Goal: Task Accomplishment & Management: Use online tool/utility

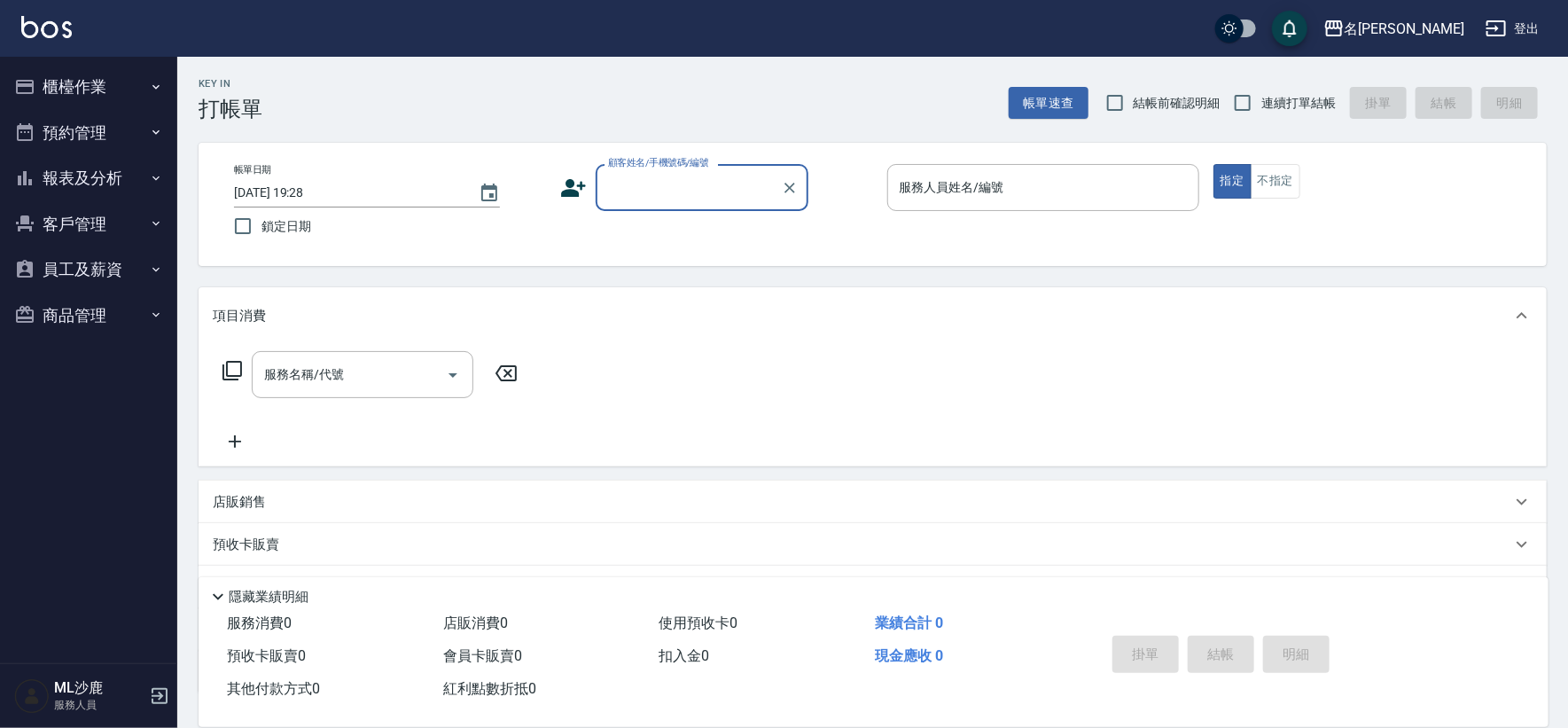
drag, startPoint x: 300, startPoint y: 224, endPoint x: 435, endPoint y: 203, distance: 136.6
click at [300, 226] on span "鎖定日期" at bounding box center [286, 226] width 50 height 19
click at [262, 226] on input "鎖定日期" at bounding box center [243, 226] width 38 height 38
checkbox input "true"
drag, startPoint x: 1247, startPoint y: 100, endPoint x: 1238, endPoint y: 106, distance: 10.8
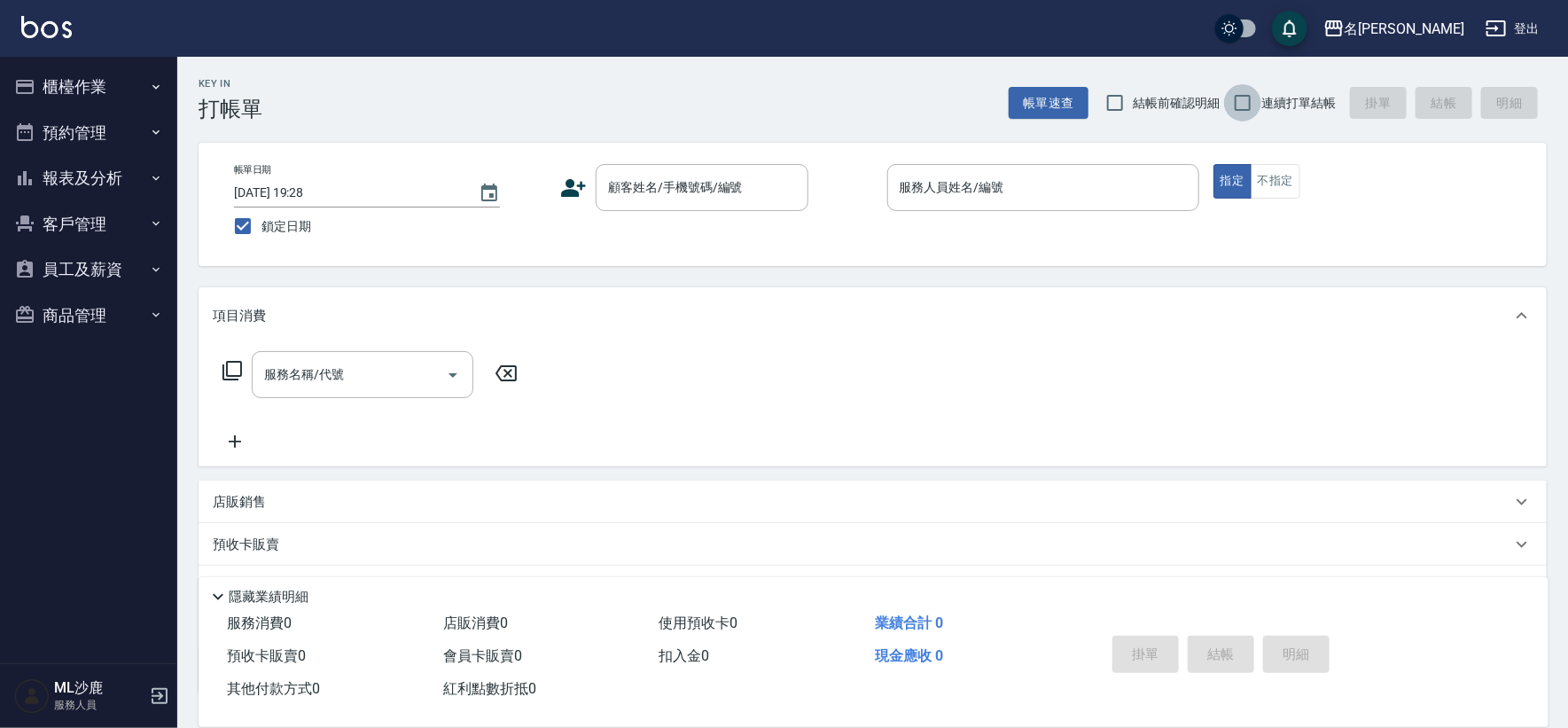
click at [1247, 102] on input "連續打單結帳" at bounding box center [1243, 103] width 38 height 38
checkbox input "true"
click at [723, 188] on input "顧客姓名/手機號碼/編號" at bounding box center [689, 187] width 170 height 31
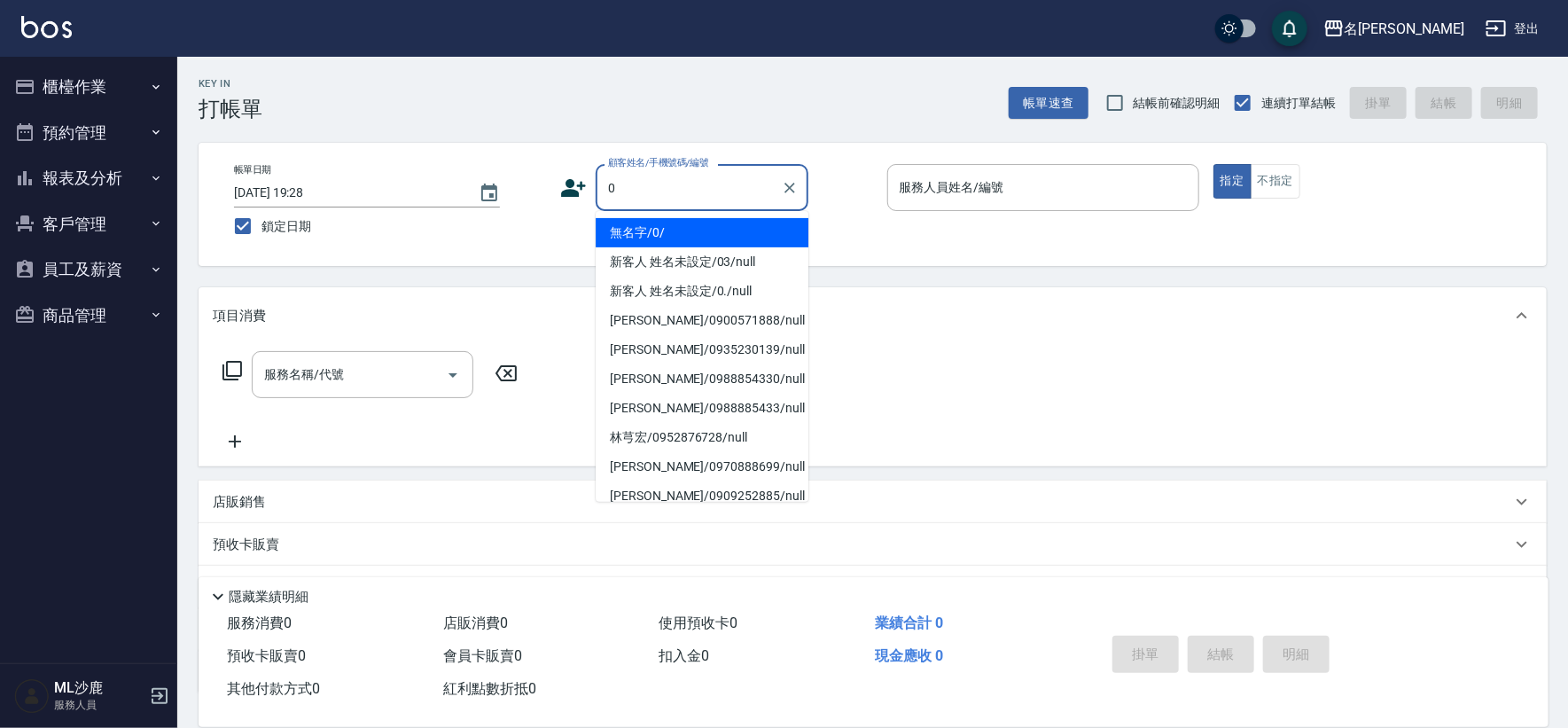
type input "無名字/0/"
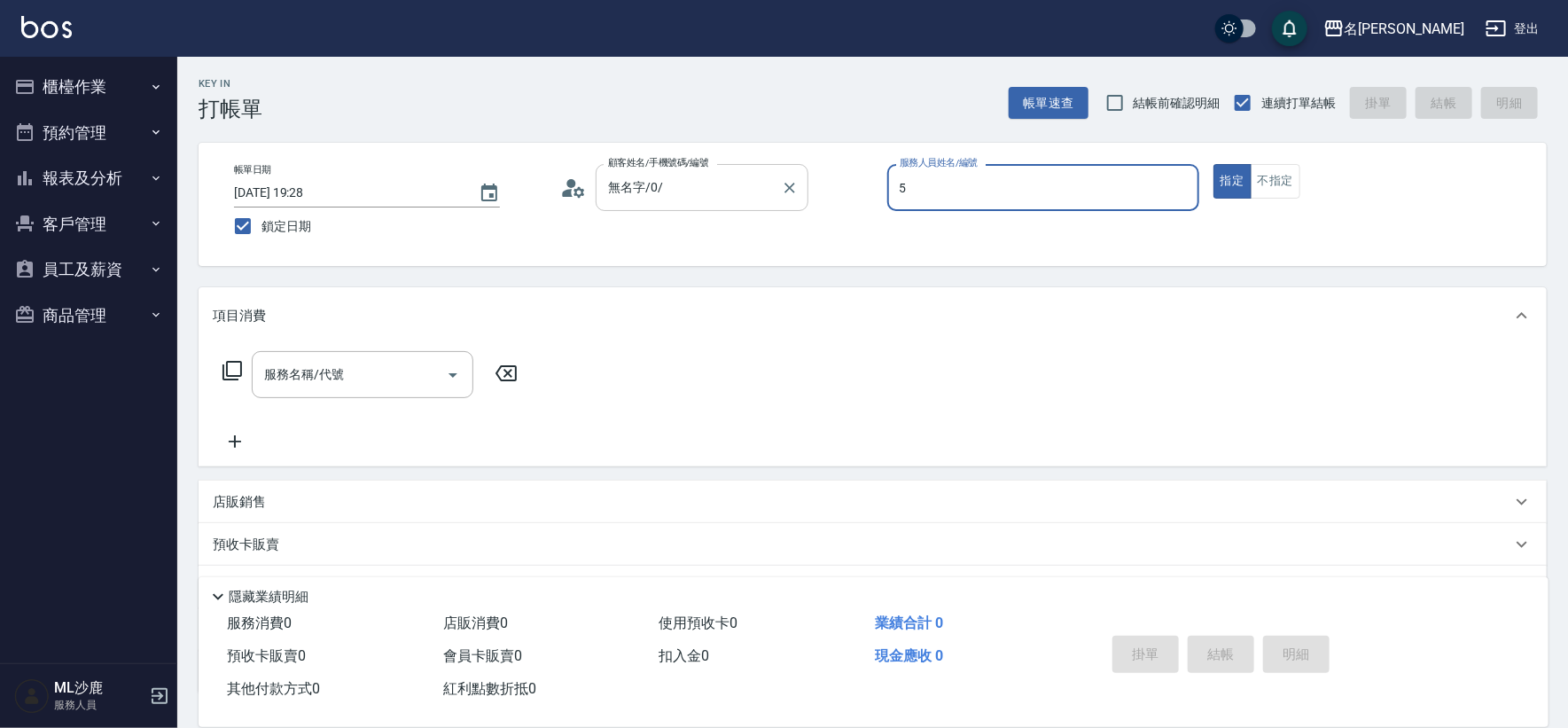
type input "[PERSON_NAME]-5"
type button "true"
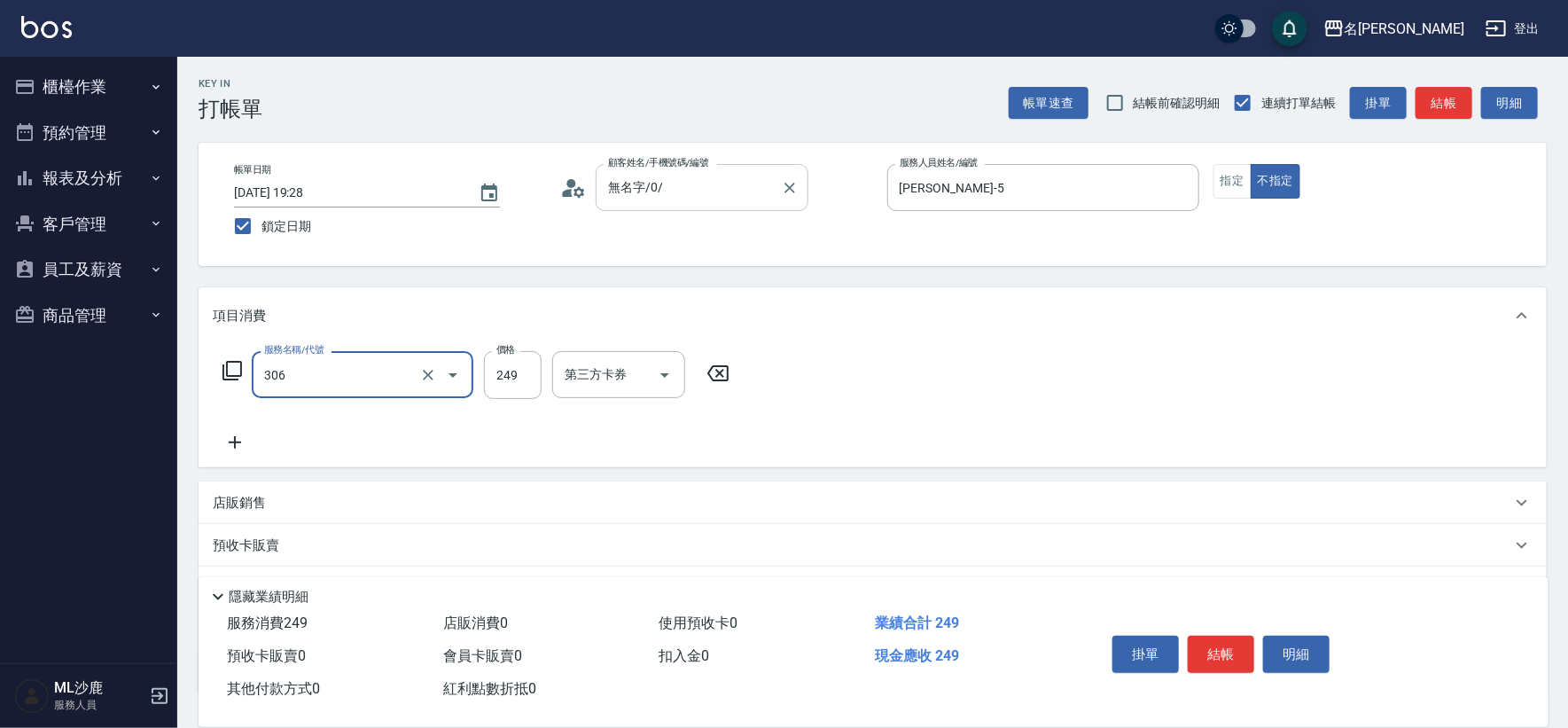
type input "剪髮(306)"
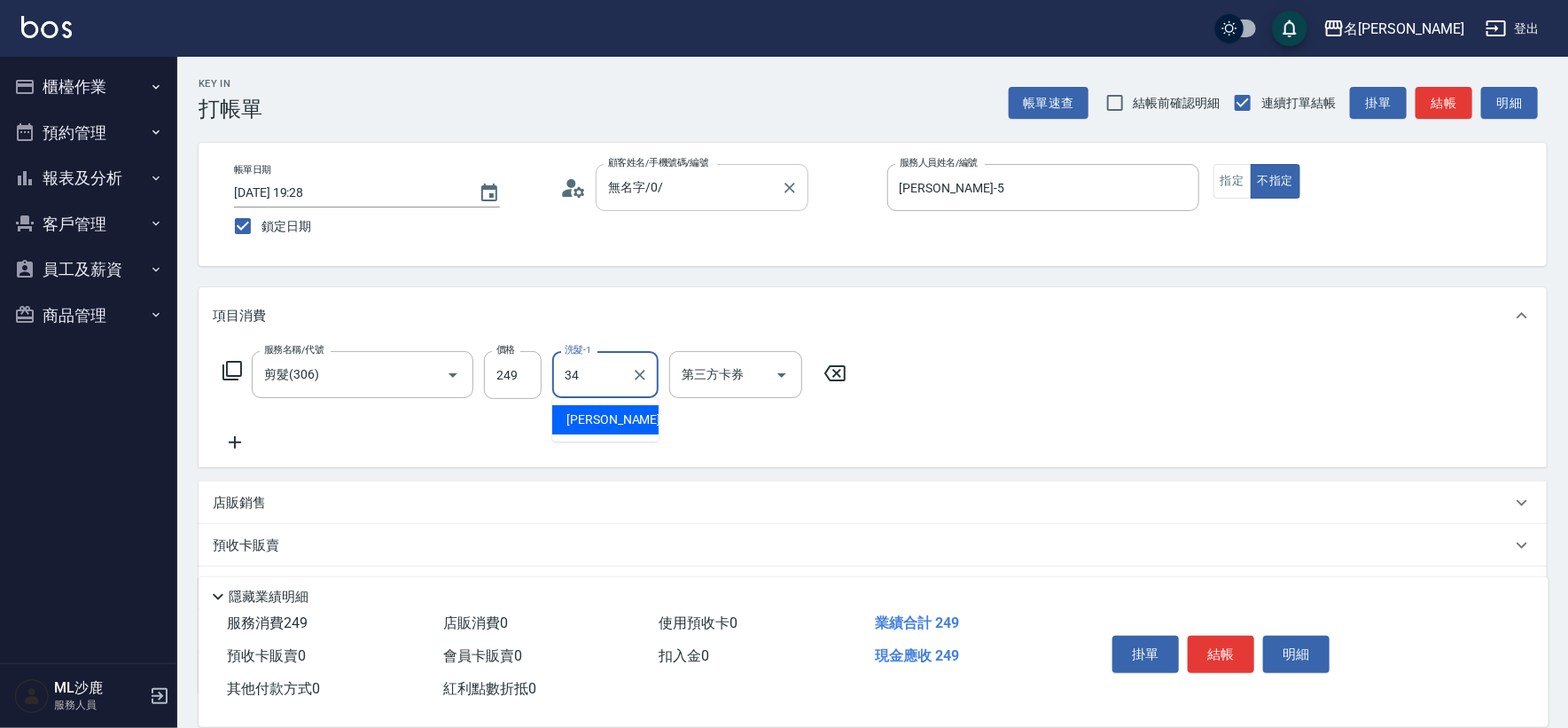
type input "[PERSON_NAME]-34"
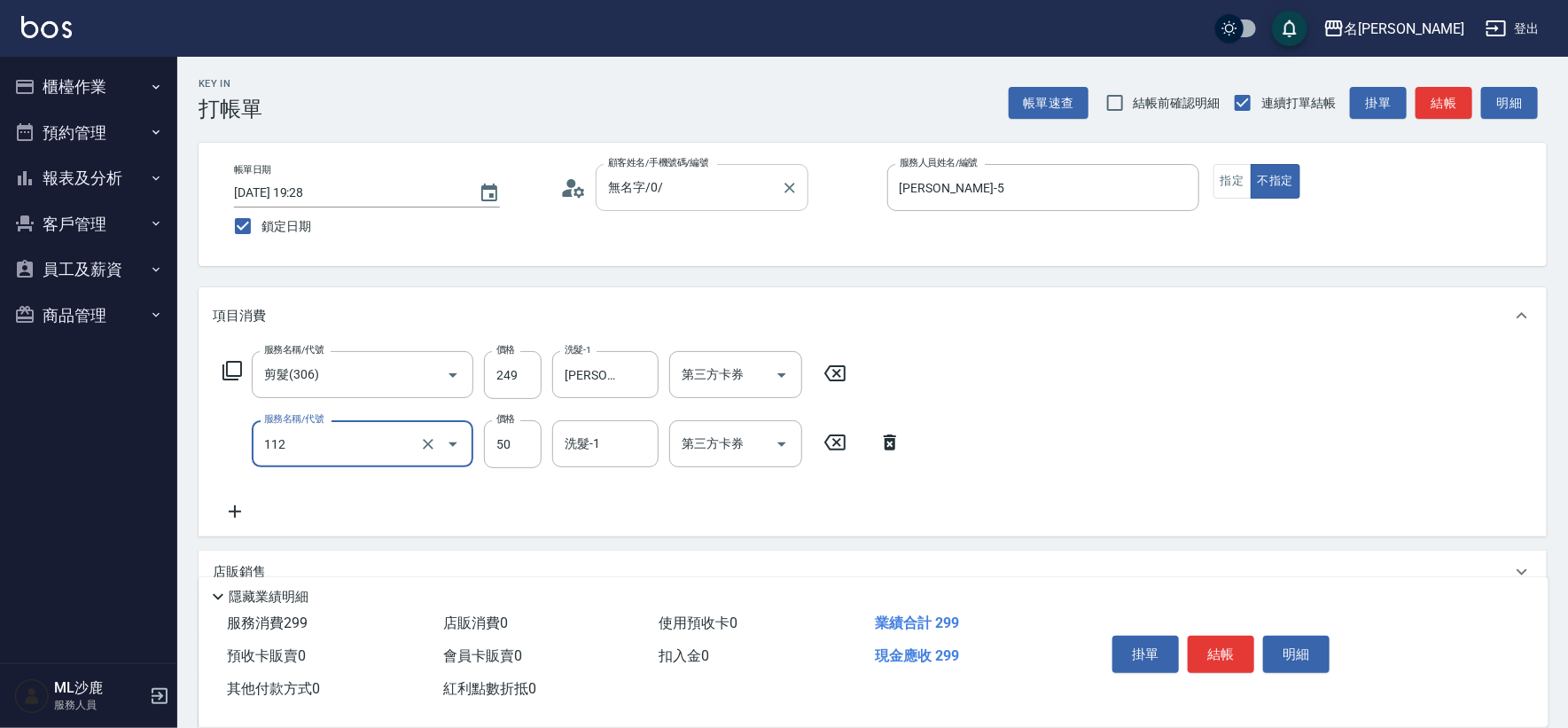
type input "精油50(112)"
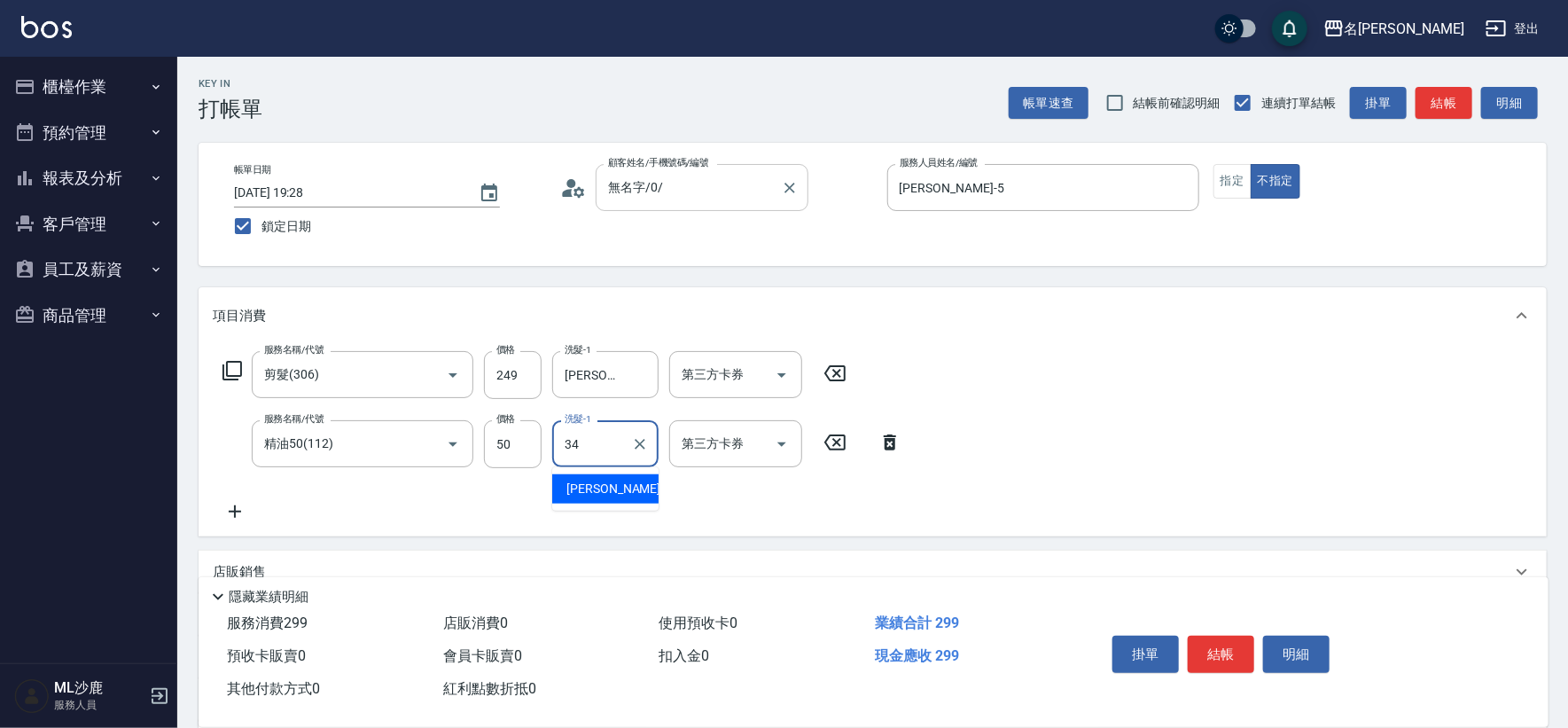
type input "[PERSON_NAME]-34"
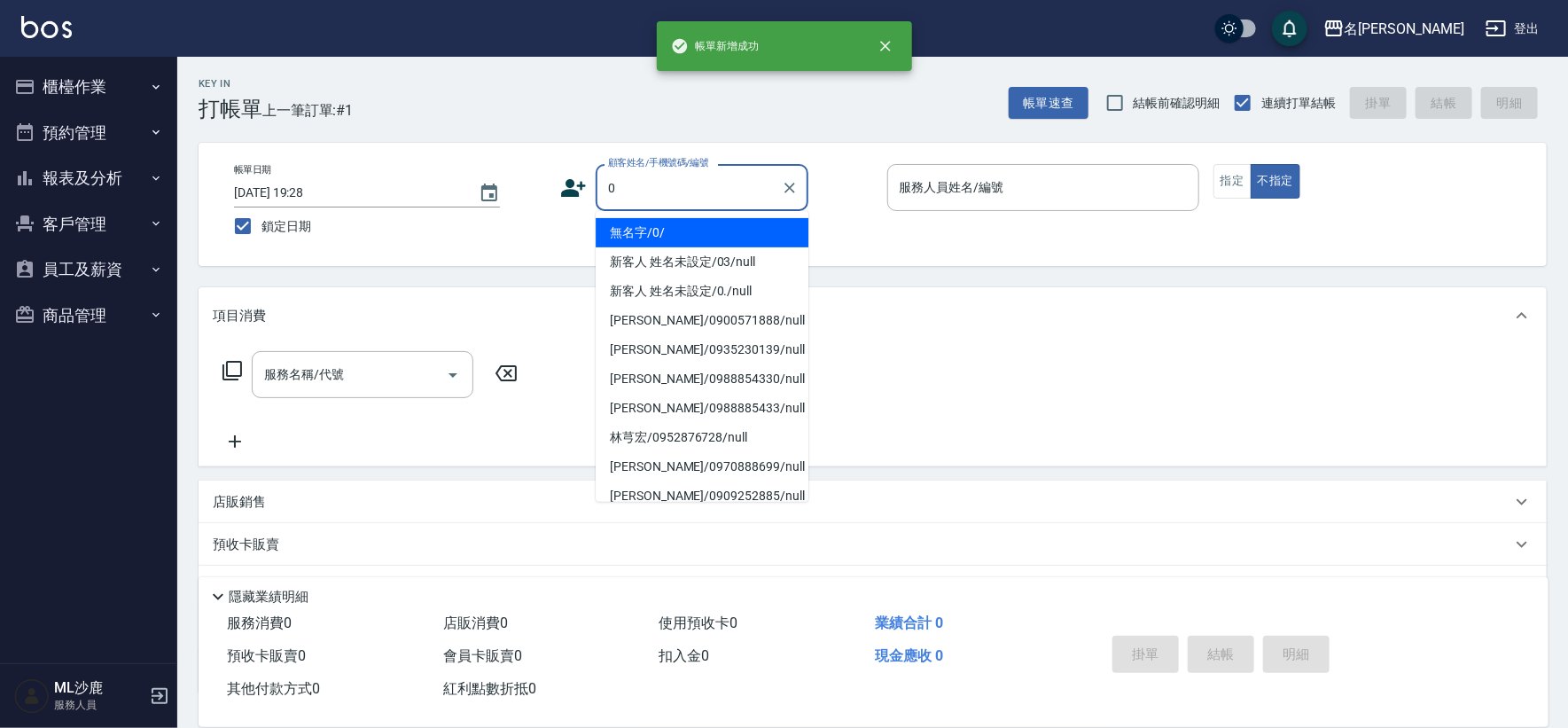
type input "無名字/0/"
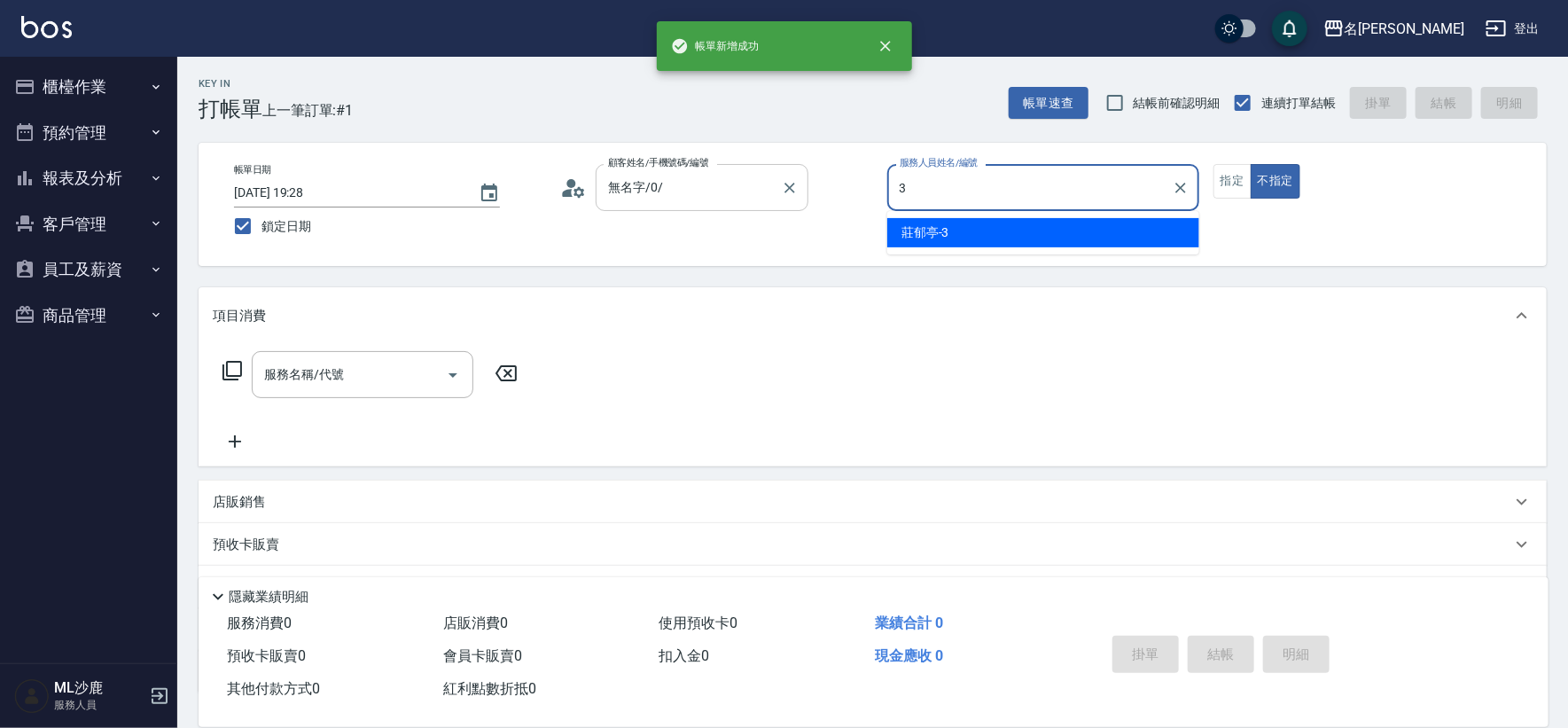
type input "[PERSON_NAME]-3"
type button "false"
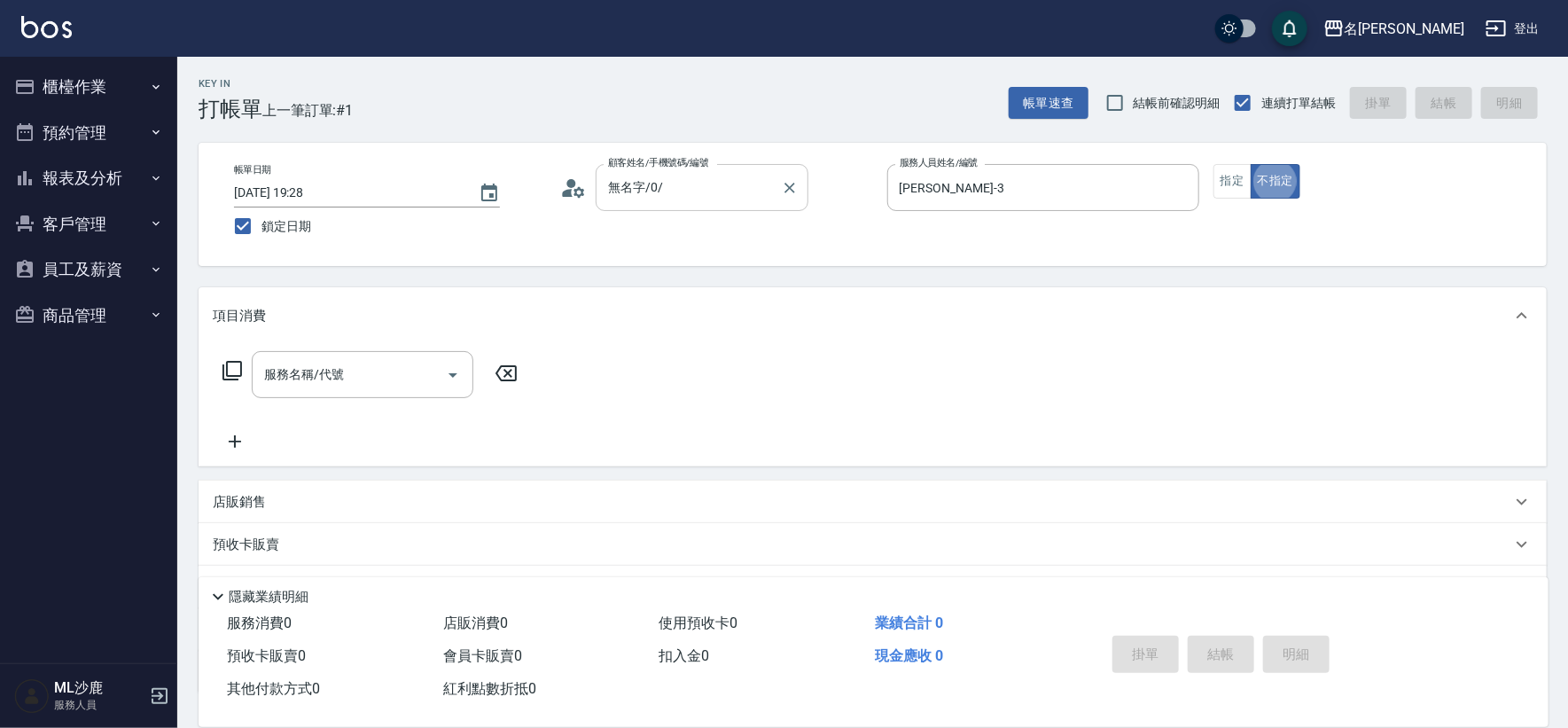
scroll to position [39, 0]
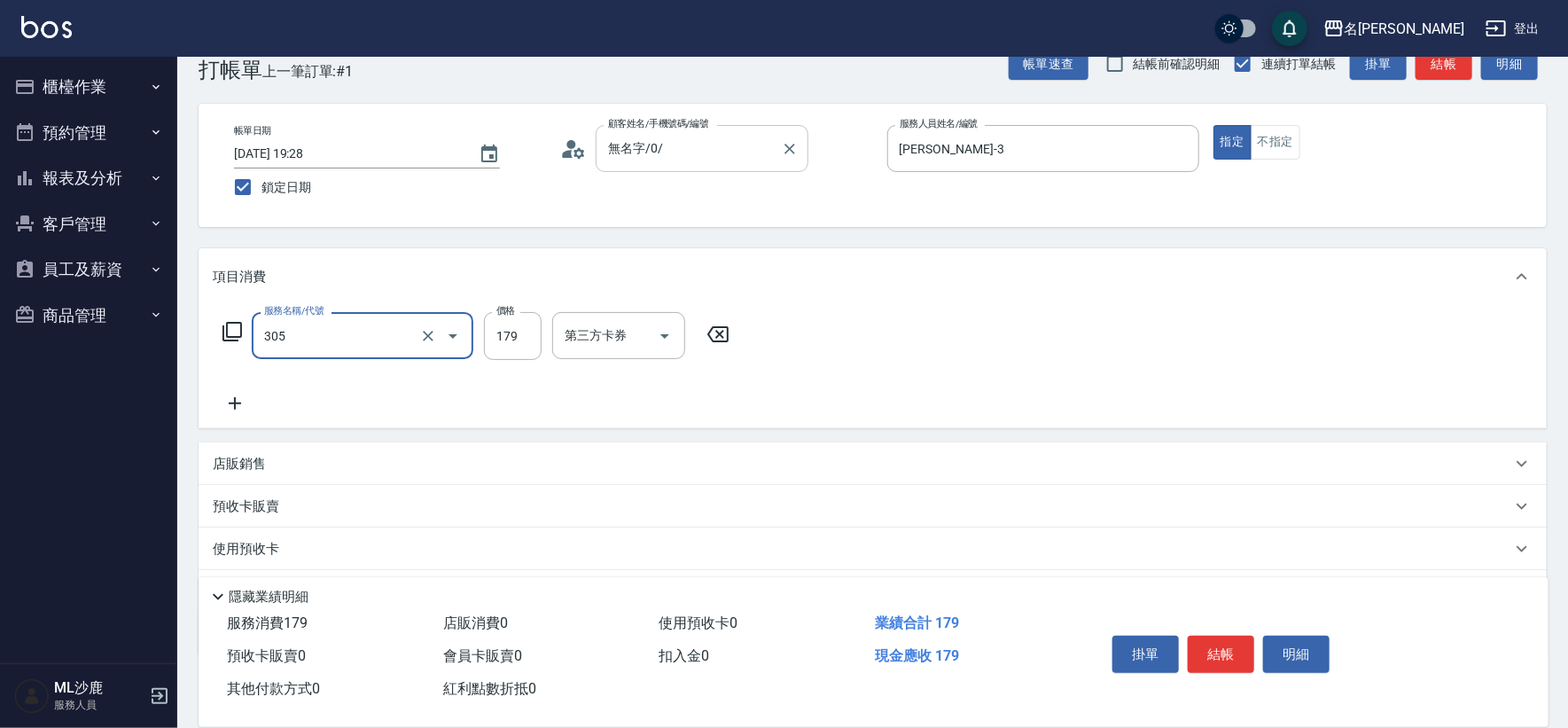
type input "剪髮(305)"
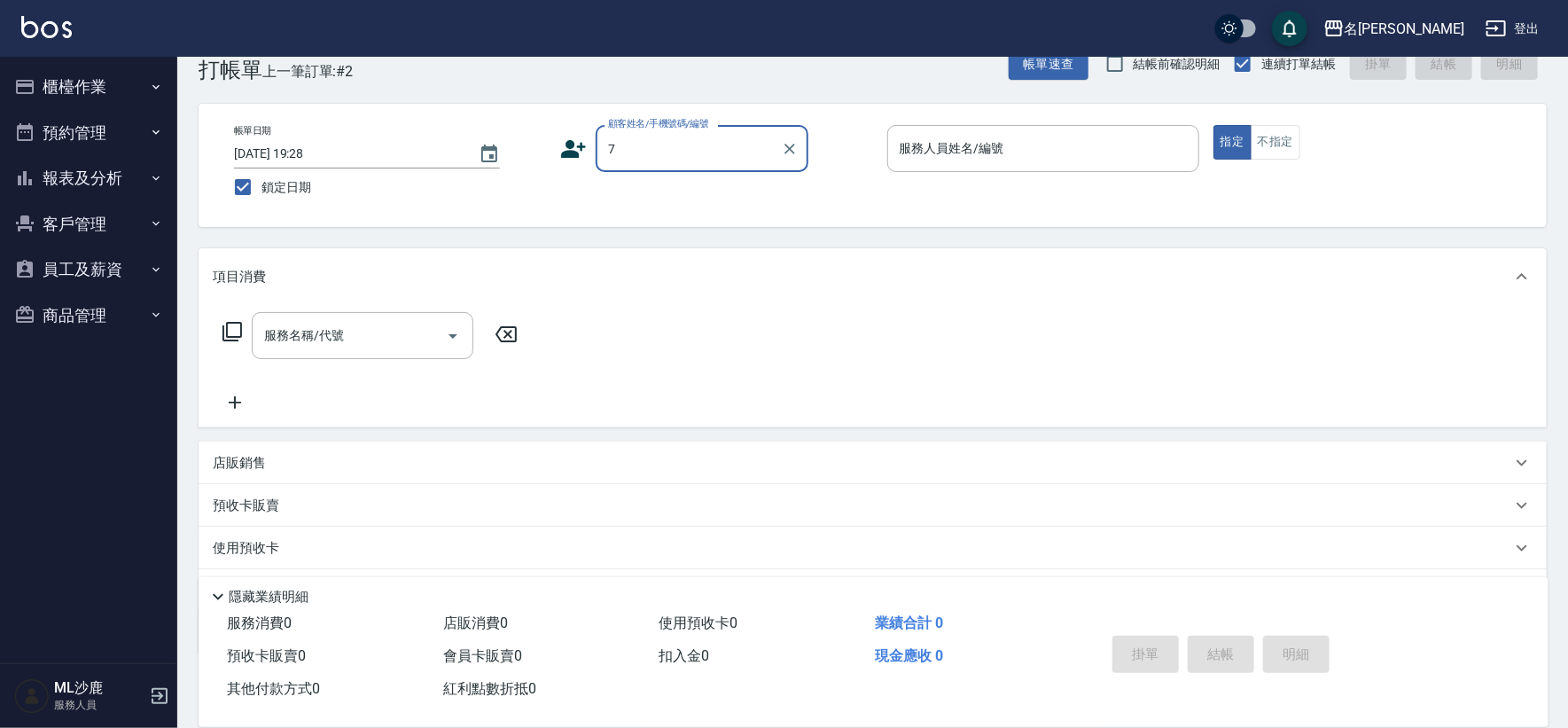
type input "[PERSON_NAME]/0900571888/null"
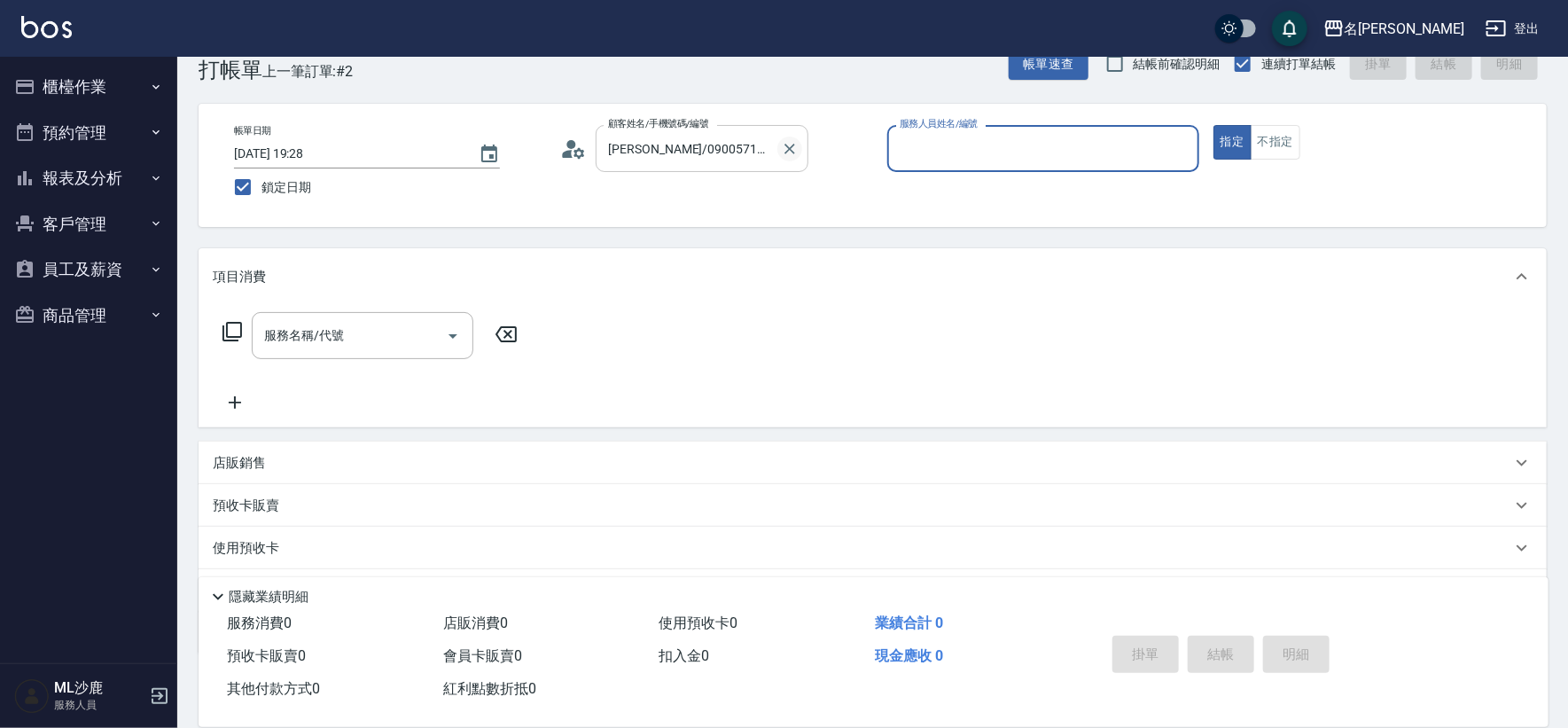
click at [800, 148] on button "Clear" at bounding box center [789, 149] width 25 height 25
click at [798, 149] on button "Clear" at bounding box center [789, 149] width 25 height 25
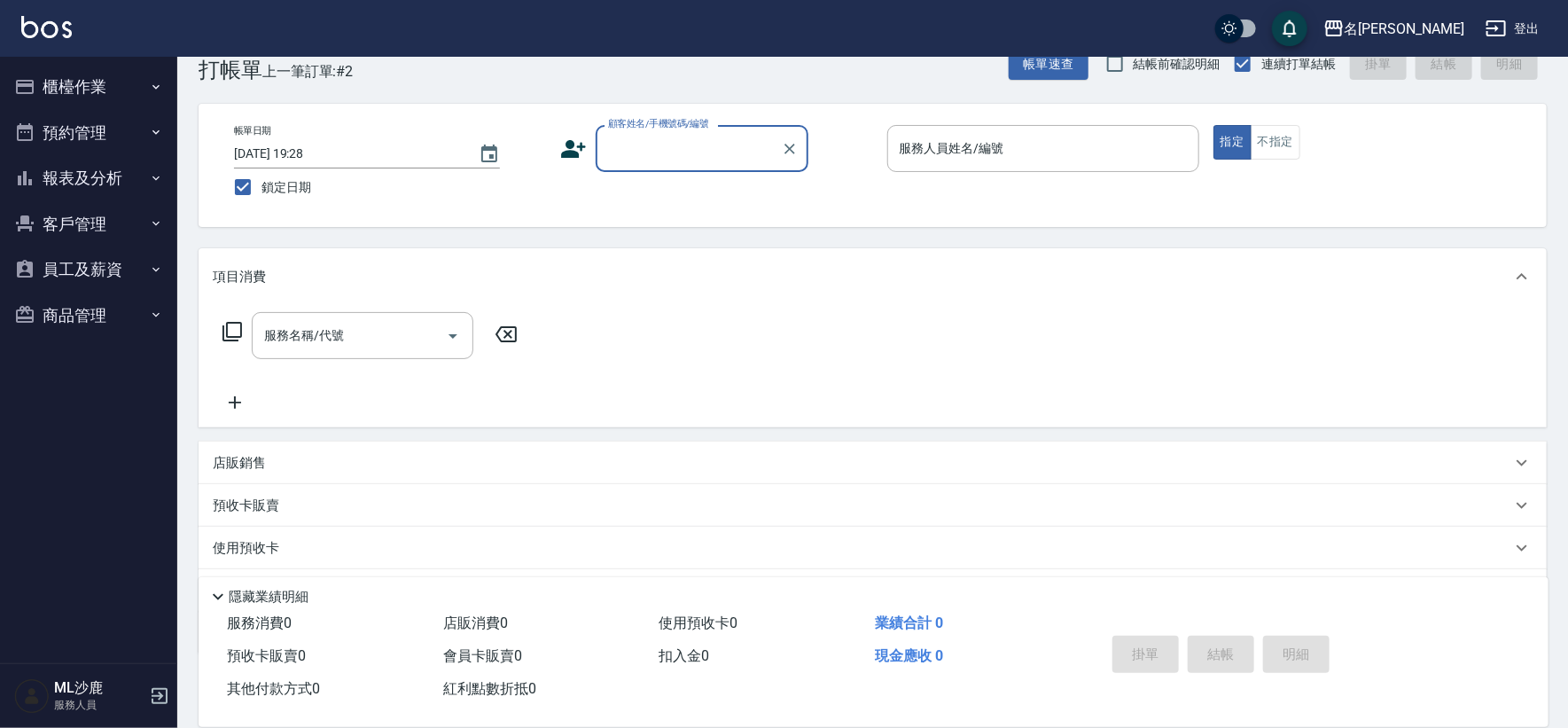
click at [752, 152] on input "顧客姓名/手機號碼/編號" at bounding box center [689, 148] width 170 height 31
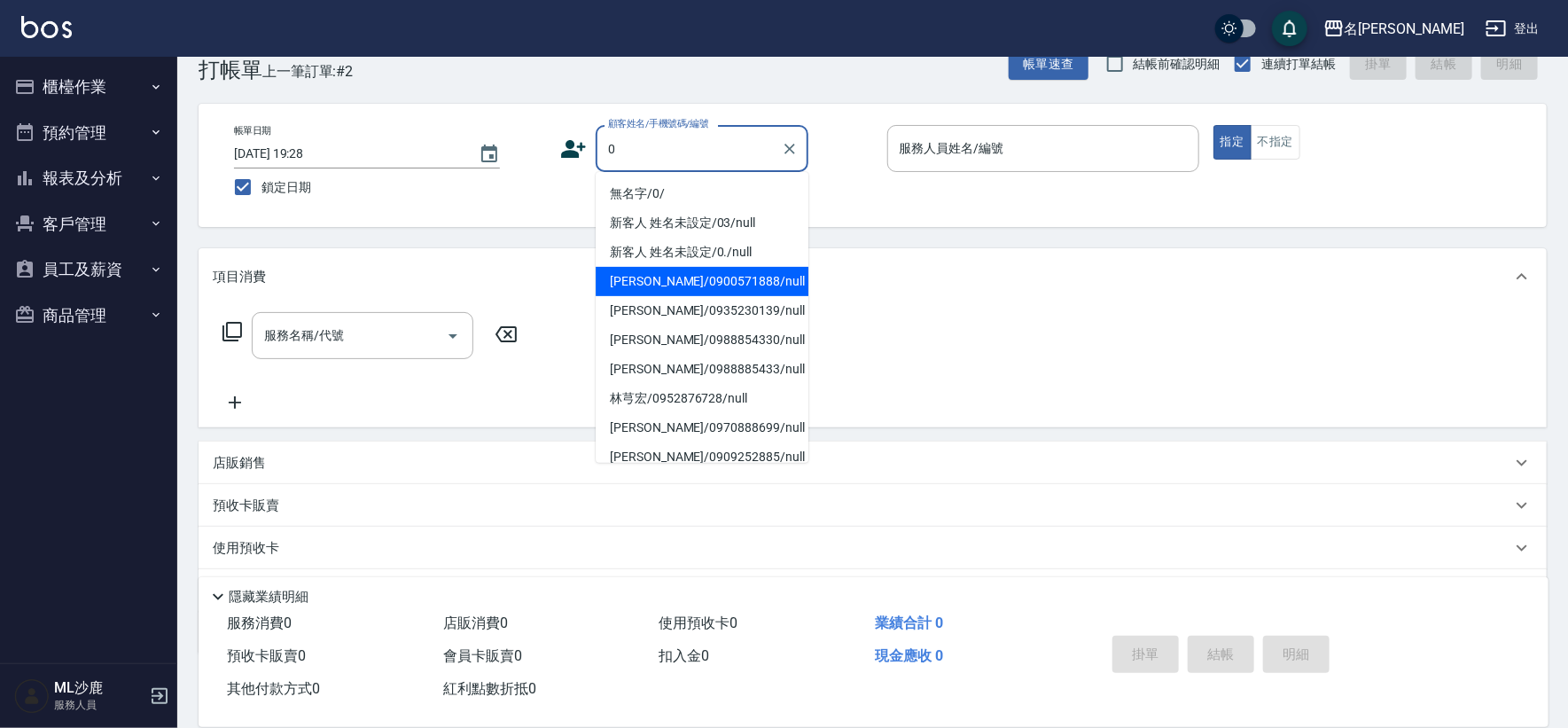
type input "無名字/0/"
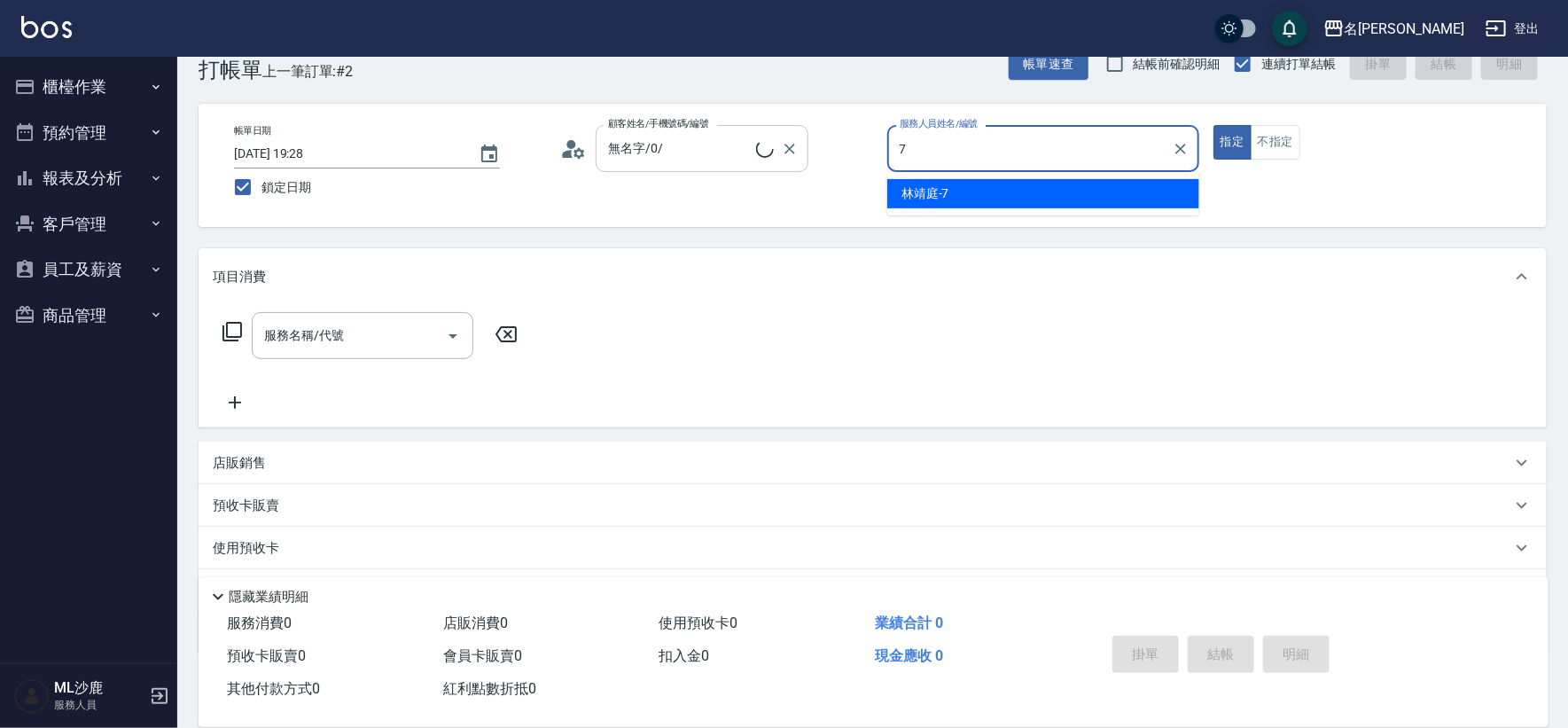
type input "[PERSON_NAME]-7"
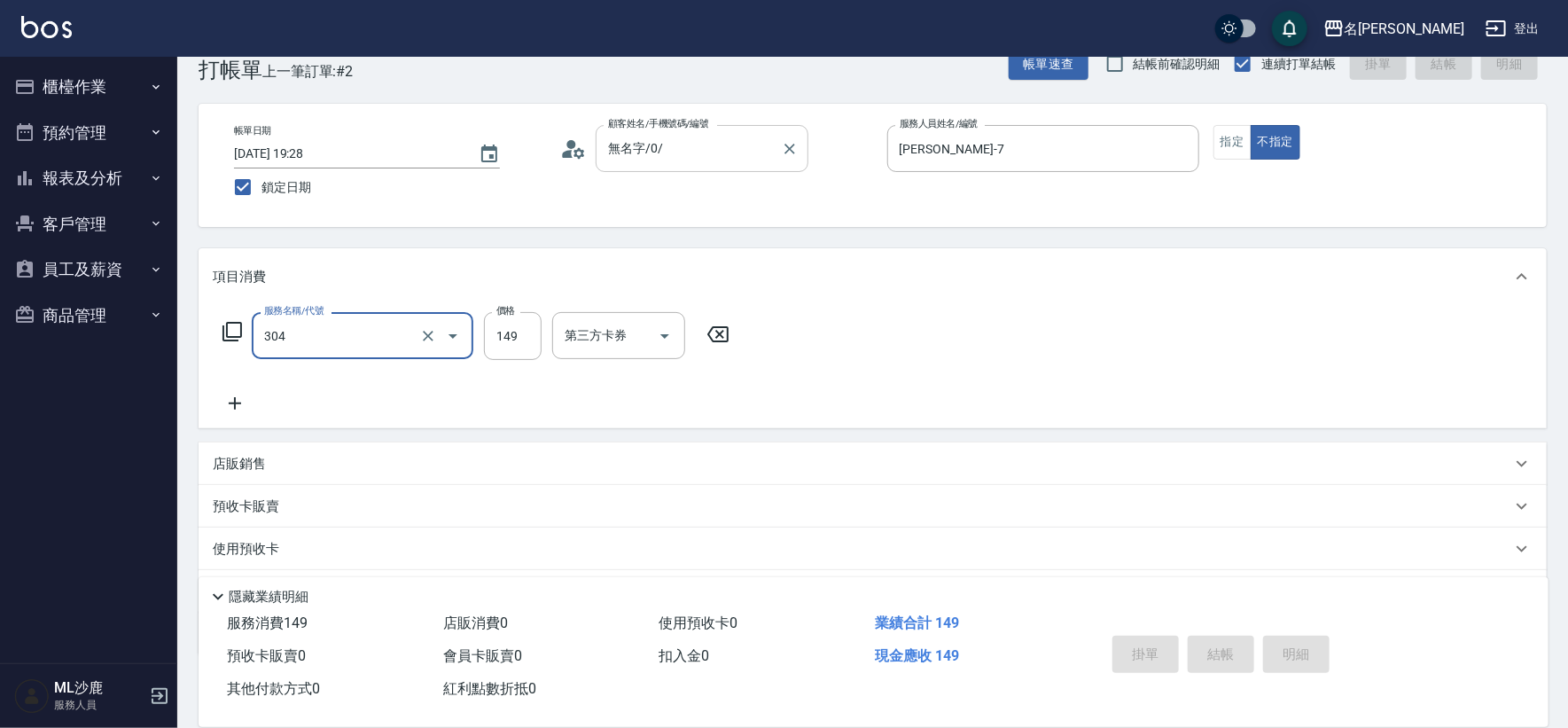
type input "304"
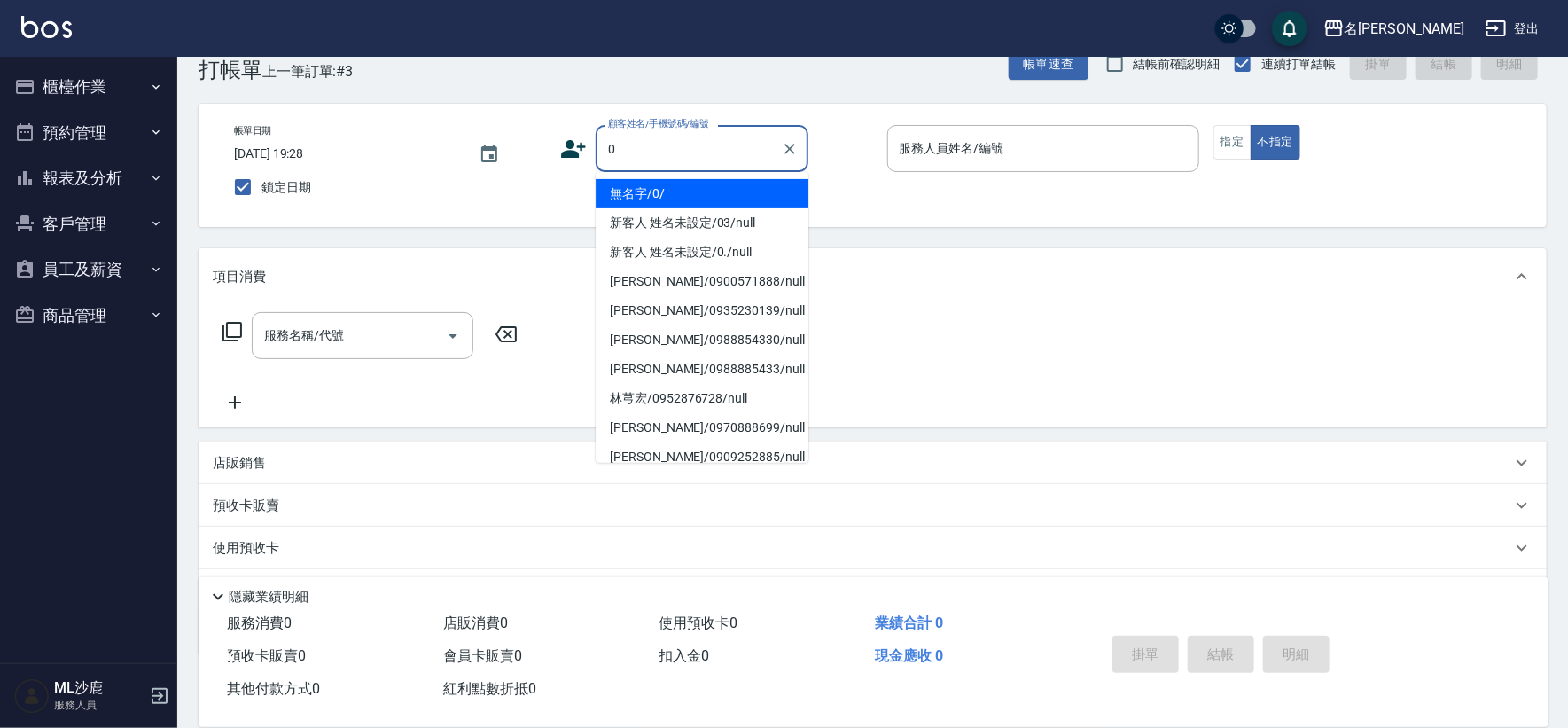
type input "無名字/0/"
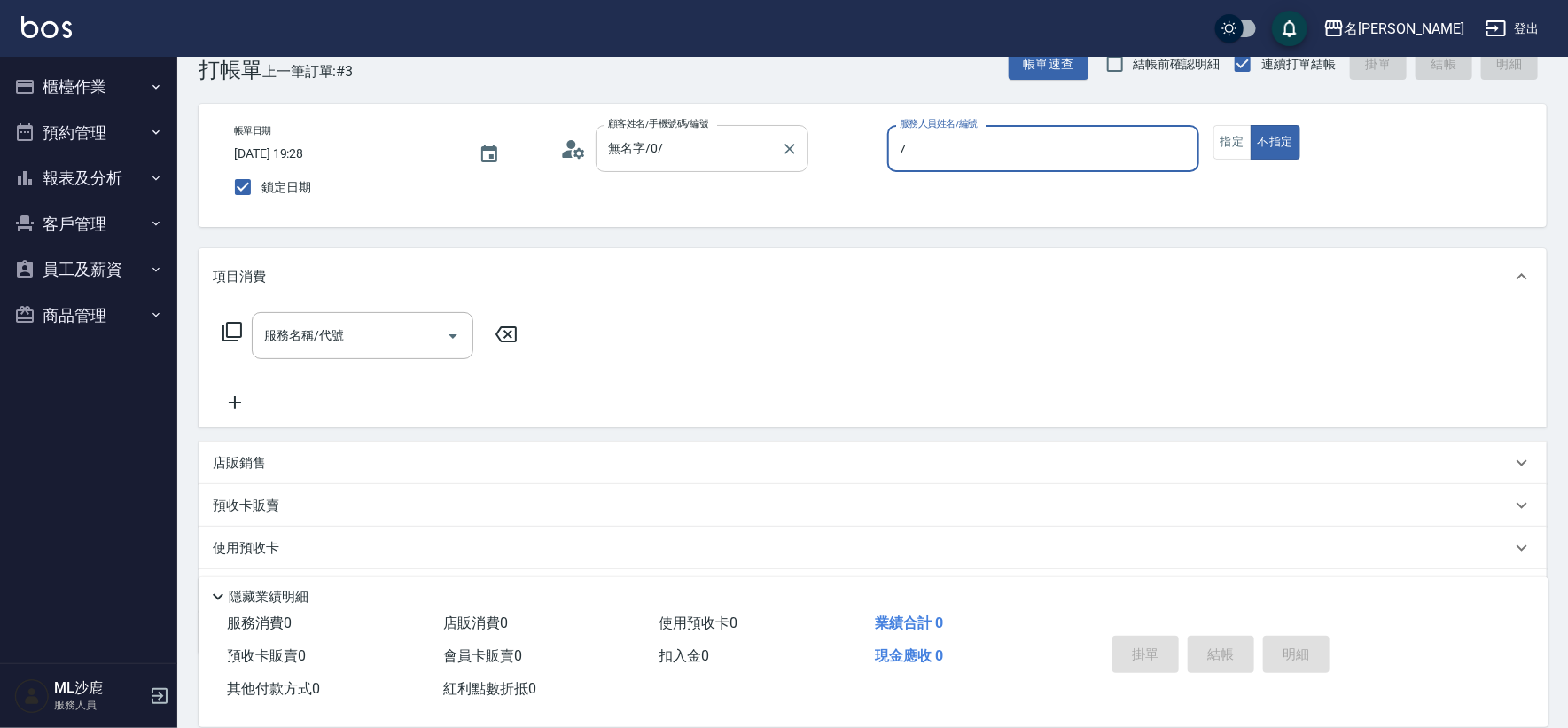
type input "[PERSON_NAME]-7"
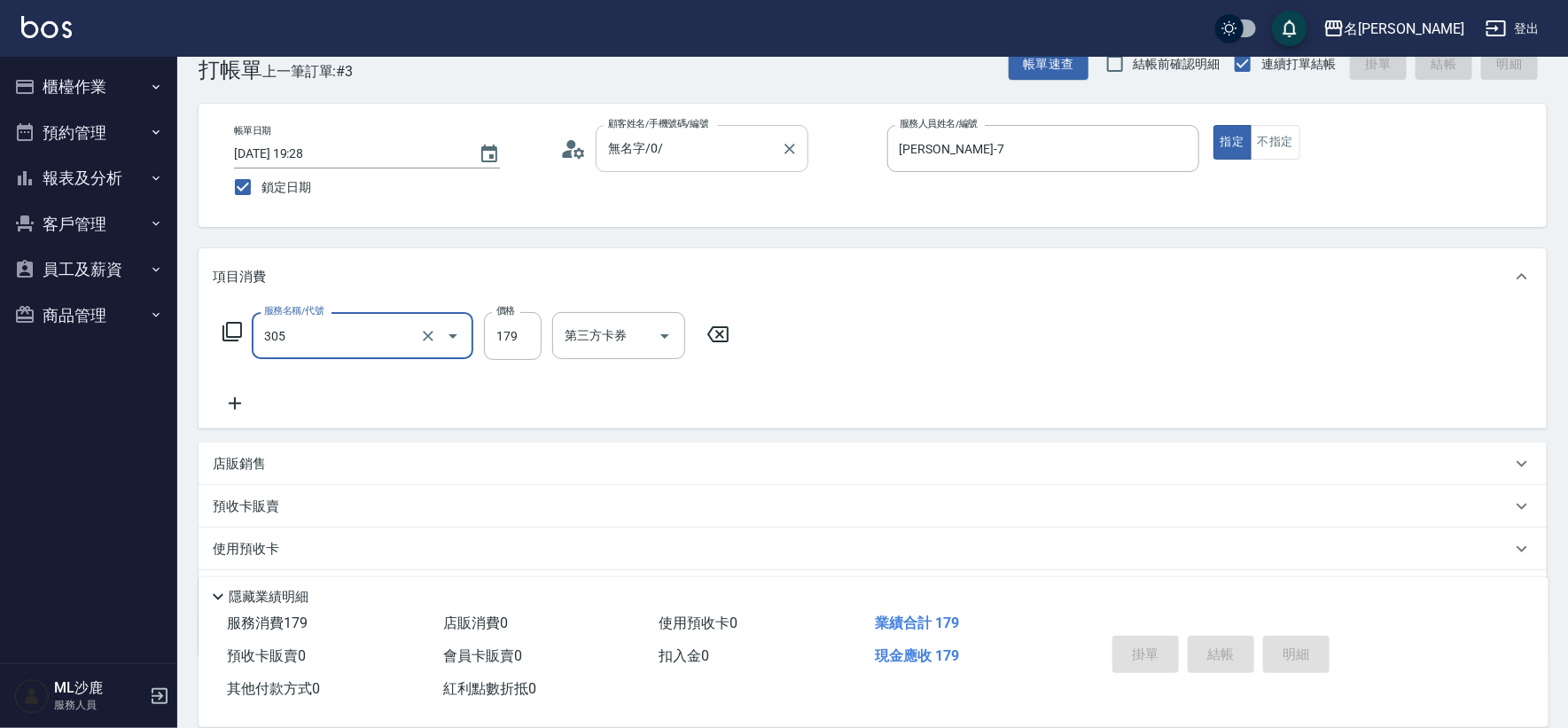
type input "305"
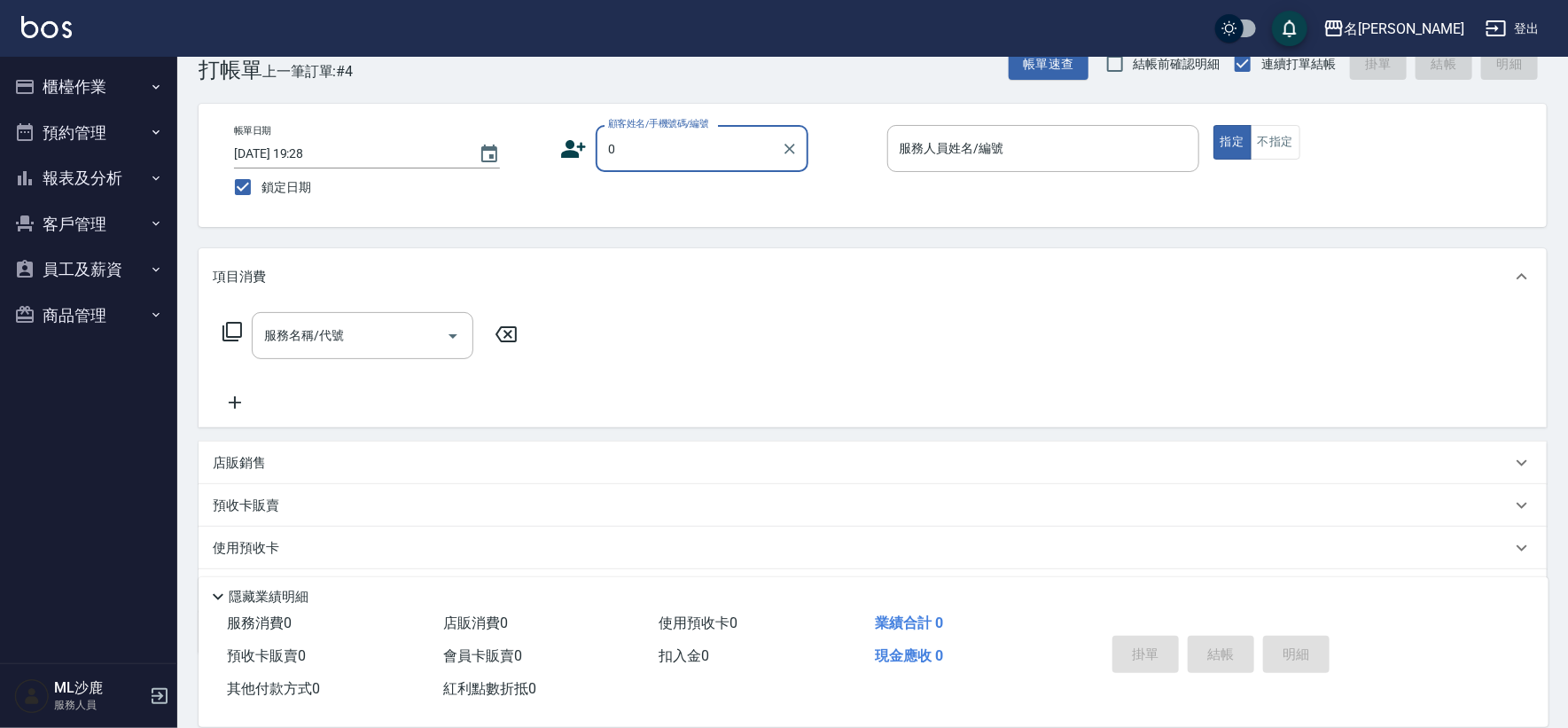
type input "無名字/0/"
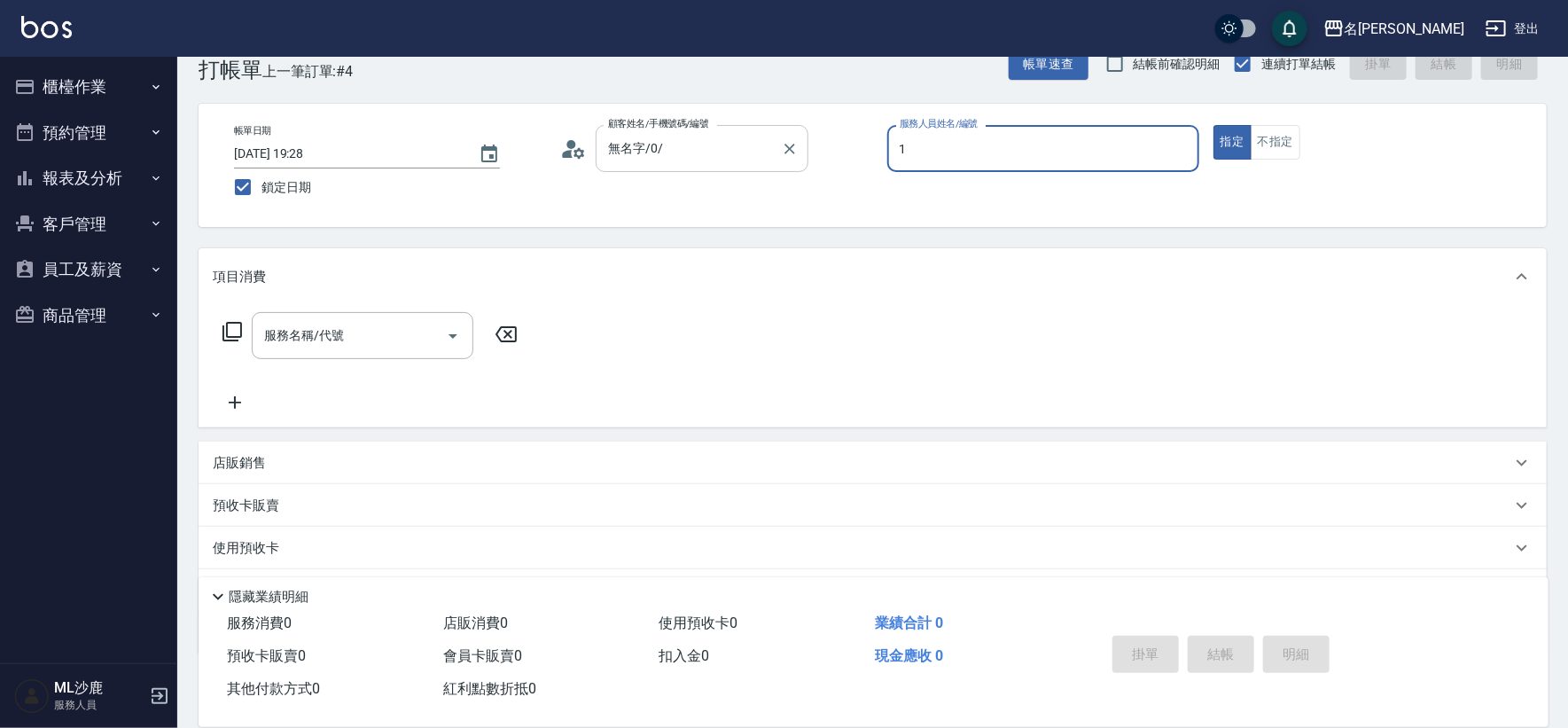
type input "[PERSON_NAME]1"
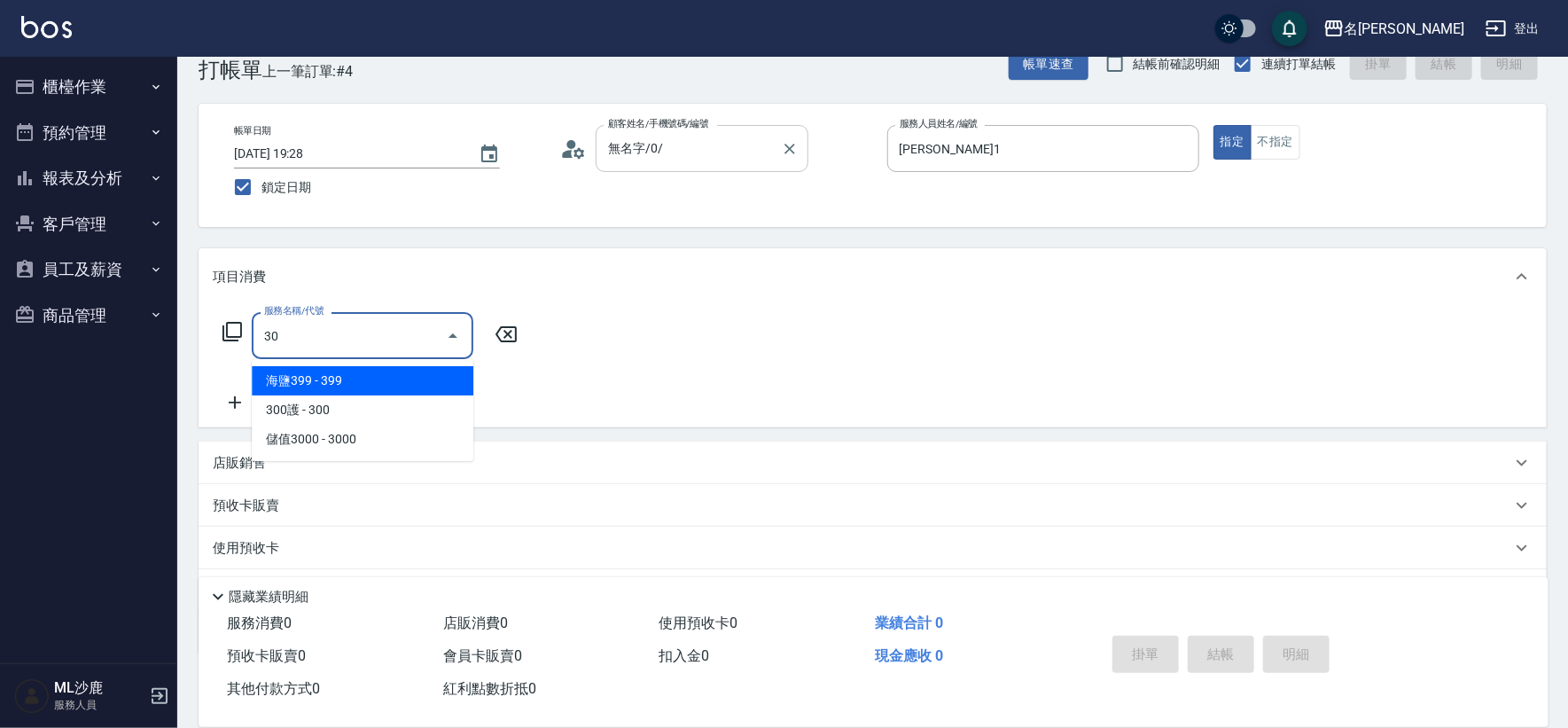
type input "3"
type input "海鹽399(0399)"
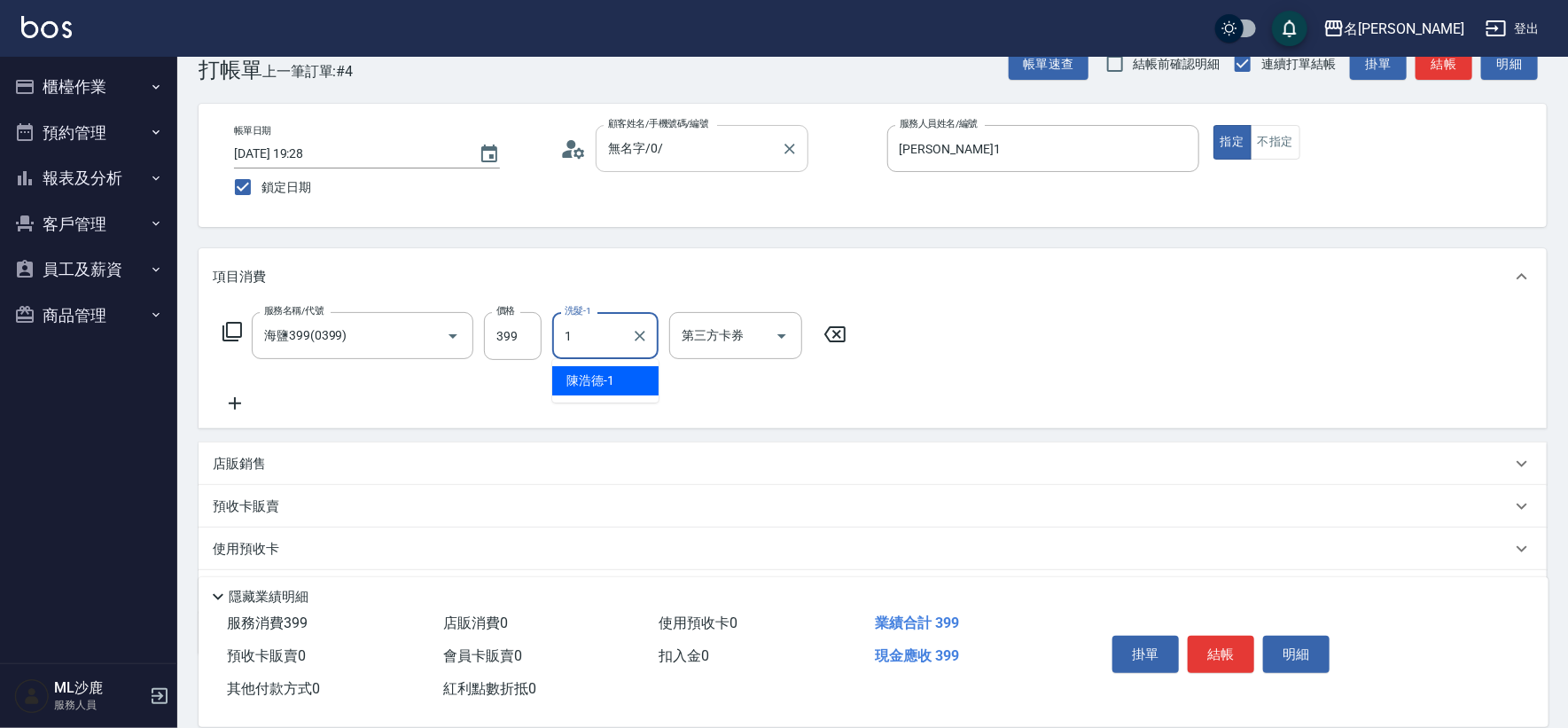
type input "[PERSON_NAME]1"
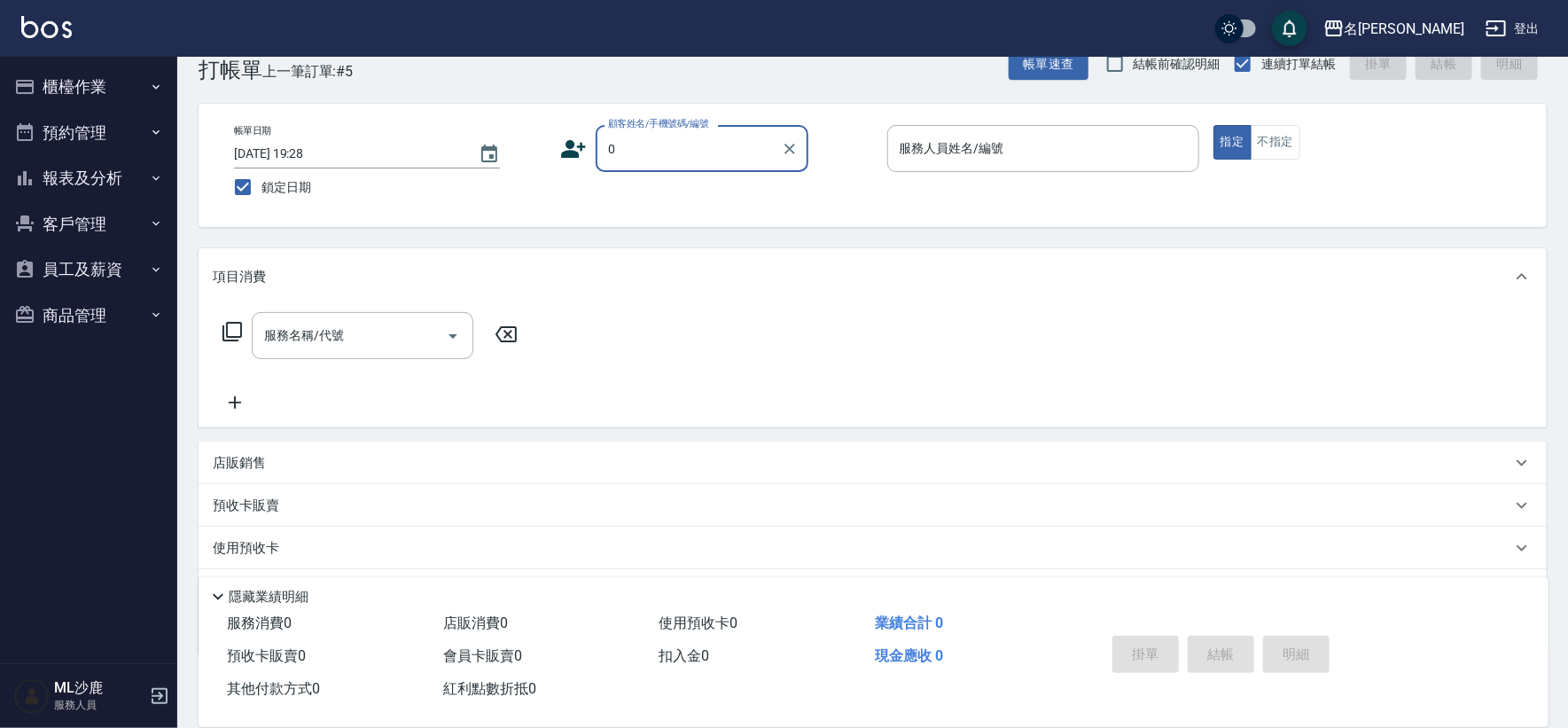
type input "無名字/0/"
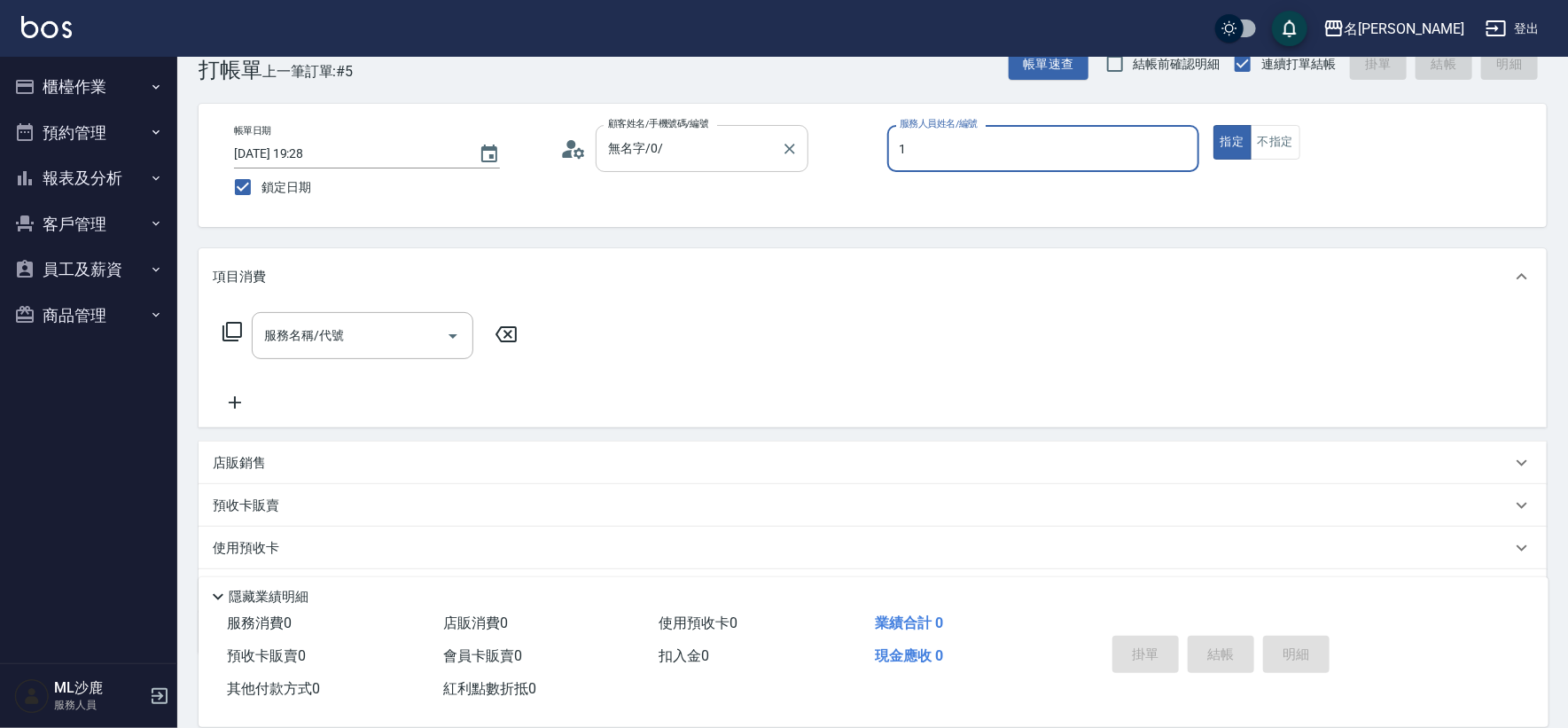
type input "[PERSON_NAME]1"
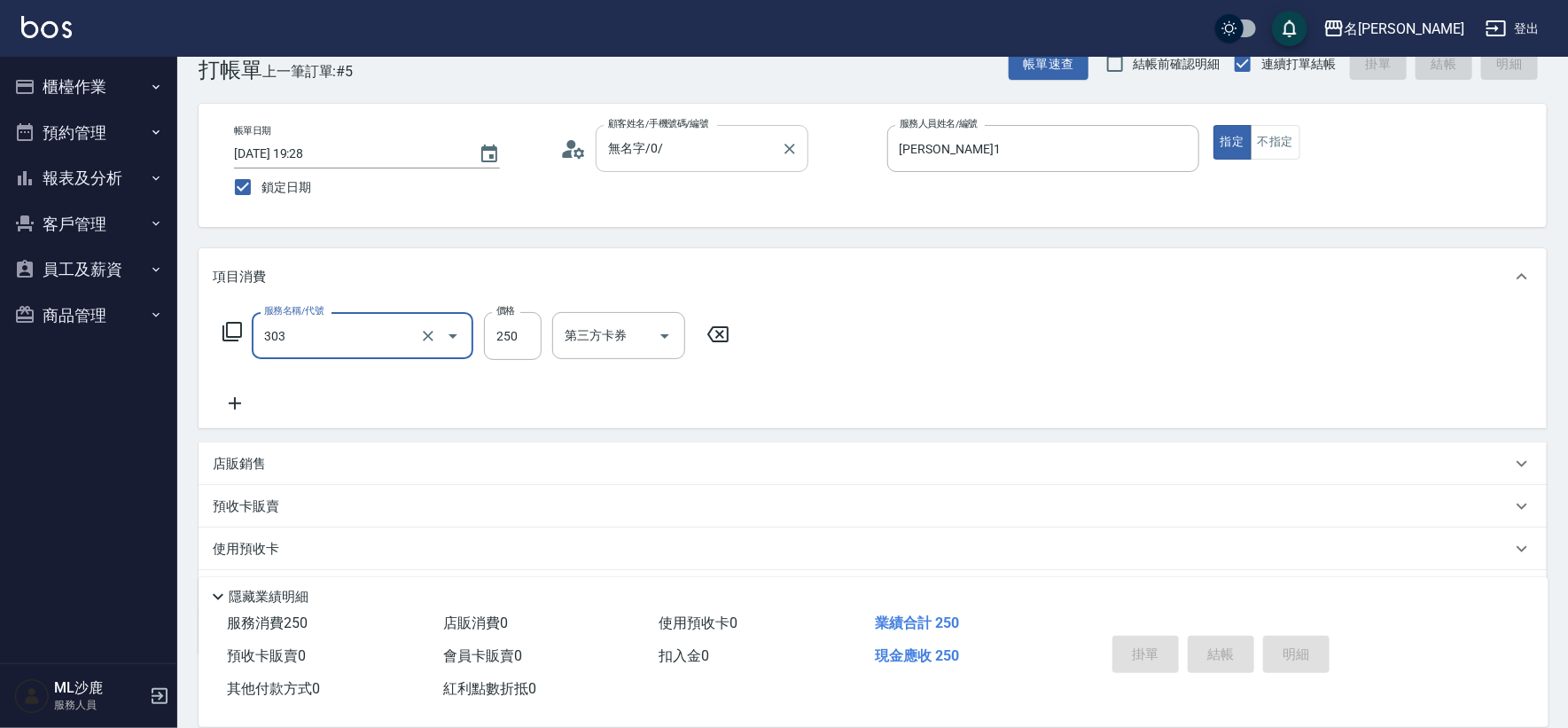
type input "303"
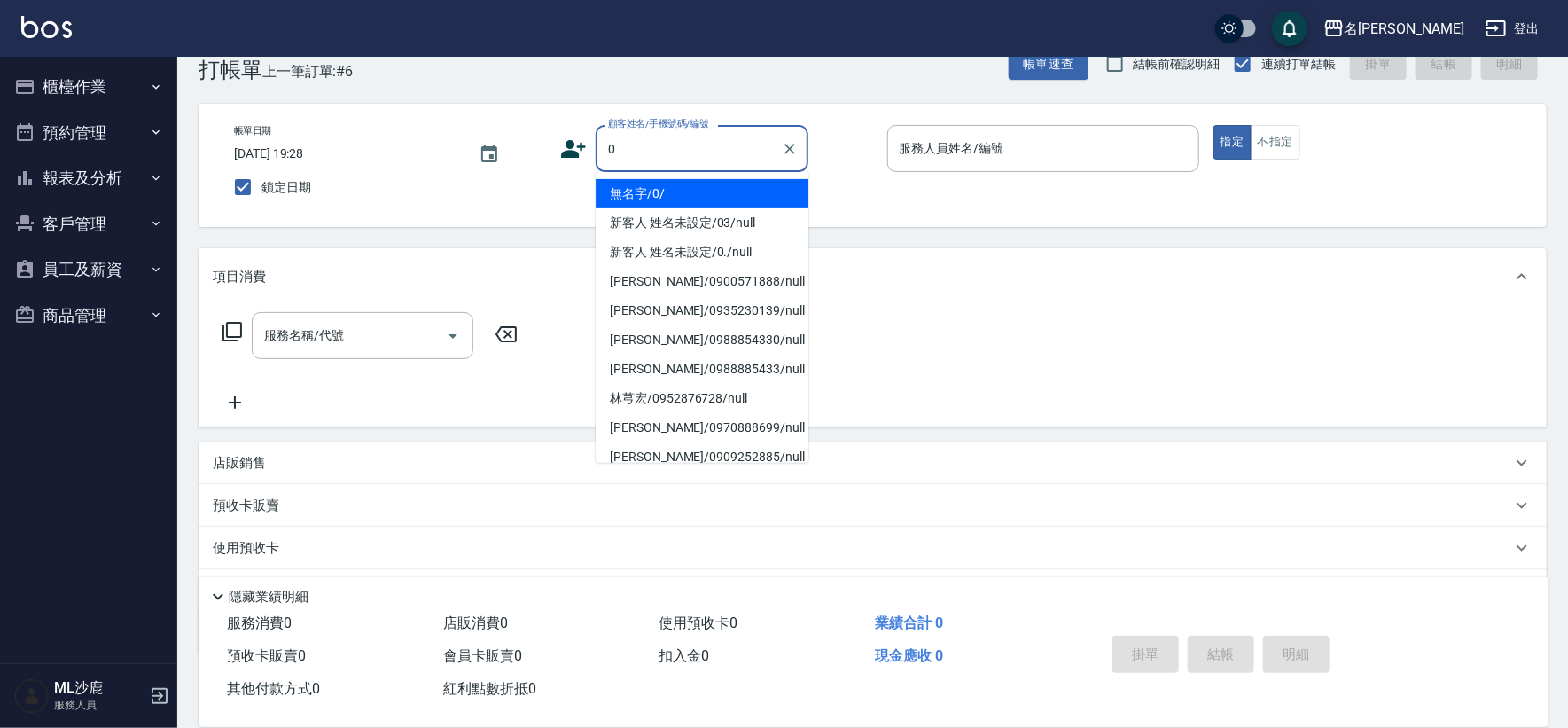
type input "無名字/0/"
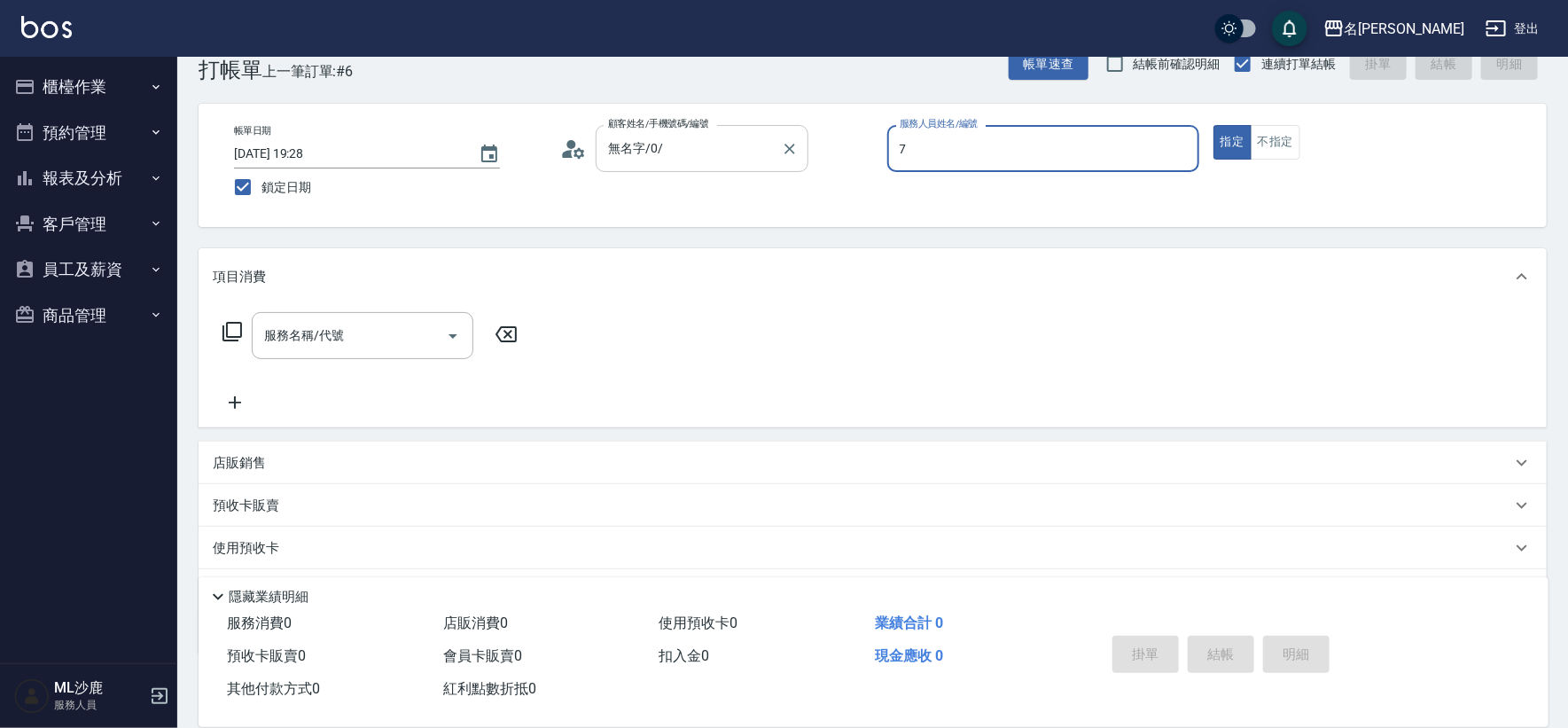
type input "[PERSON_NAME]-7"
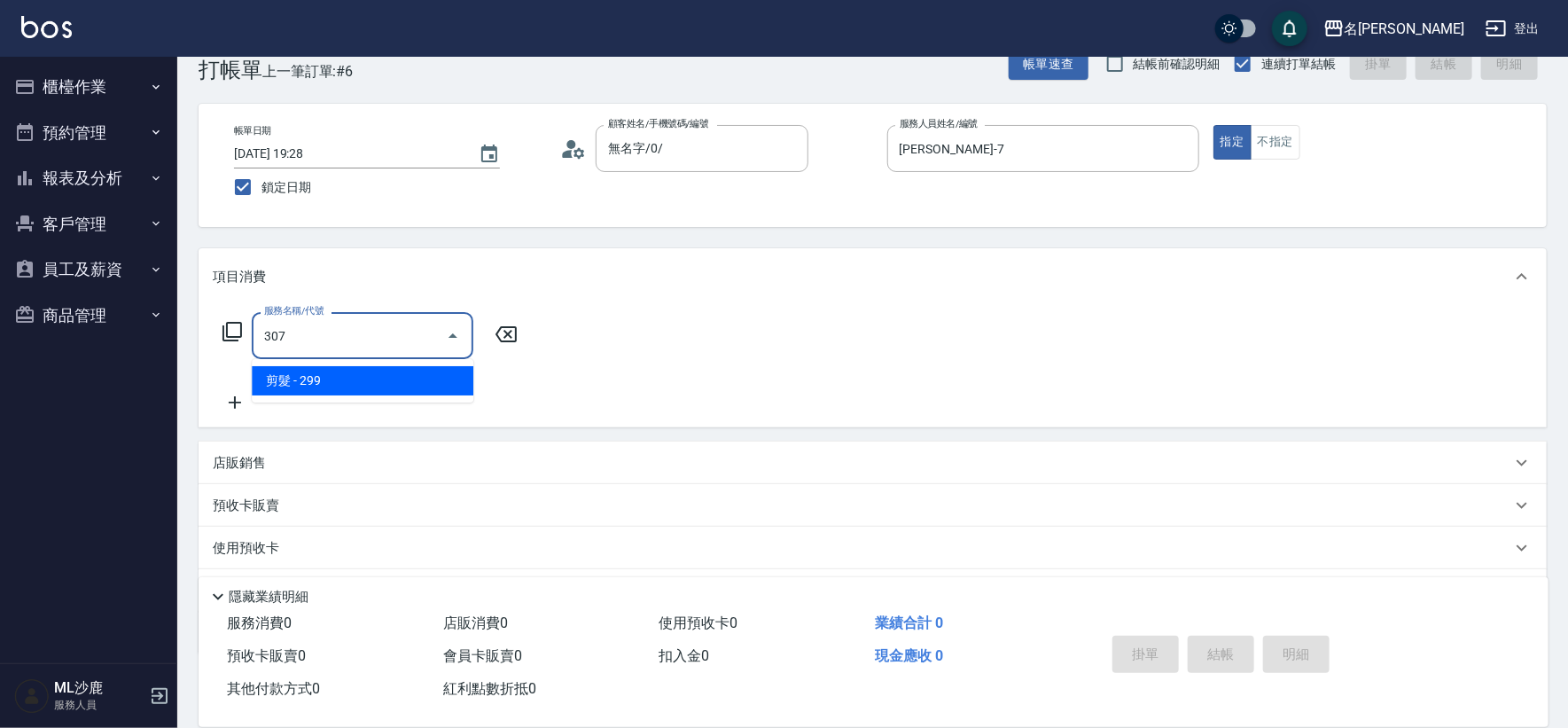
type input "剪髮(307)"
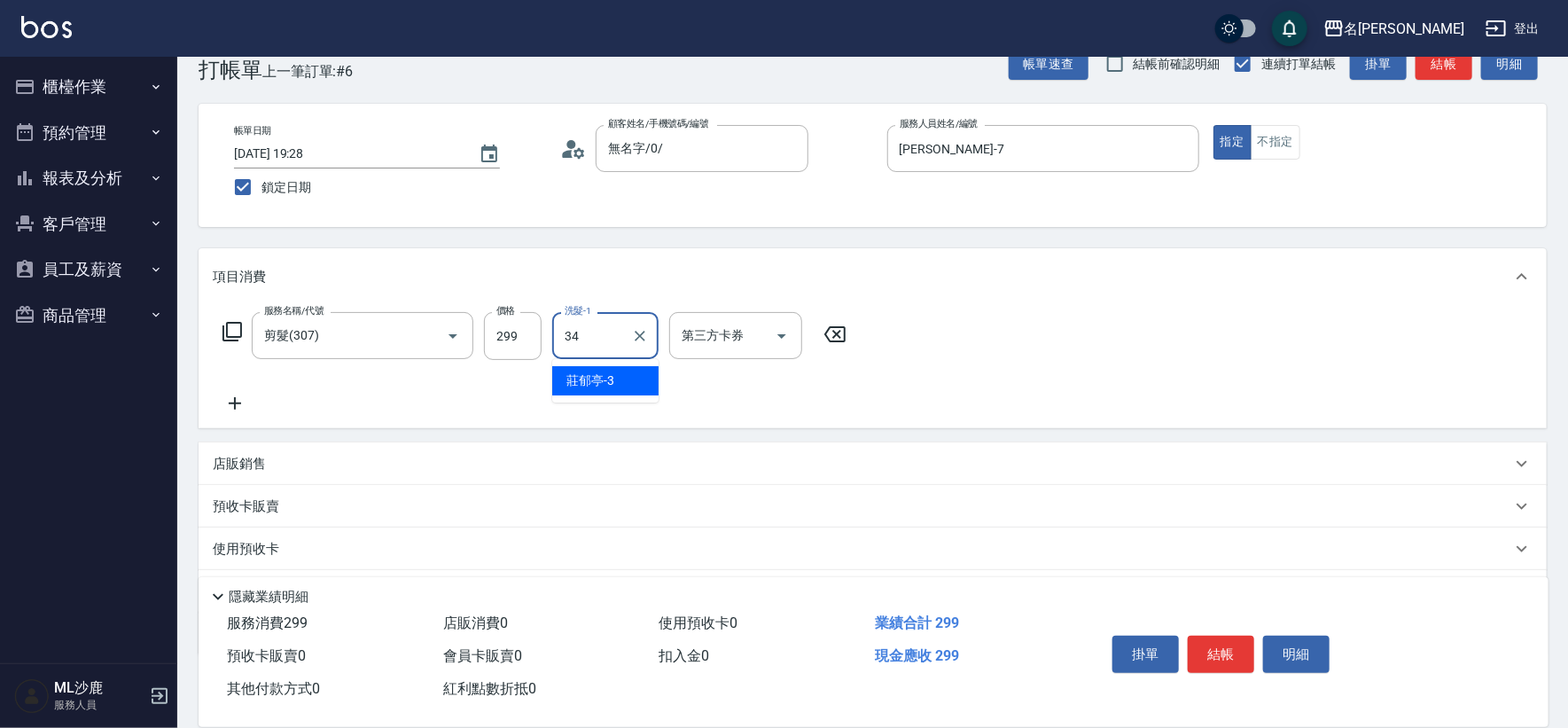
type input "[PERSON_NAME]-34"
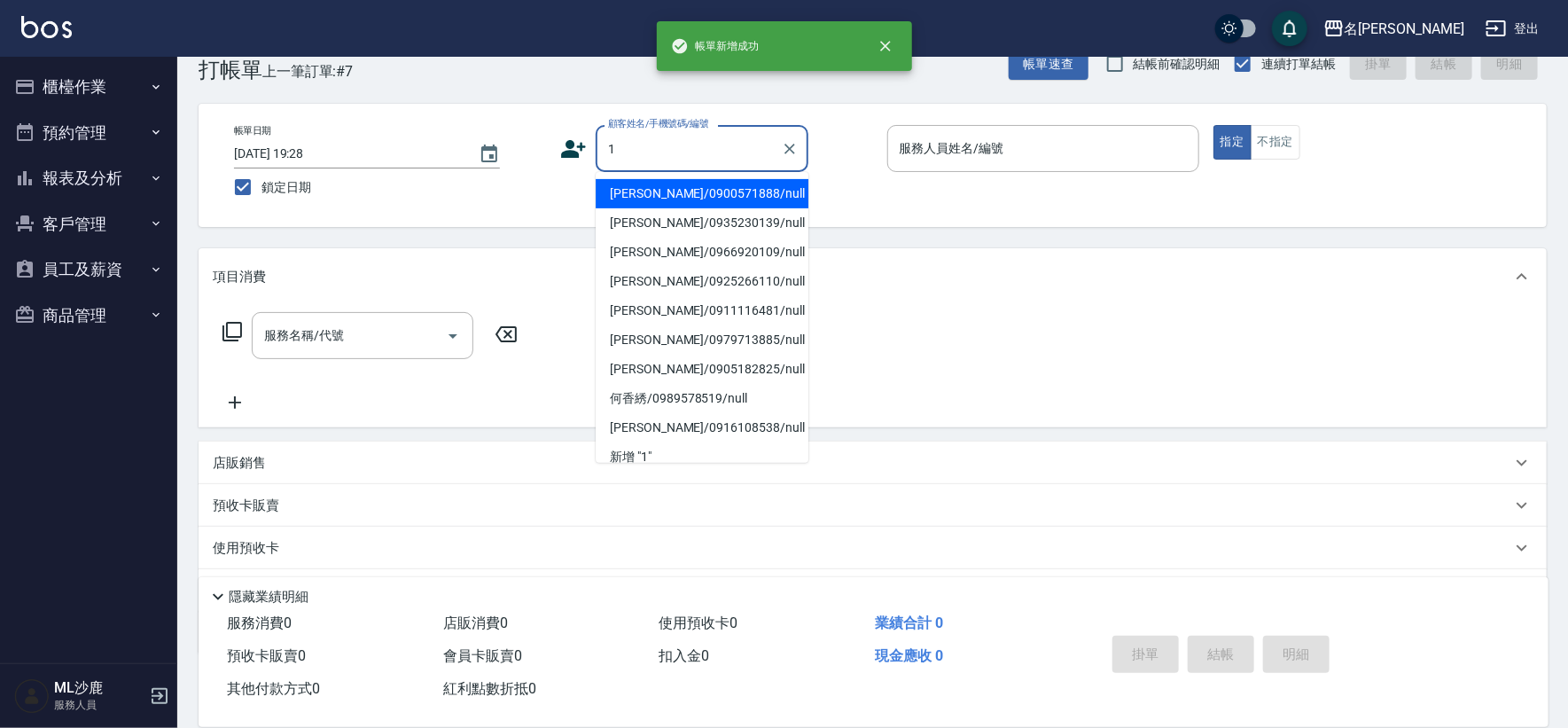
type input "[PERSON_NAME]/0900571888/null"
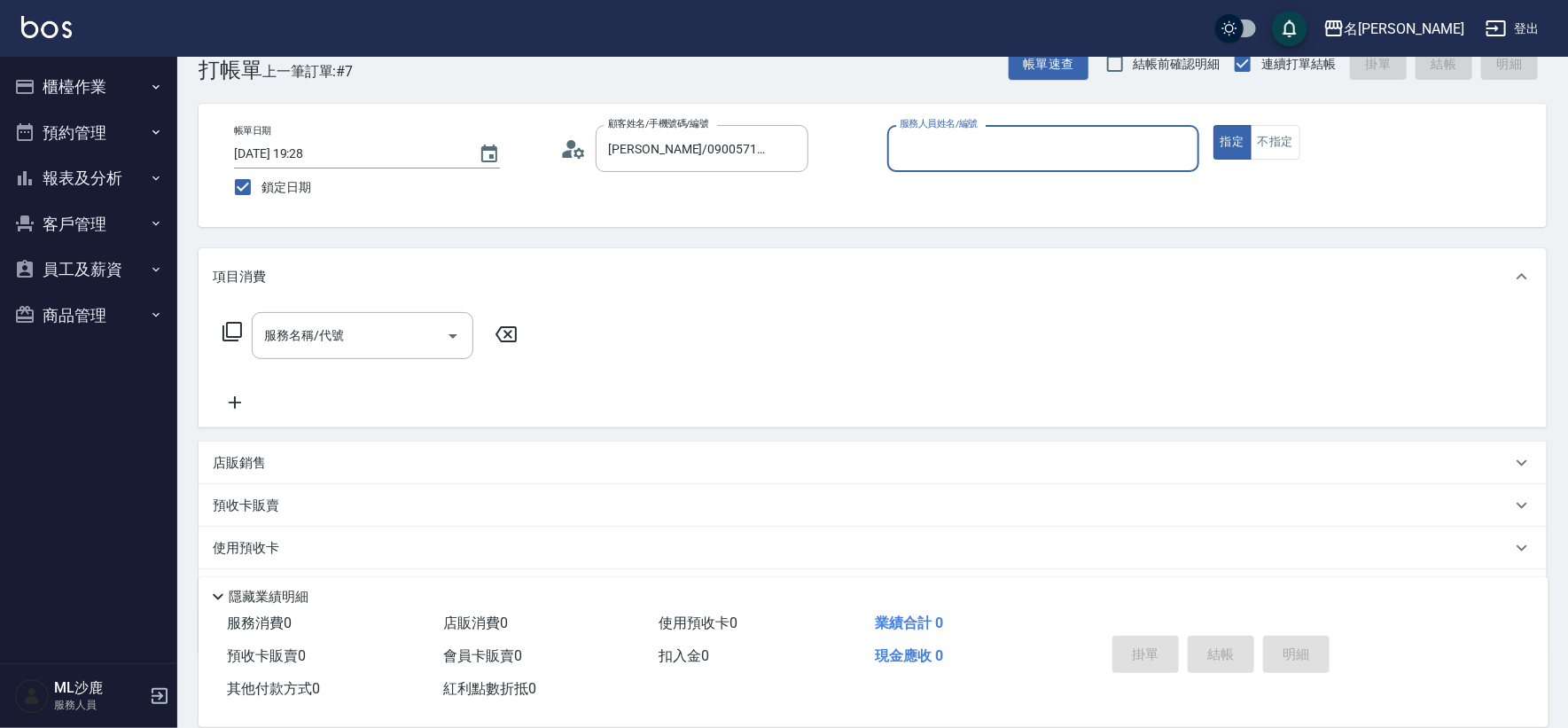
click at [805, 165] on div "[PERSON_NAME]/0900571888/null 顧客姓名/手機號碼/編號" at bounding box center [702, 148] width 213 height 47
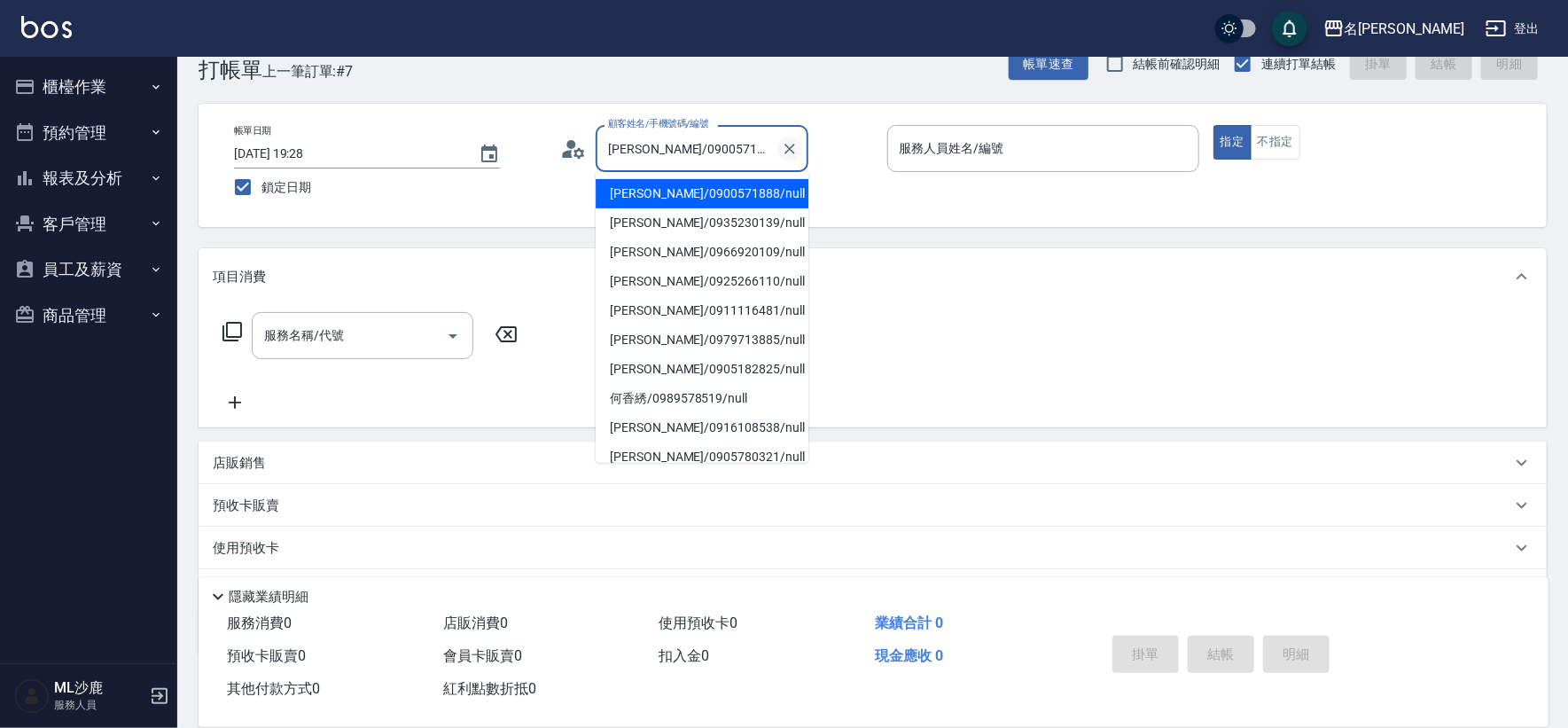
click at [794, 144] on icon "Clear" at bounding box center [790, 149] width 11 height 11
drag, startPoint x: 794, startPoint y: 143, endPoint x: 785, endPoint y: 142, distance: 9.1
click at [793, 143] on icon "Clear" at bounding box center [790, 149] width 18 height 18
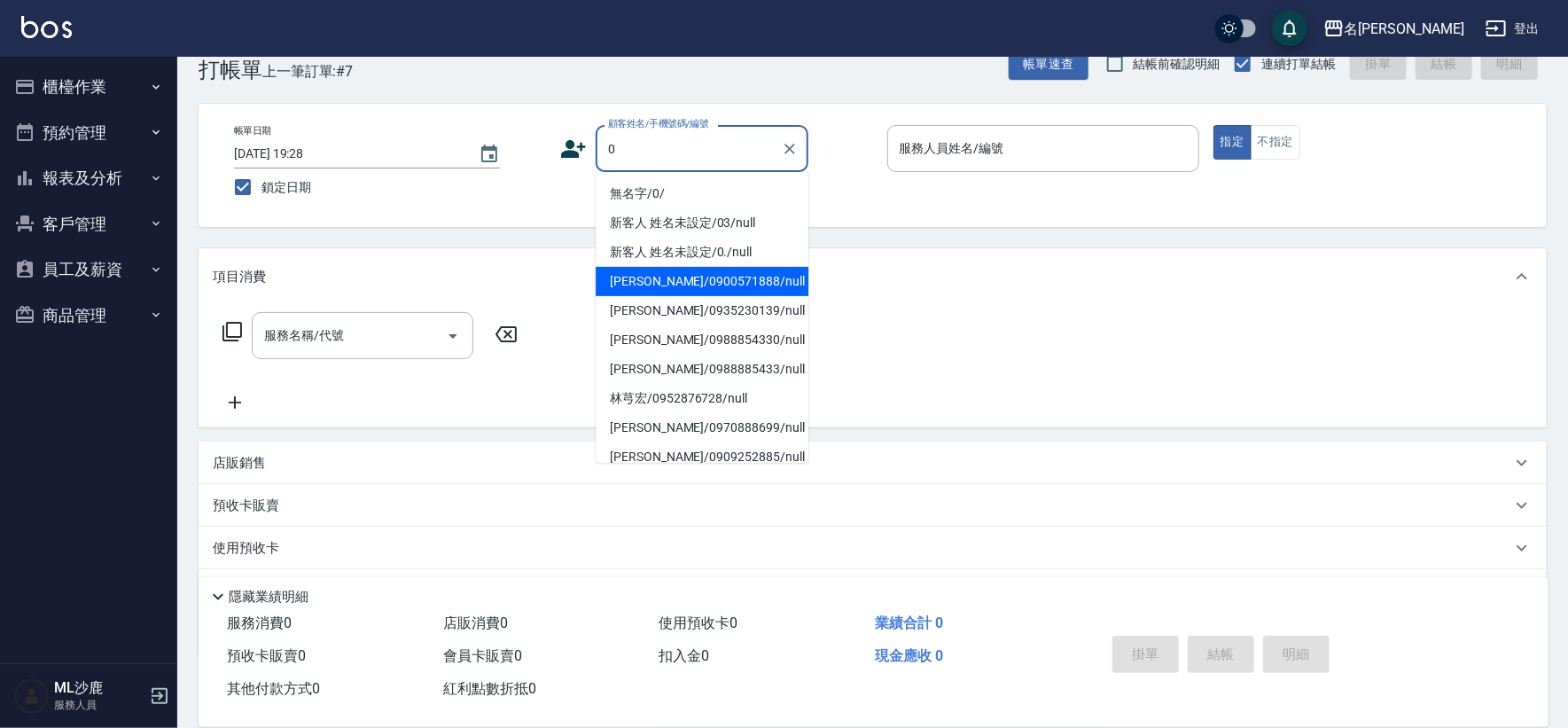
type input "無名字/0/"
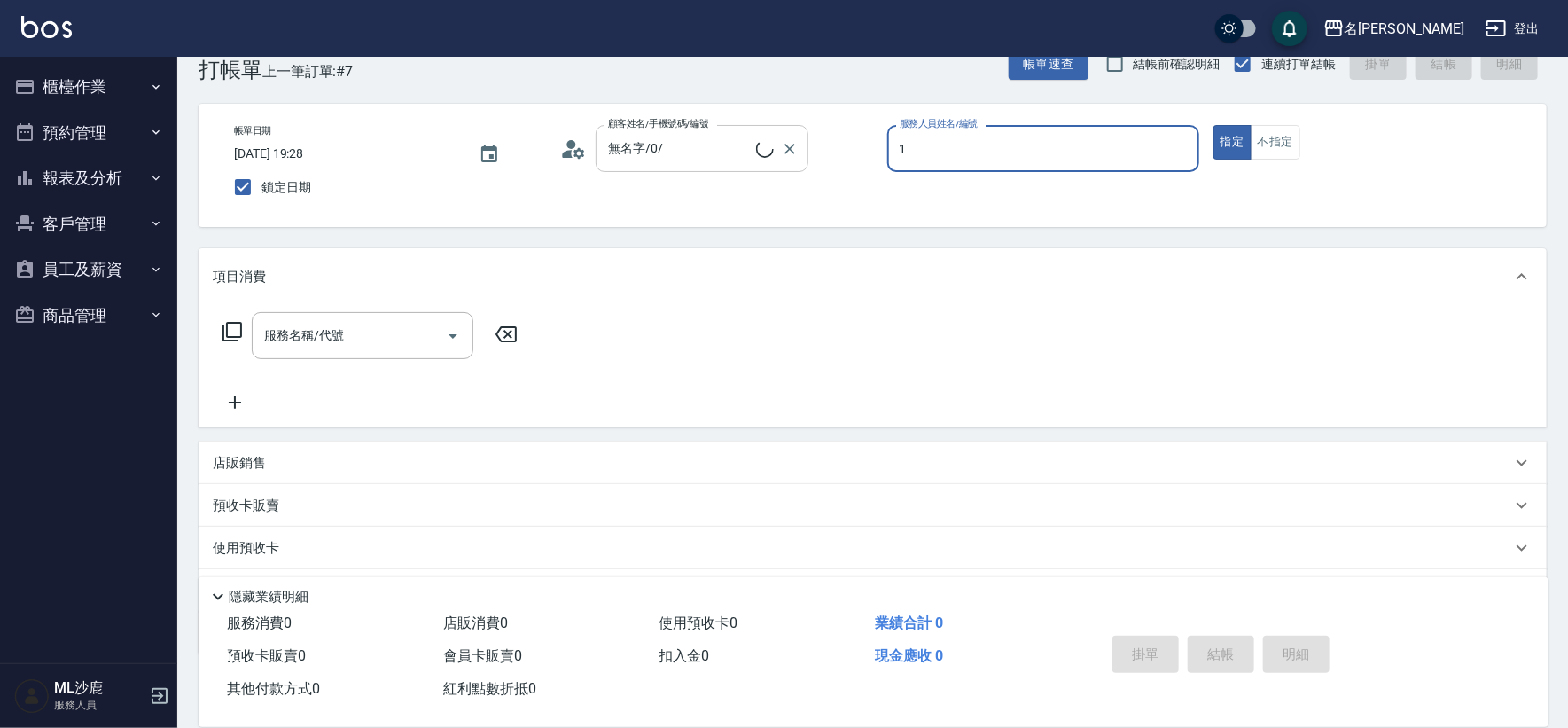
type input "[PERSON_NAME]1"
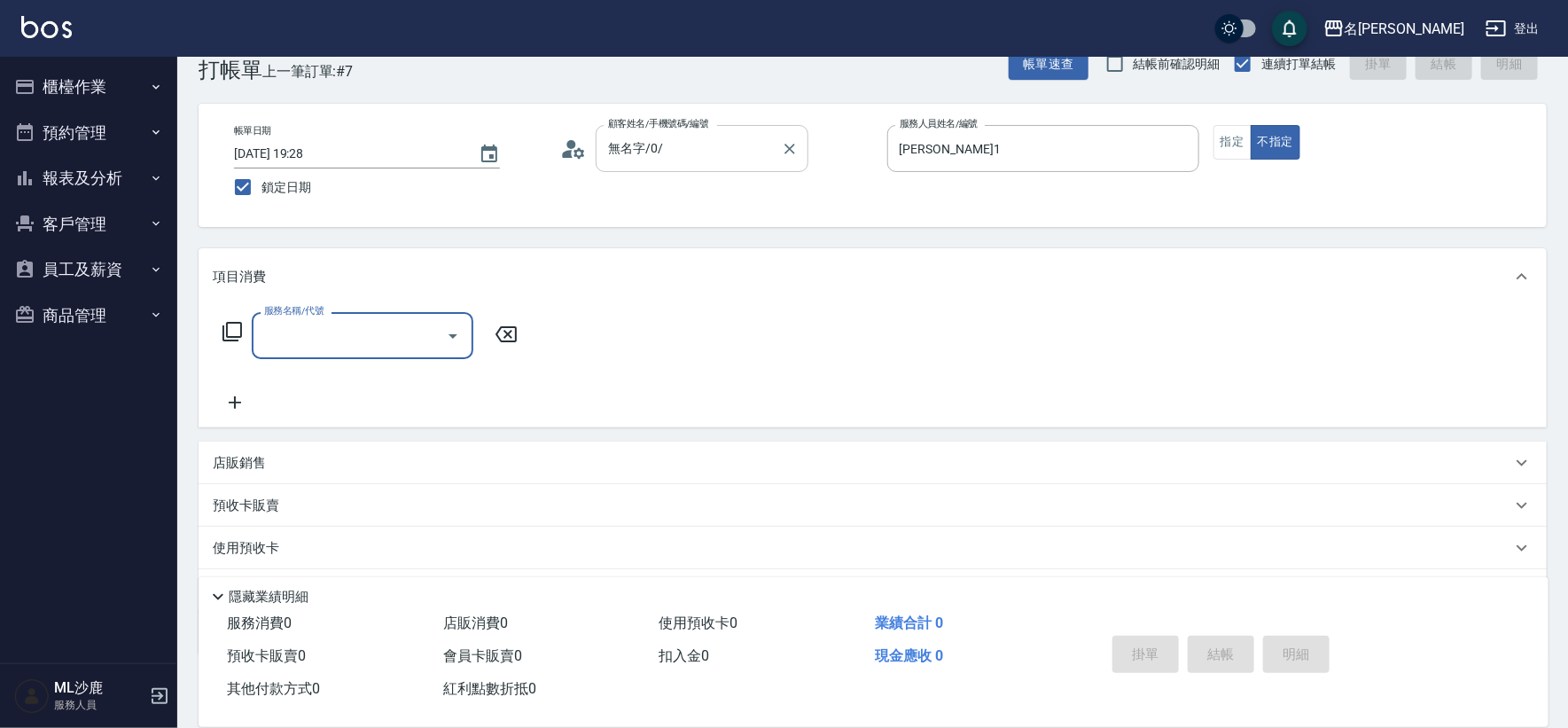
type input "3"
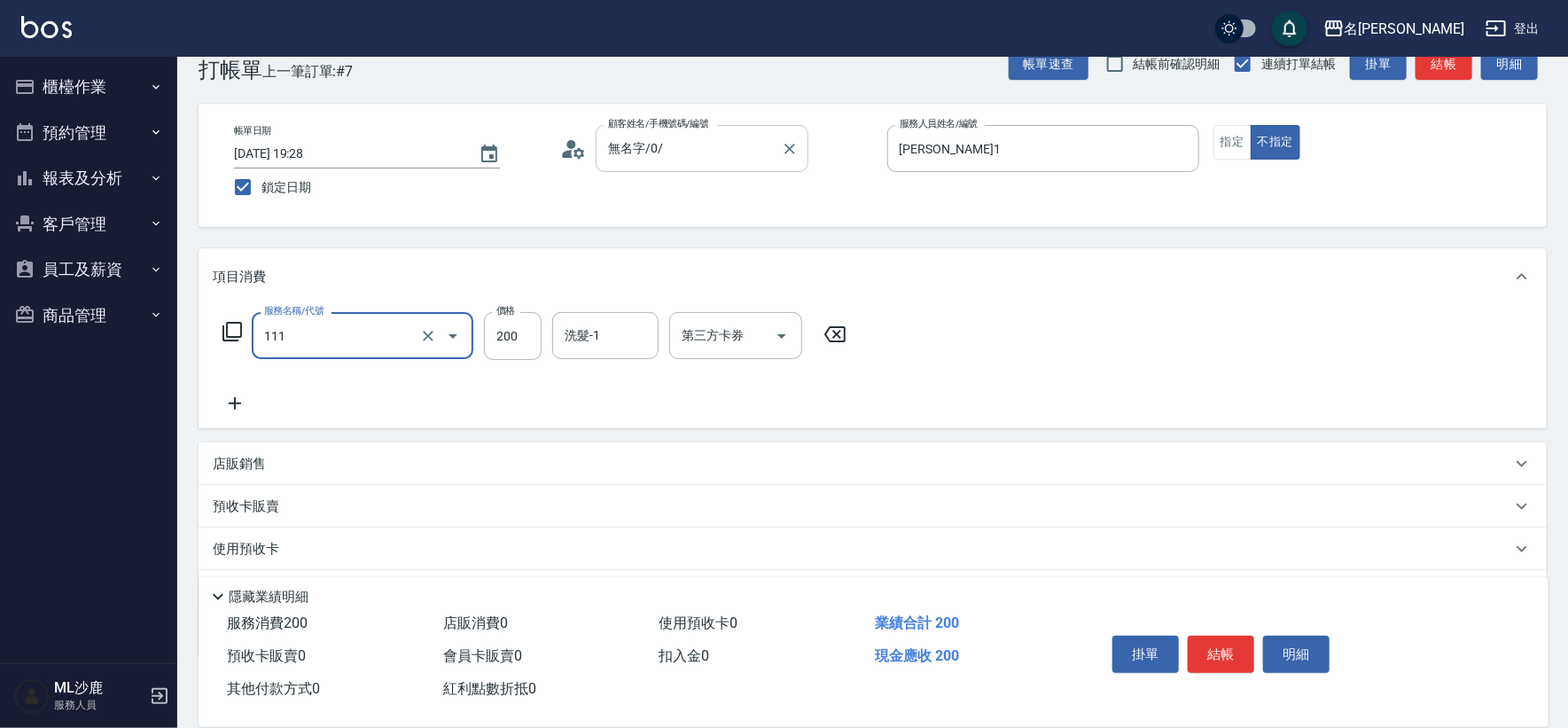
type input "200(111)"
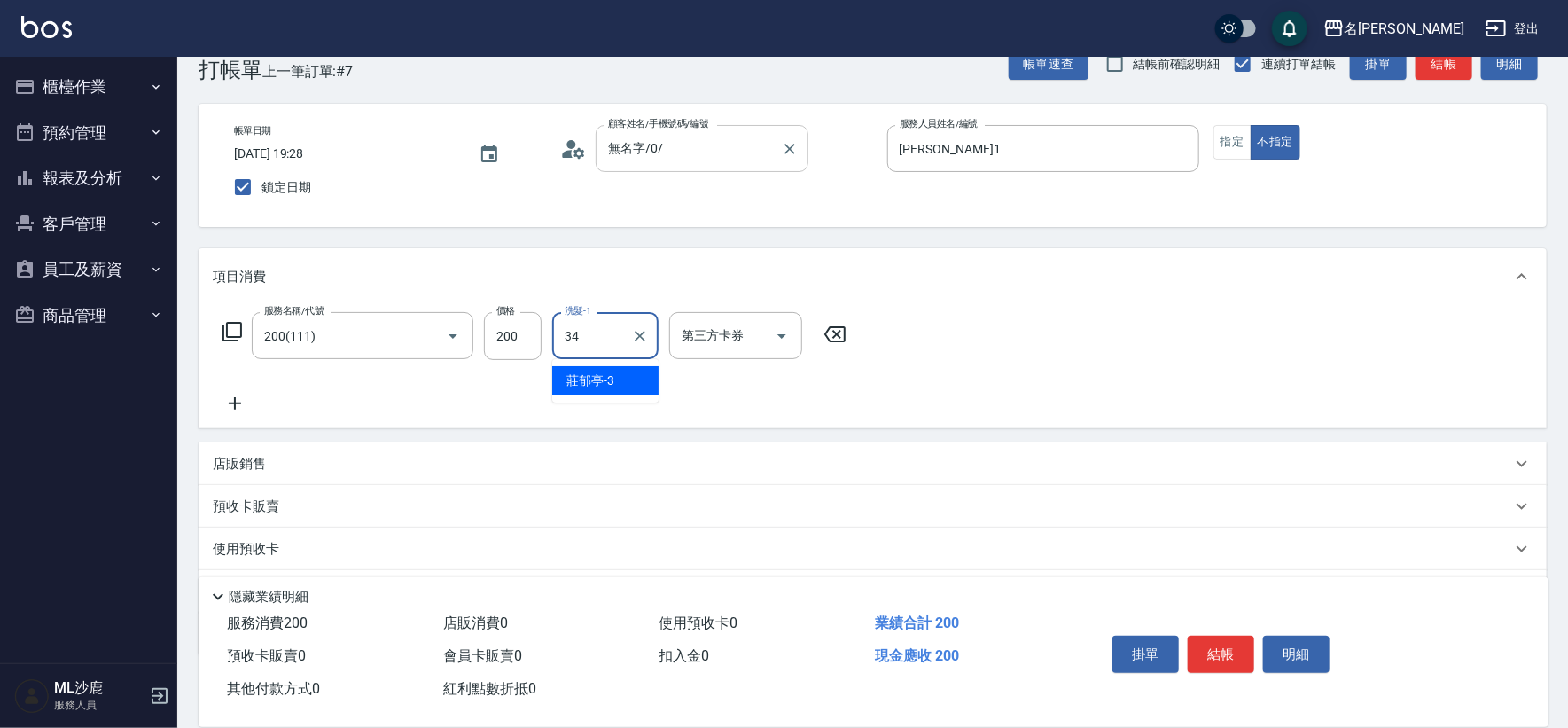
type input "[PERSON_NAME]-34"
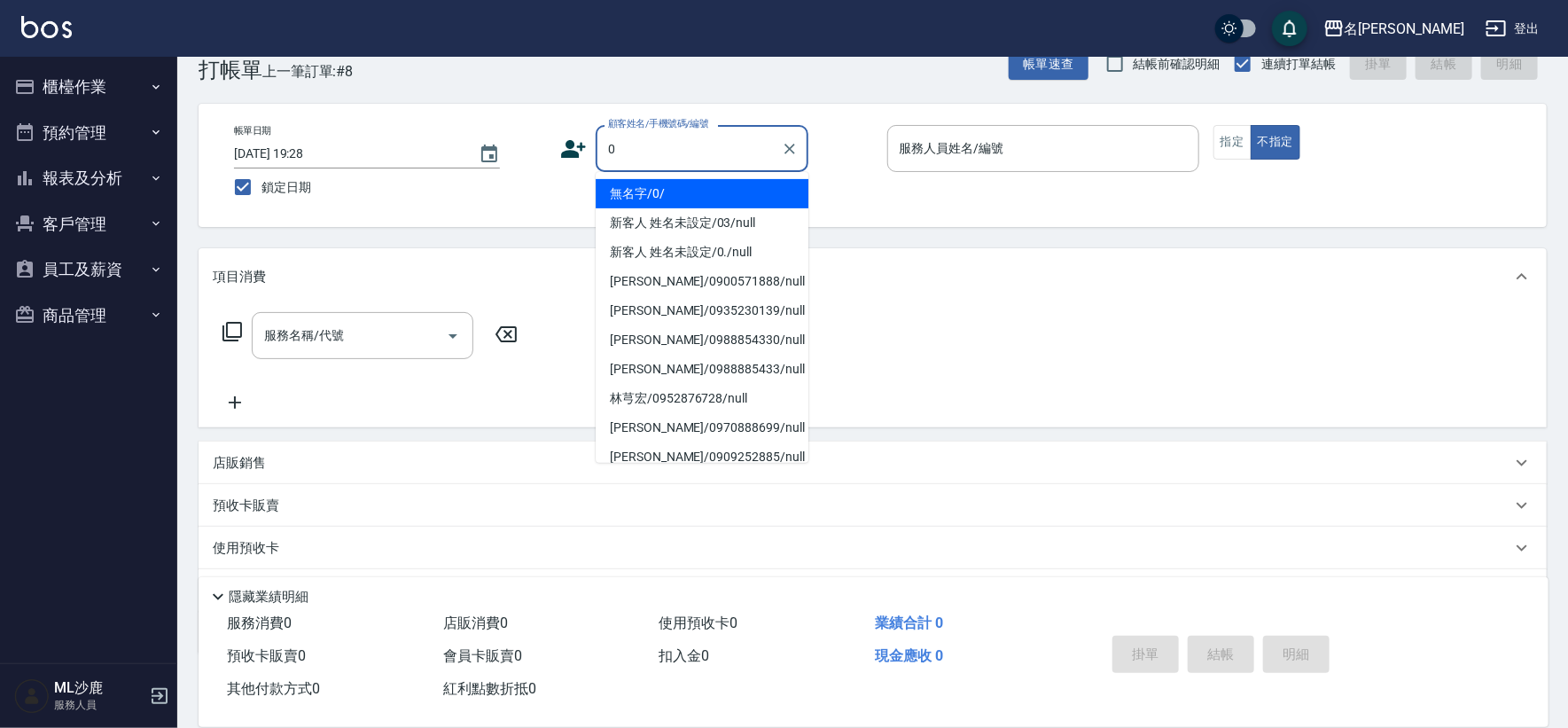
type input "無名字/0/"
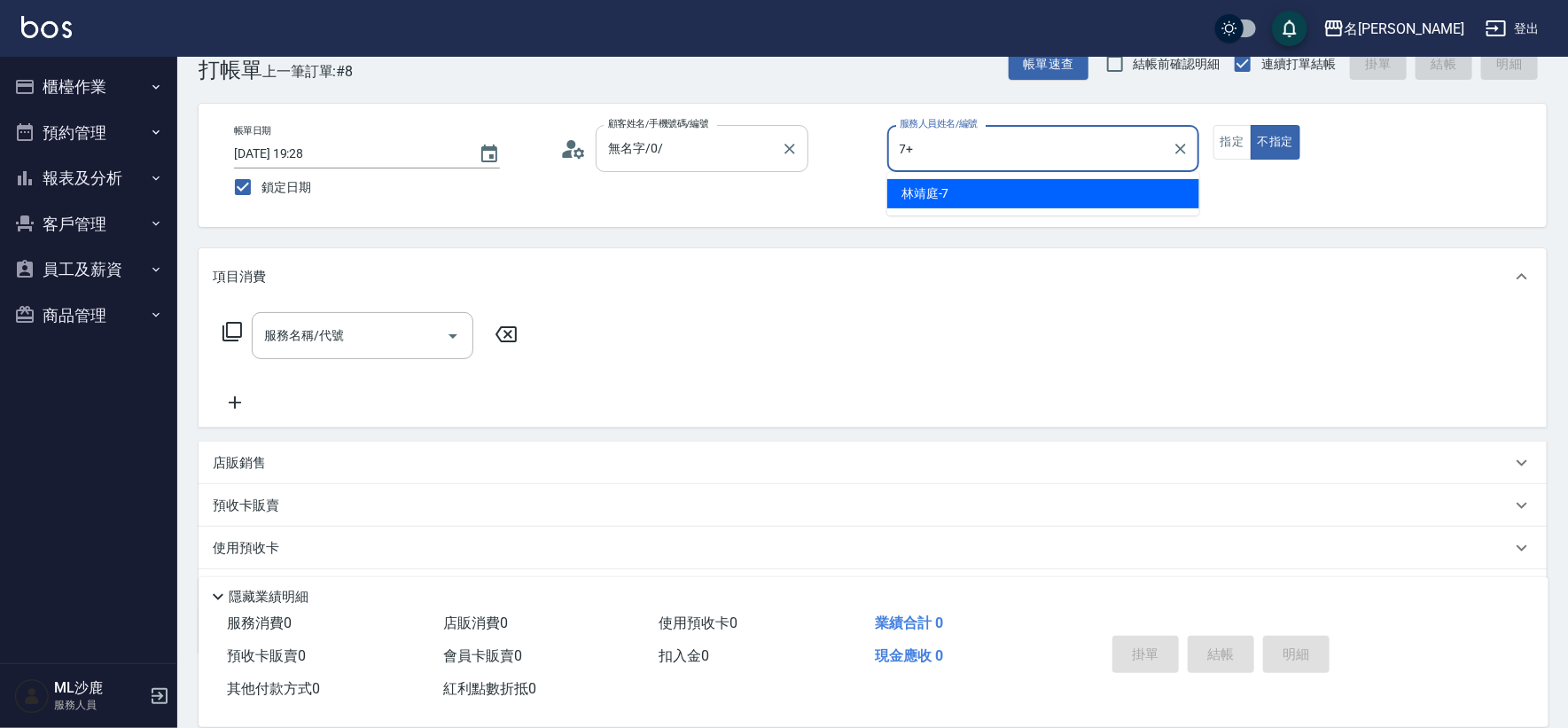
type input "7+"
click at [1251, 125] on button "不指定" at bounding box center [1276, 142] width 50 height 35
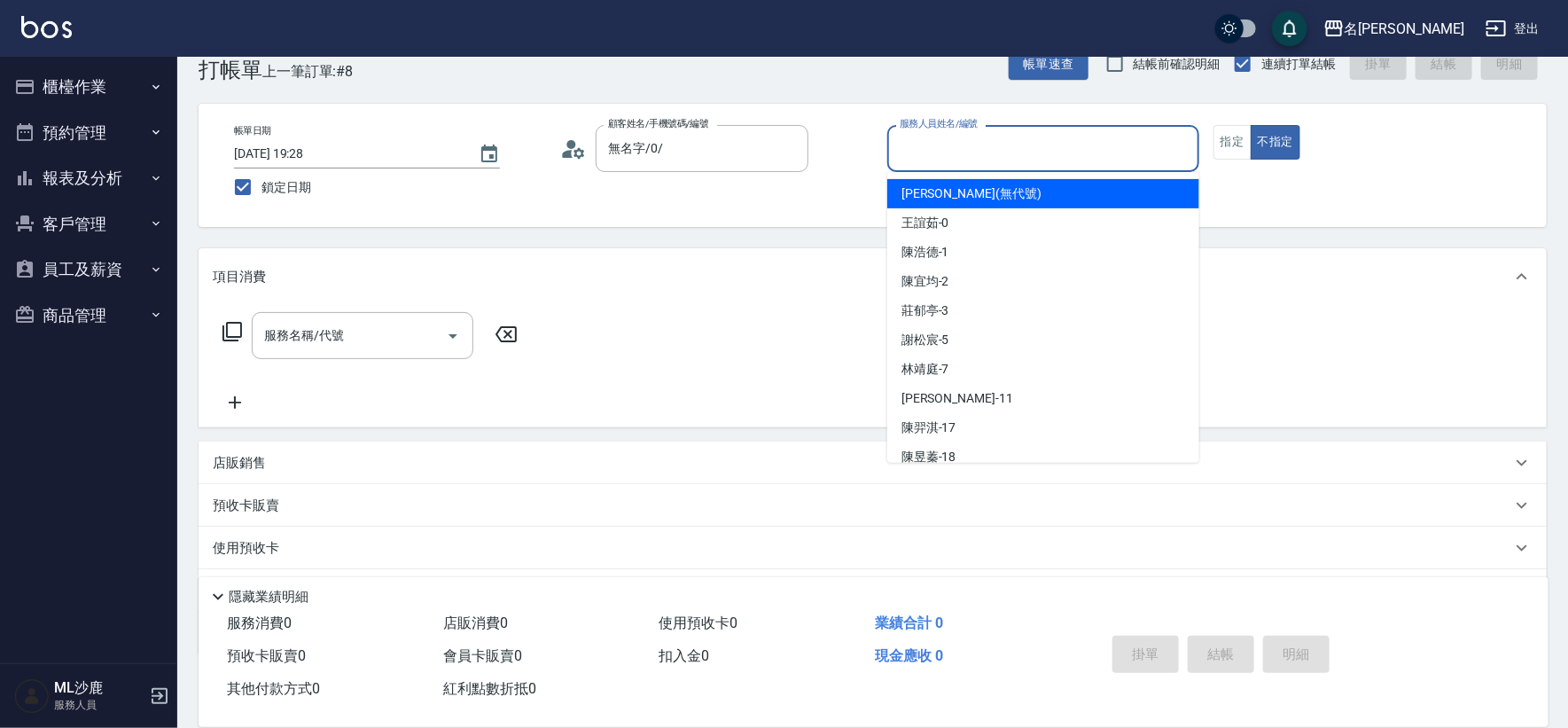
drag, startPoint x: 960, startPoint y: 156, endPoint x: 990, endPoint y: 166, distance: 31.6
click at [990, 166] on div "服務人員姓名/編號" at bounding box center [1043, 148] width 312 height 47
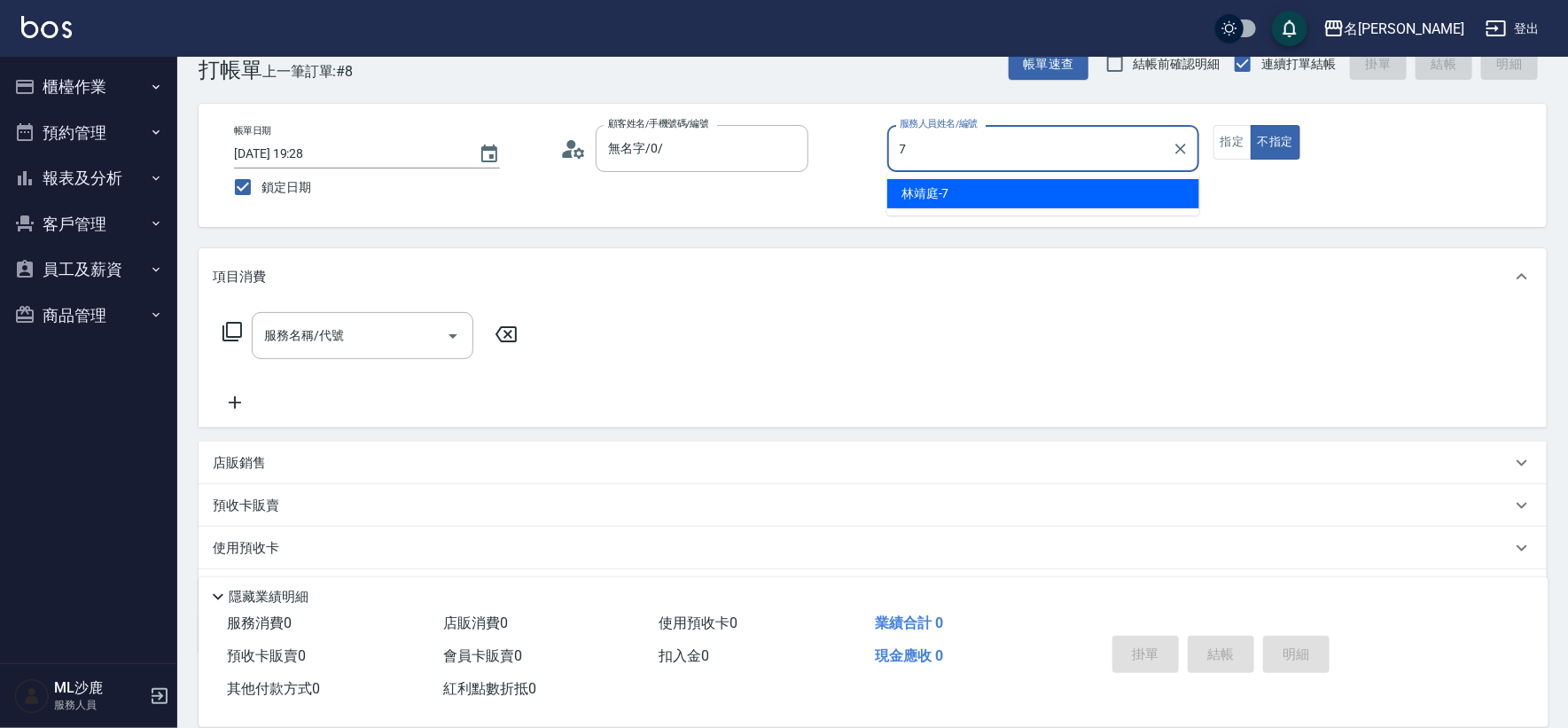
type input "[PERSON_NAME]-7"
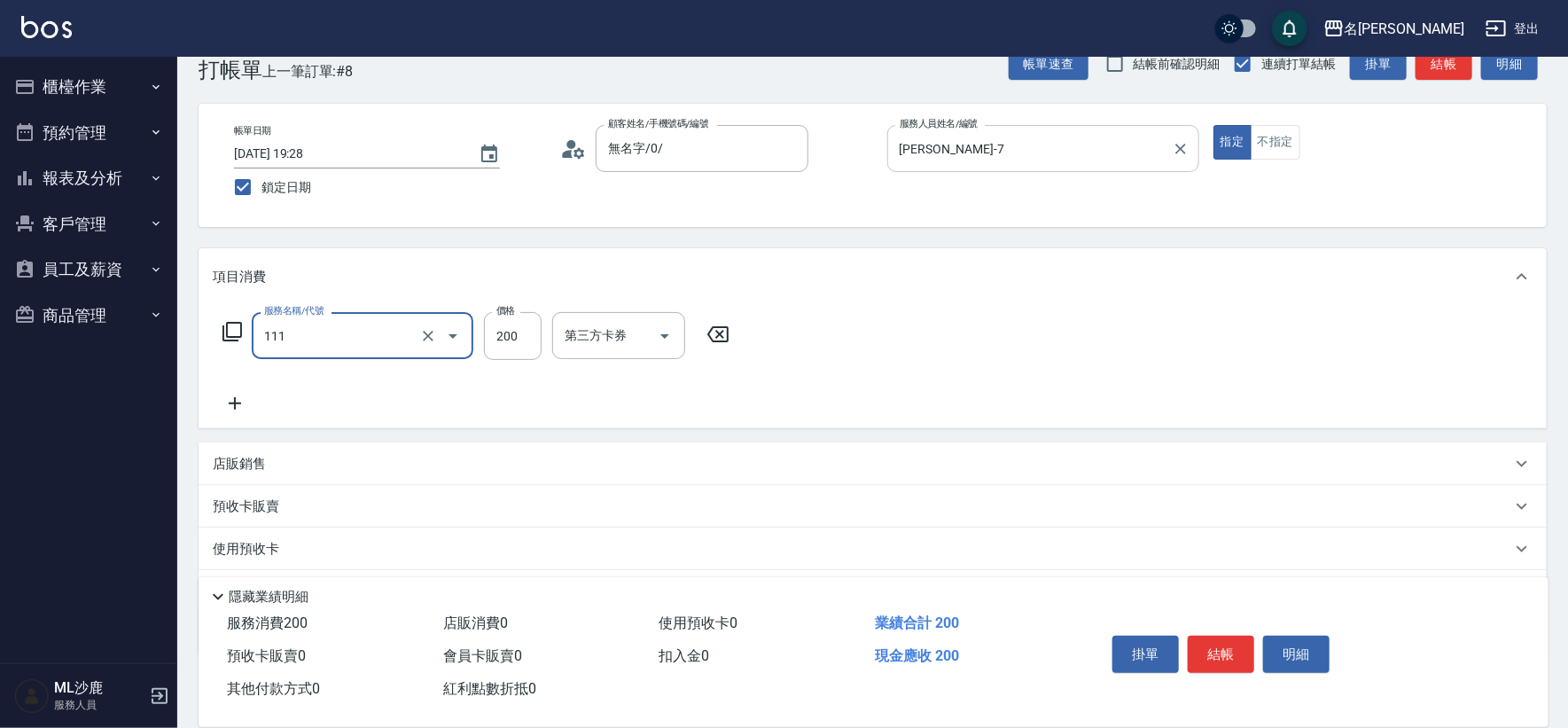
type input "200(111)"
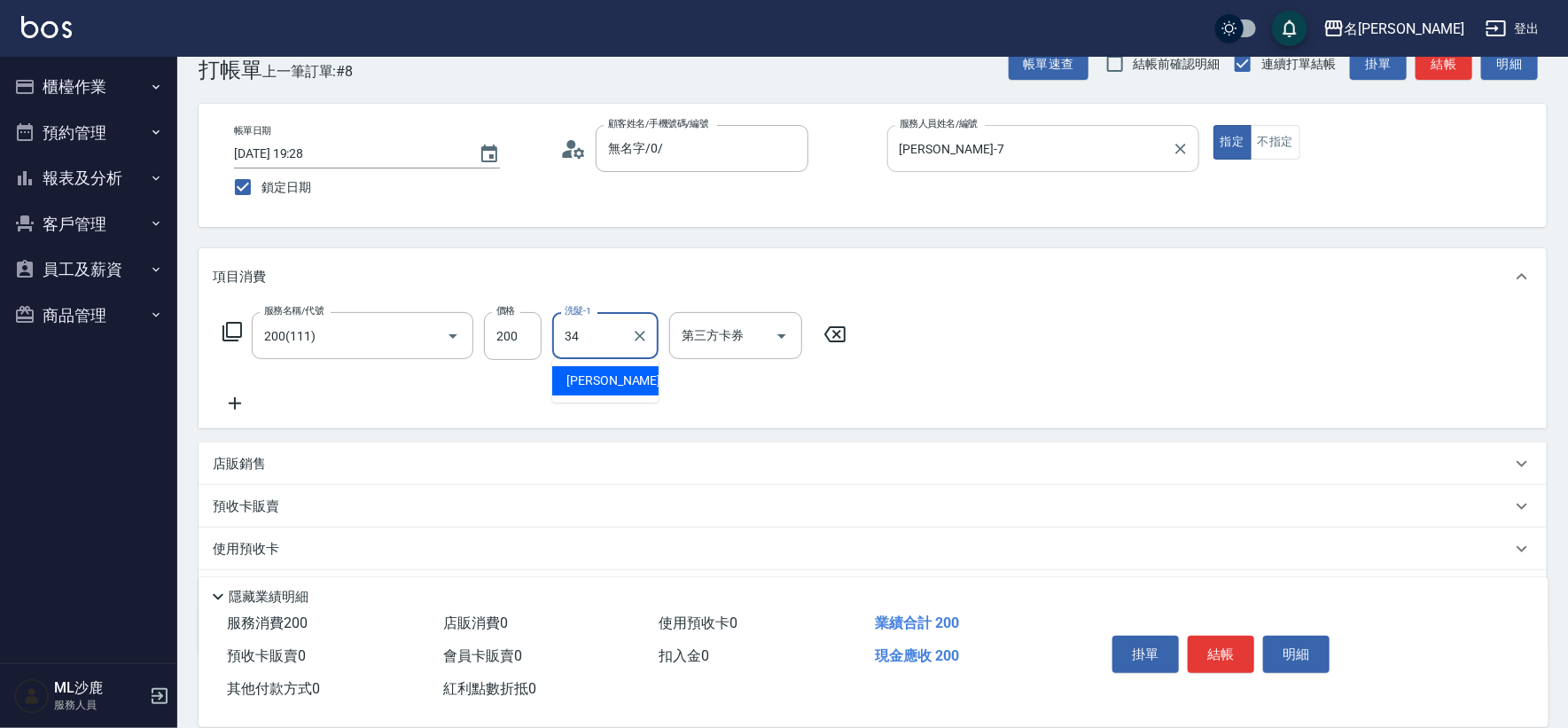
type input "[PERSON_NAME]-34"
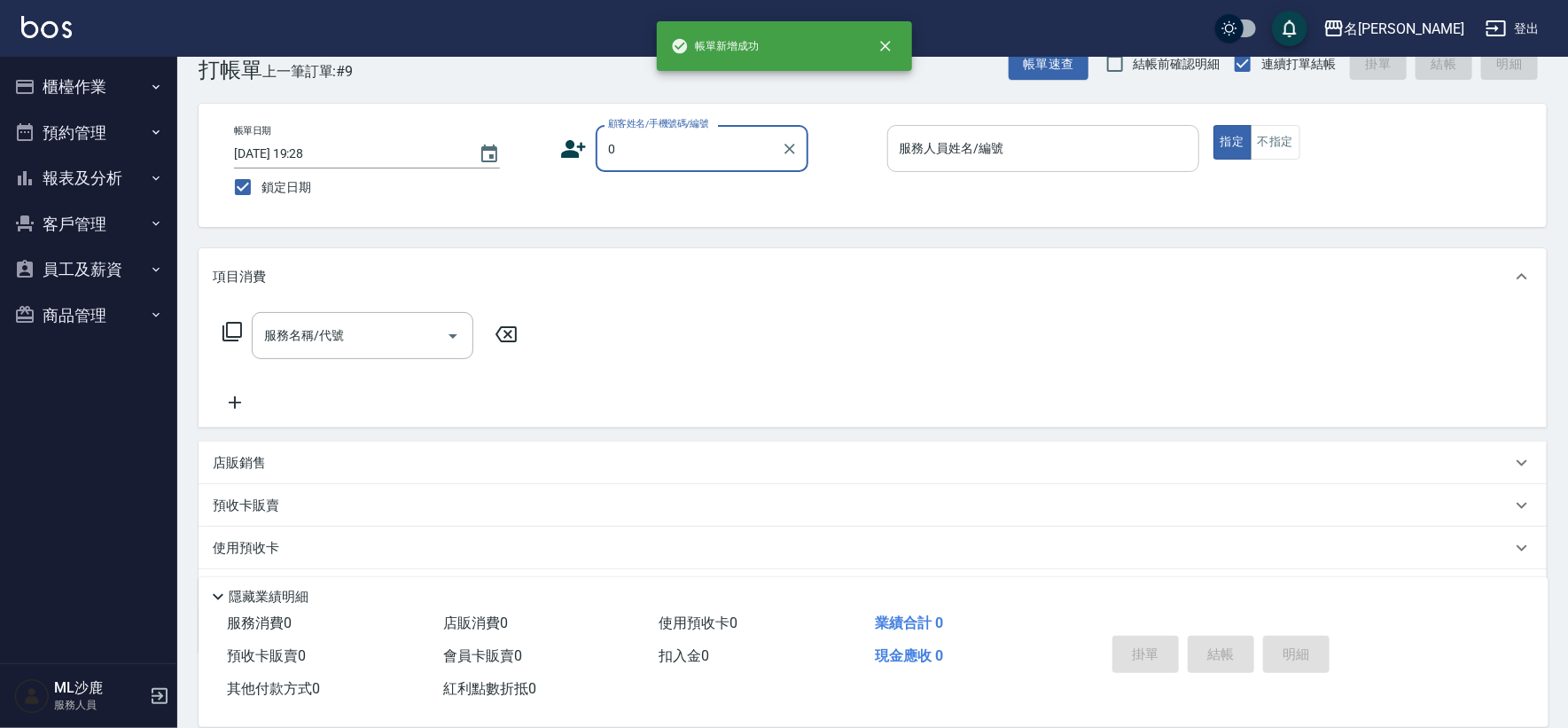
type input "無名字/0/"
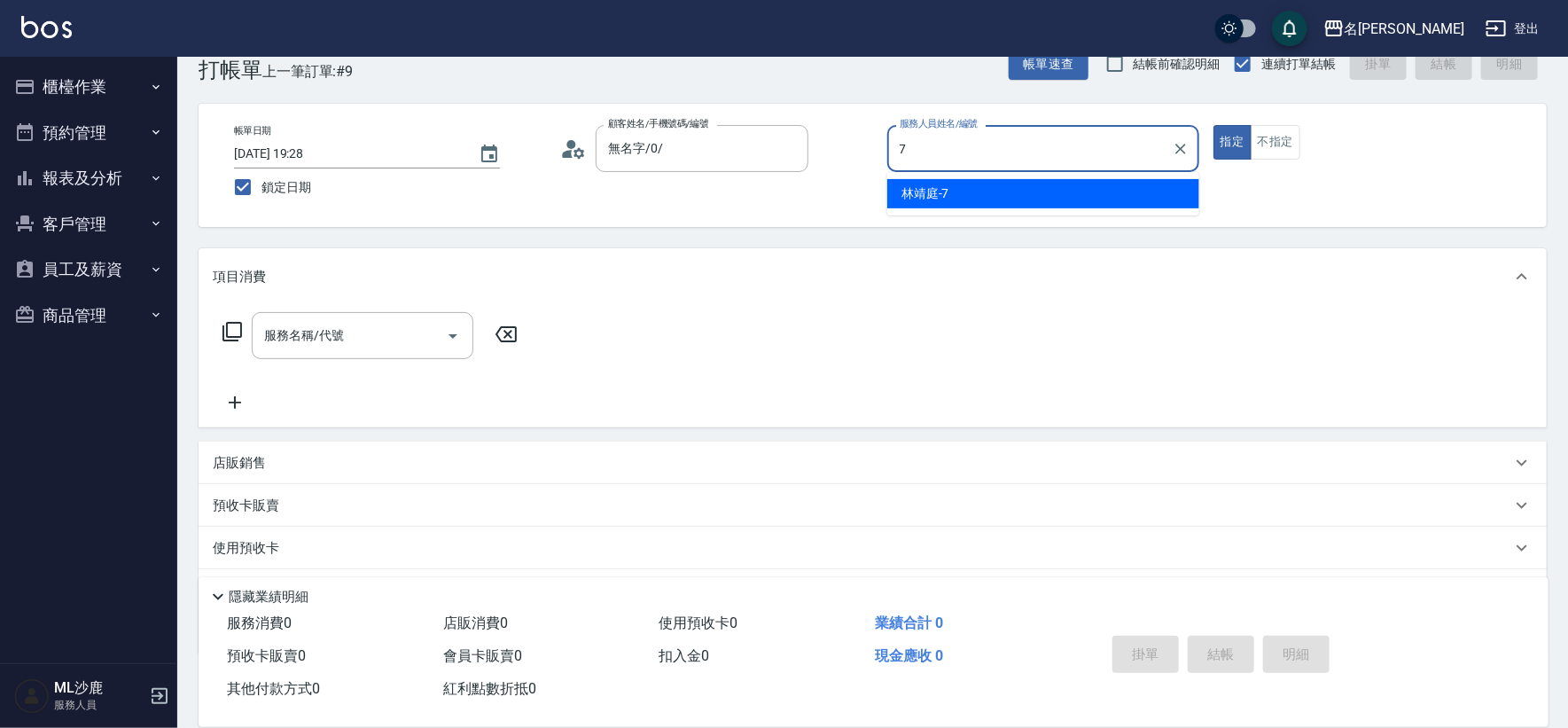
type input "[PERSON_NAME]-7"
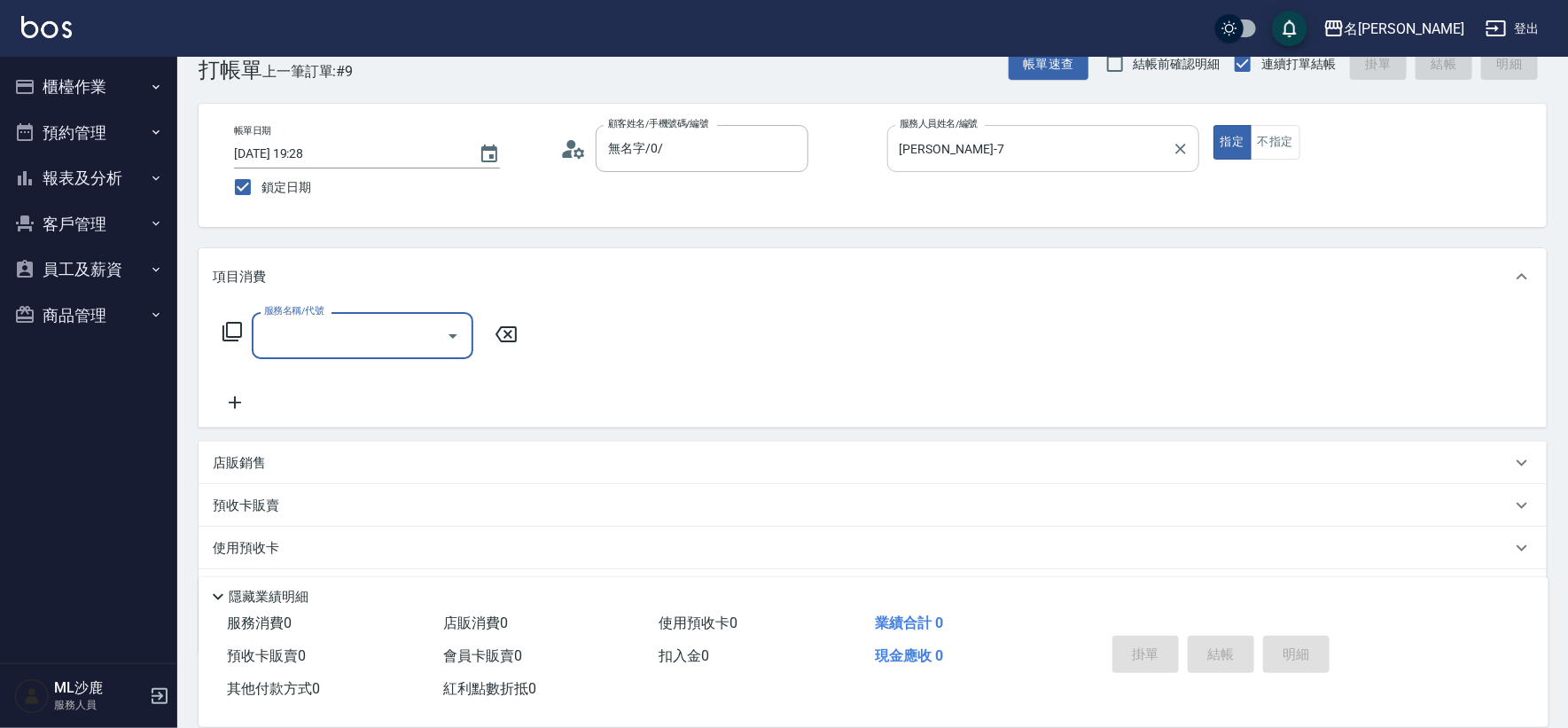
type input "3"
type input "精油SPA(0699)"
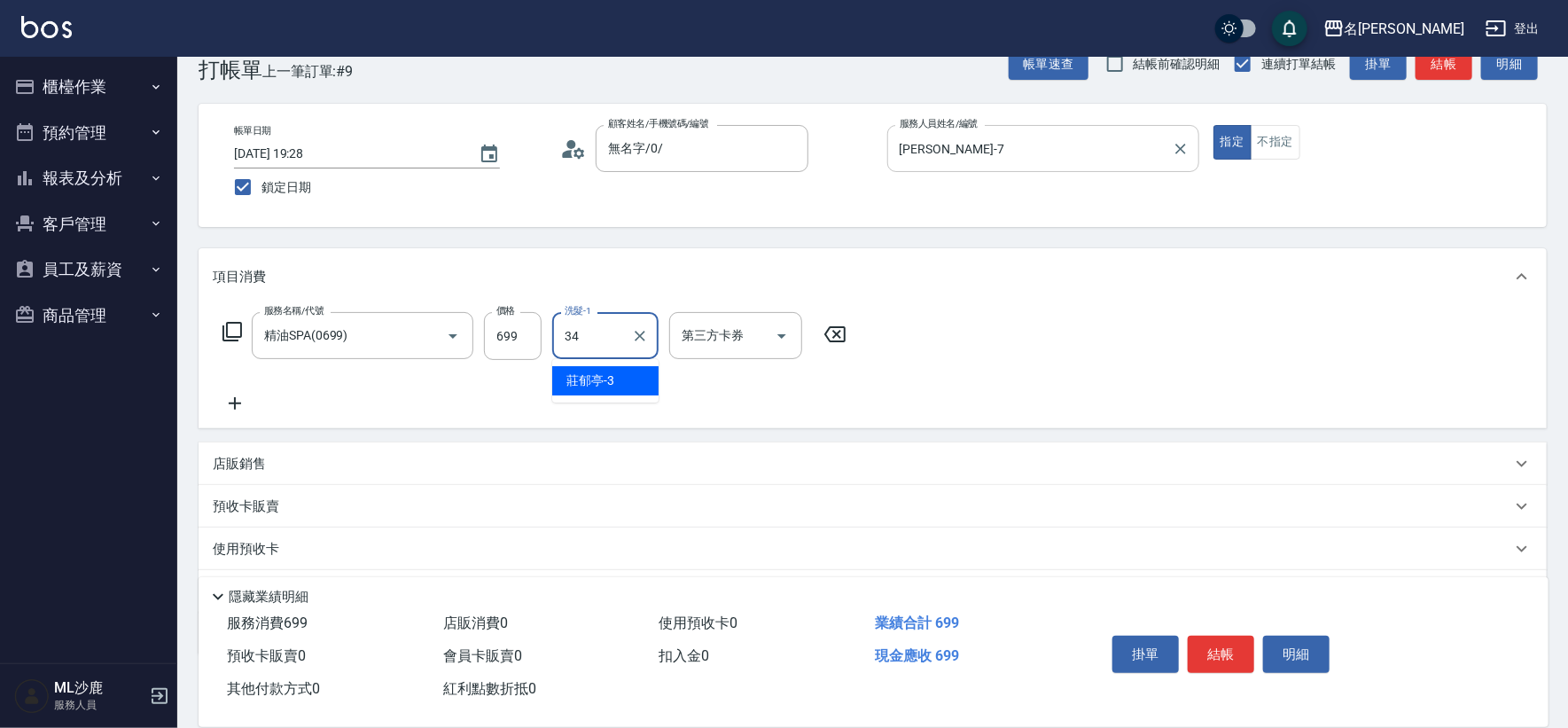
type input "[PERSON_NAME]-34"
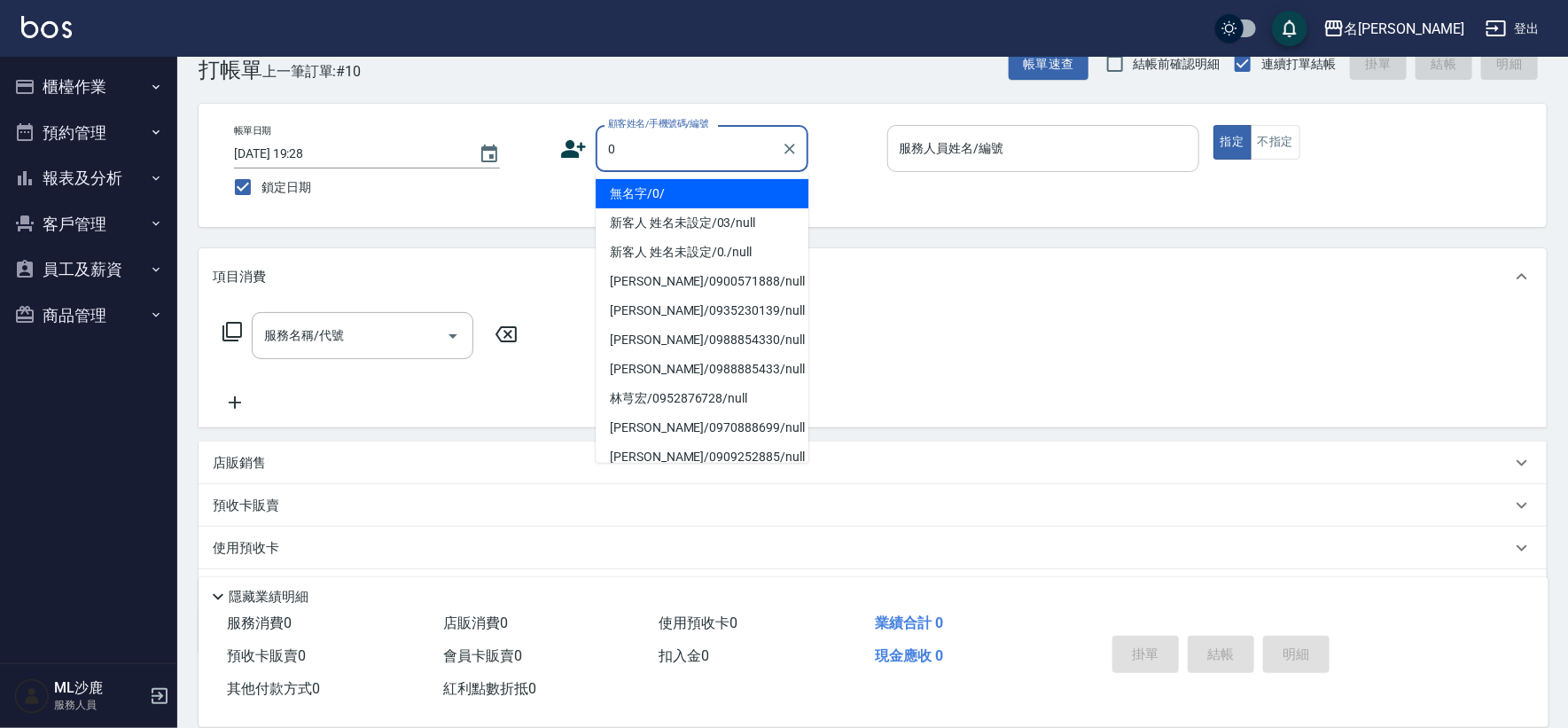
type input "無名字/0/"
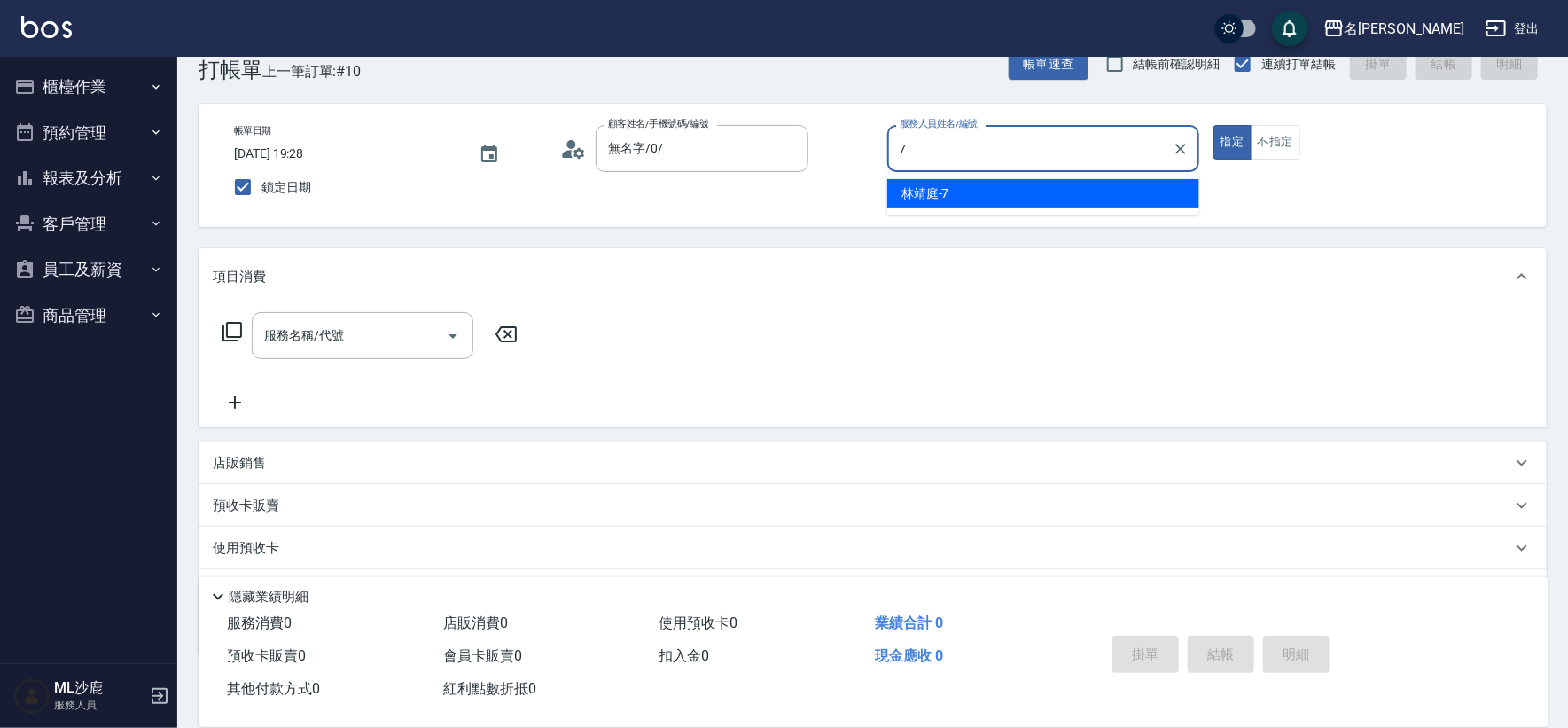
type input "[PERSON_NAME]-7"
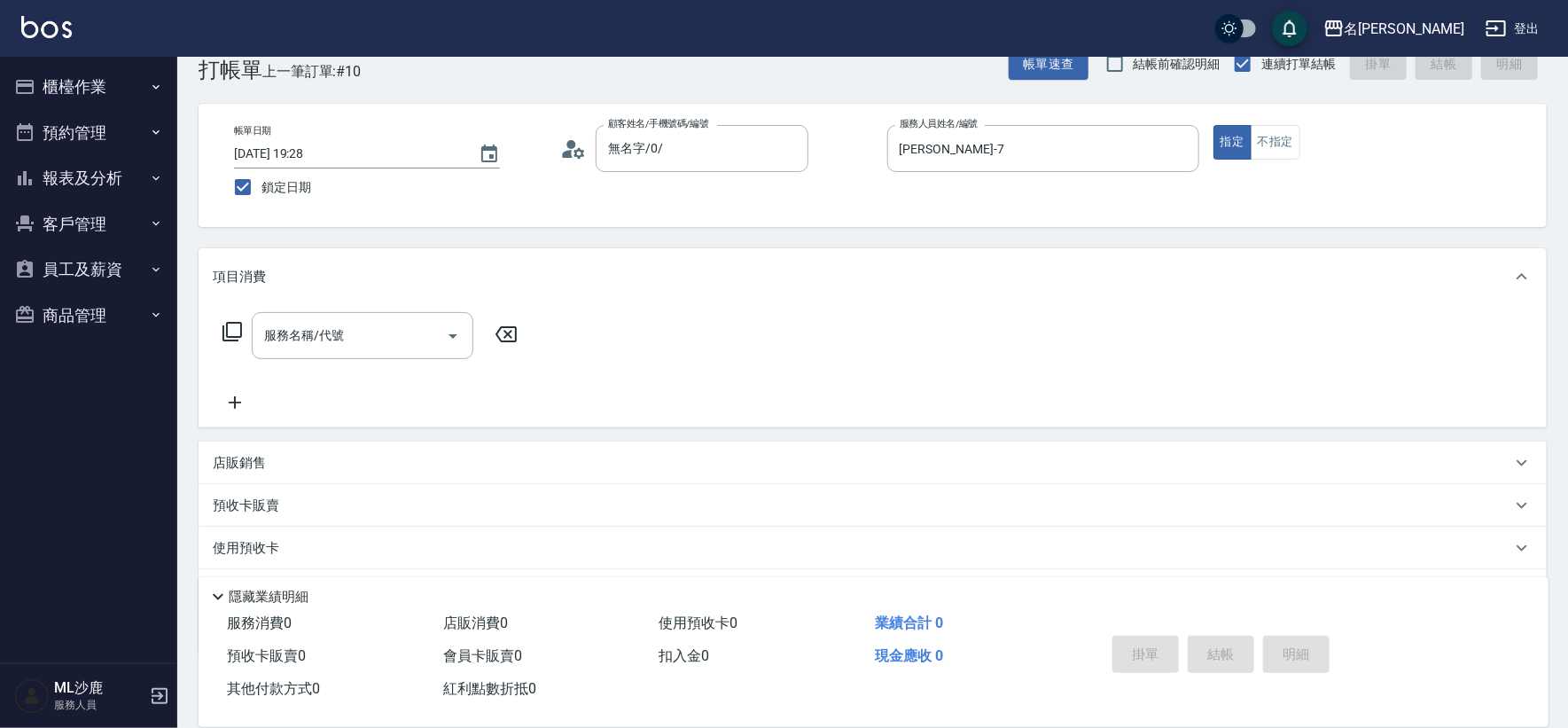
click at [277, 465] on div "店販銷售" at bounding box center [862, 463] width 1298 height 19
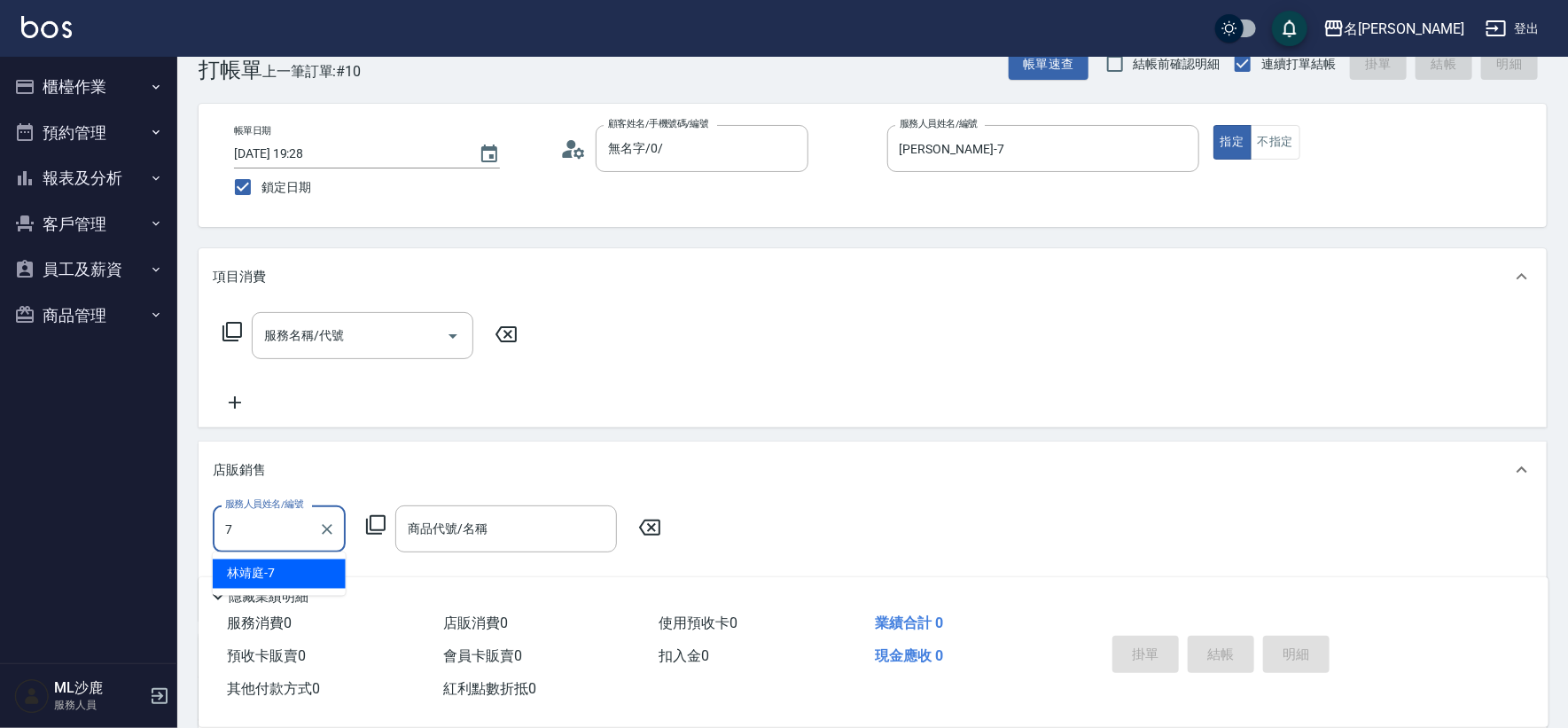
type input "[PERSON_NAME]-7"
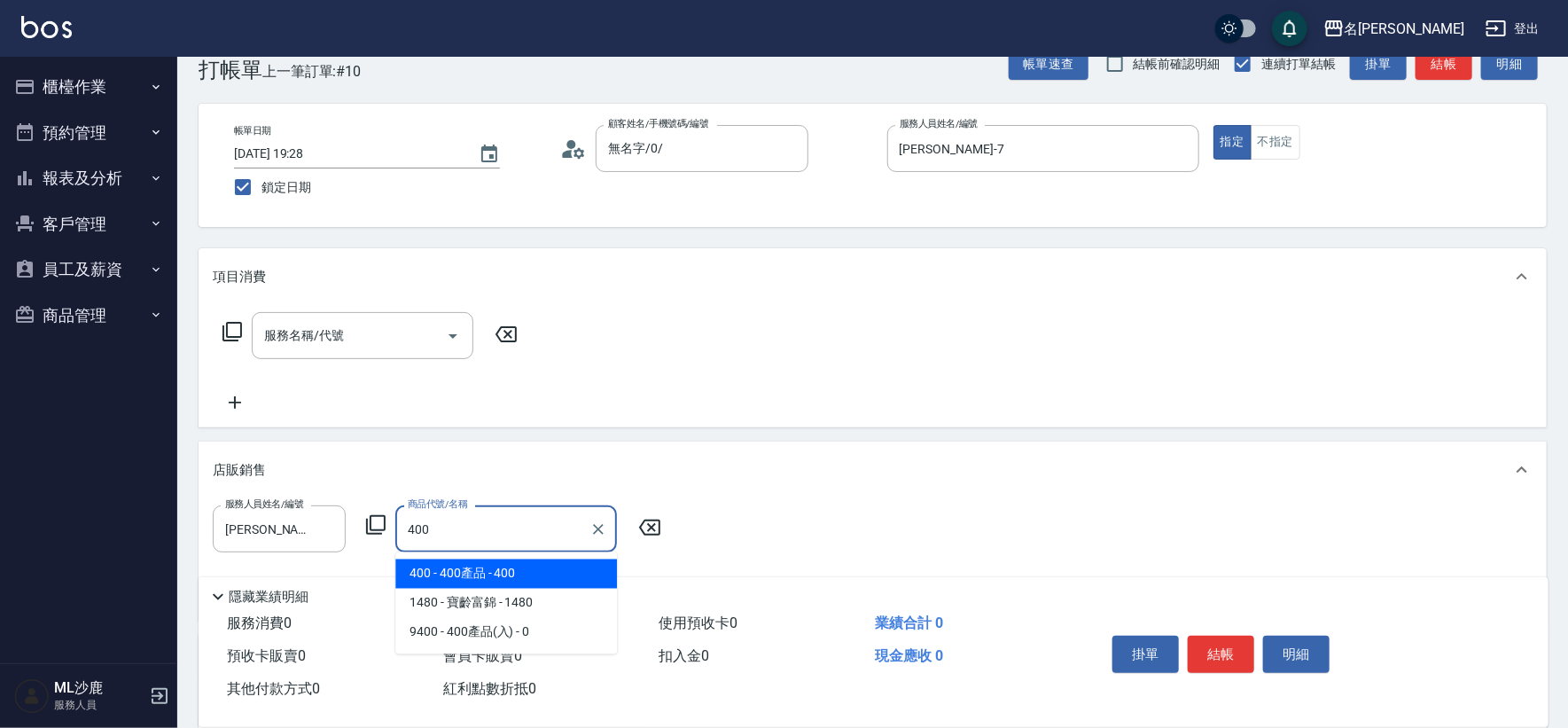
type input "400產品"
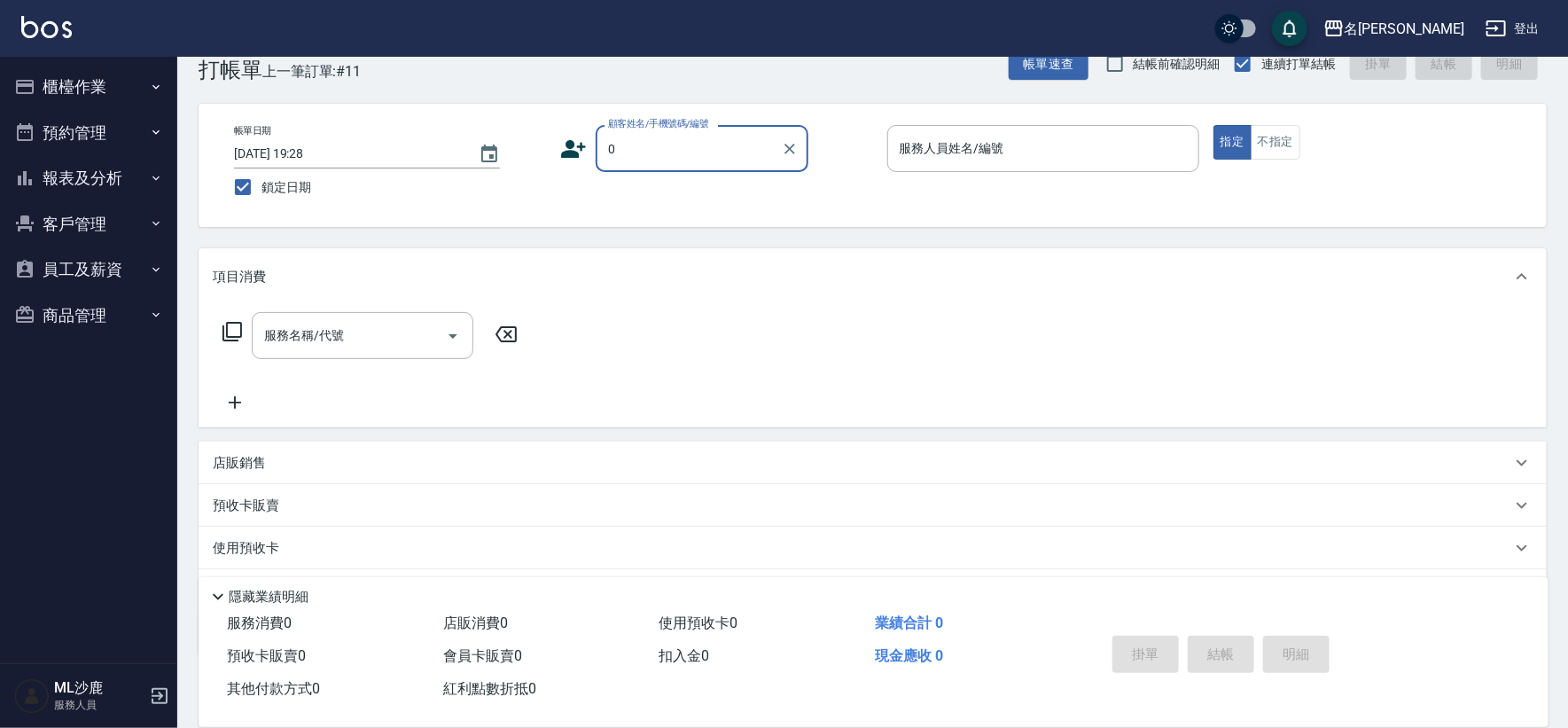
type input "無名字/0/"
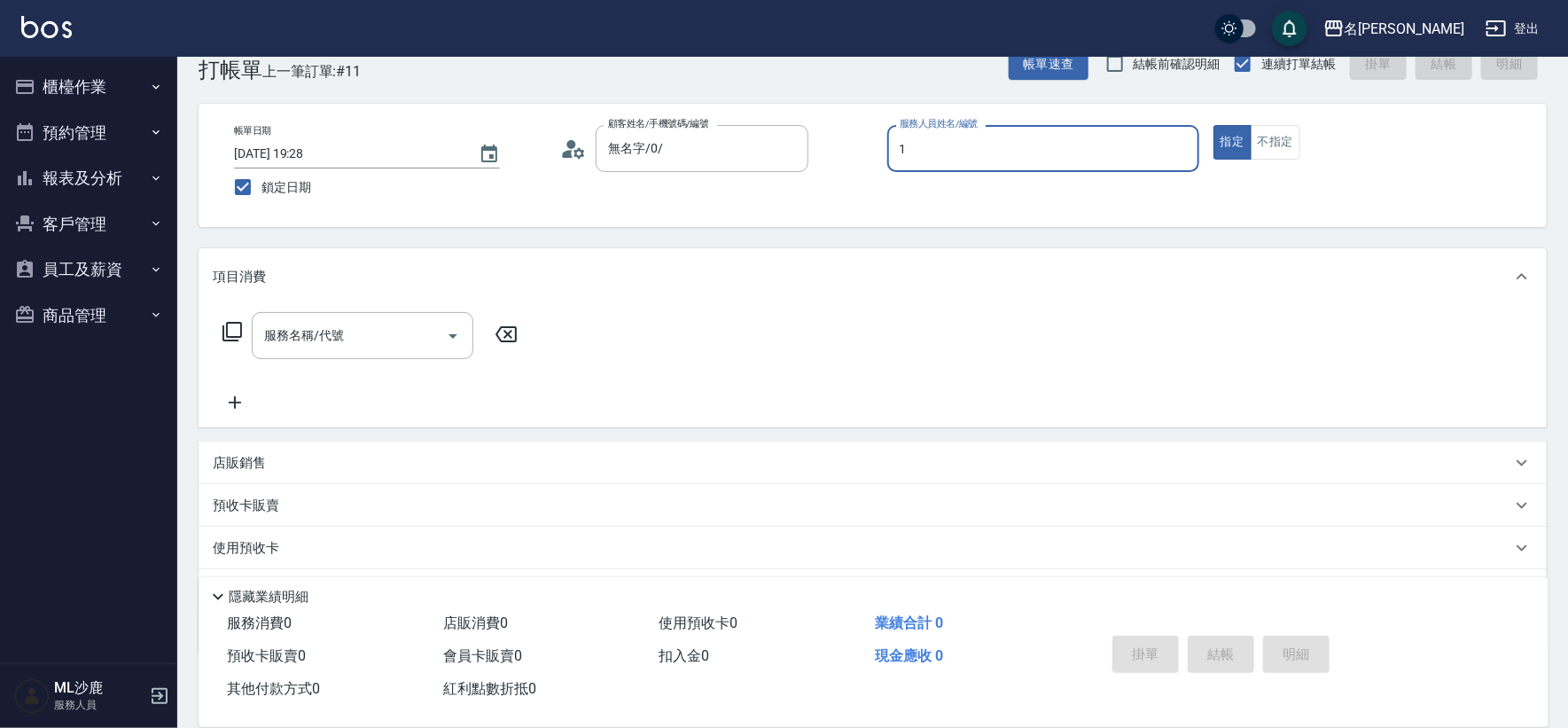
type input "[PERSON_NAME]1"
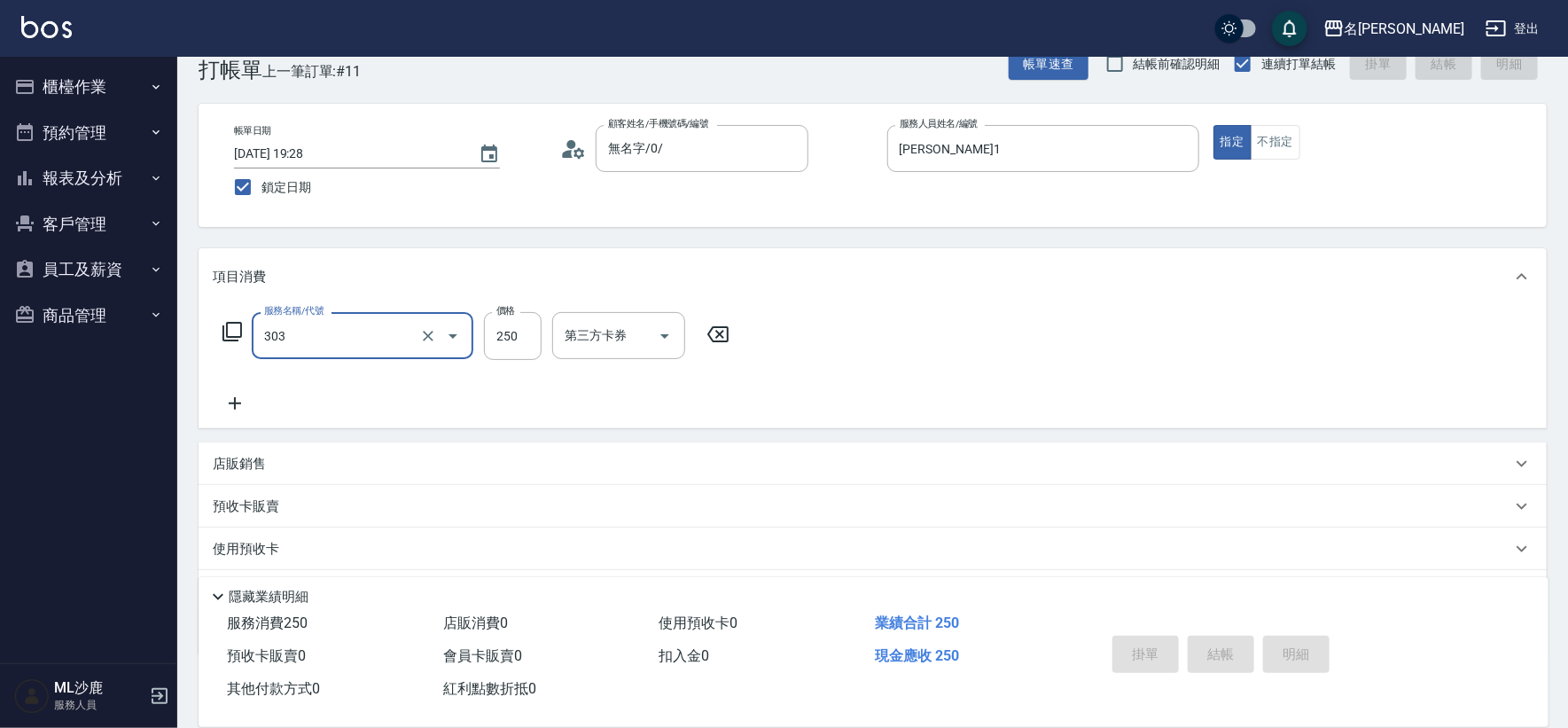
type input "303"
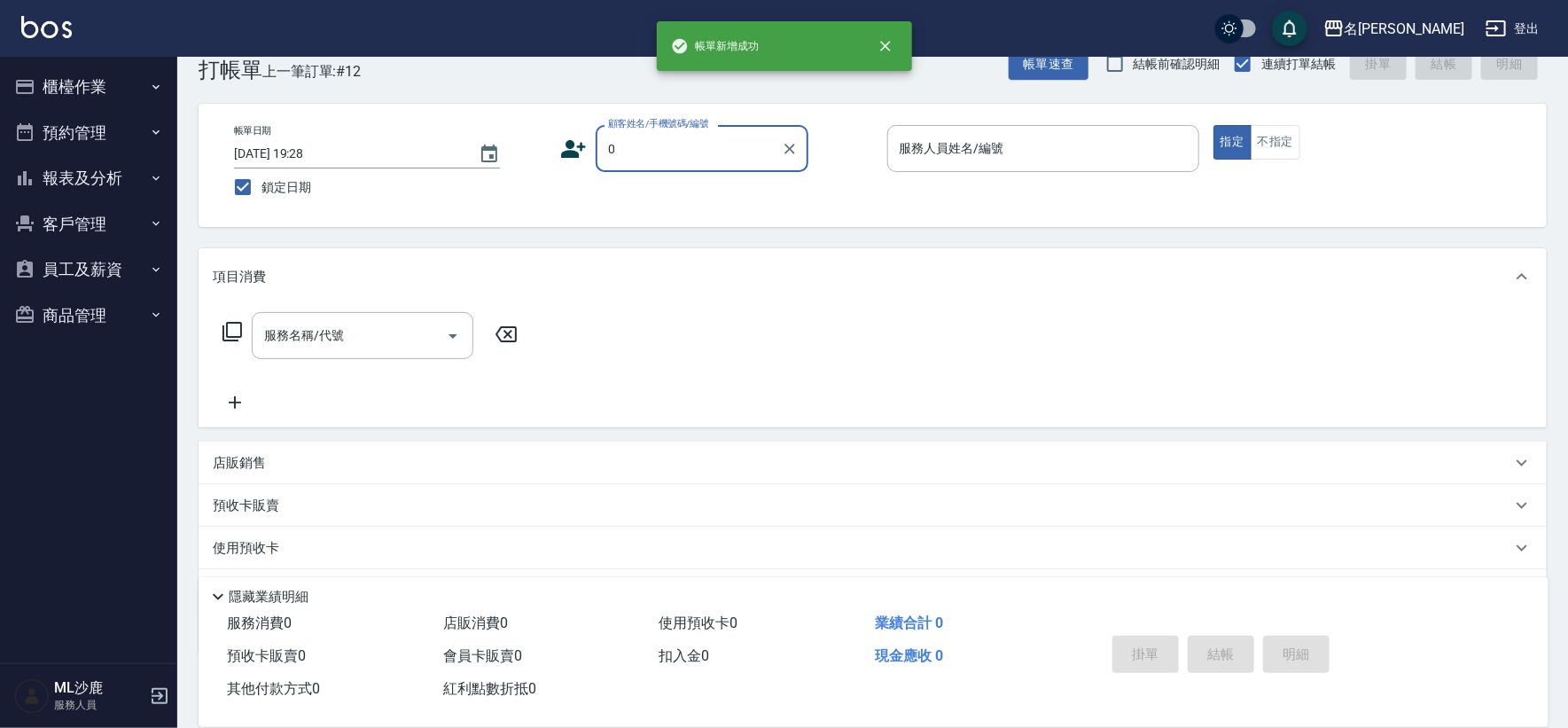
type input "無名字/0/"
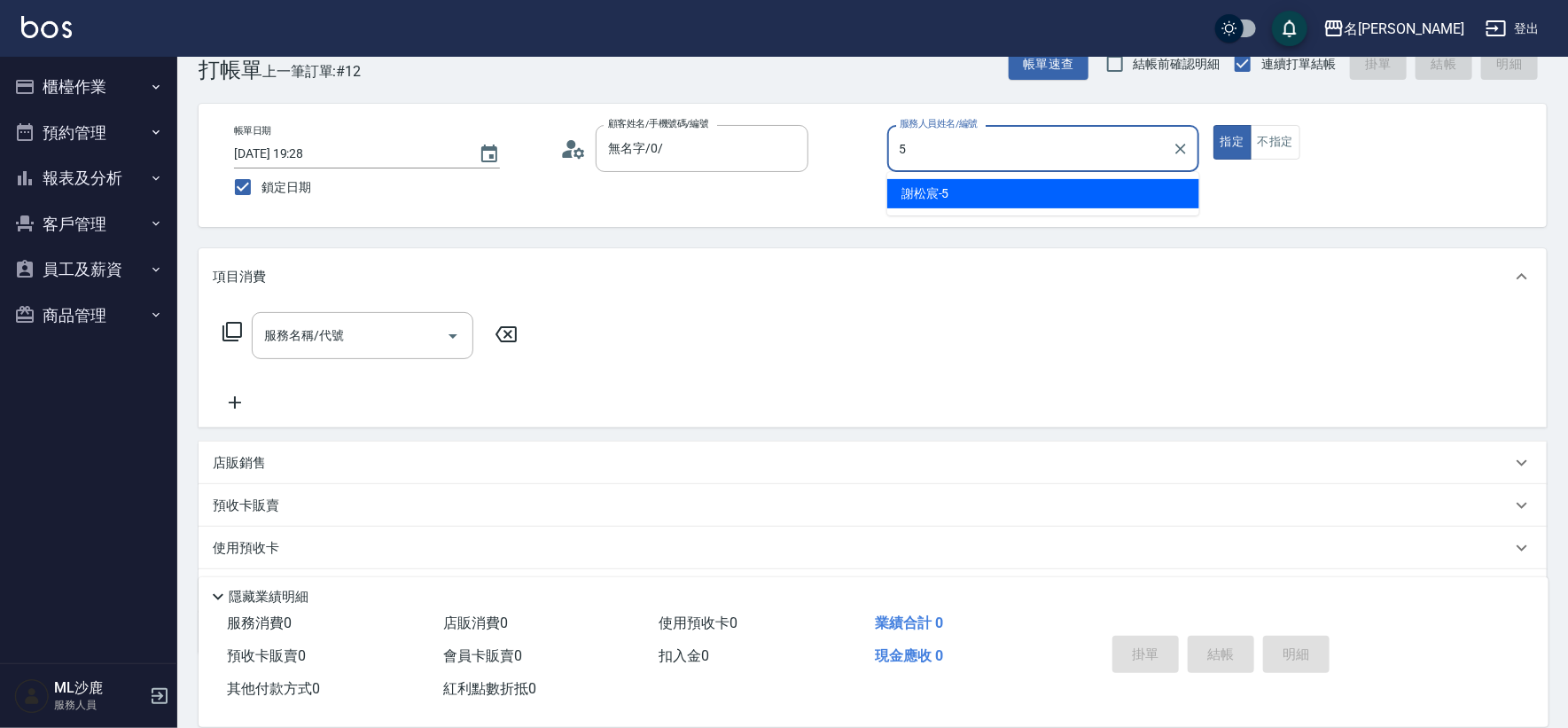
type input "[PERSON_NAME]-5"
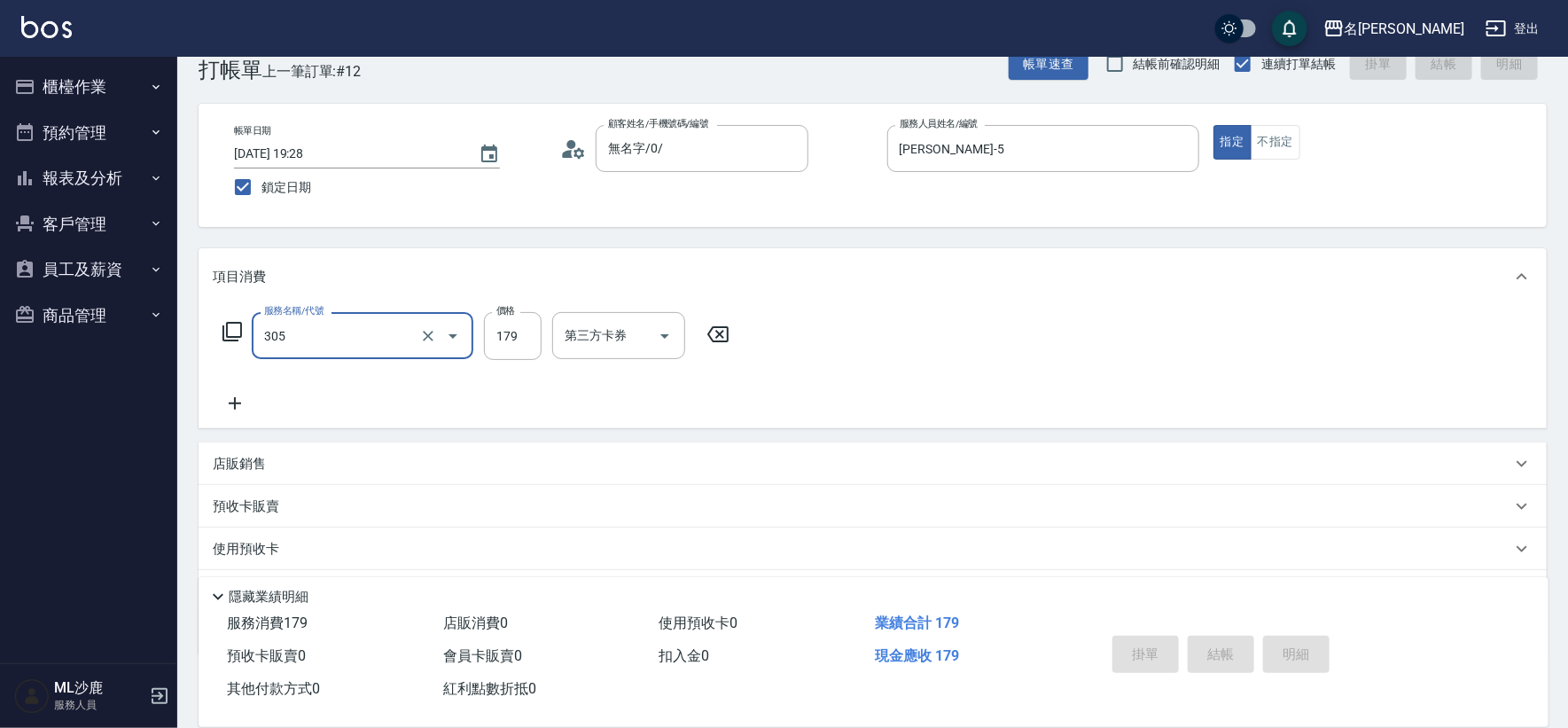
type input "305"
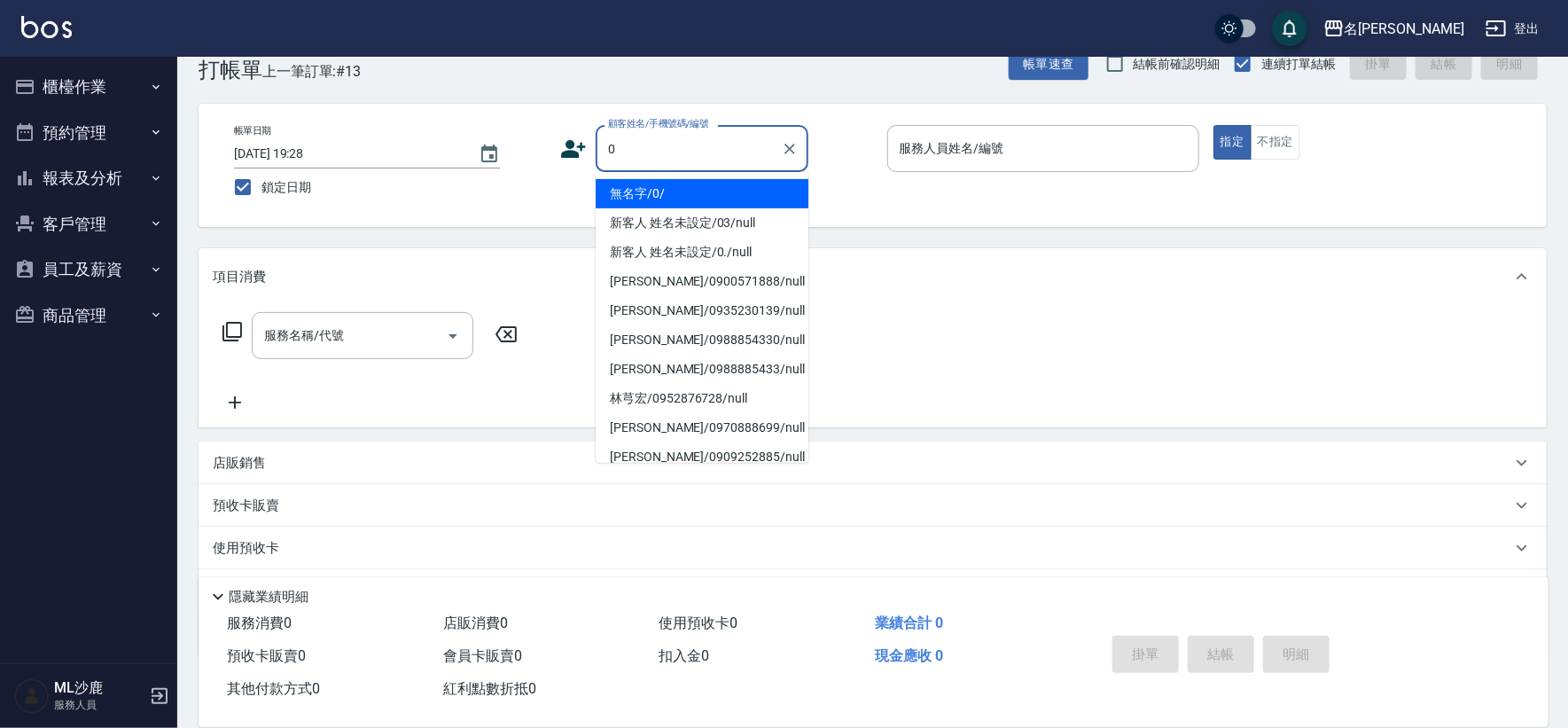
type input "無名字/0/"
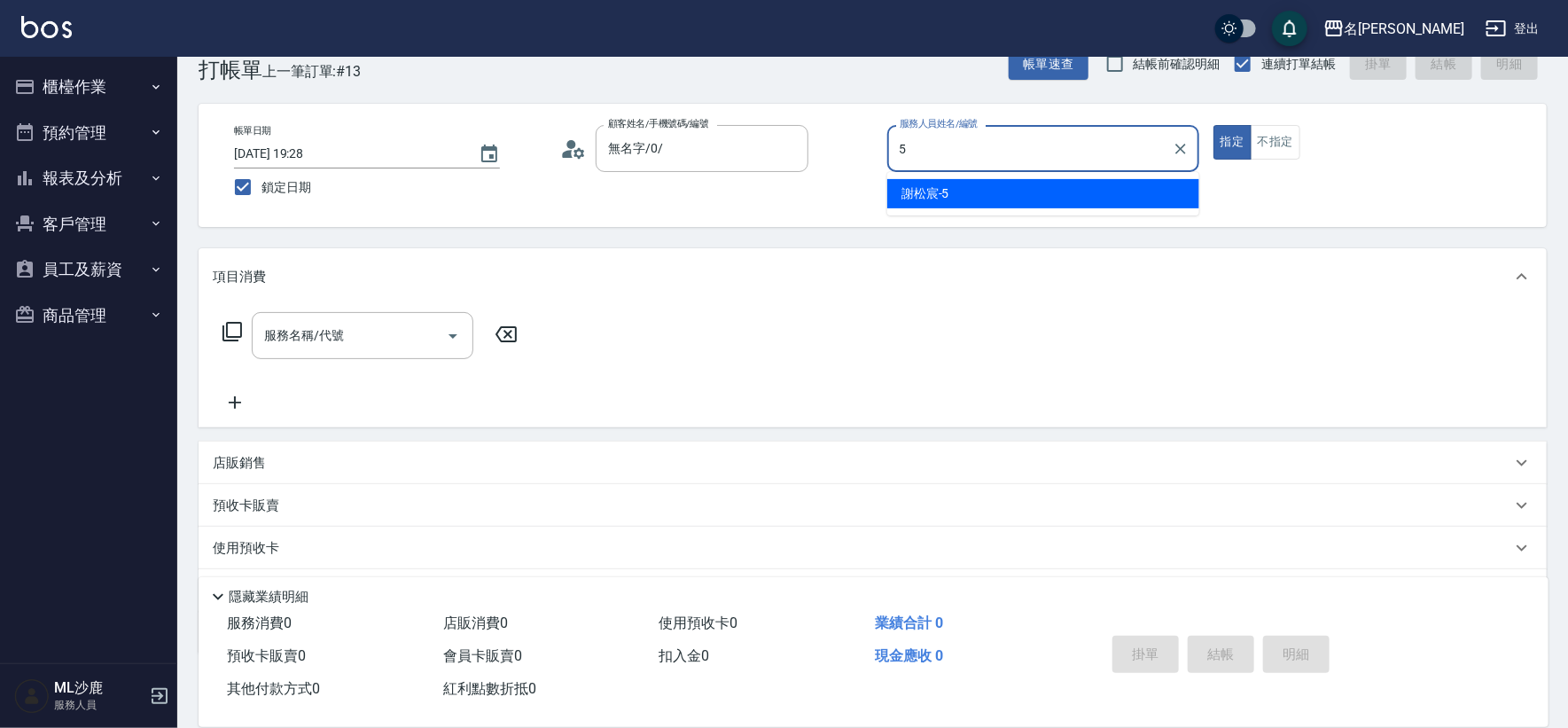
type input "[PERSON_NAME]-5"
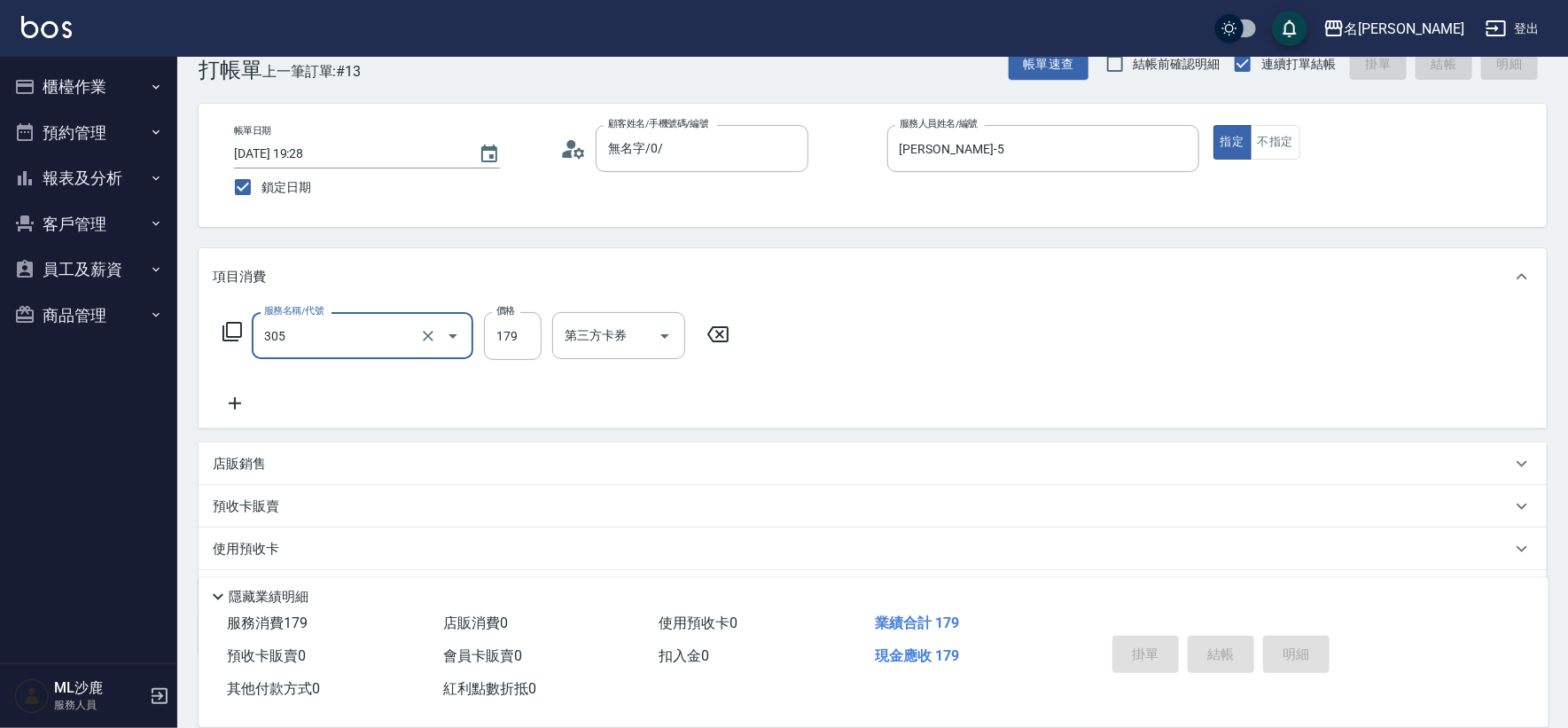
type input "305"
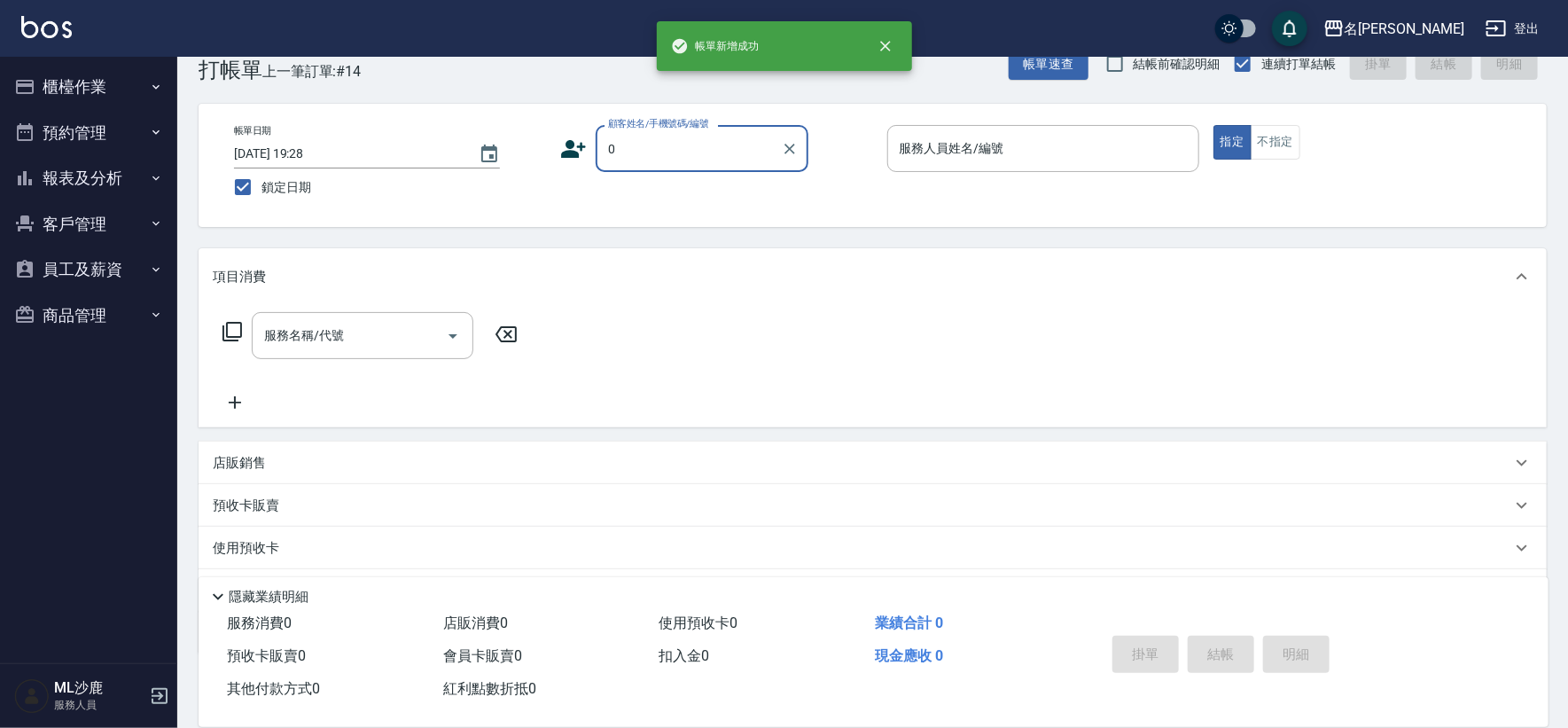
type input "無名字/0/"
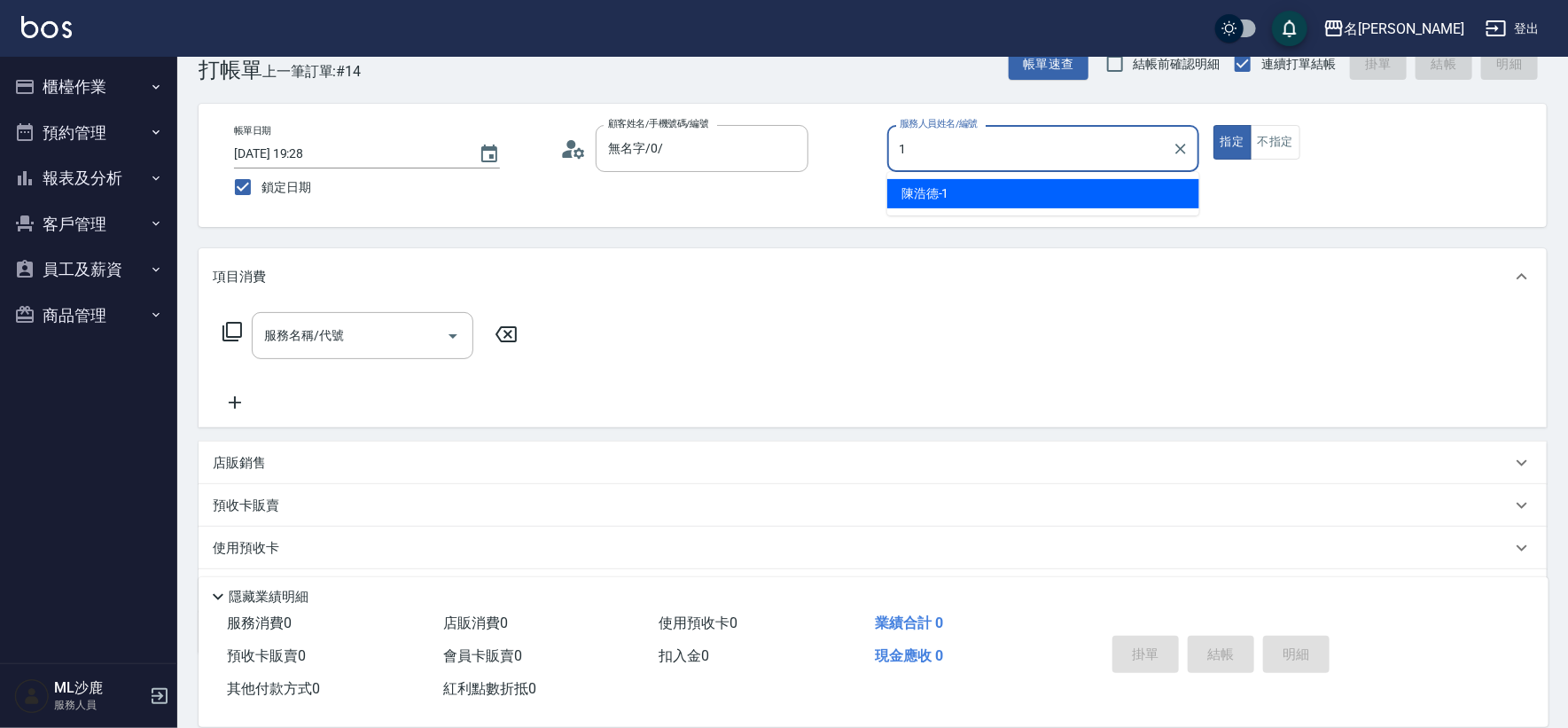
type input "[PERSON_NAME]1"
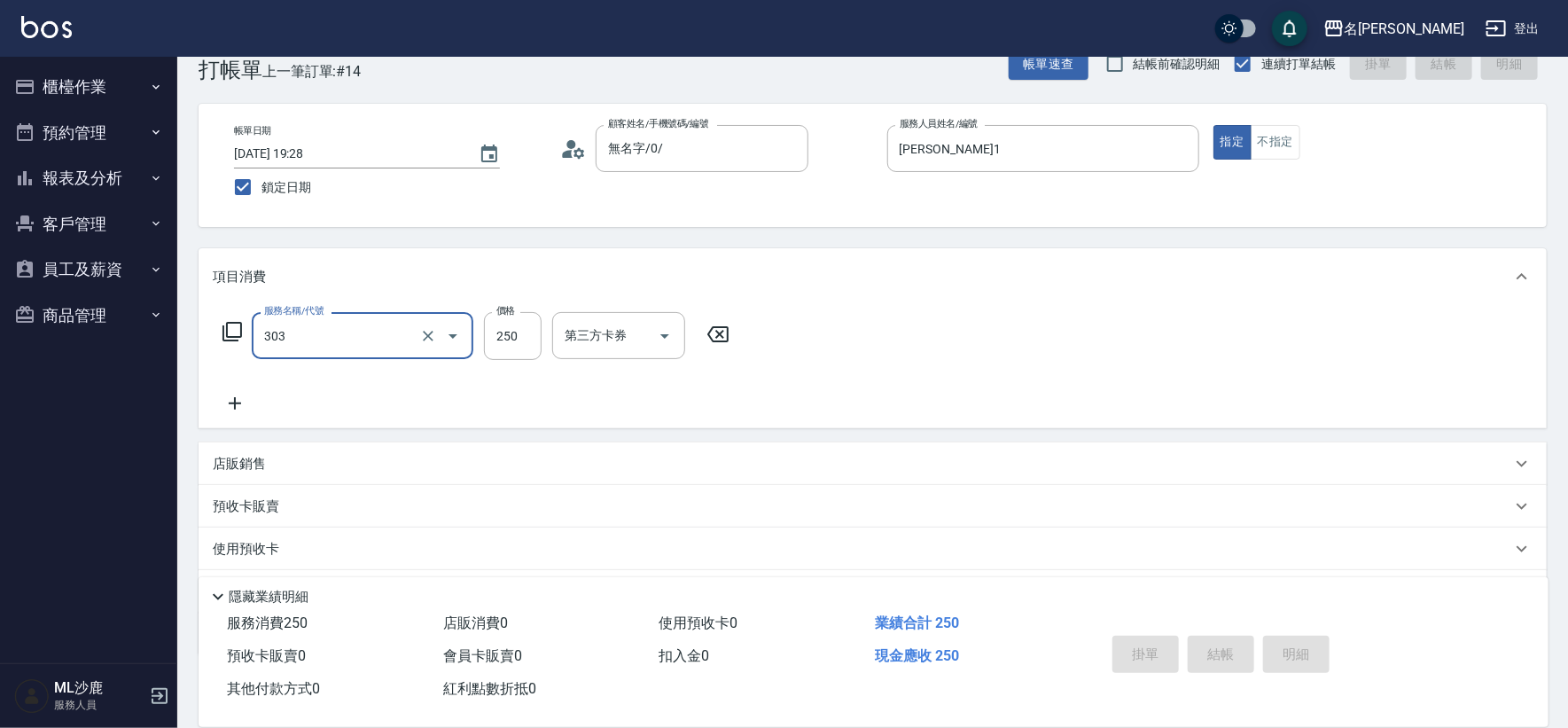
type input "303"
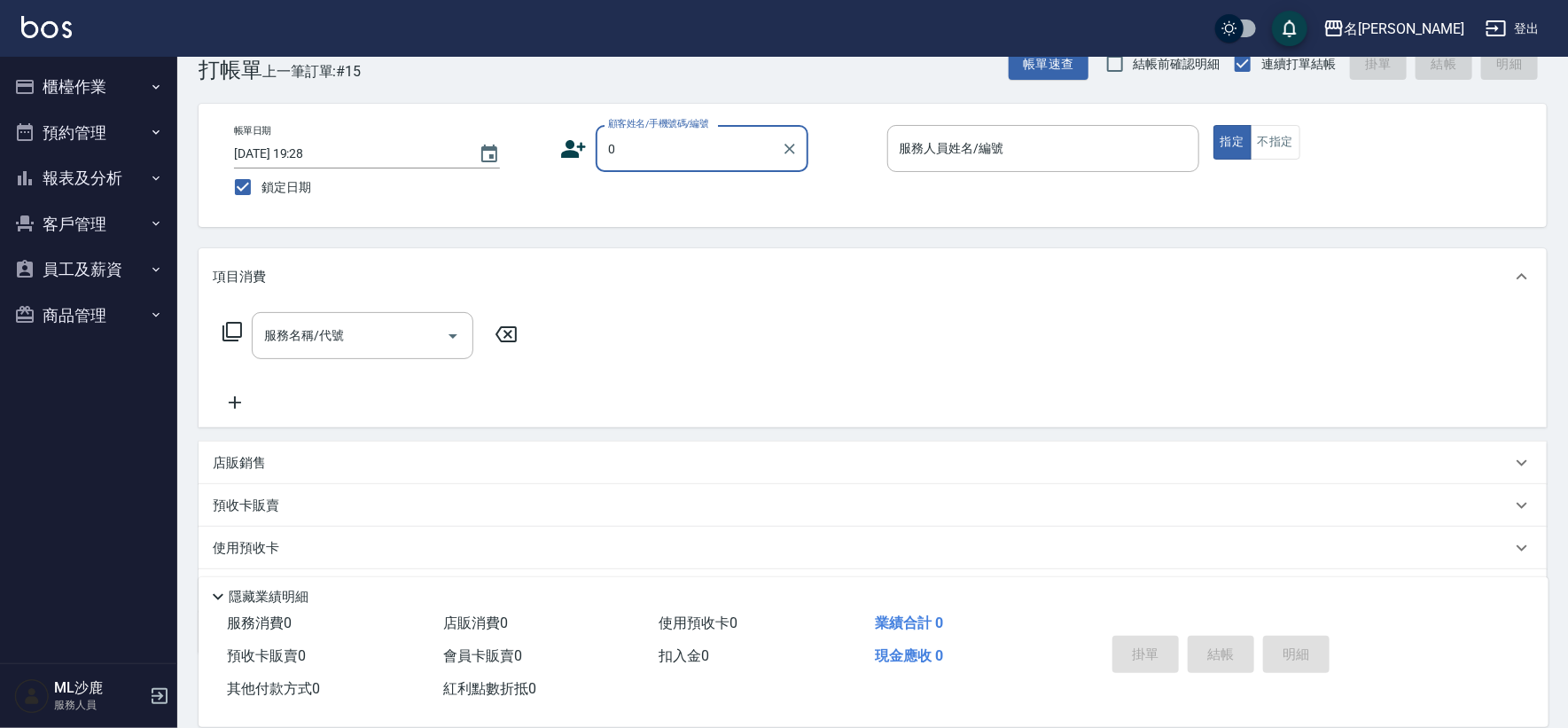
type input "無名字/0/"
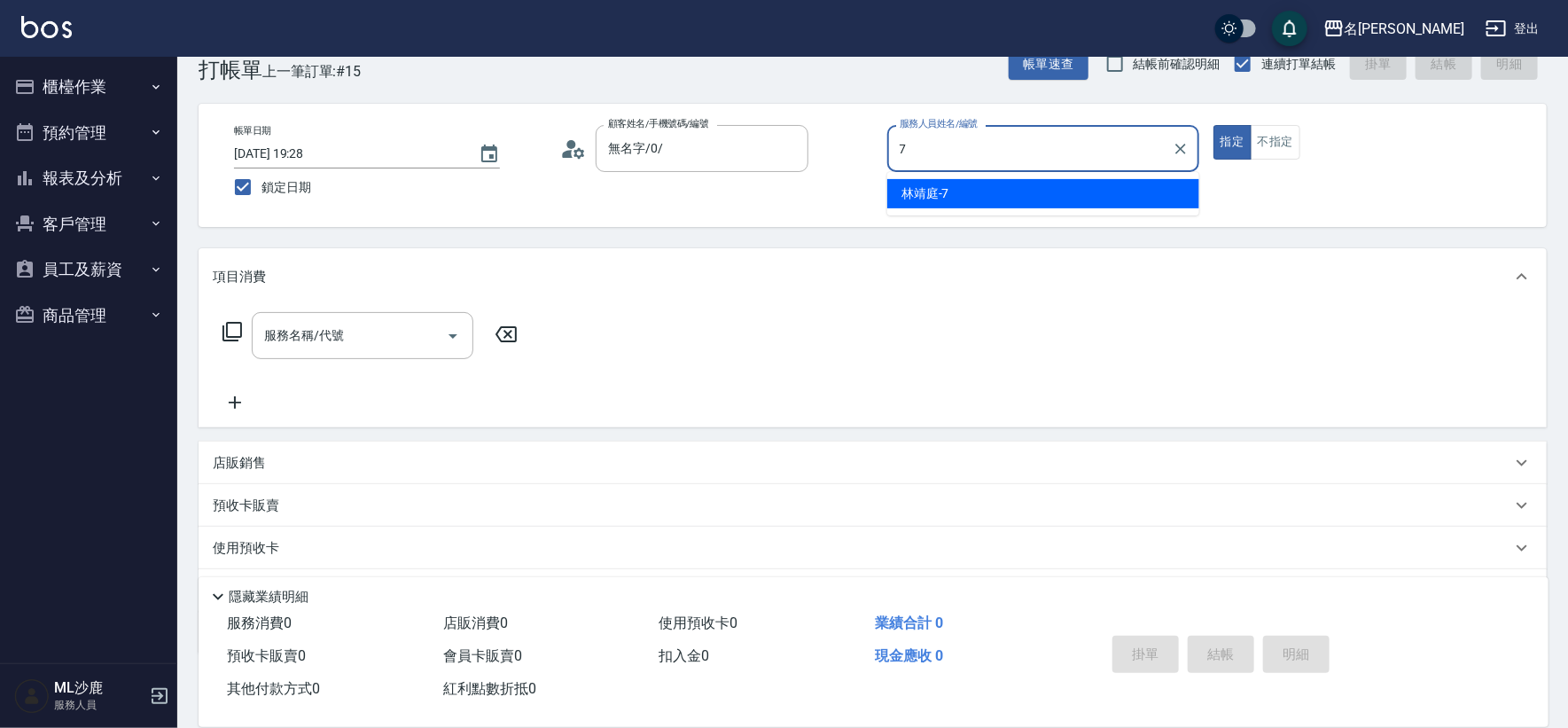
type input "[PERSON_NAME]-7"
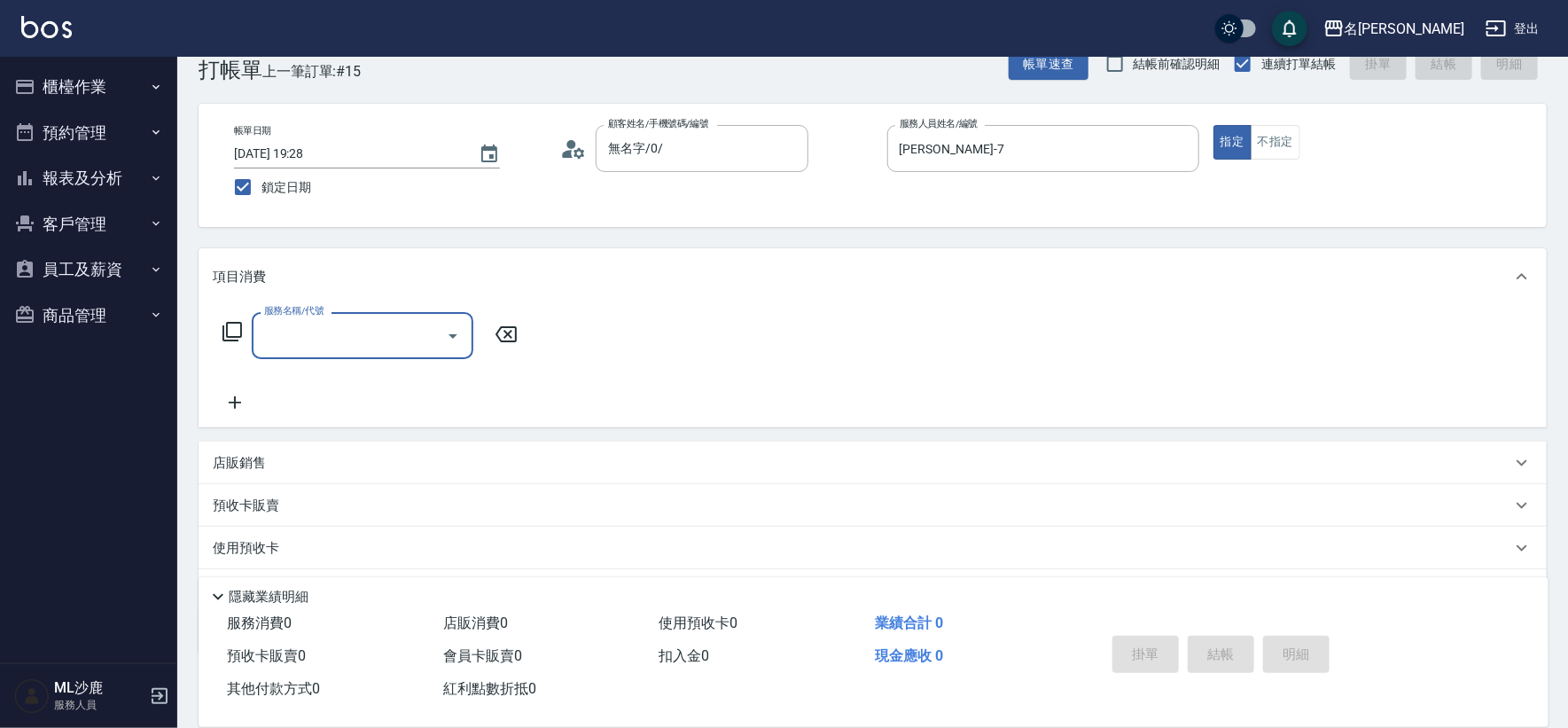
type input "3"
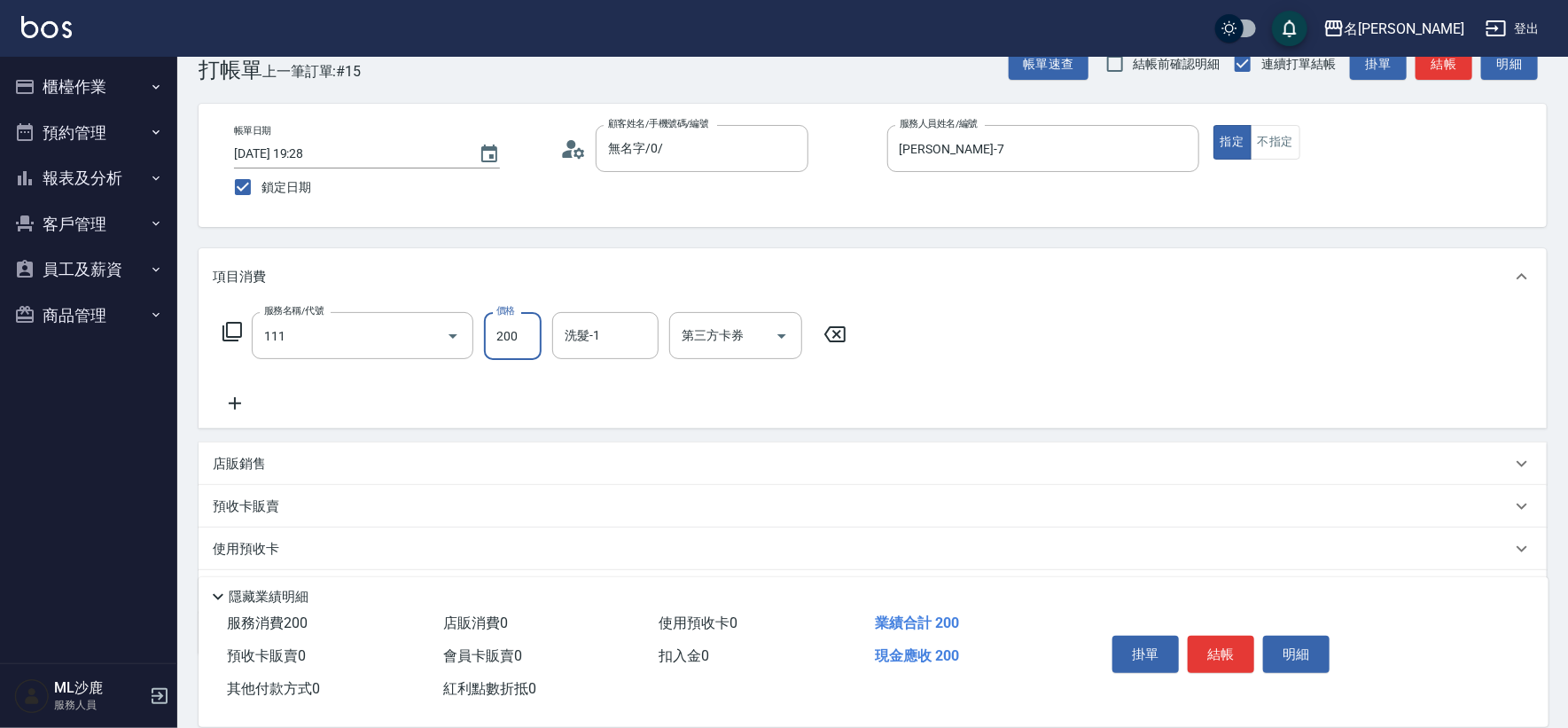
type input "200(111)"
type input "[PERSON_NAME]-7"
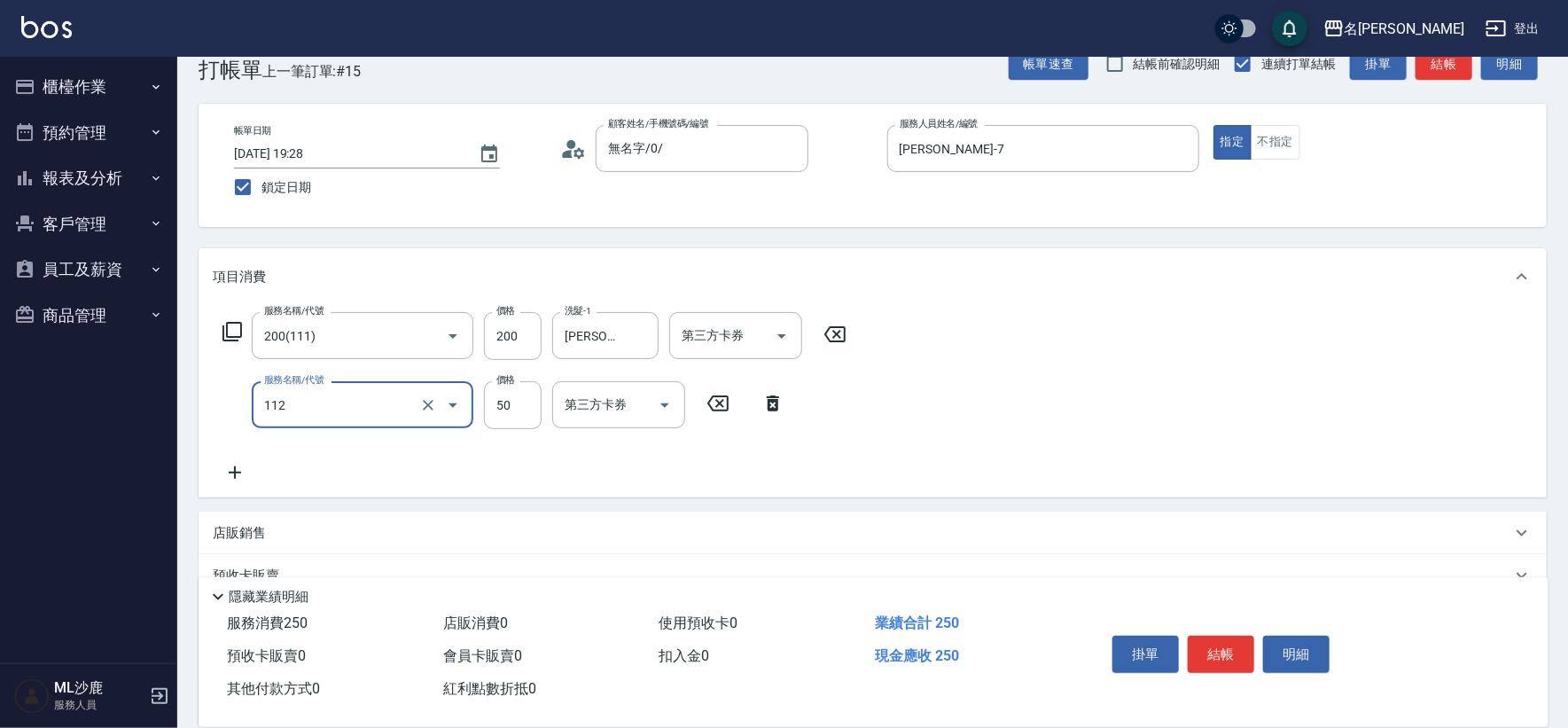
type input "精油50(112)"
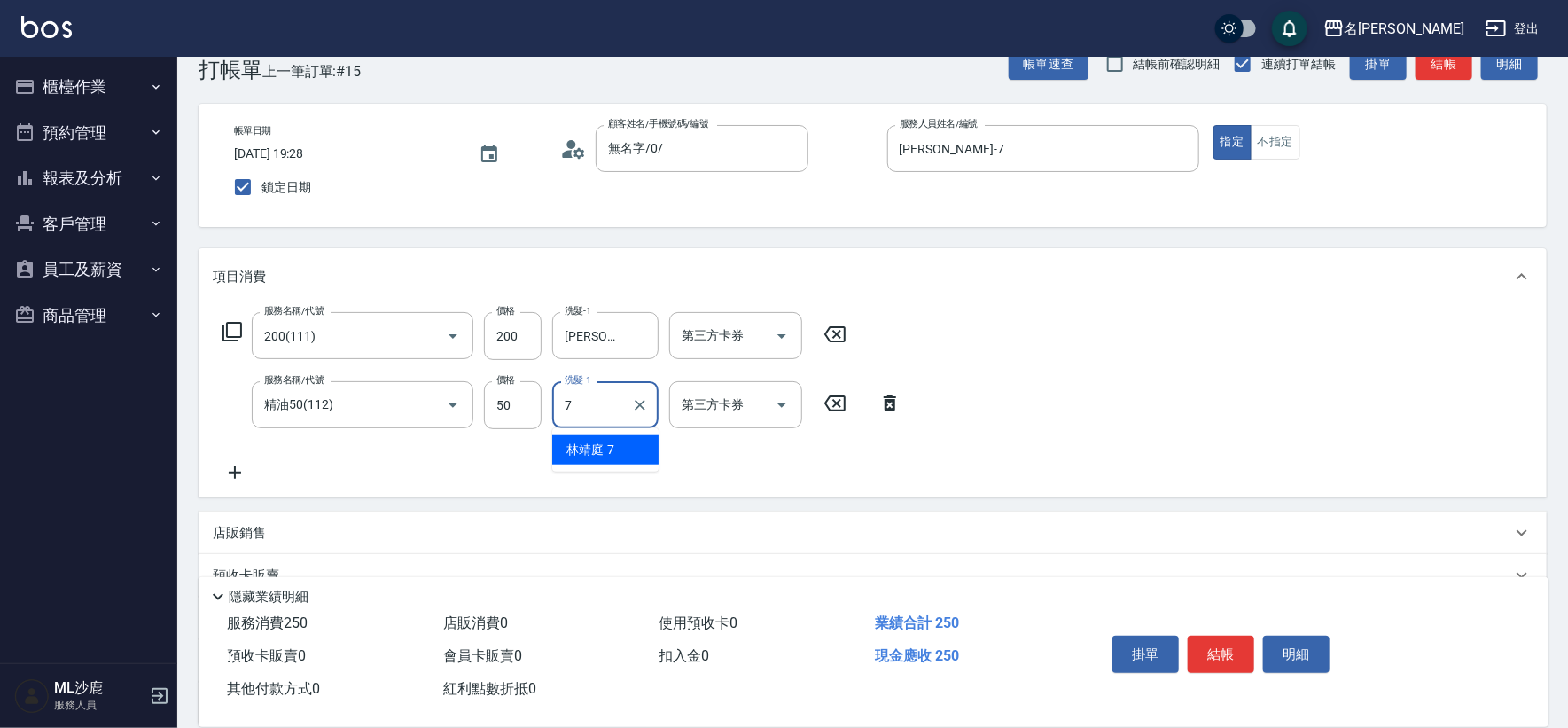
type input "[PERSON_NAME]-7"
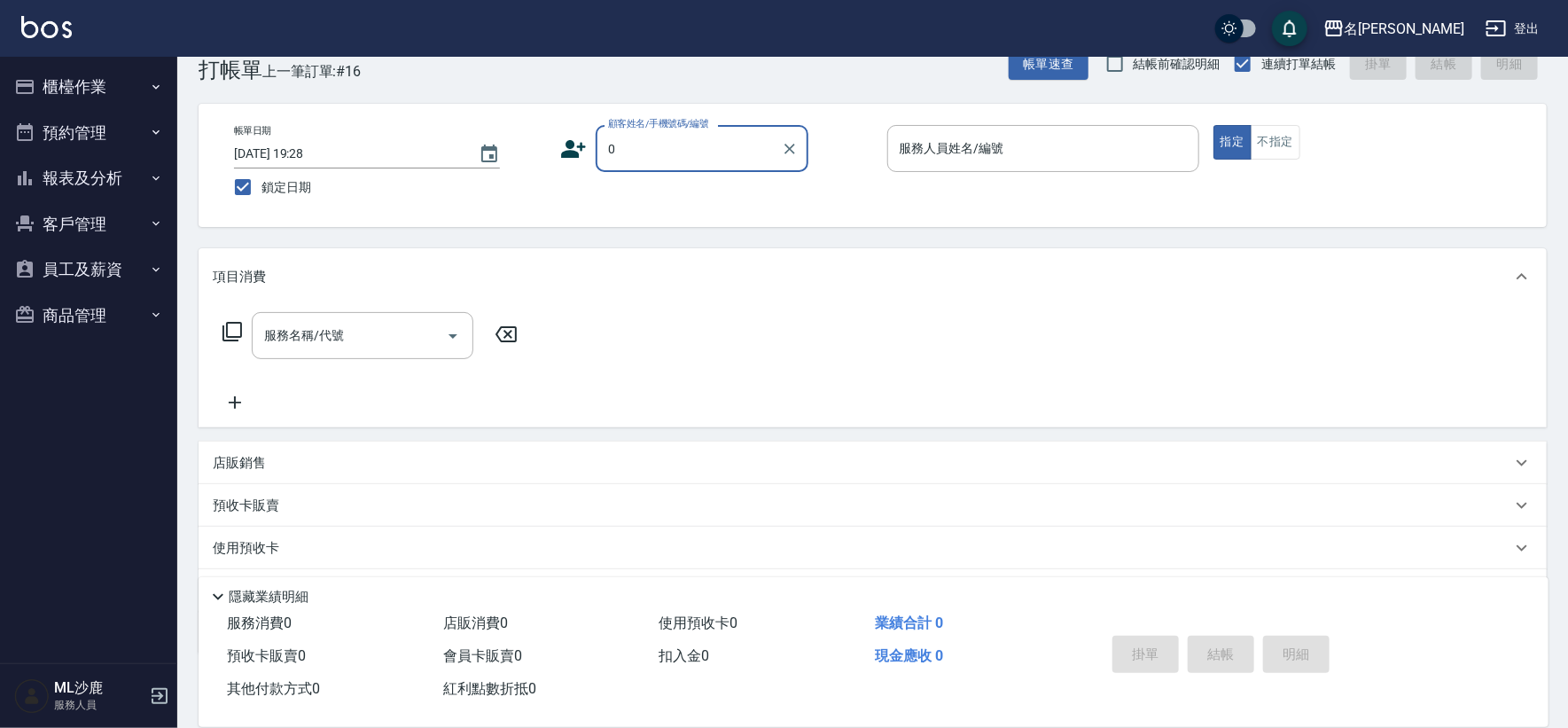
type input "無名字/0/"
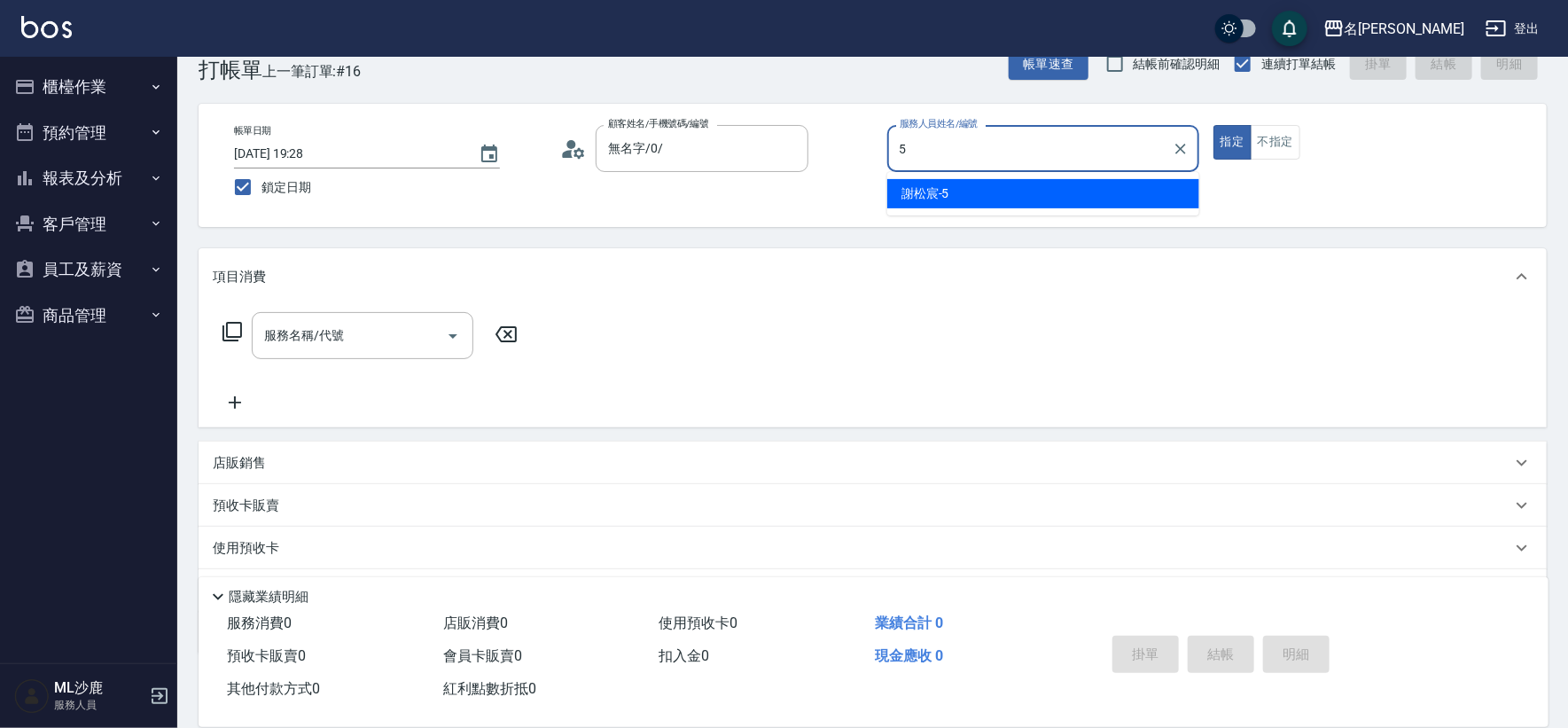
type input "[PERSON_NAME]-5"
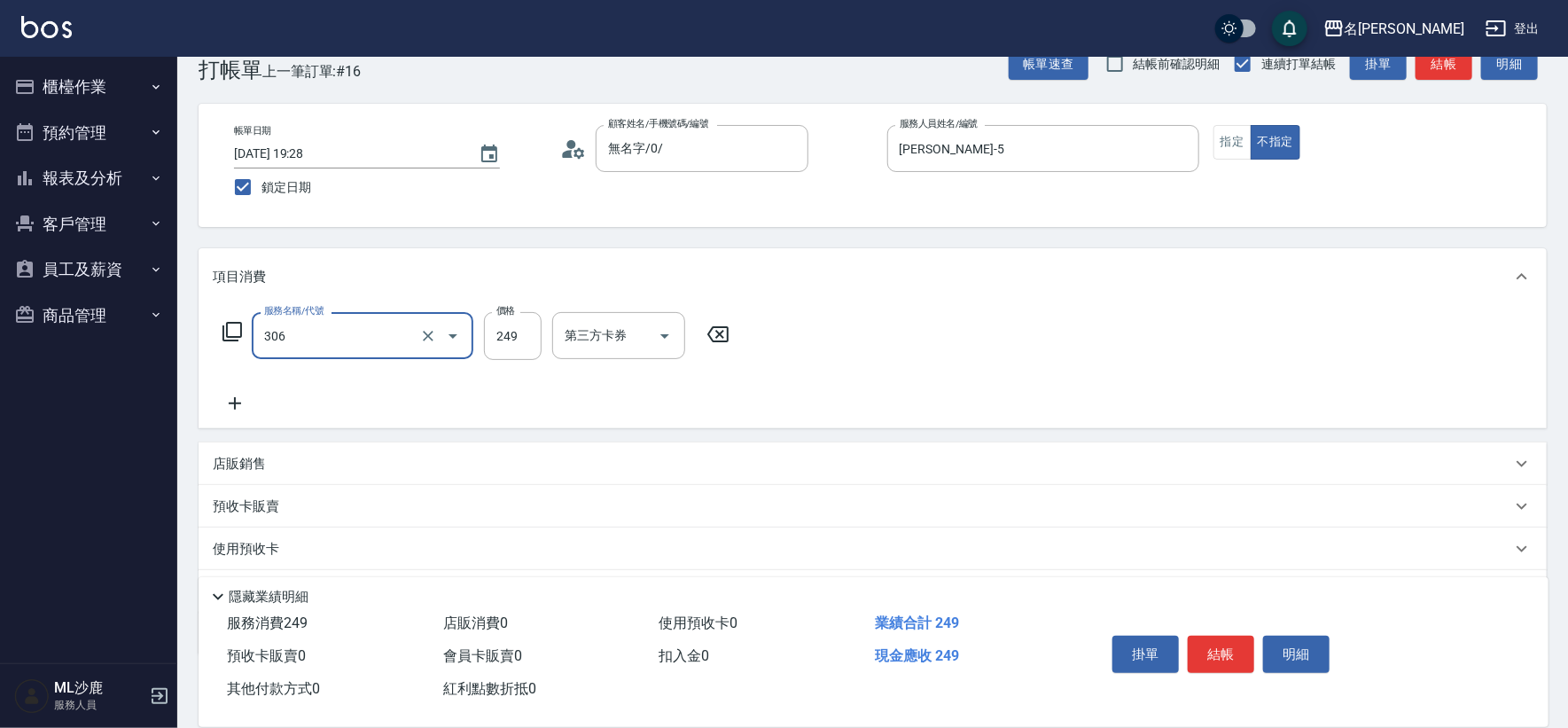
type input "剪髮(306)"
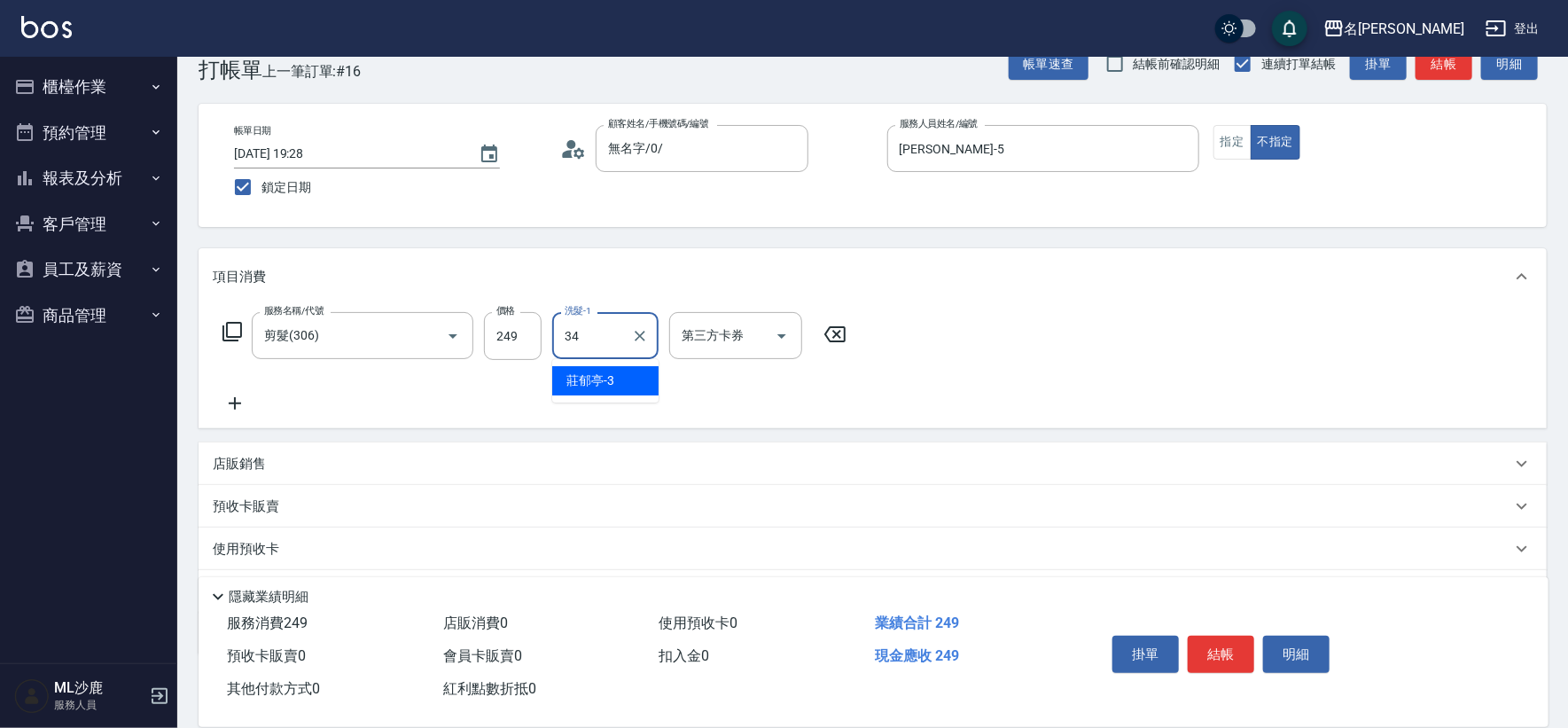
type input "[PERSON_NAME]-34"
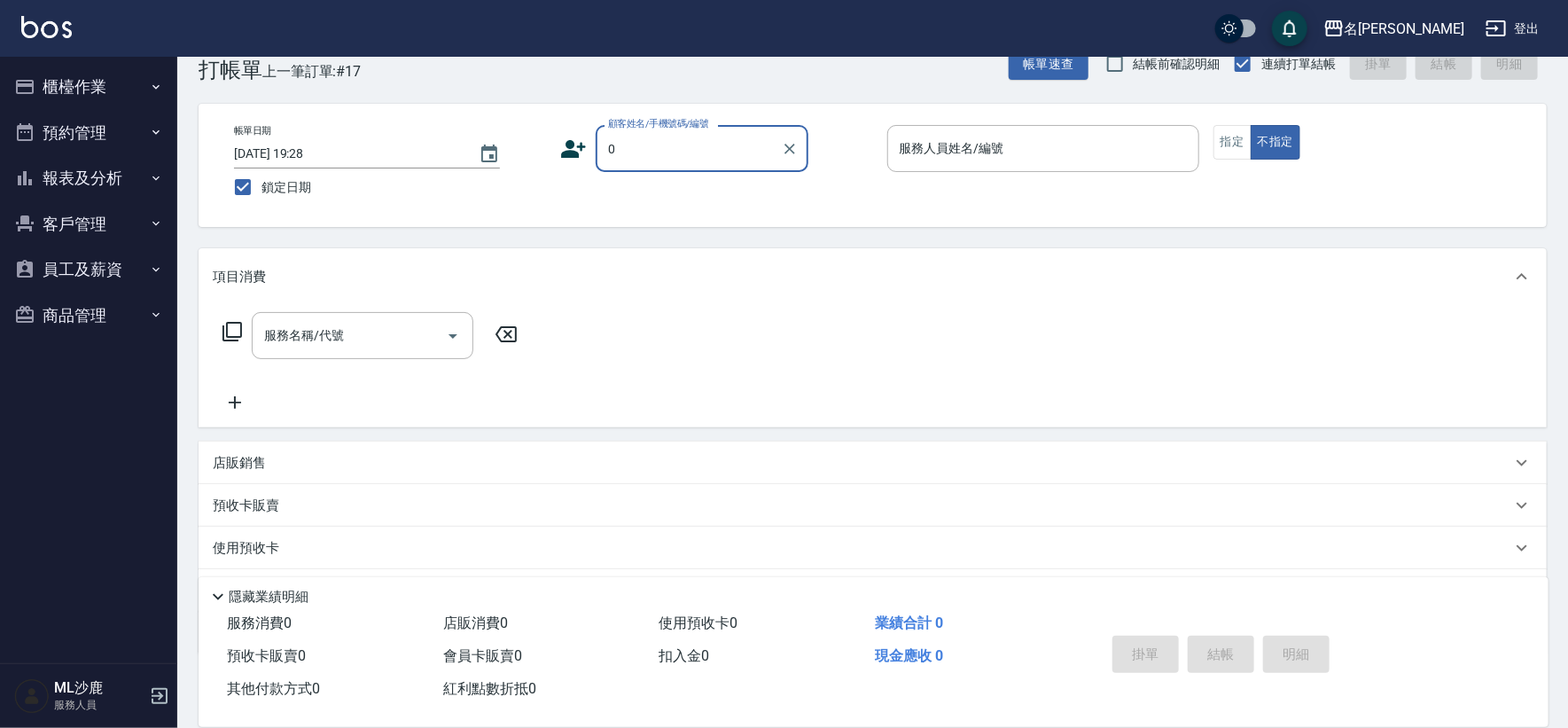
type input "無名字/0/"
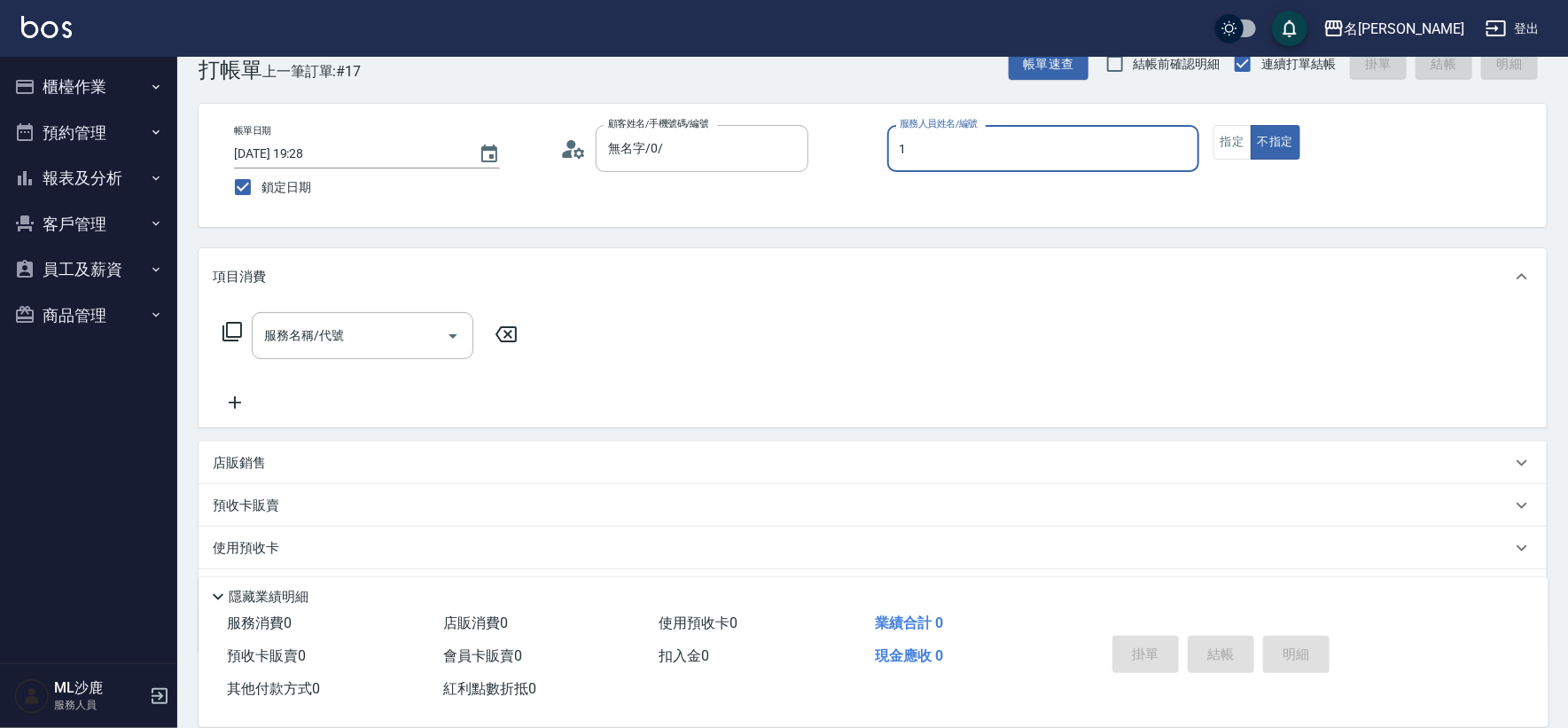
type input "[PERSON_NAME]1"
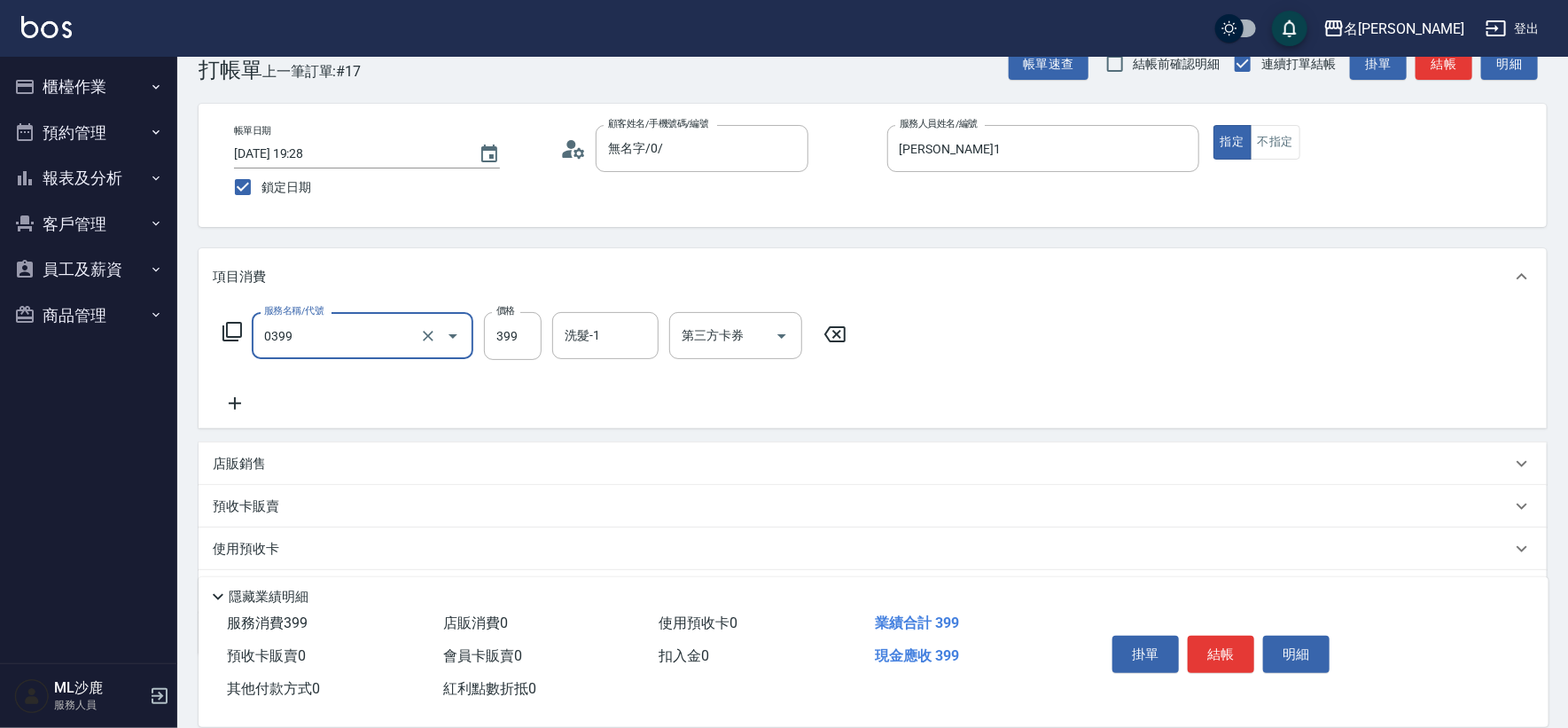
type input "海鹽399(0399)"
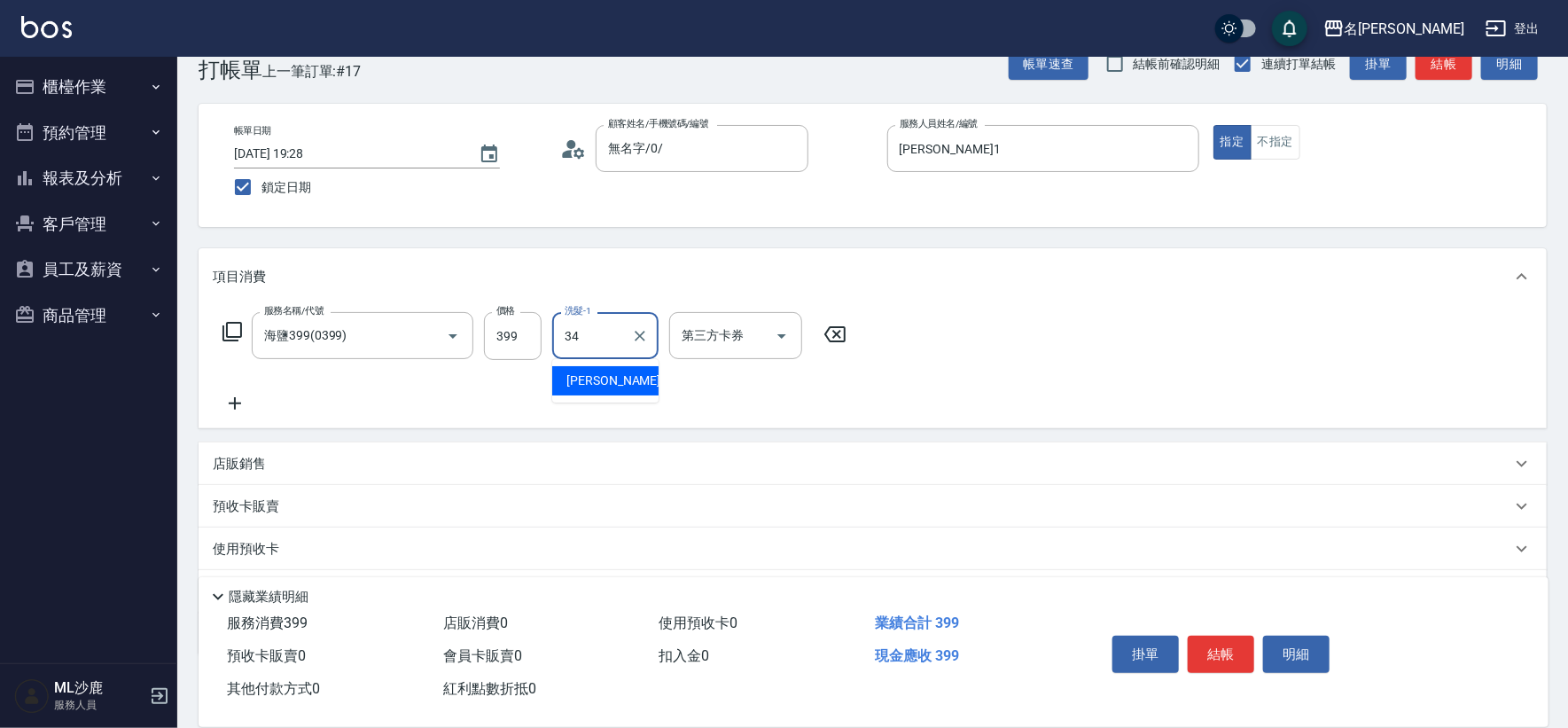
type input "[PERSON_NAME]-34"
click at [231, 471] on p "店販銷售" at bounding box center [240, 464] width 54 height 19
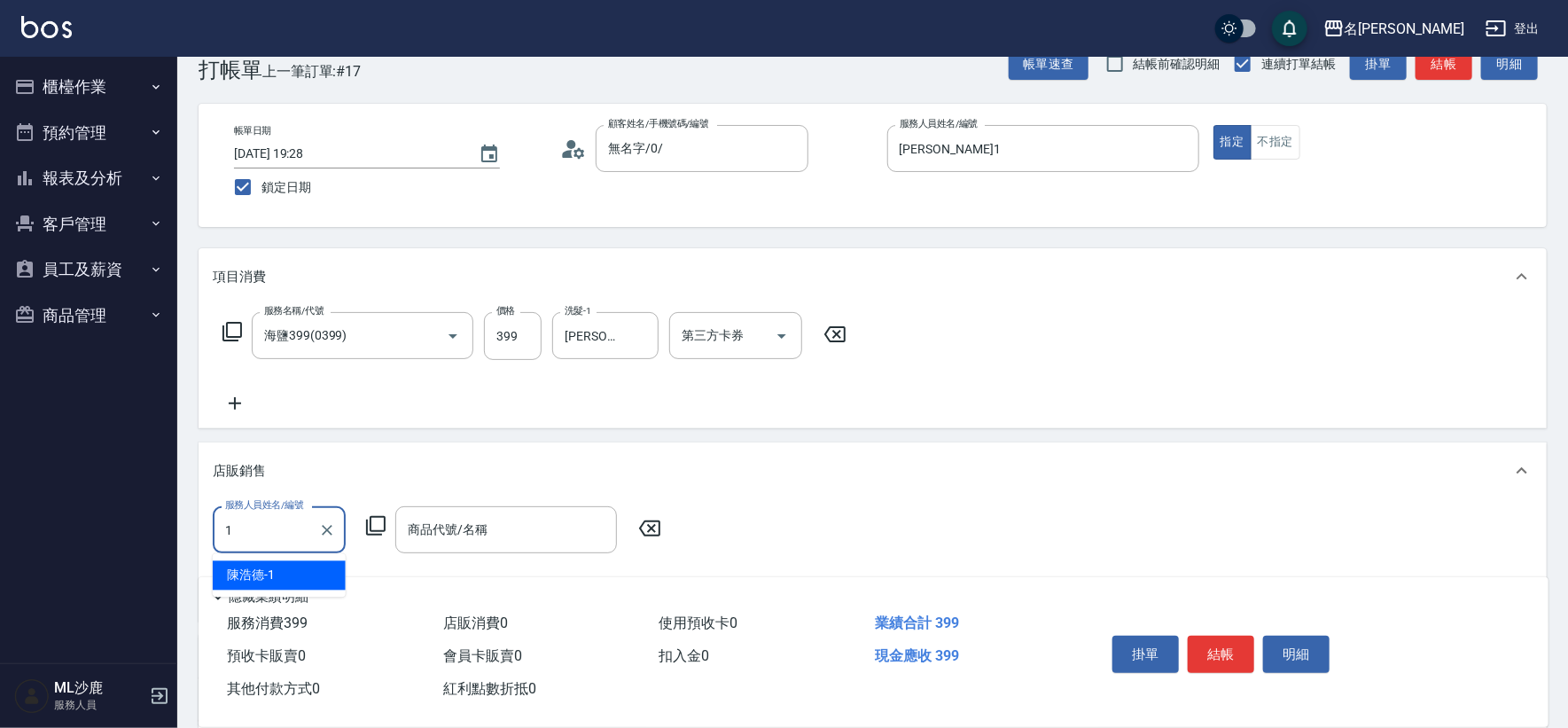
type input "[PERSON_NAME]1"
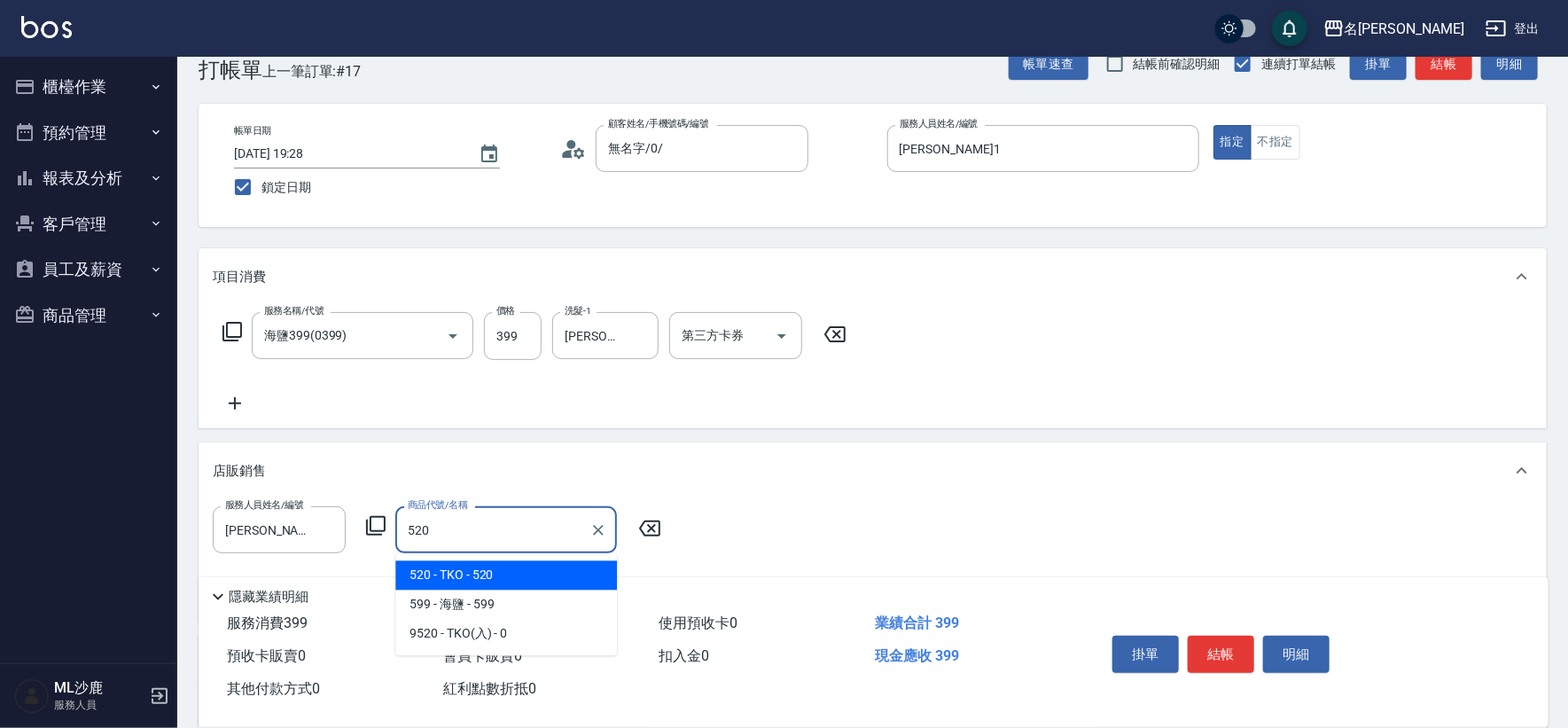
type input "TKO"
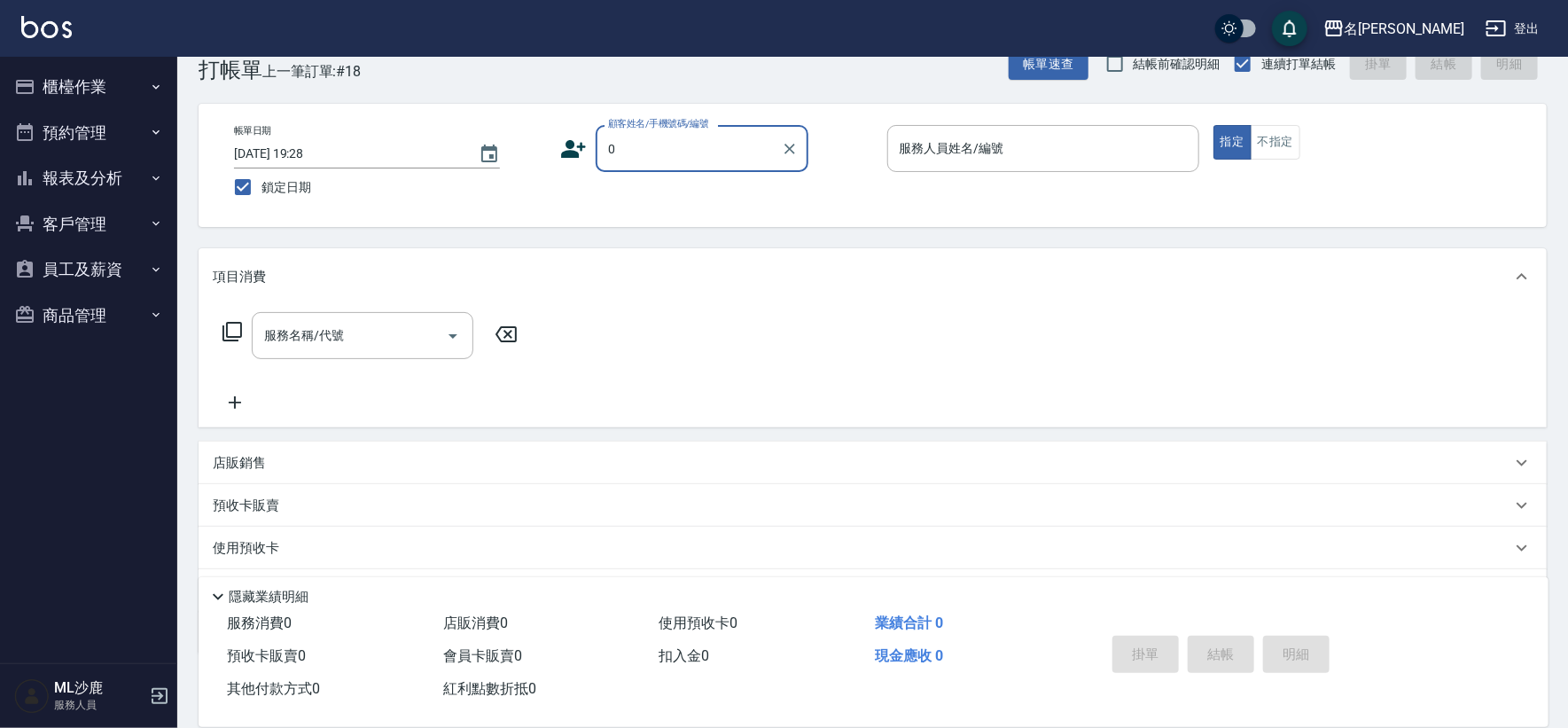
type input "無名字/0/"
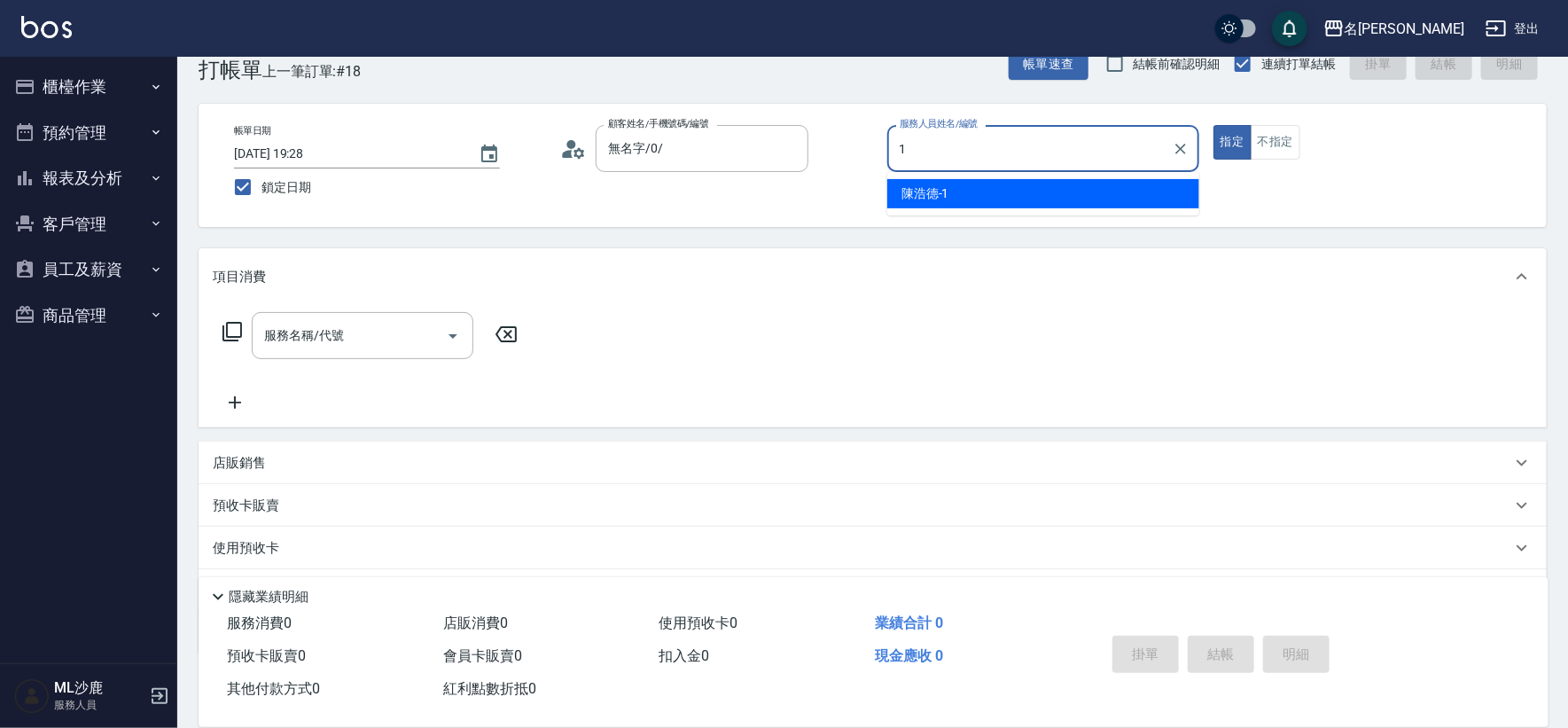
type input "[PERSON_NAME]1"
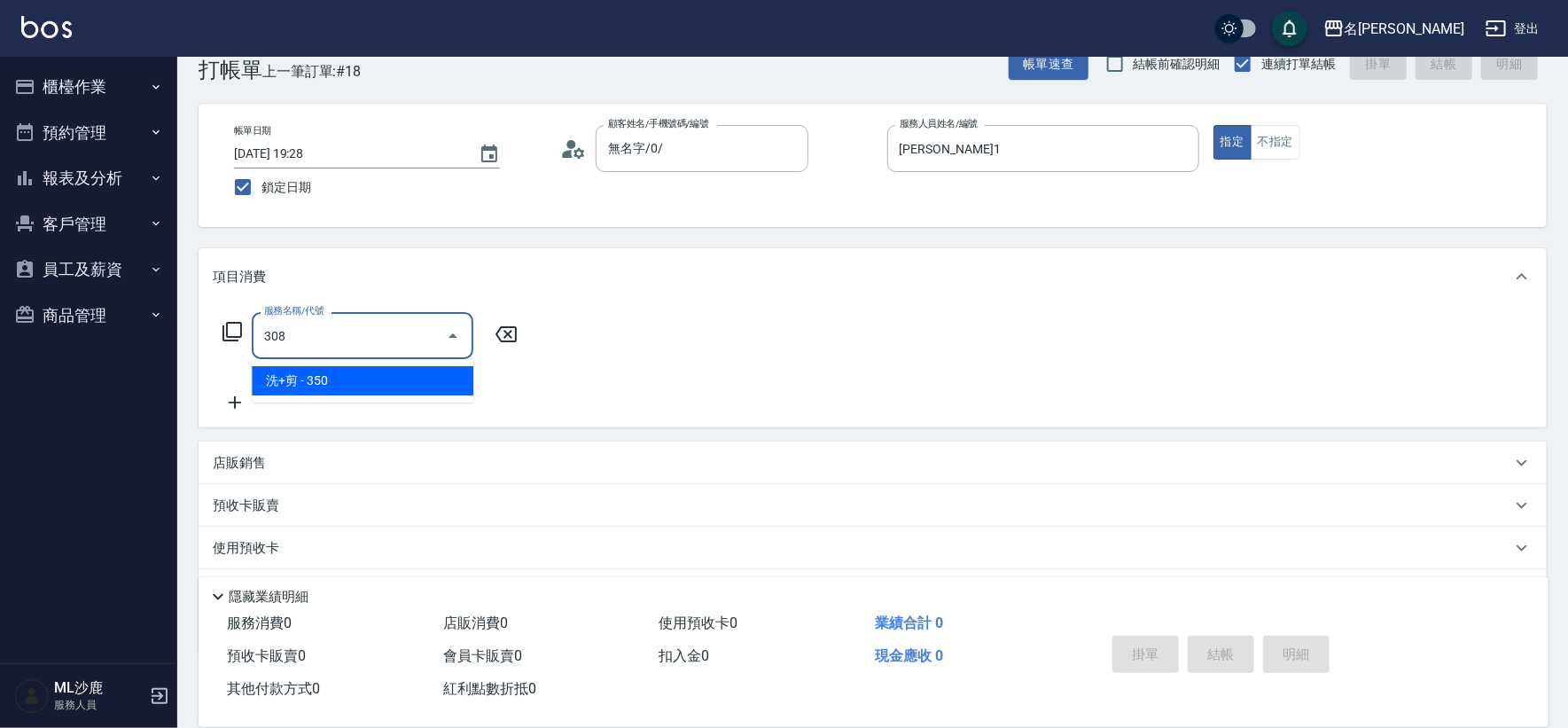
type input "洗+剪(308)"
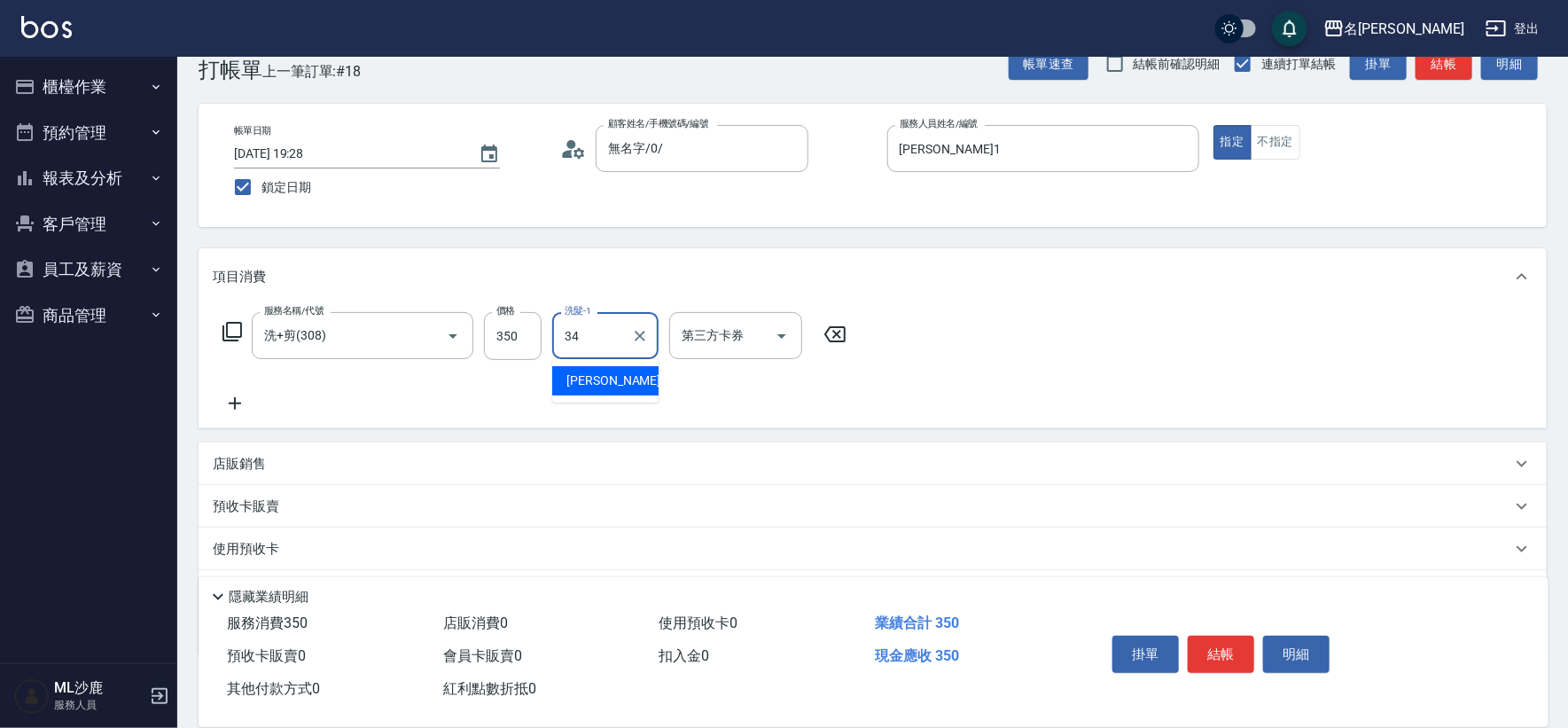
type input "[PERSON_NAME]-34"
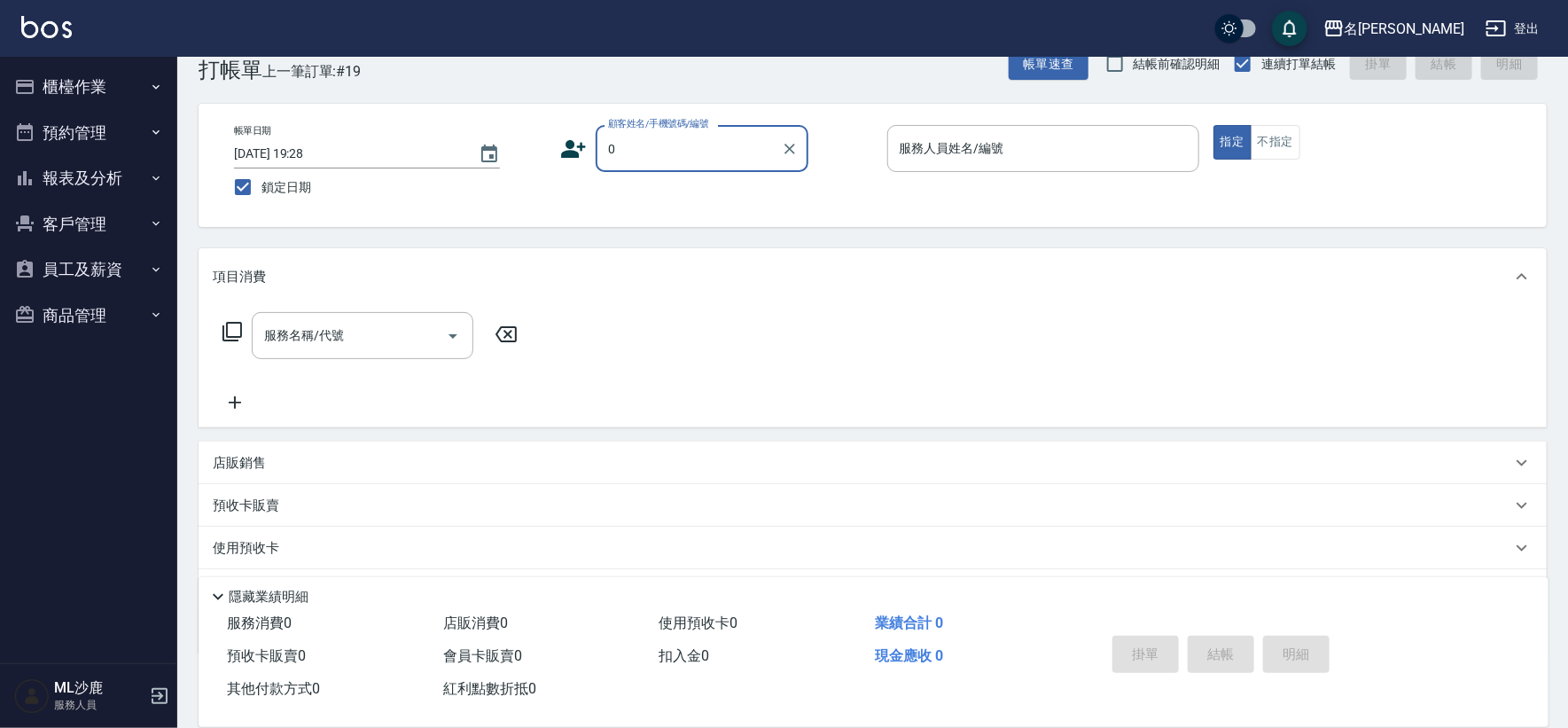
type input "無名字/0/"
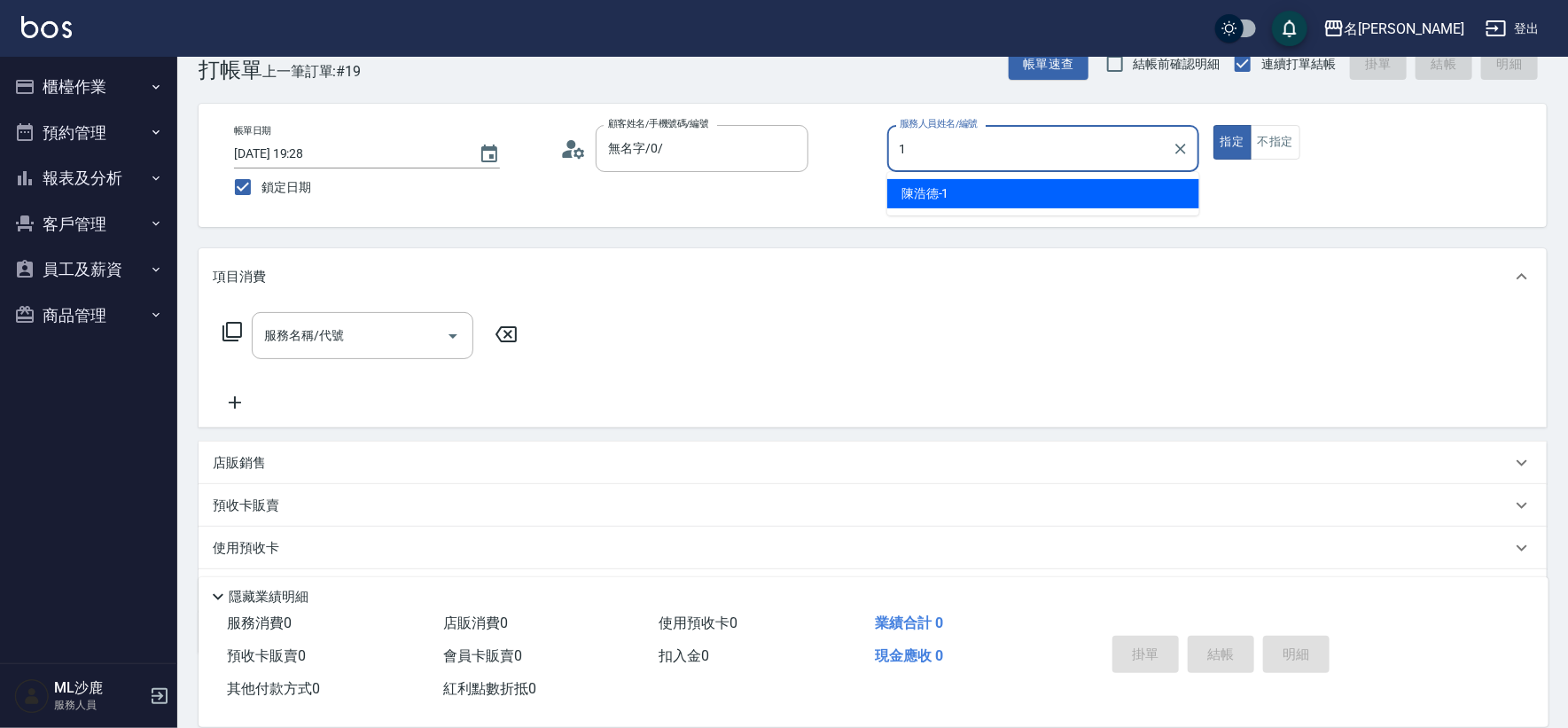
type input "[PERSON_NAME]1"
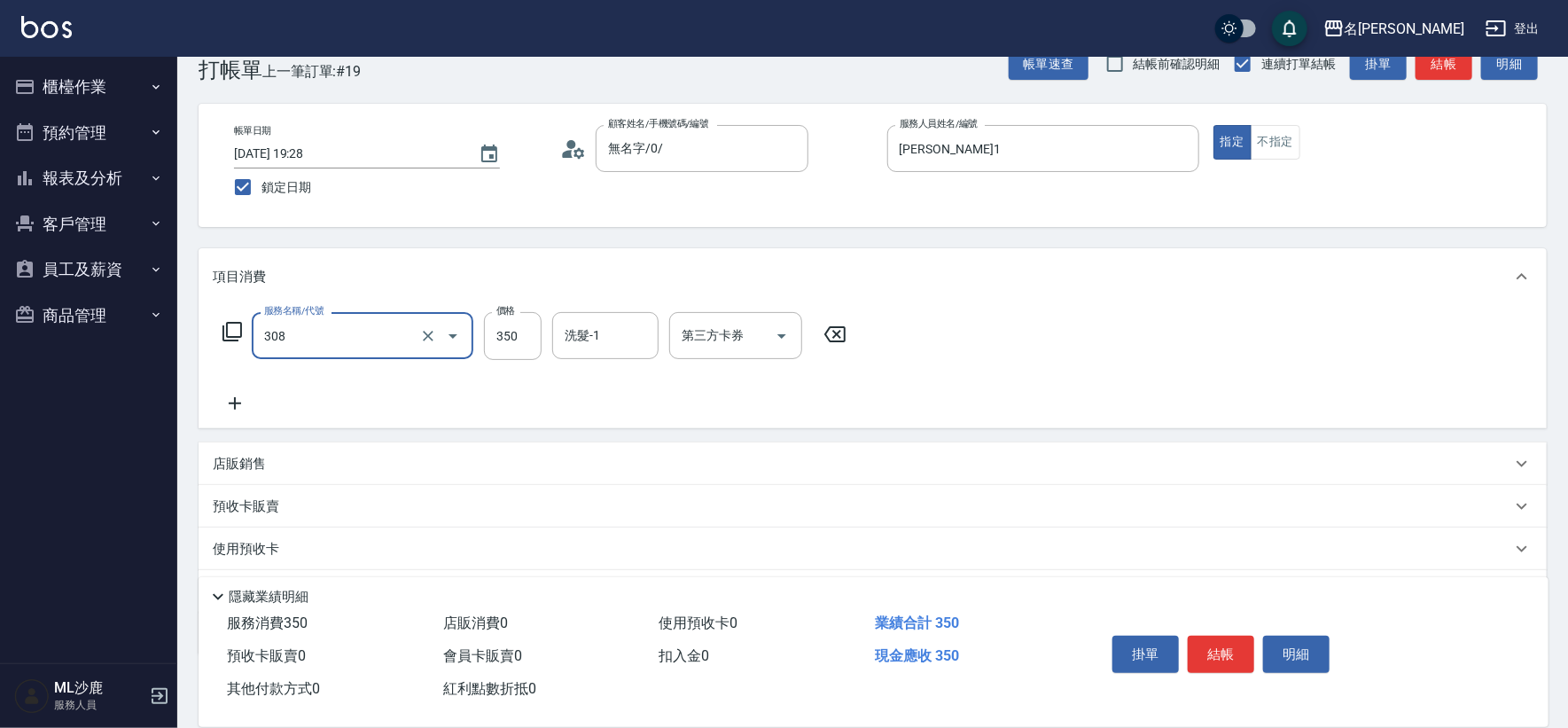
type input "洗+剪(308)"
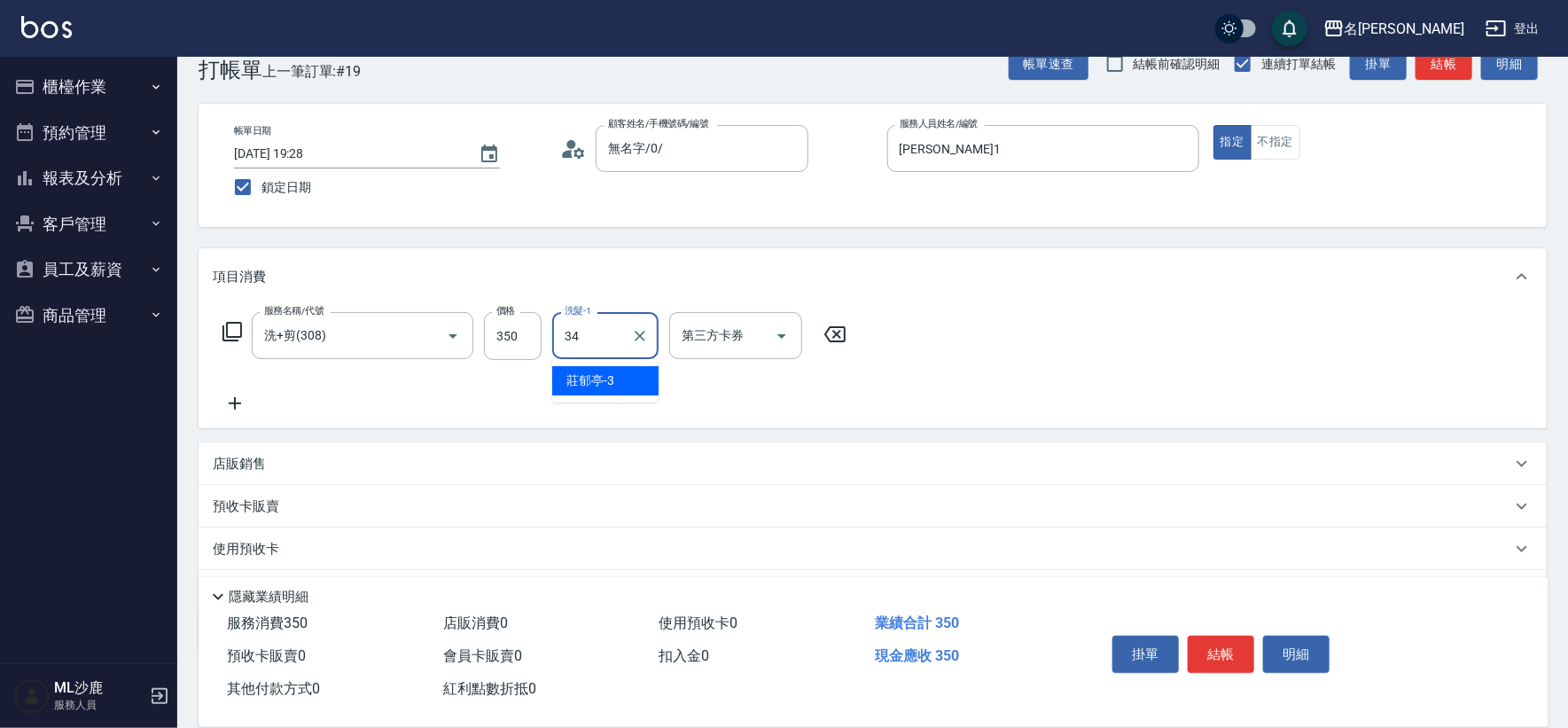
type input "[PERSON_NAME]-34"
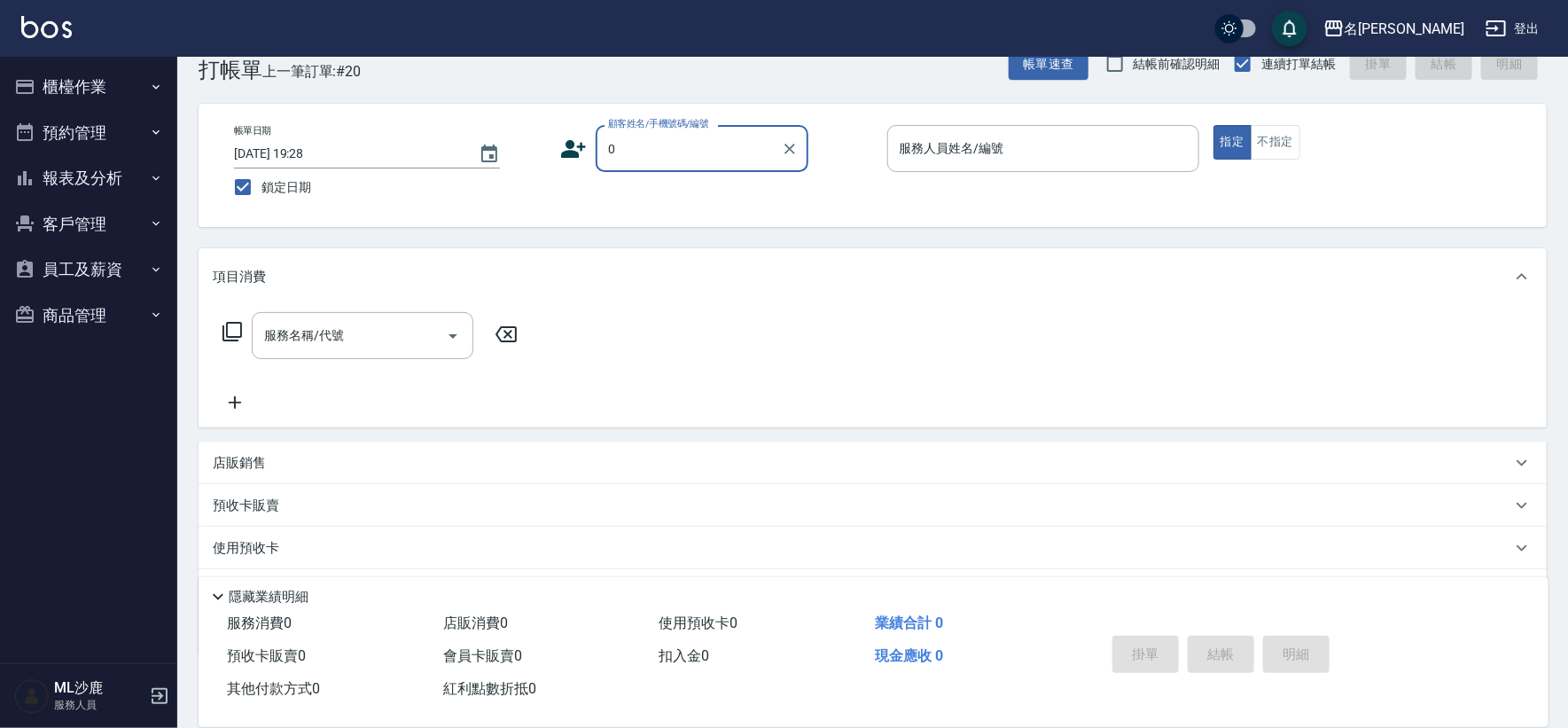
type input "無名字/0/"
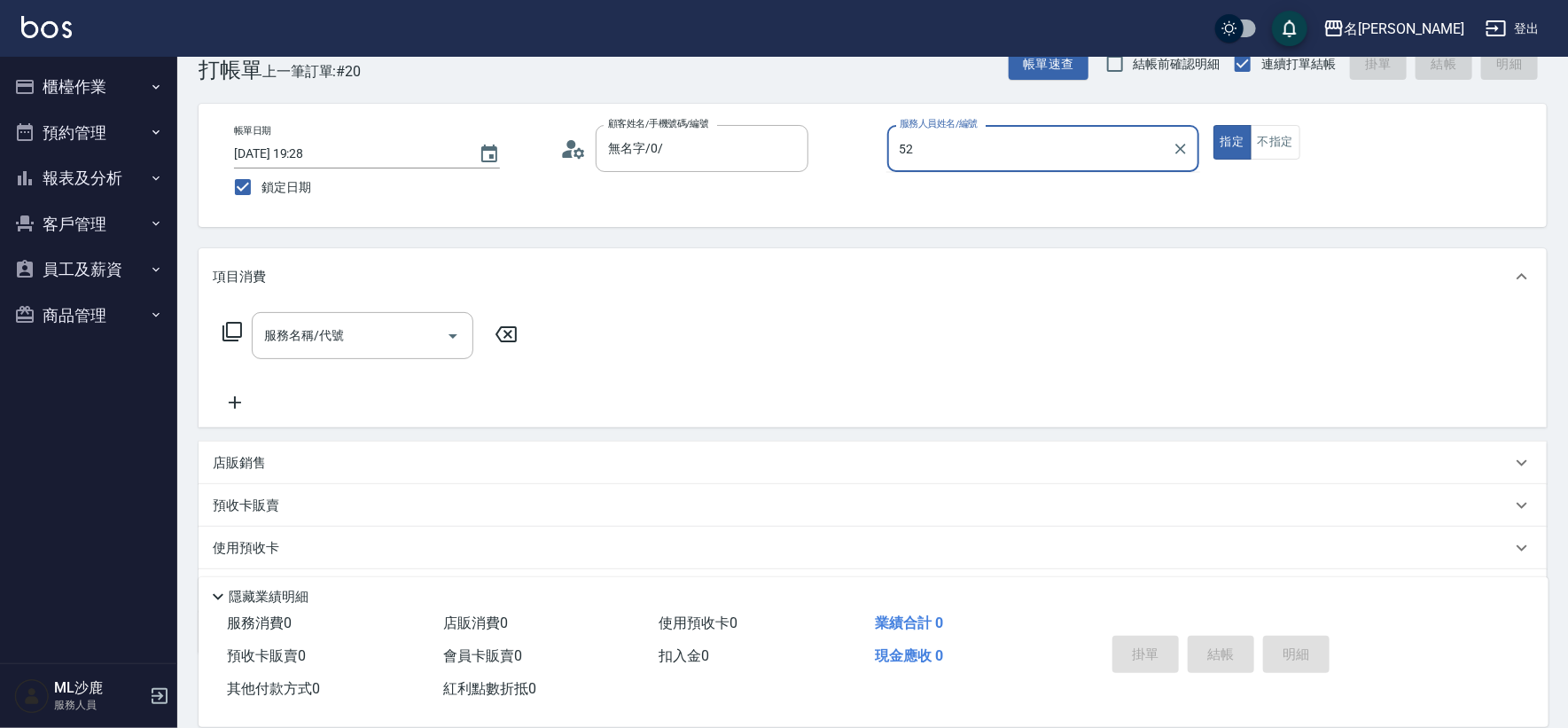
type input "52"
click at [1213, 125] on button "指定" at bounding box center [1232, 142] width 38 height 35
click at [1014, 146] on input "服務人員姓名/編號" at bounding box center [1043, 148] width 296 height 31
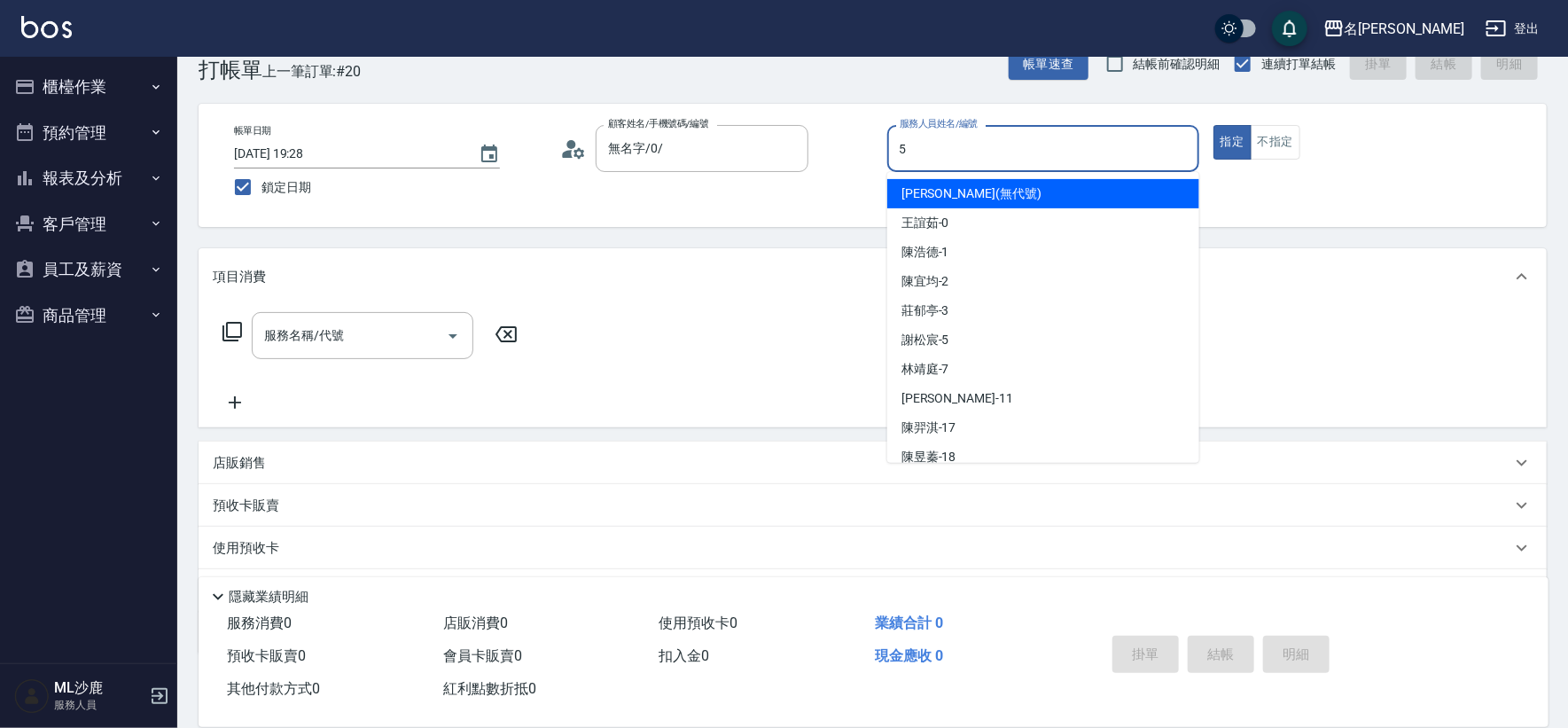
type input "[PERSON_NAME]-5"
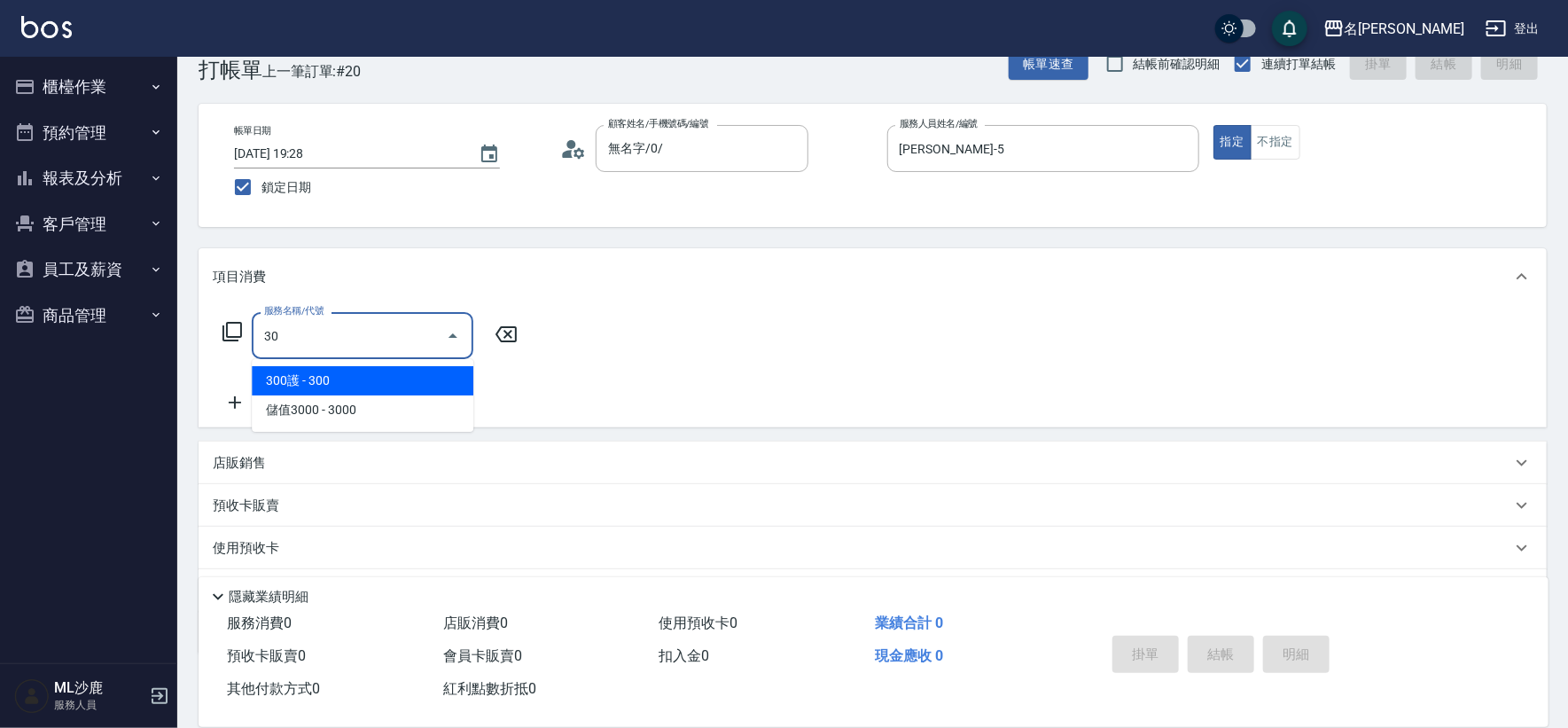
type input "3"
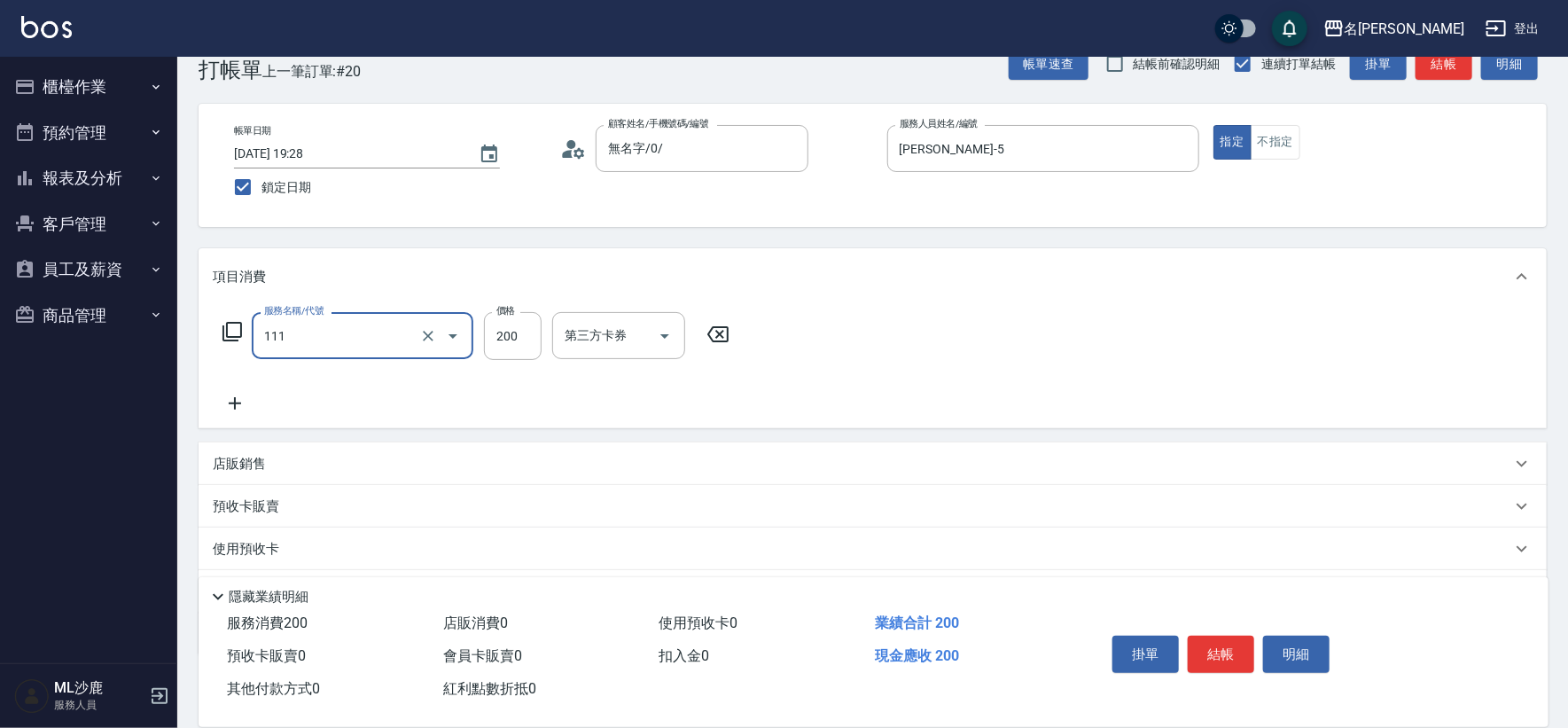
type input "200(111)"
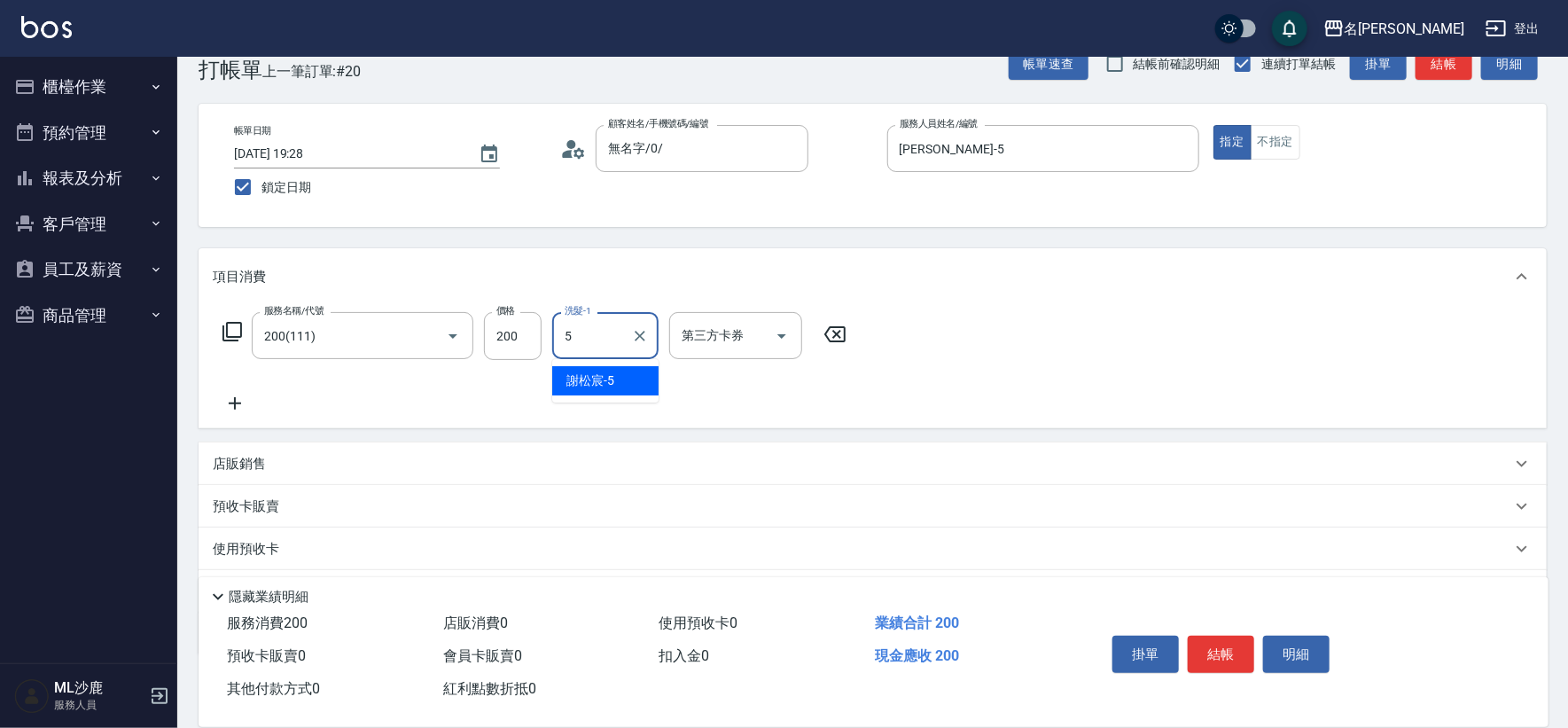
type input "[PERSON_NAME]-5"
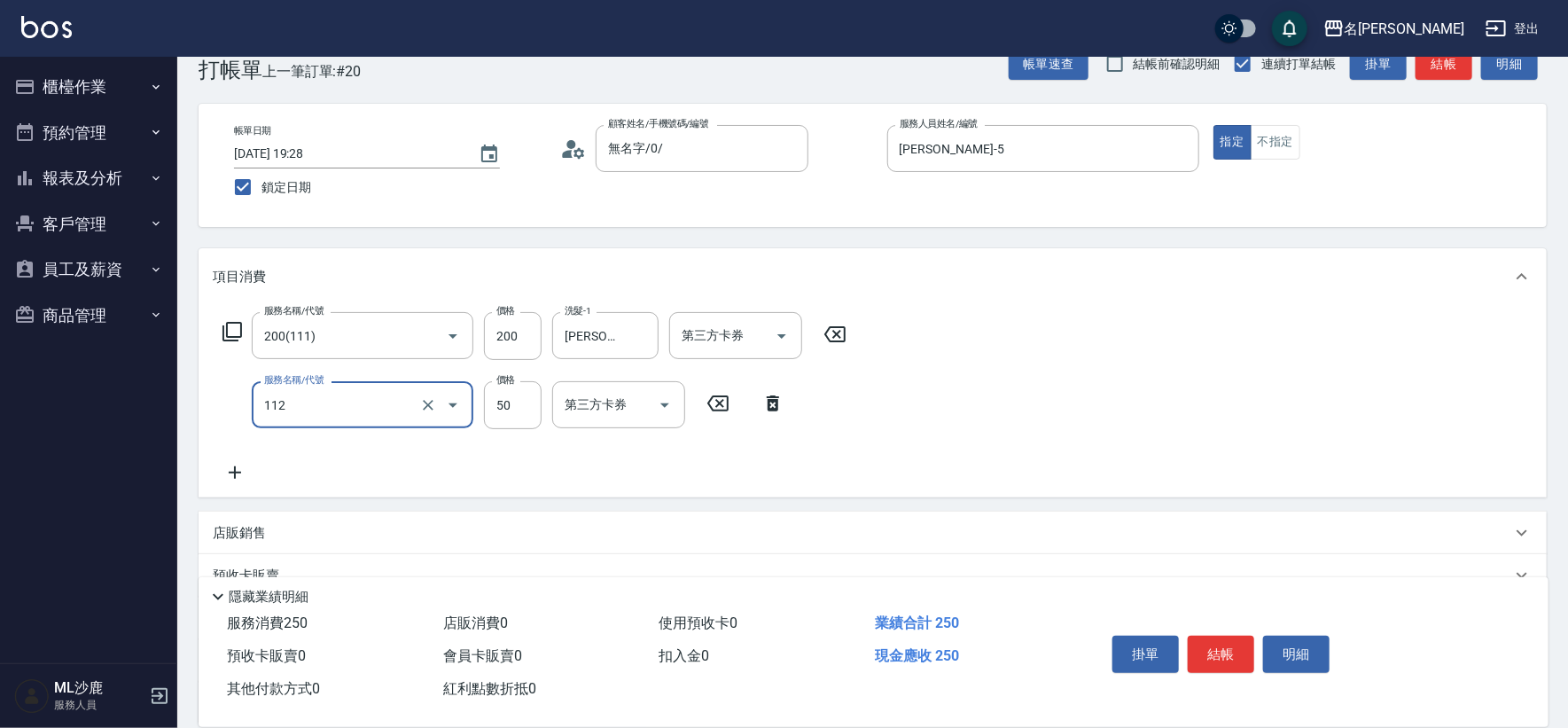
type input "精油50(112)"
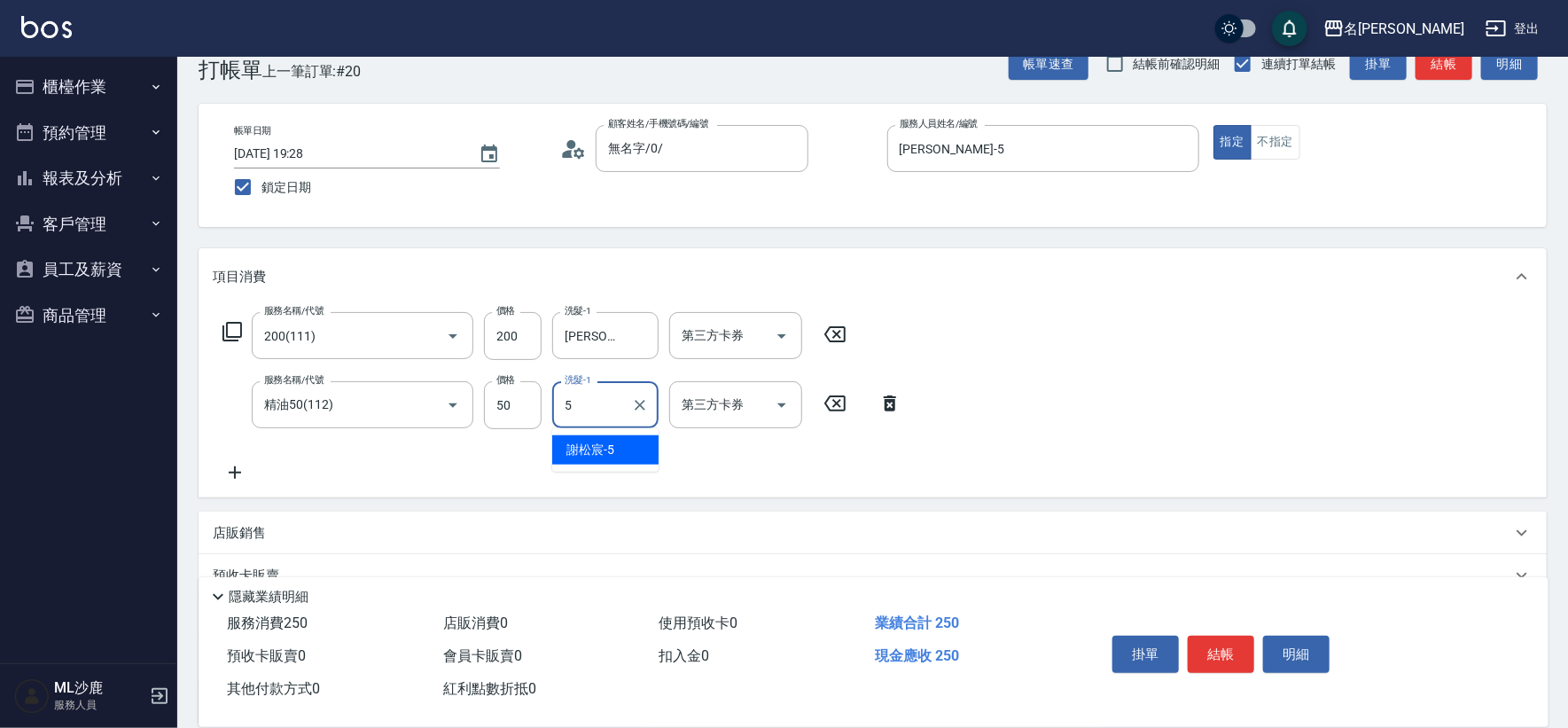
type input "[PERSON_NAME]-5"
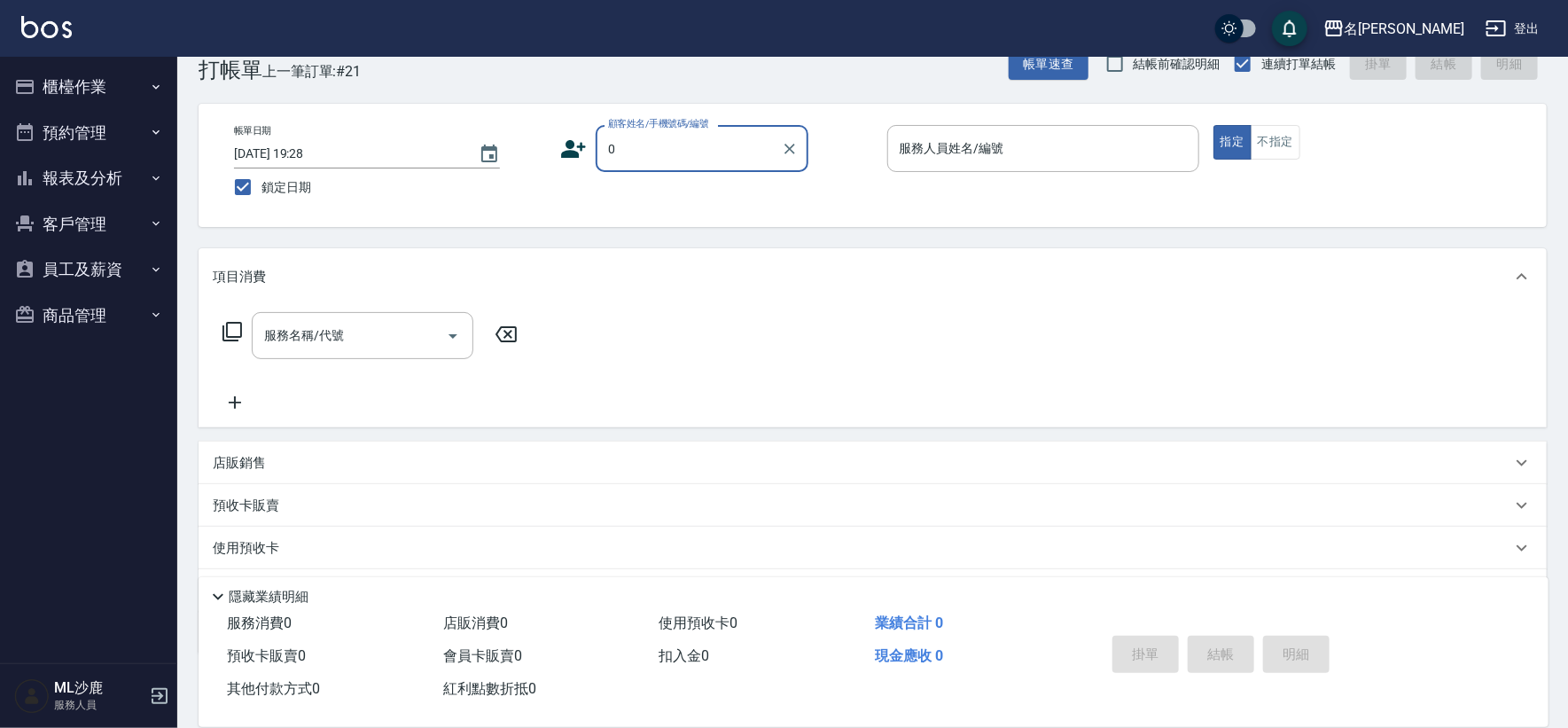
type input "無名字/0/"
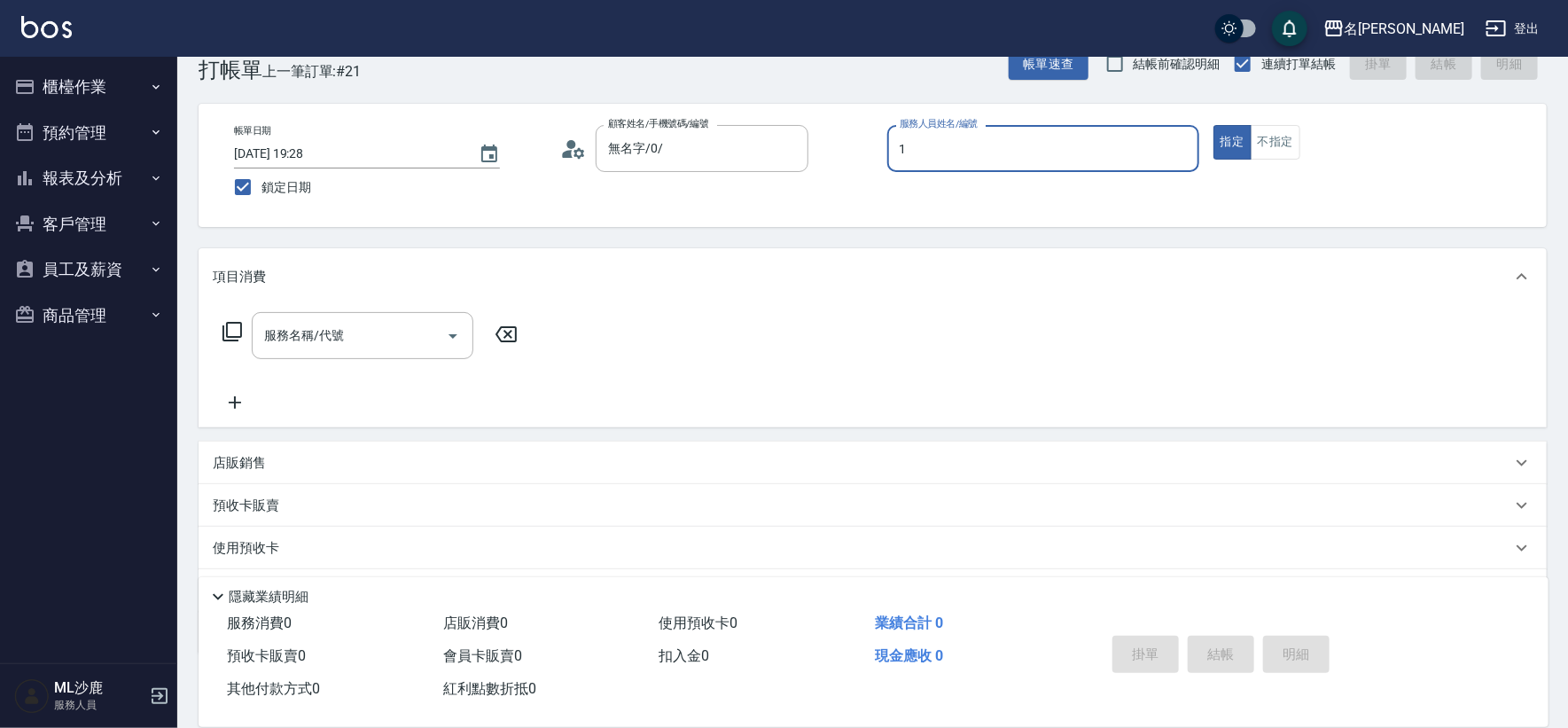
type input "[PERSON_NAME]1"
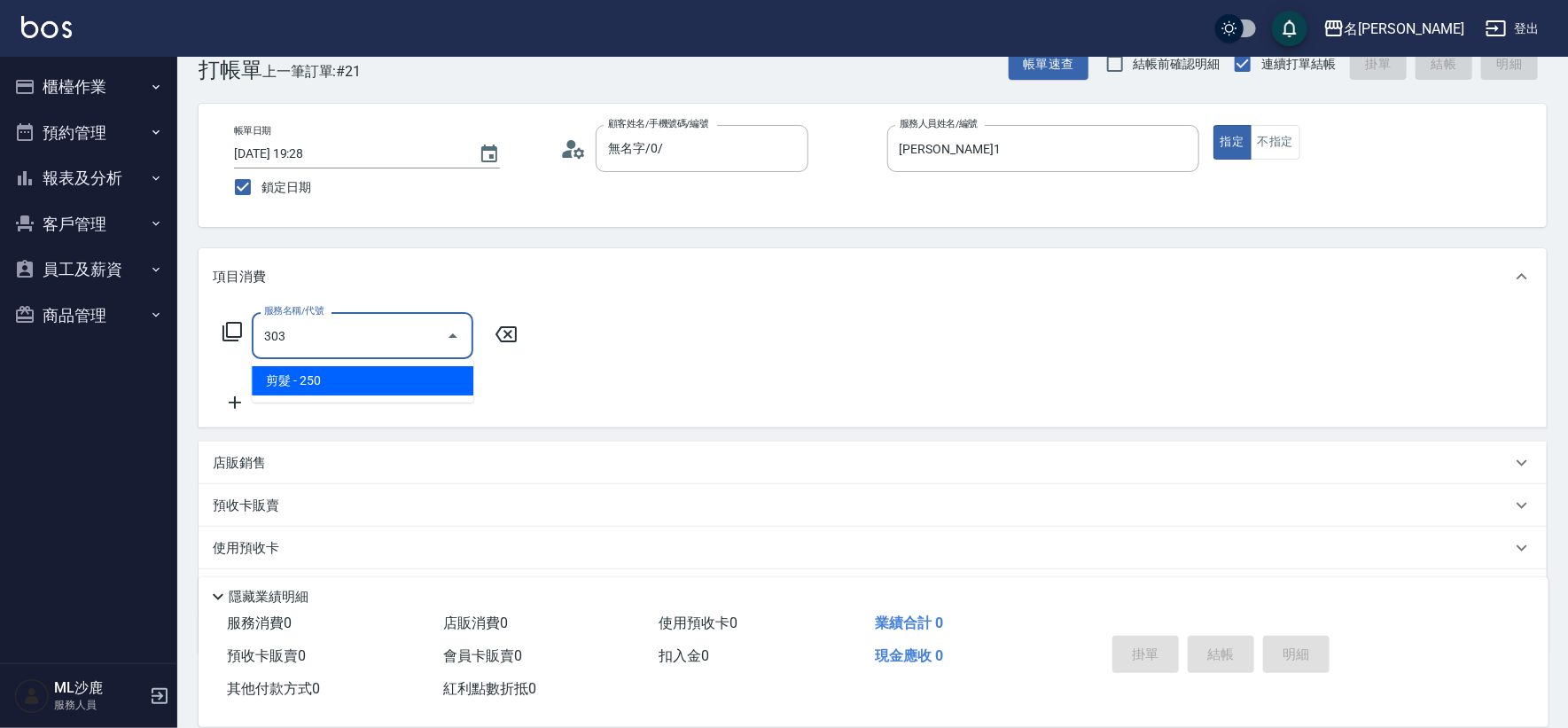
type input "剪髮(303)"
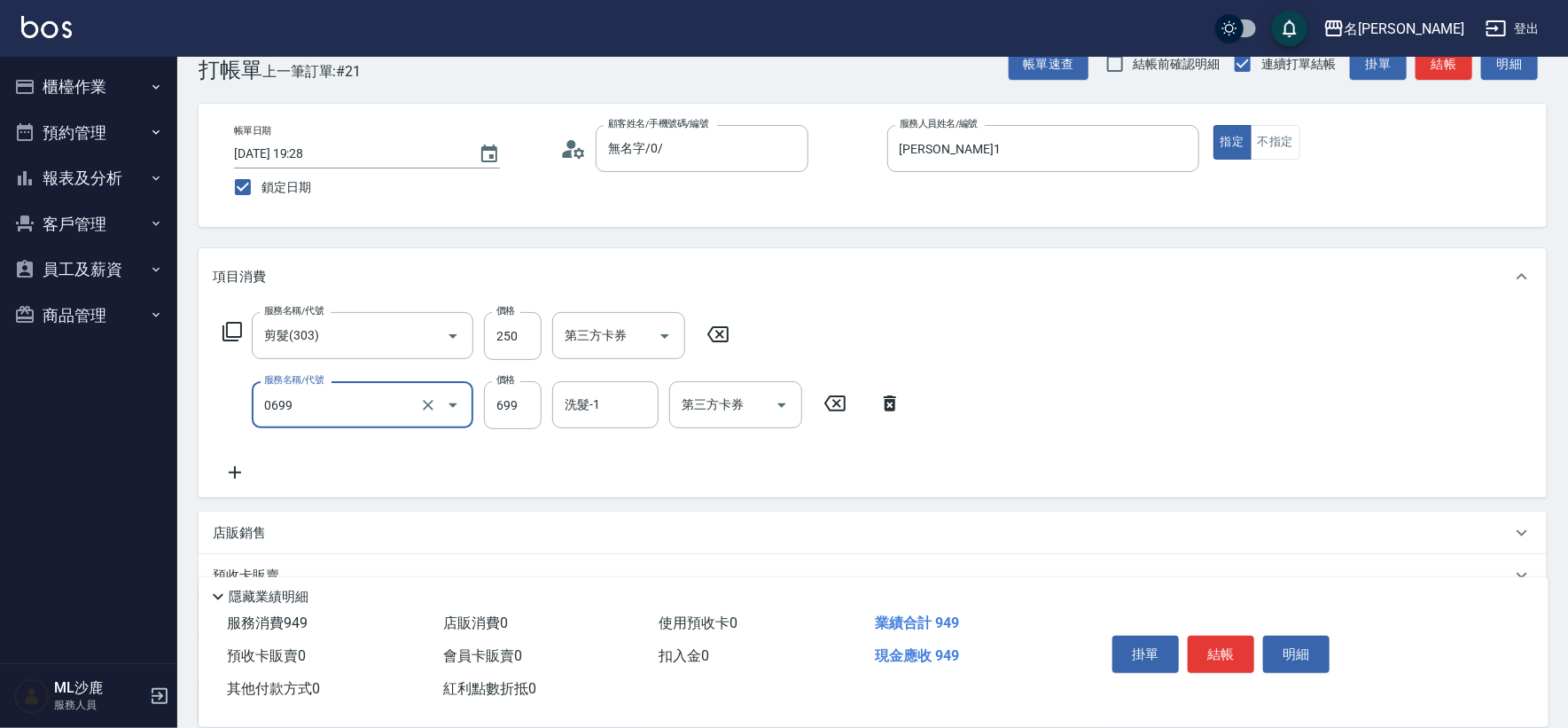
type input "精油SPA(0699)"
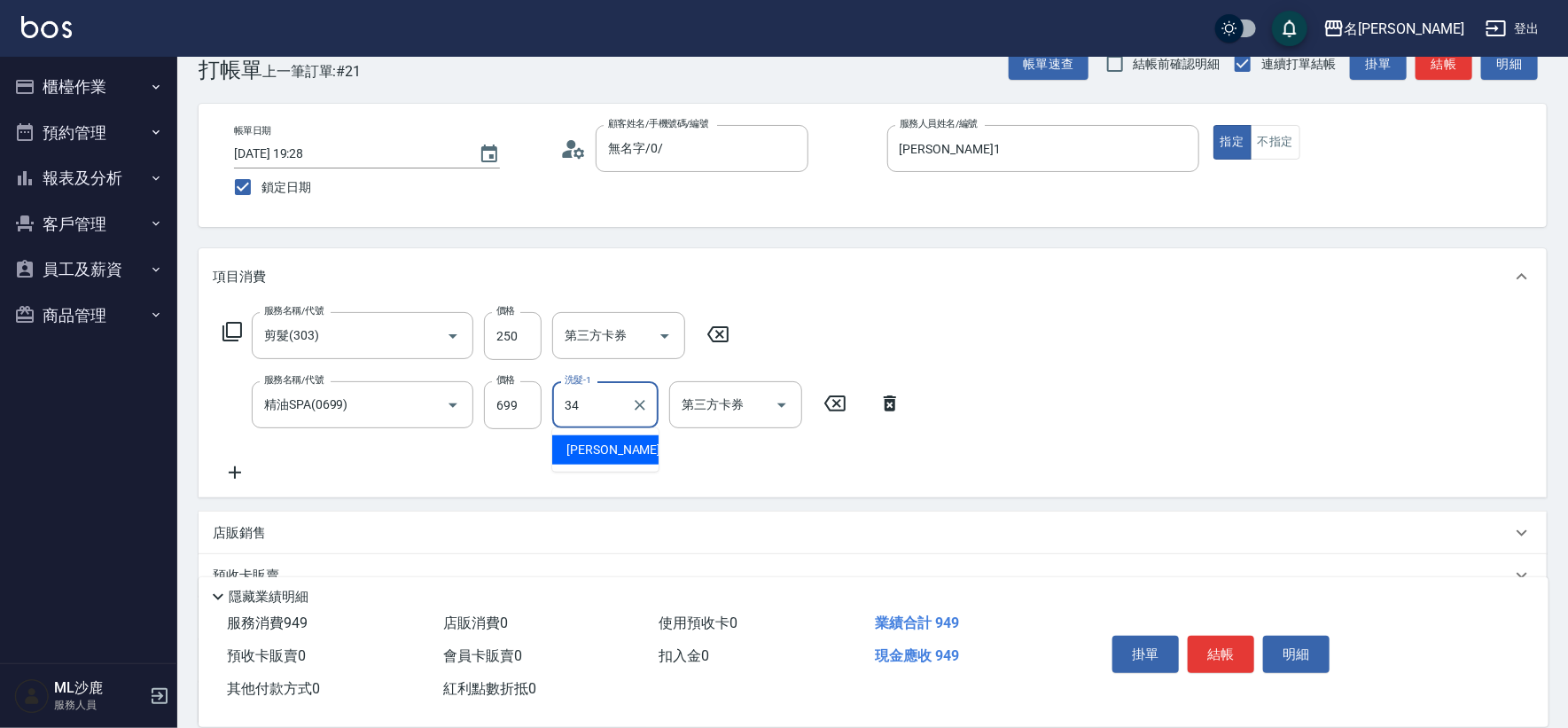
type input "[PERSON_NAME]-34"
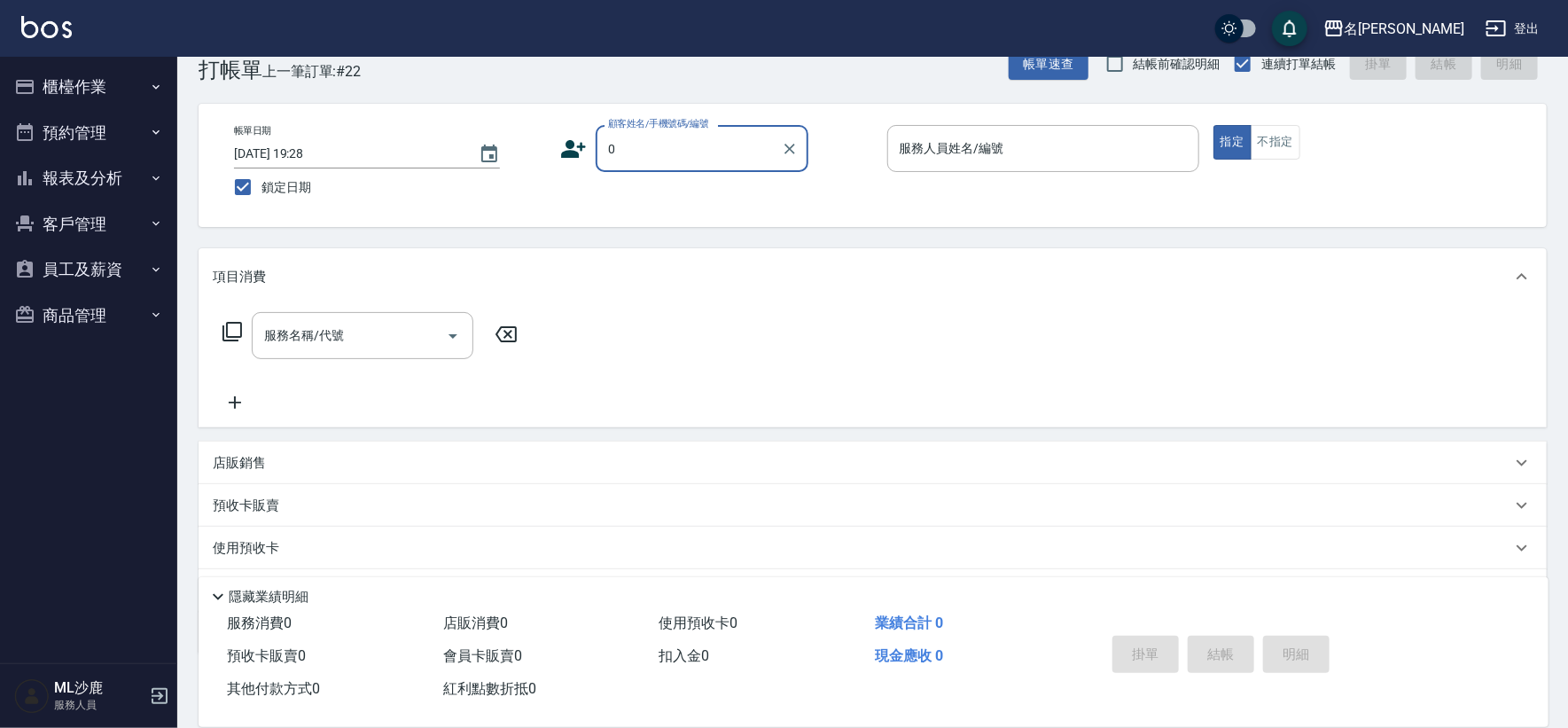
type input "無名字/0/"
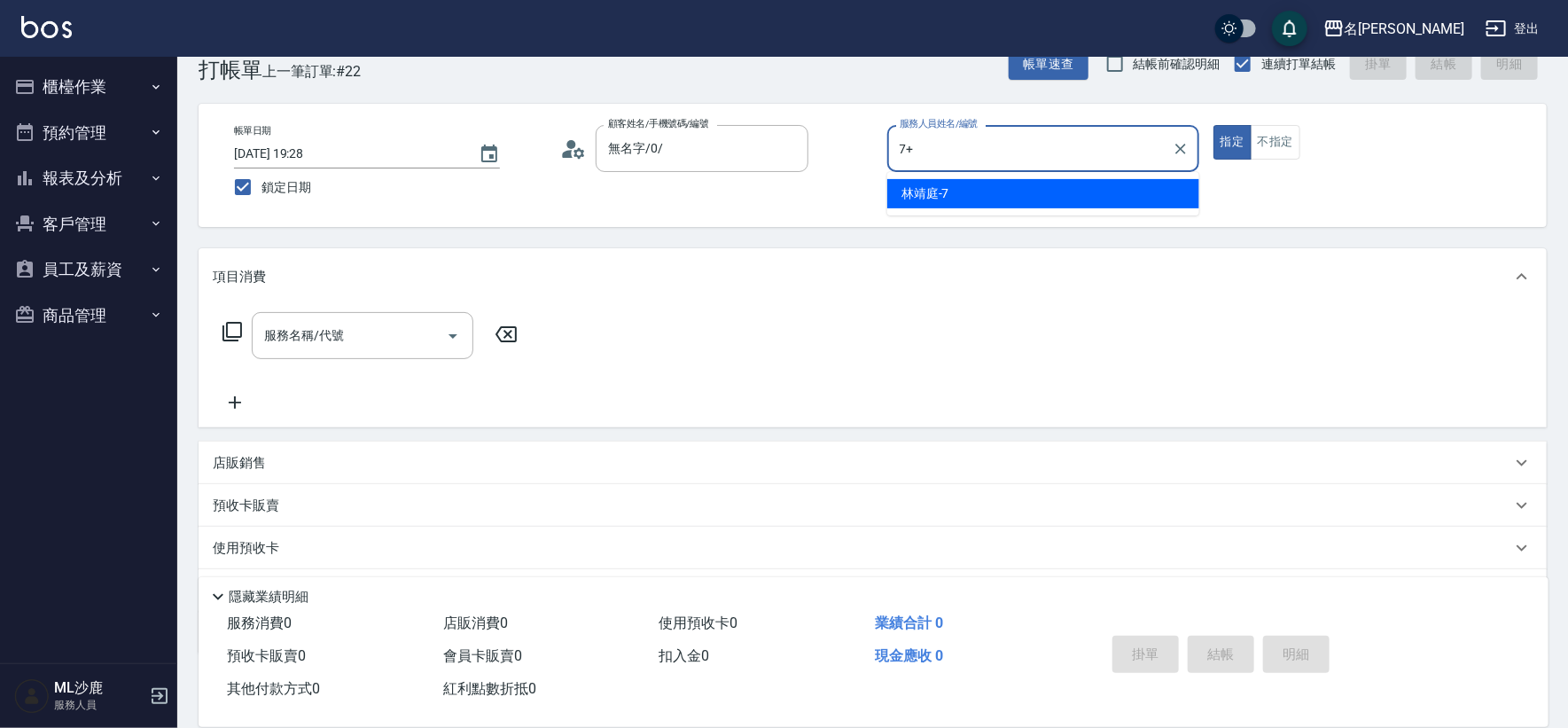
type input "7+"
click at [1213, 125] on button "指定" at bounding box center [1232, 142] width 38 height 35
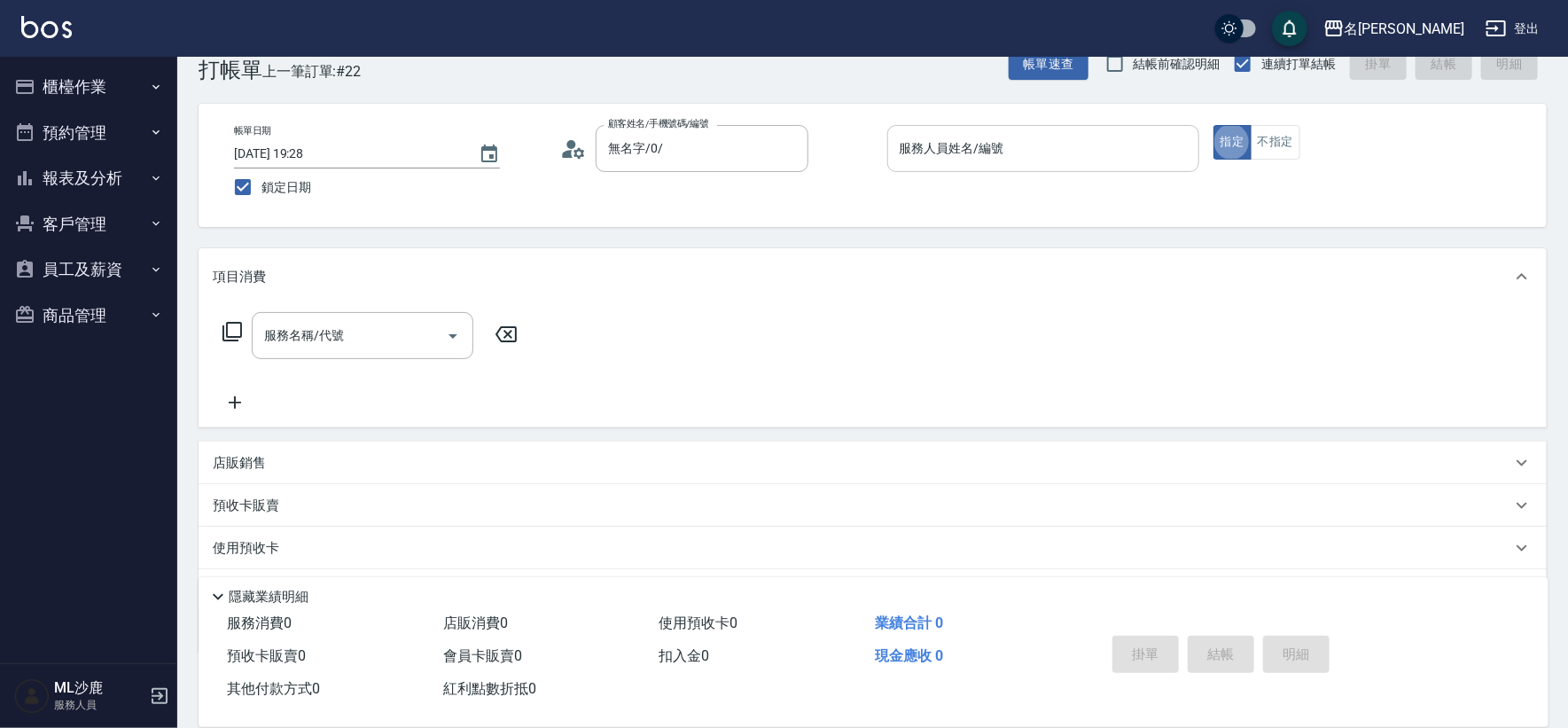
drag, startPoint x: 973, startPoint y: 138, endPoint x: 982, endPoint y: 135, distance: 9.5
click at [982, 135] on input "服務人員姓名/編號" at bounding box center [1043, 148] width 296 height 31
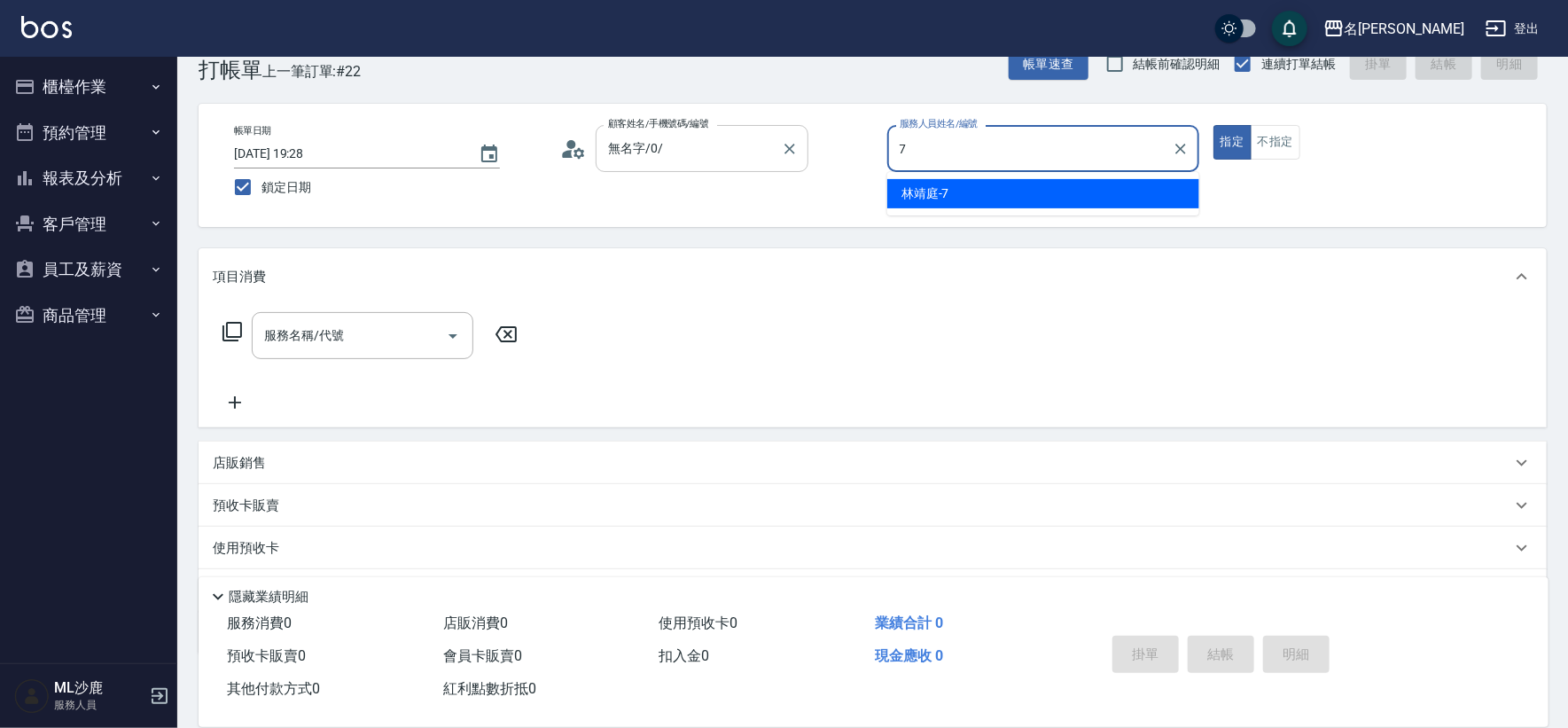
type input "[PERSON_NAME]-7"
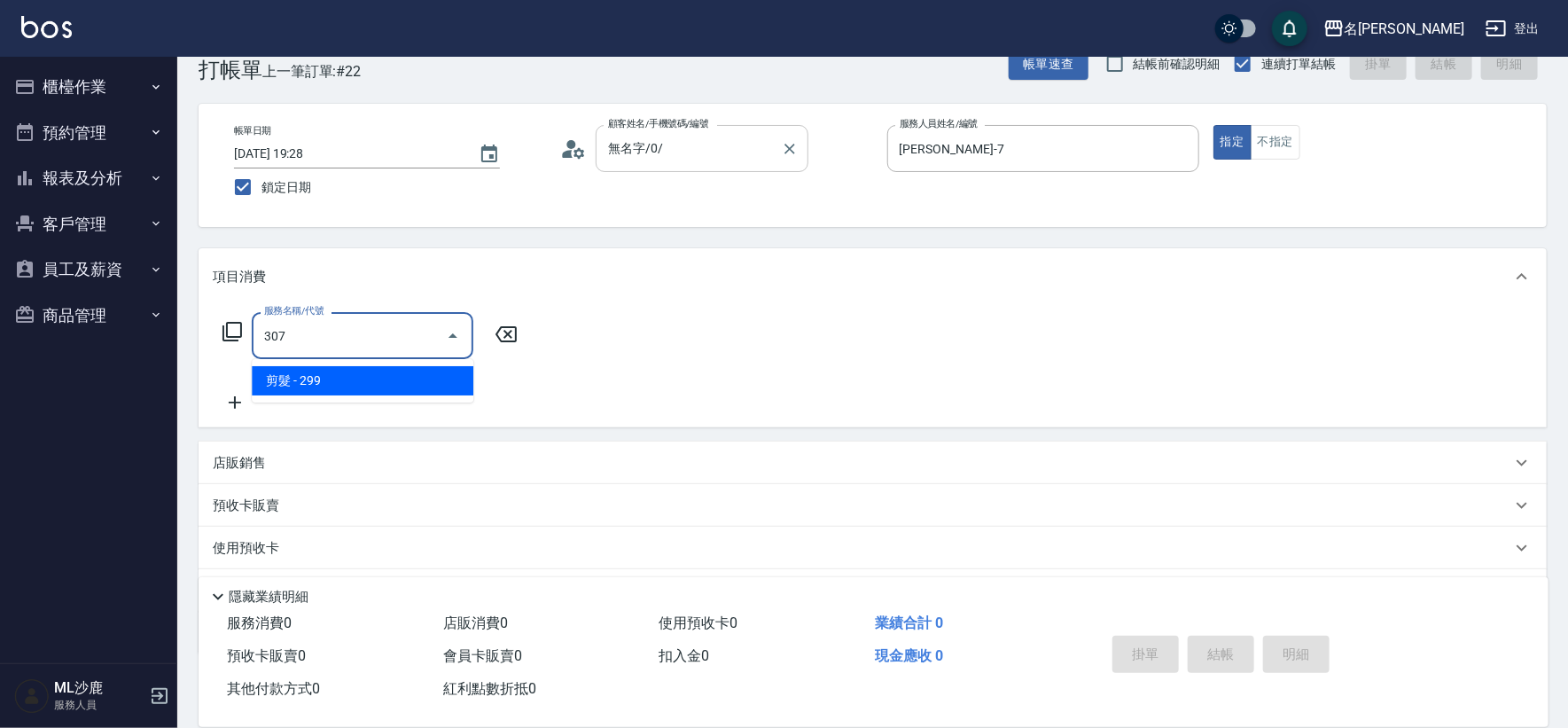
type input "剪髮(307)"
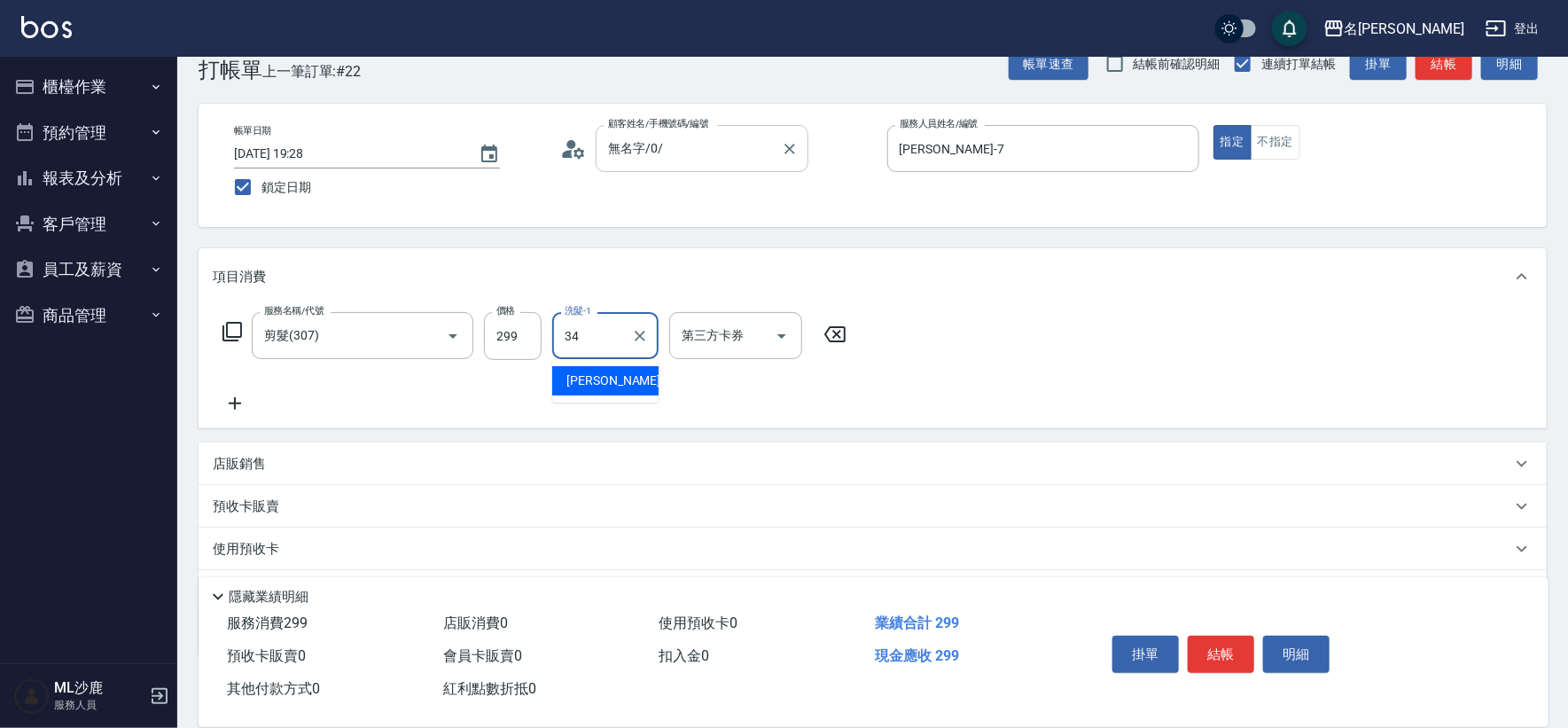
type input "[PERSON_NAME]-34"
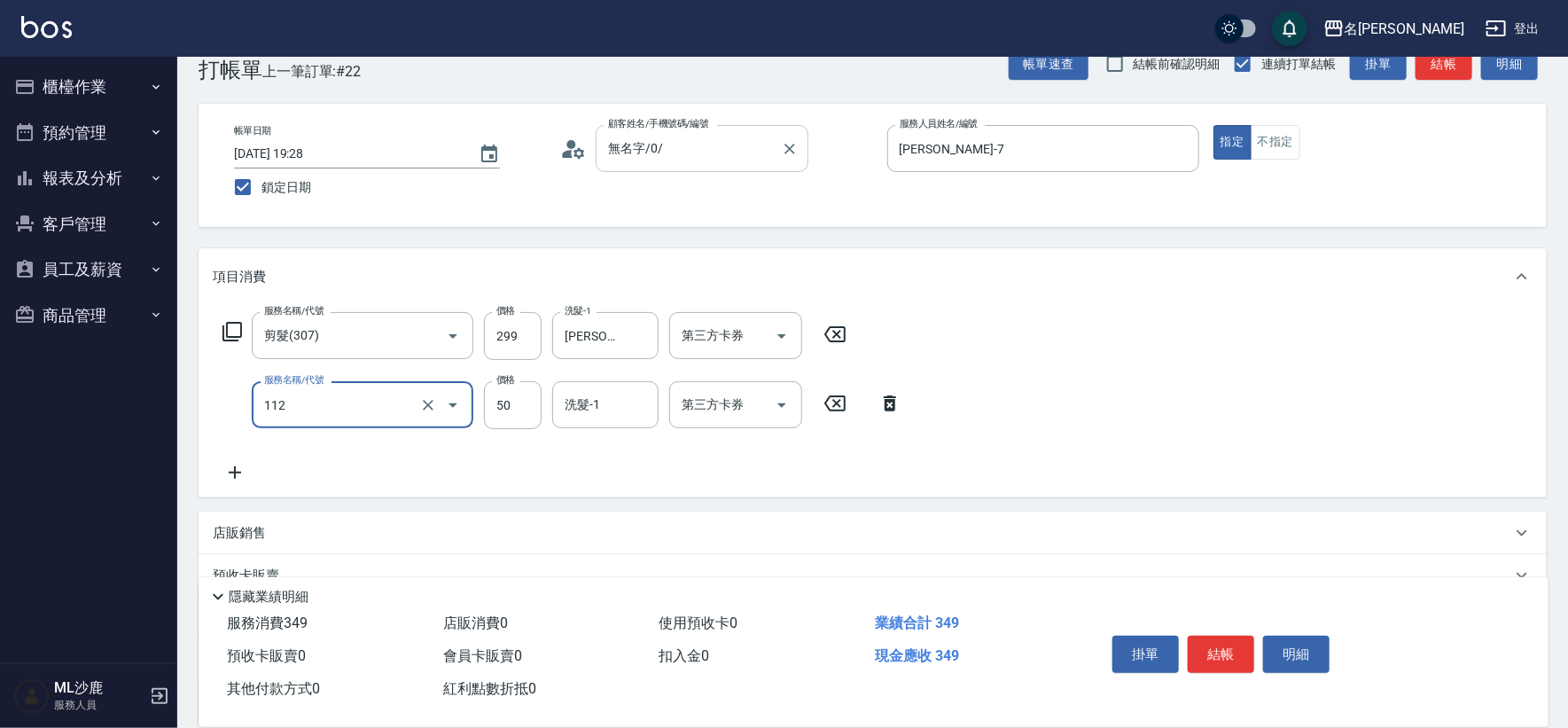
type input "精油50(112)"
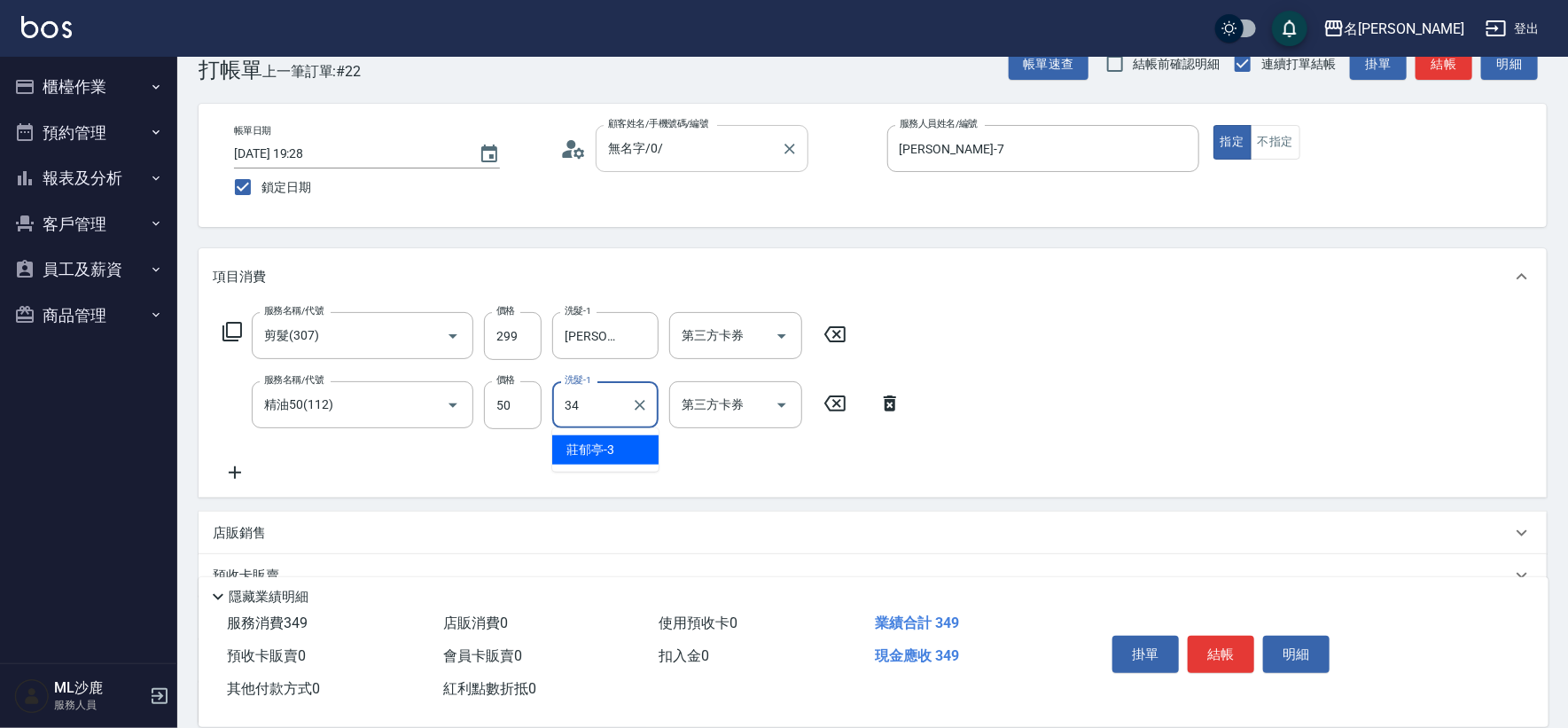
type input "[PERSON_NAME]-34"
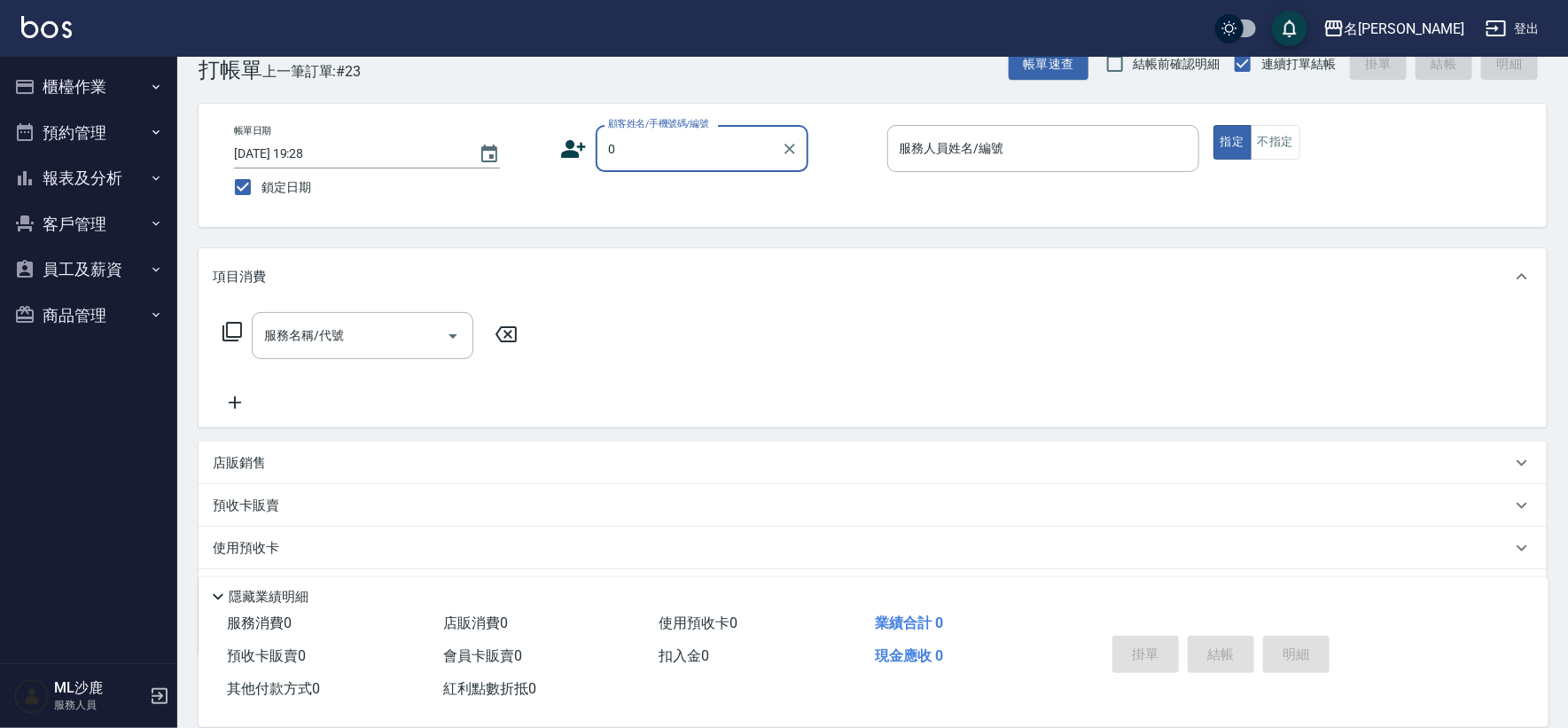
type input "無名字/0/"
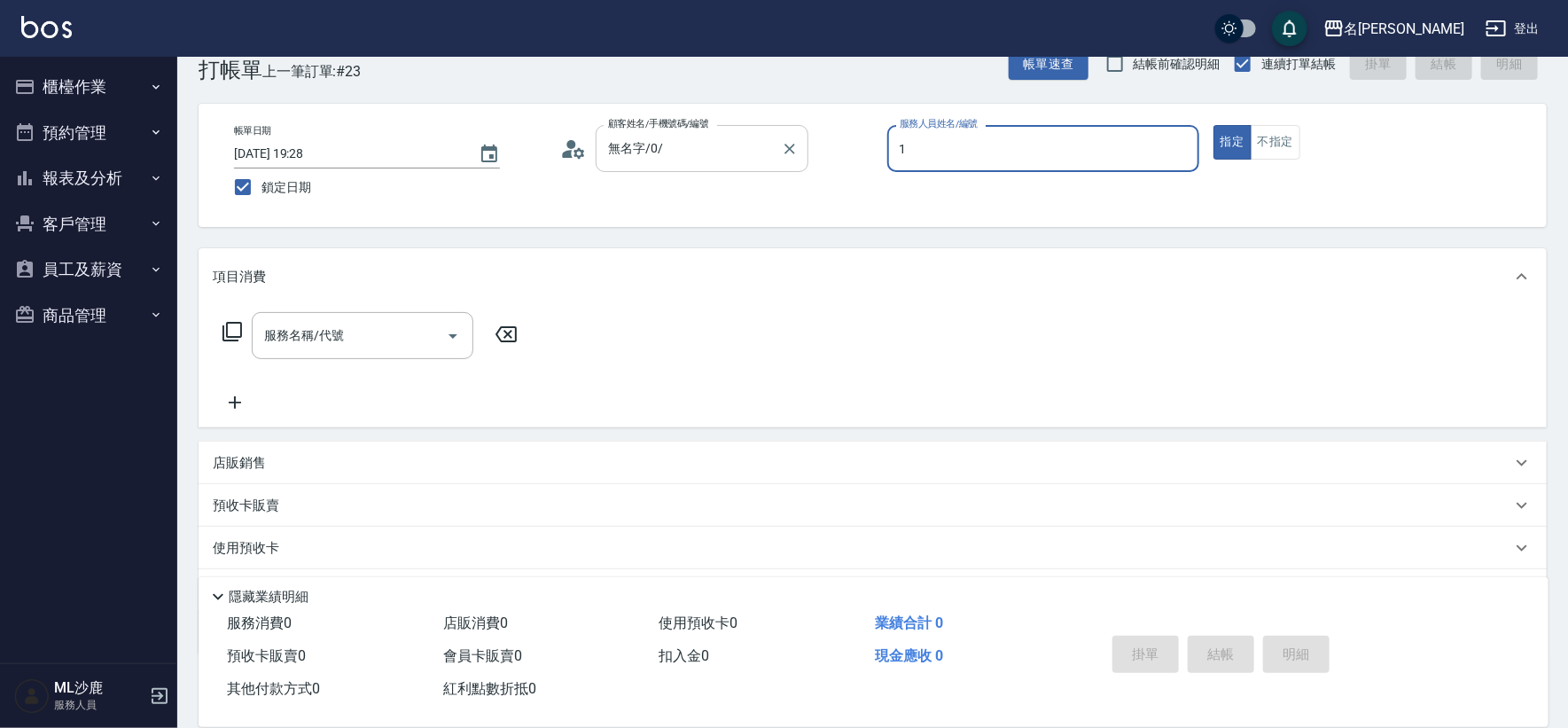
type input "[PERSON_NAME]1"
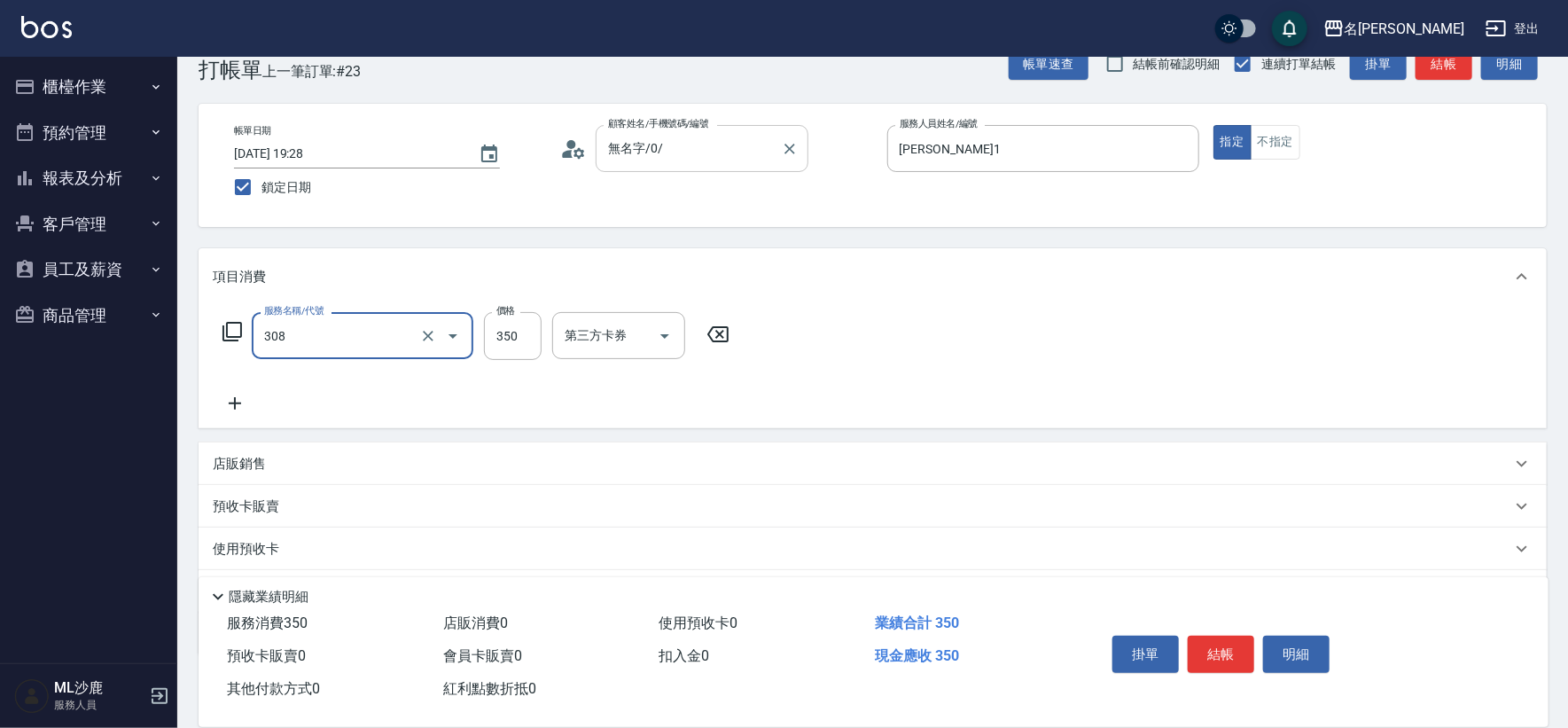
type input "洗+剪(308)"
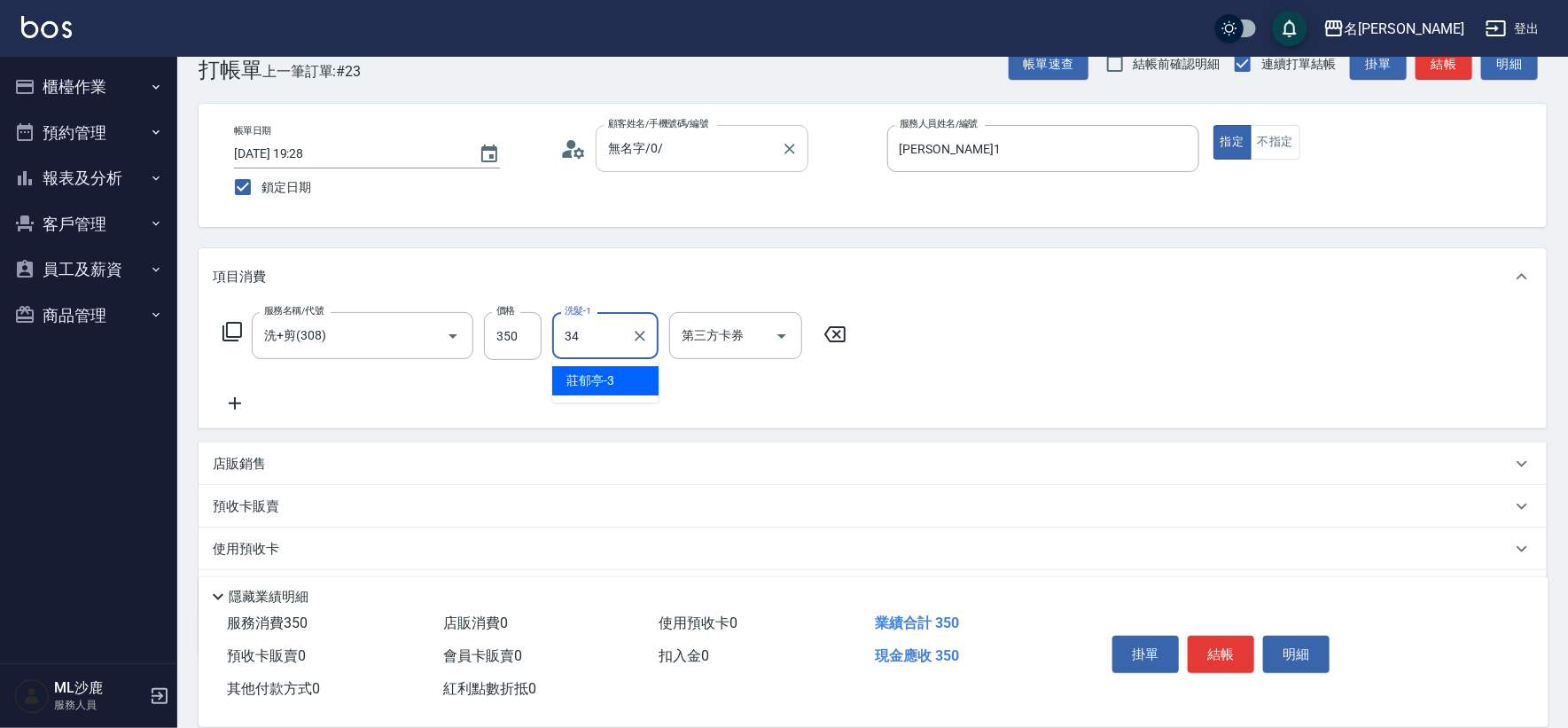
type input "[PERSON_NAME]-34"
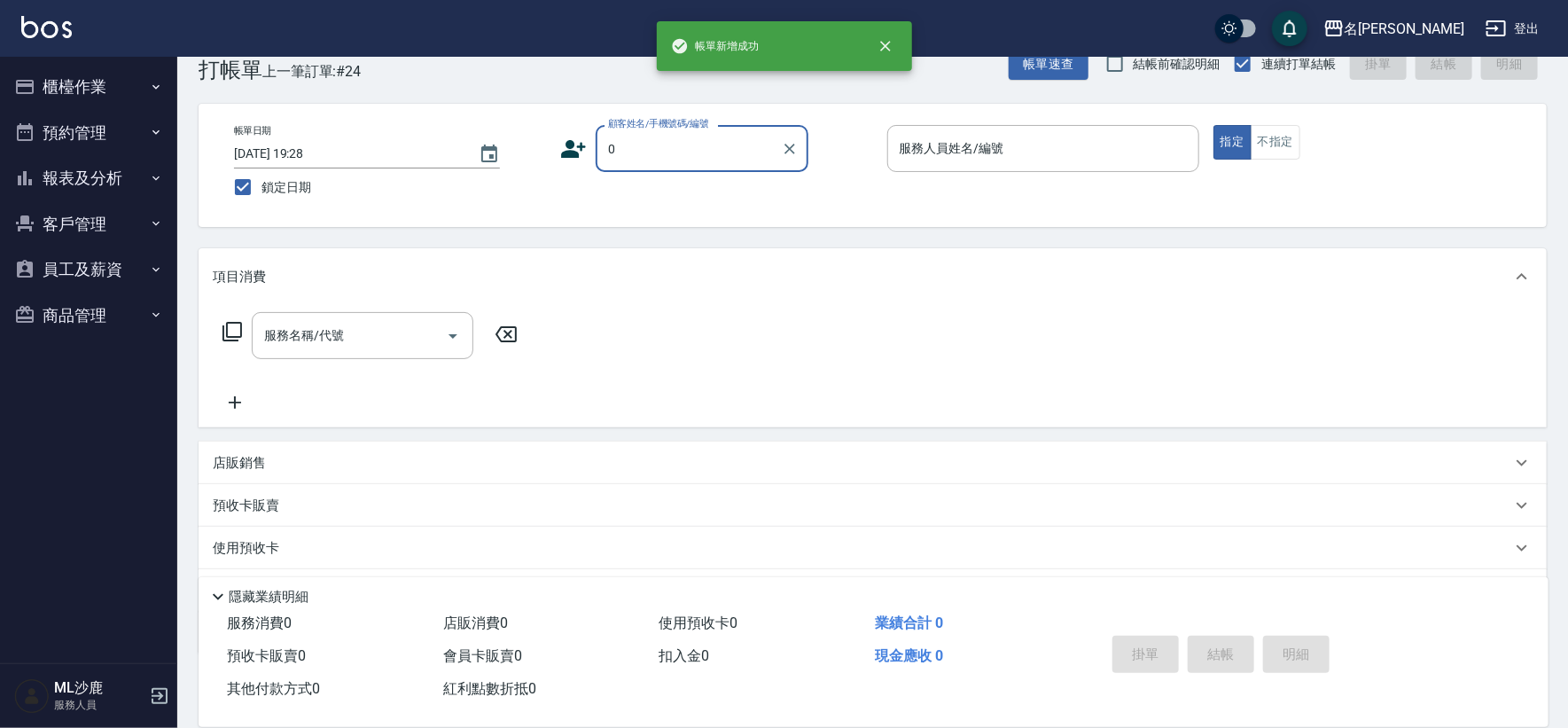
type input "無名字/0/"
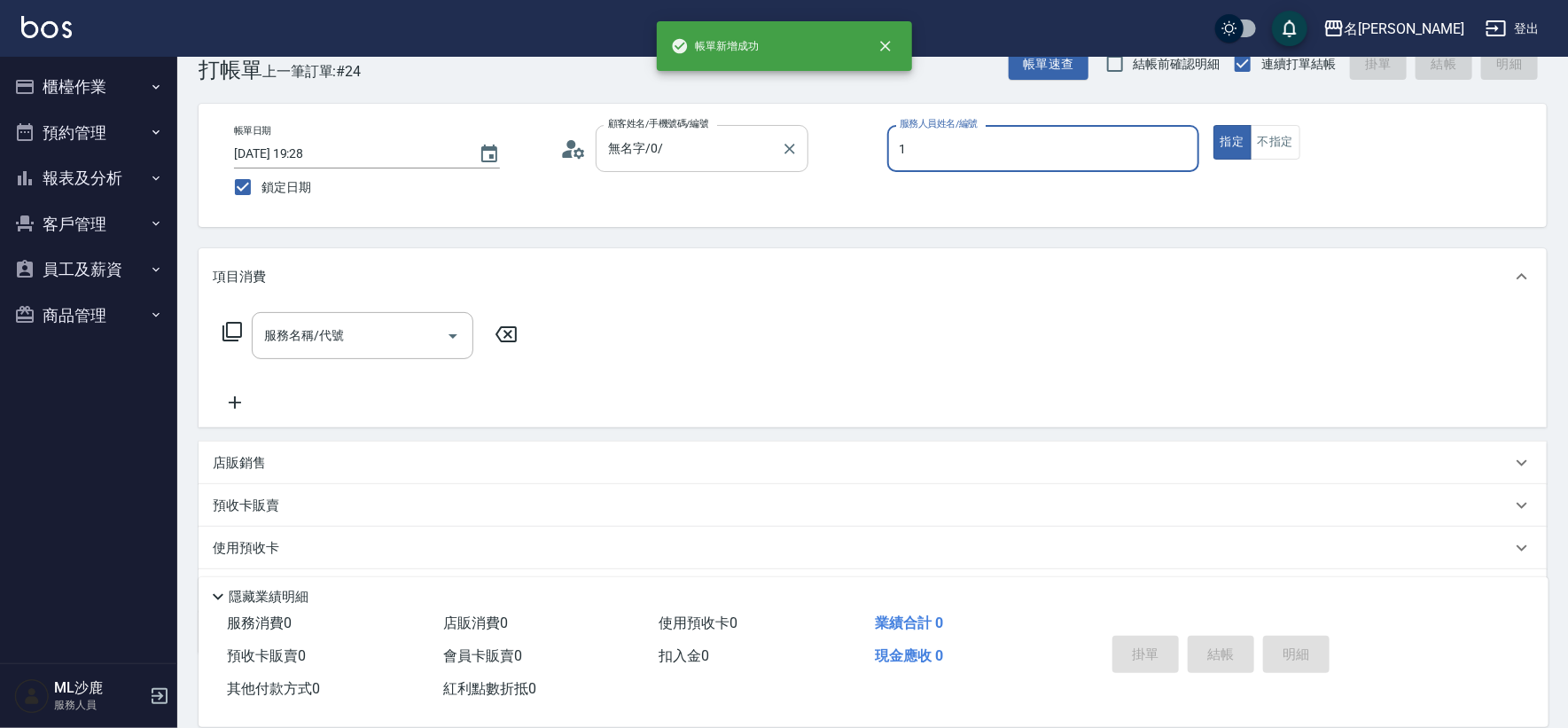
type input "[PERSON_NAME]1"
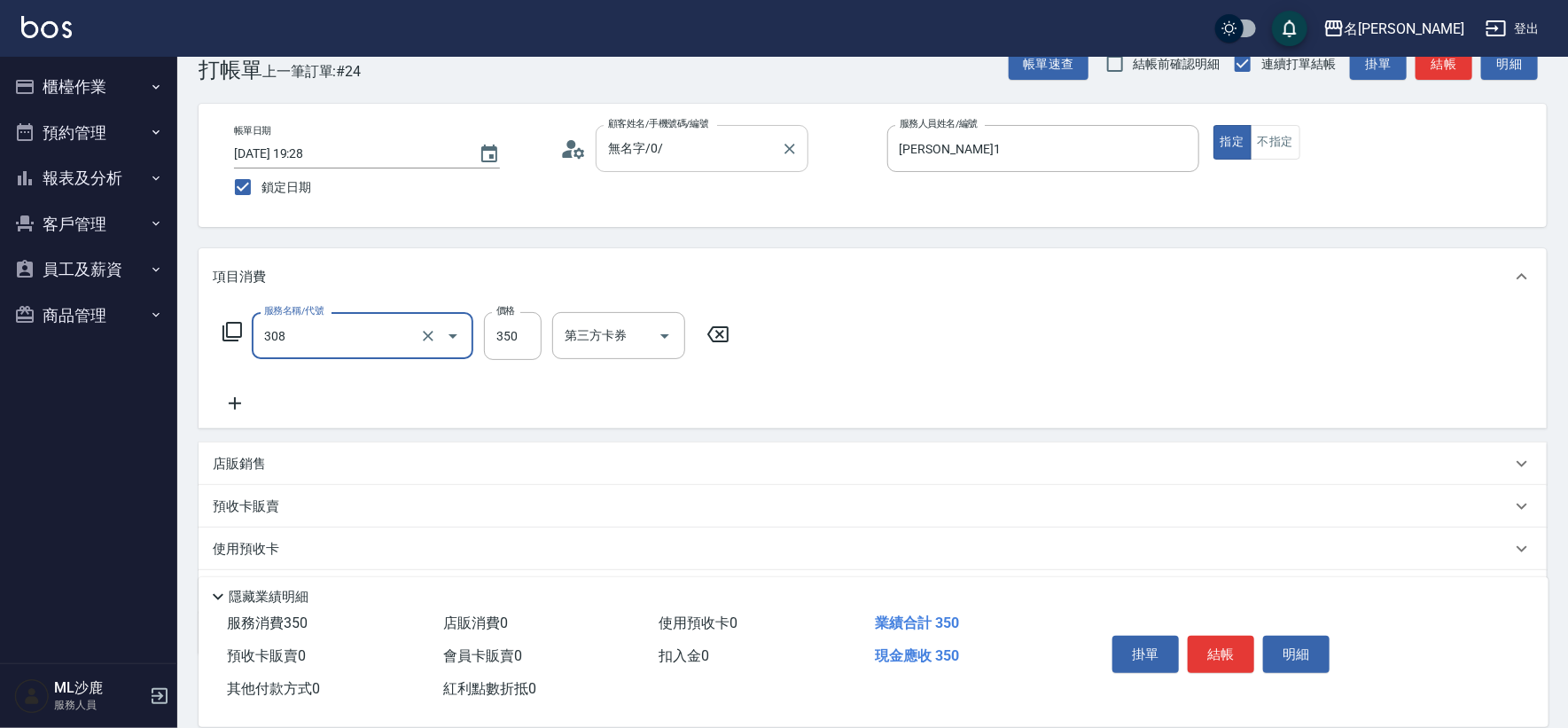
type input "洗+剪(308)"
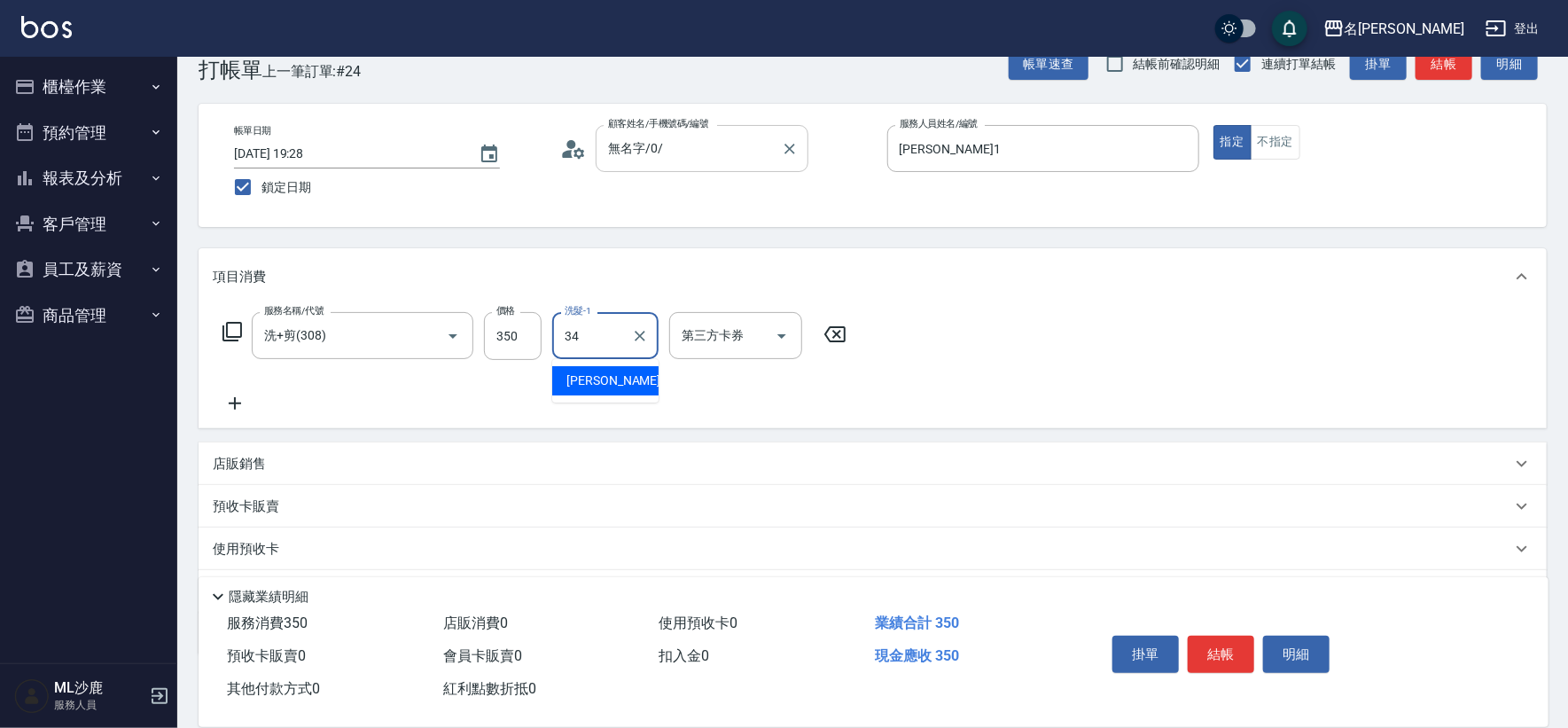
type input "[PERSON_NAME]-34"
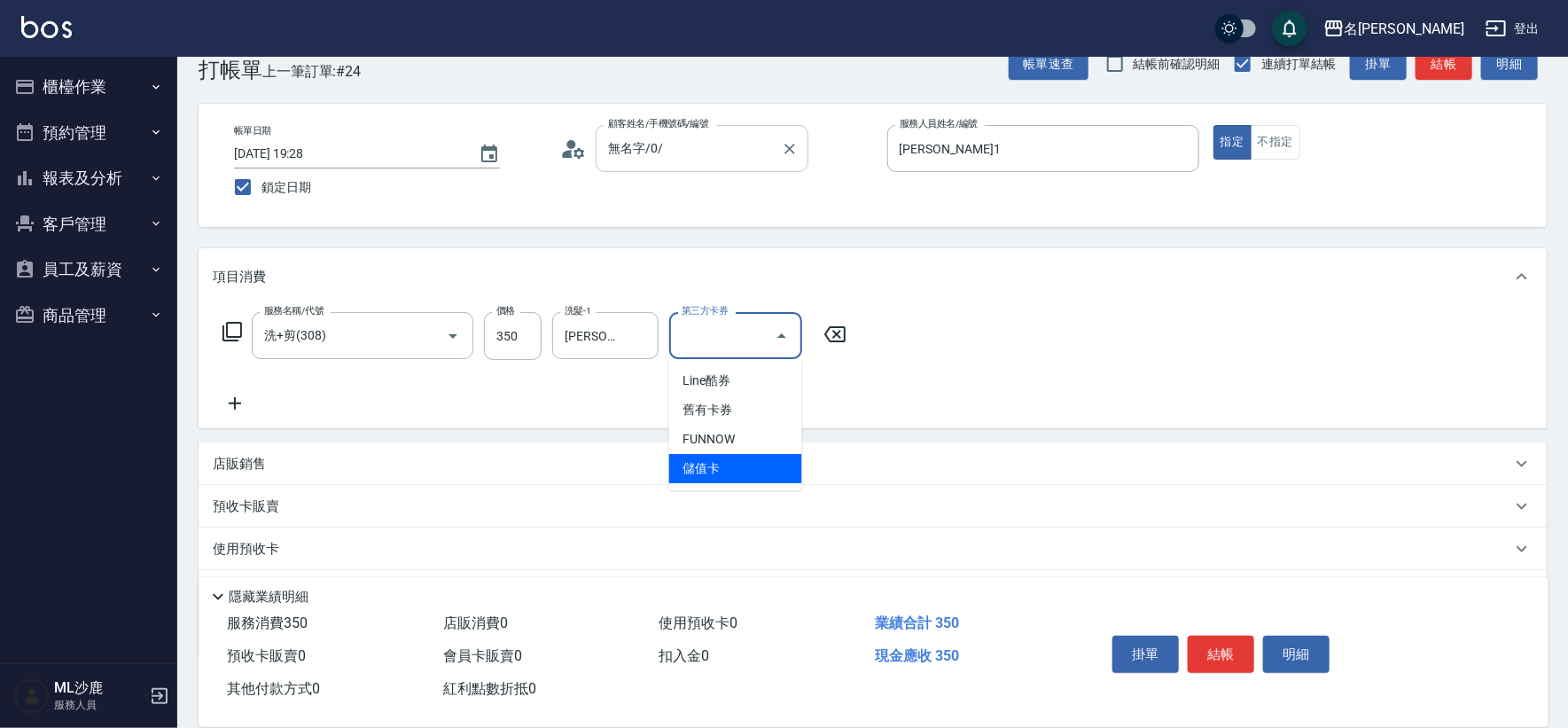
type input "儲值卡"
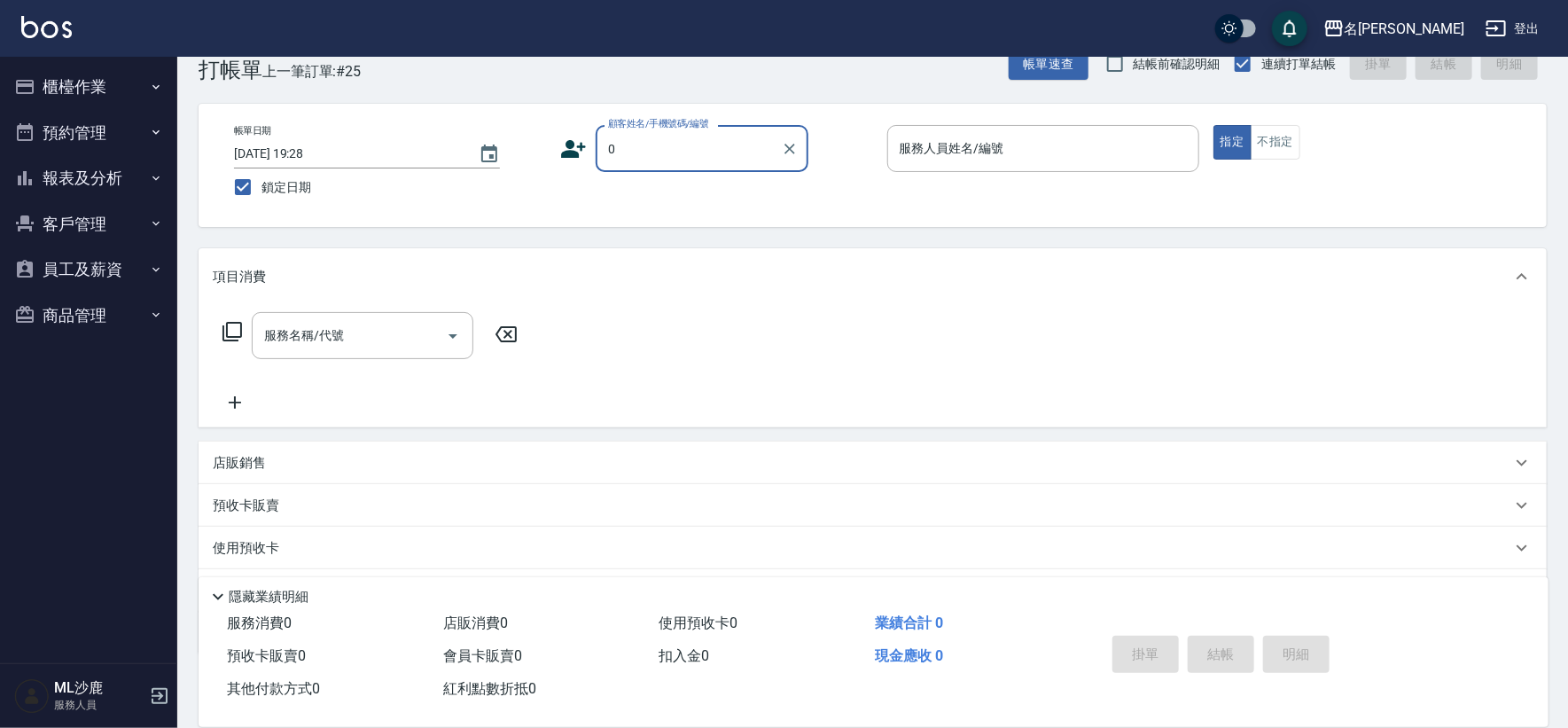
type input "無名字/0/"
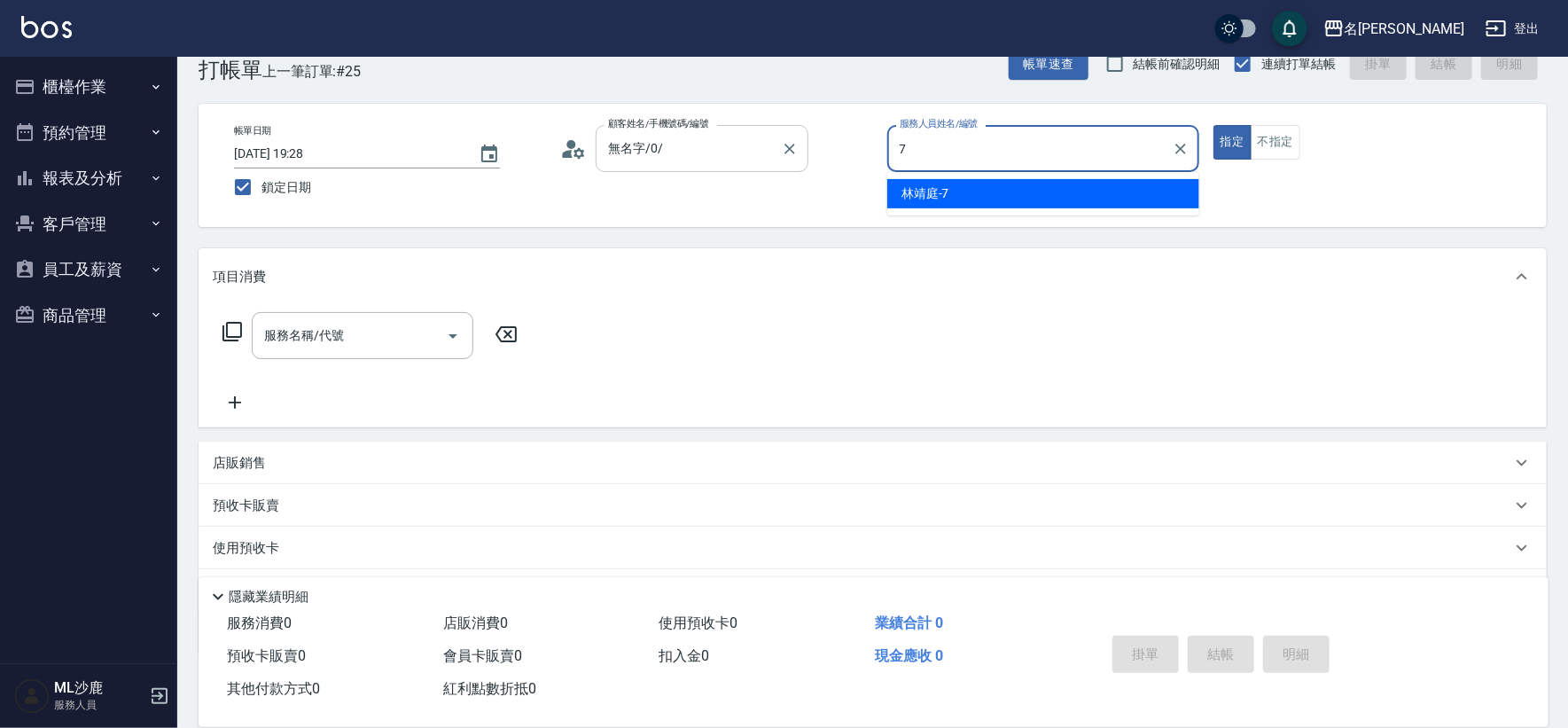
type input "[PERSON_NAME]-7"
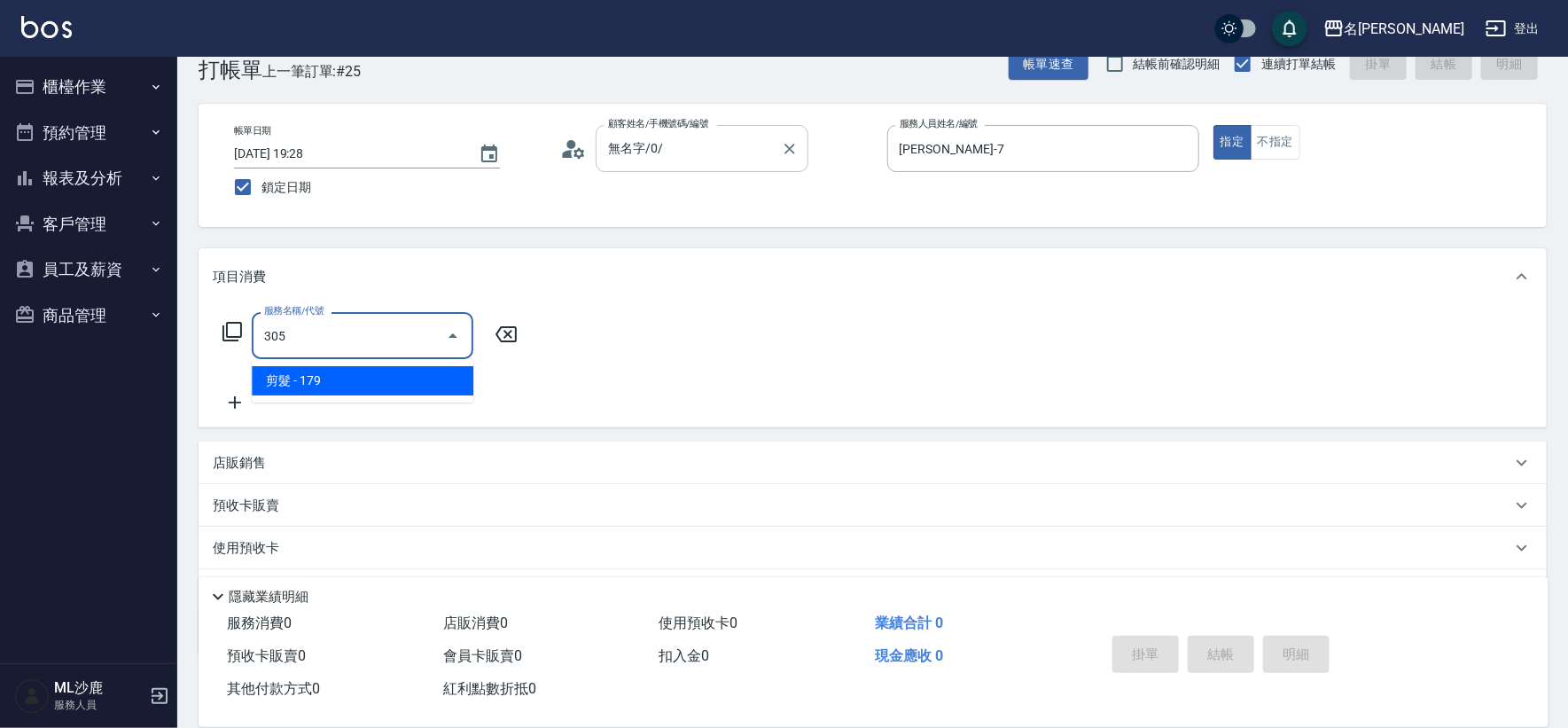
type input "剪髮(305)"
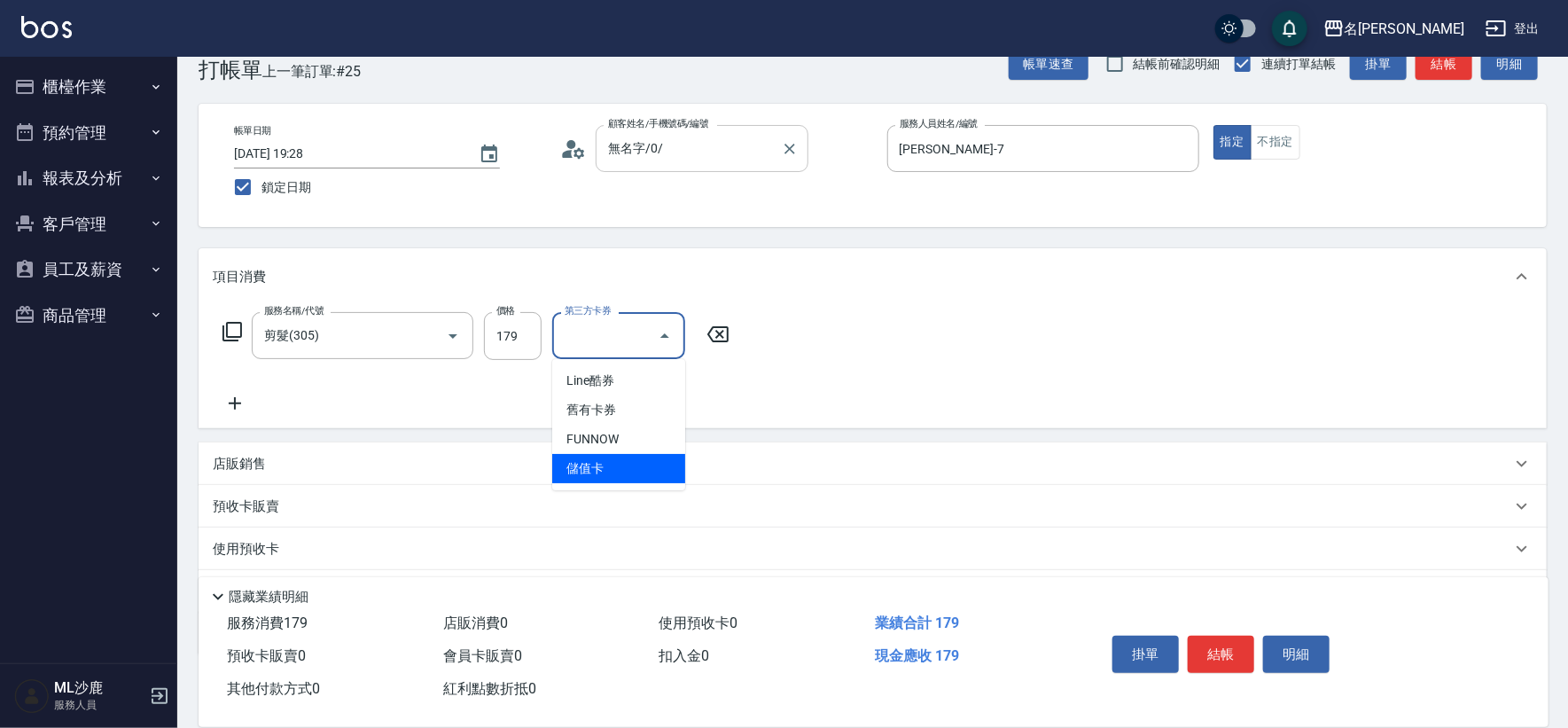
type input "儲值卡"
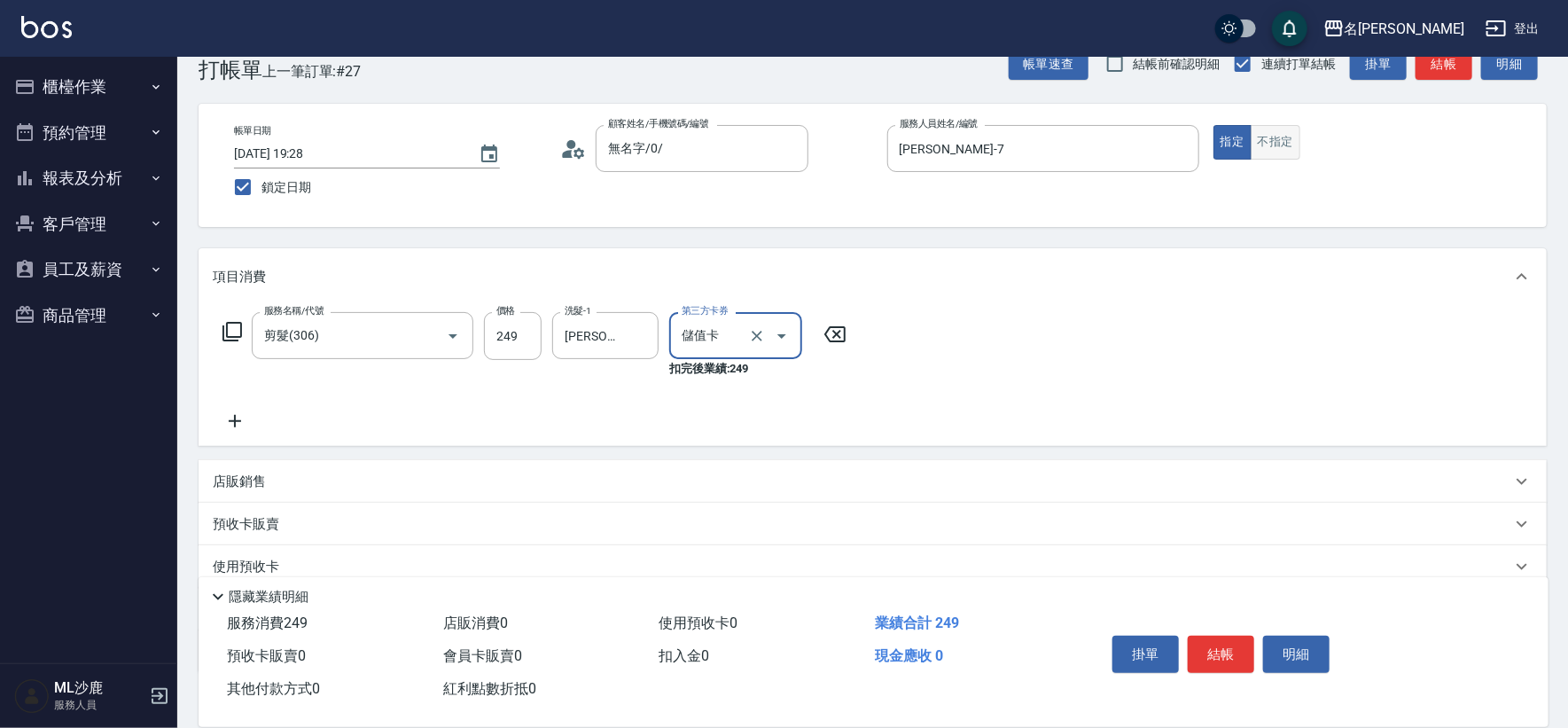
click at [1285, 144] on button "不指定" at bounding box center [1276, 142] width 50 height 35
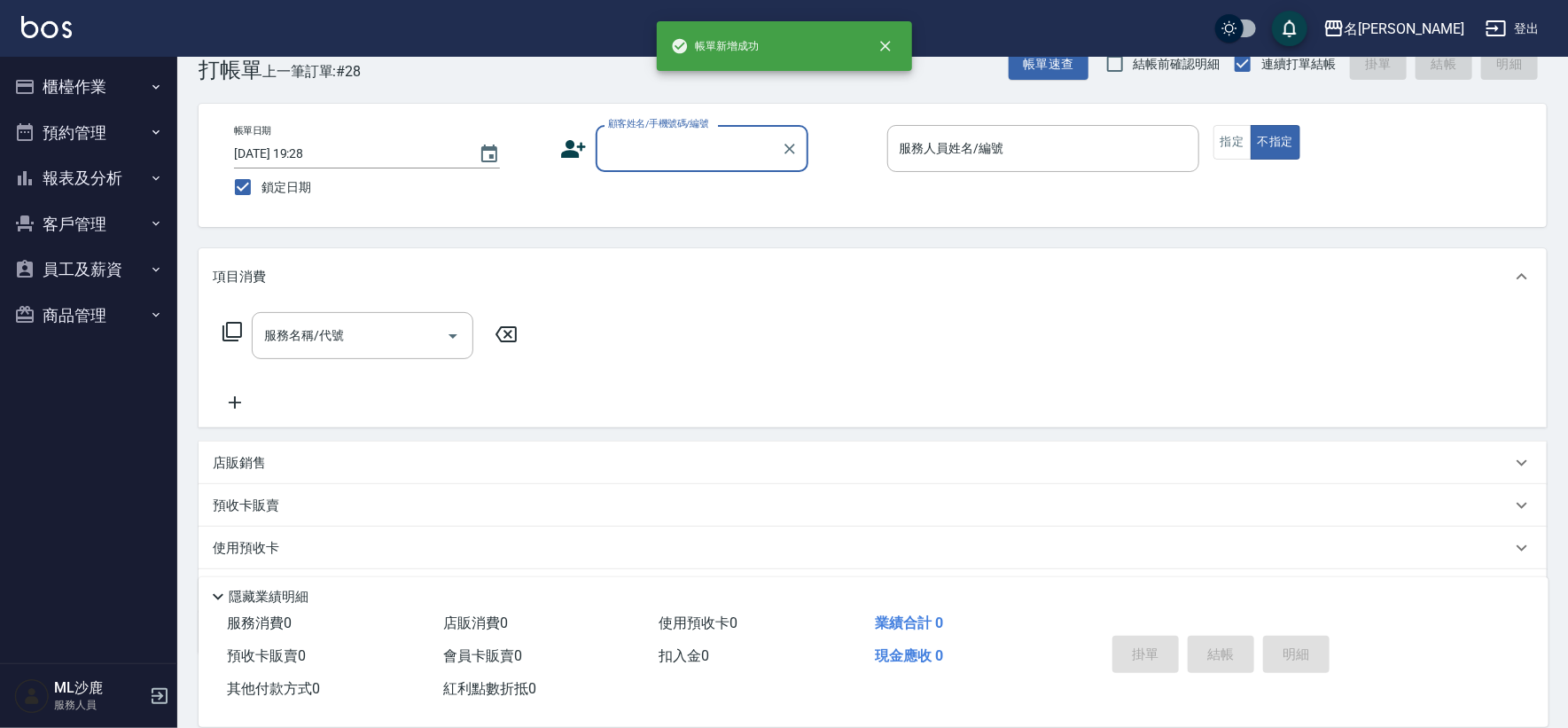
click at [84, 83] on button "櫃檯作業" at bounding box center [88, 86] width 164 height 47
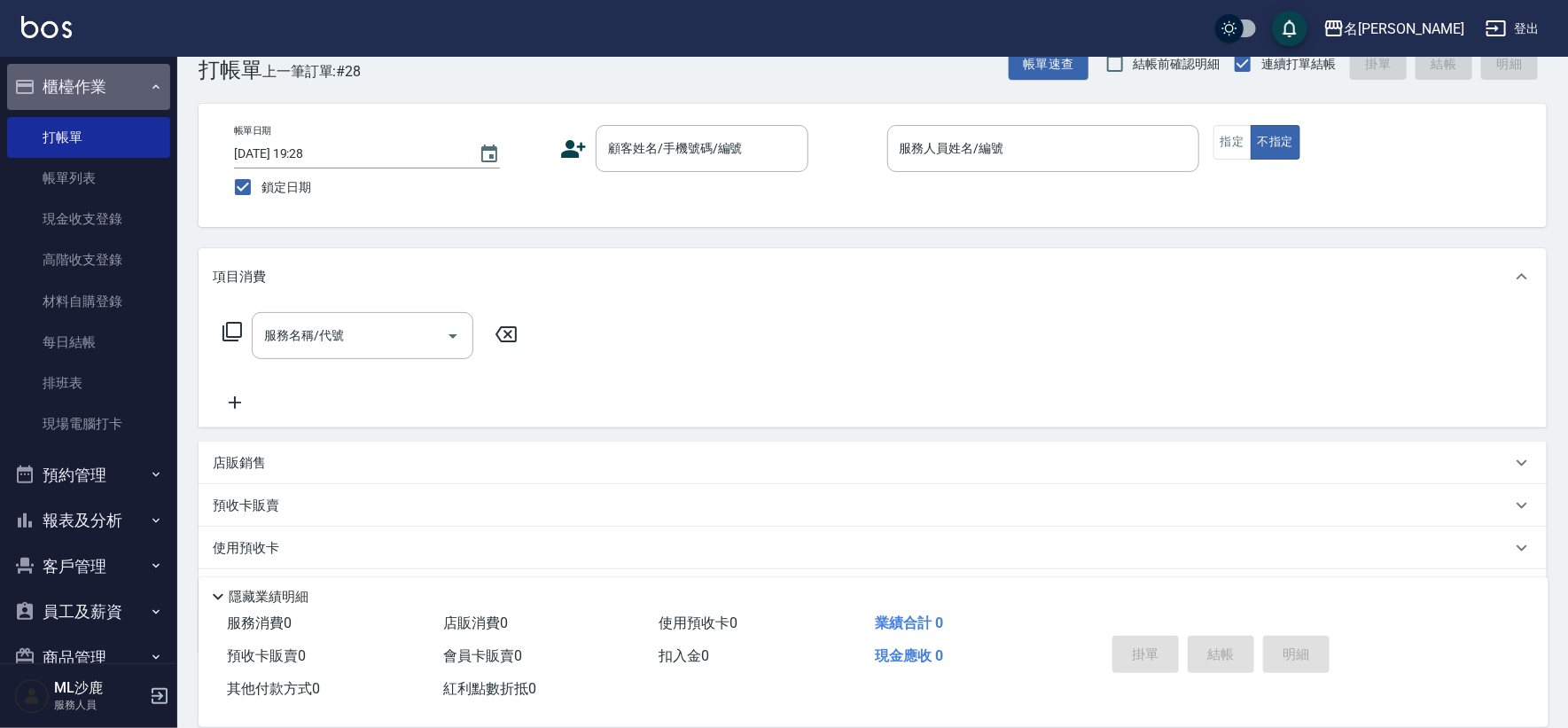
click at [84, 83] on button "櫃檯作業" at bounding box center [88, 86] width 164 height 47
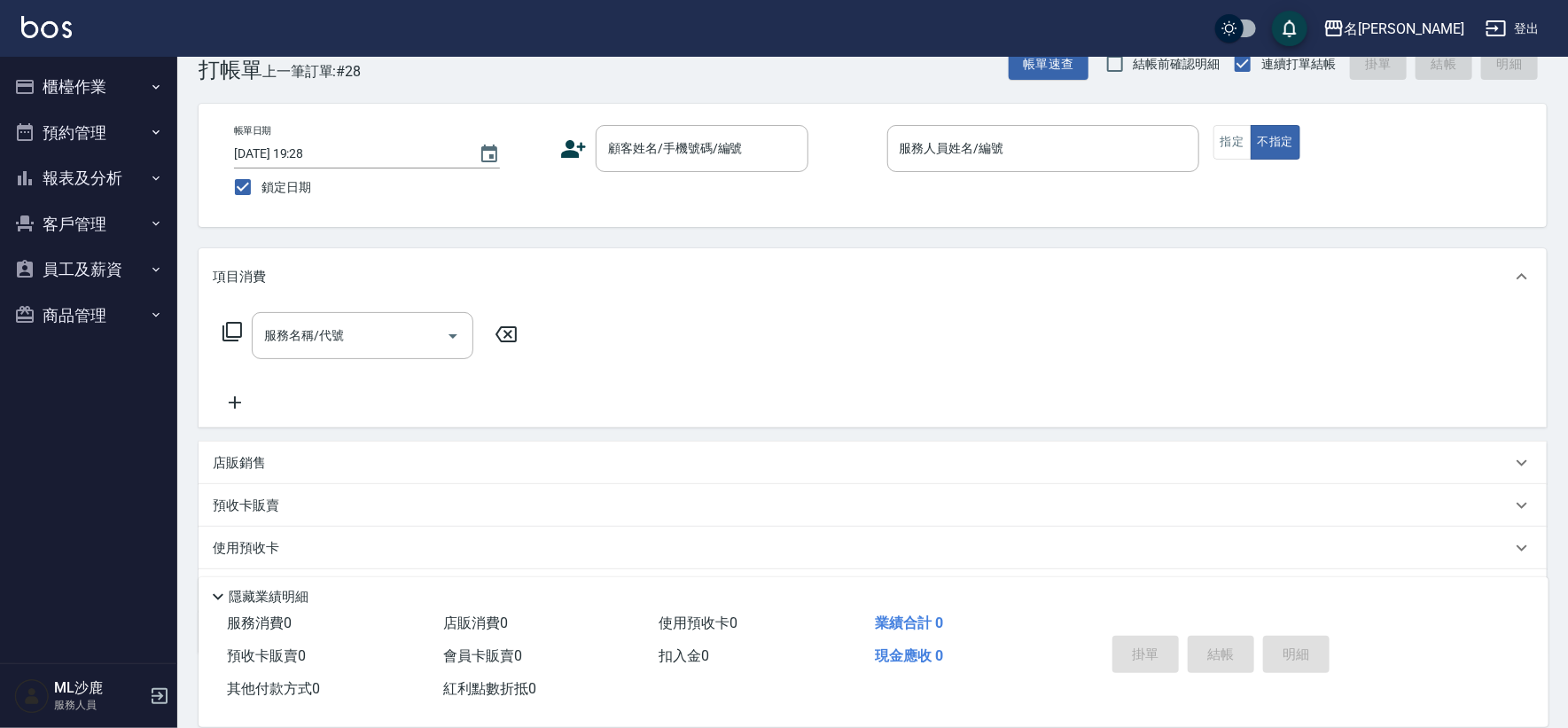
click at [86, 86] on button "櫃檯作業" at bounding box center [88, 86] width 164 height 47
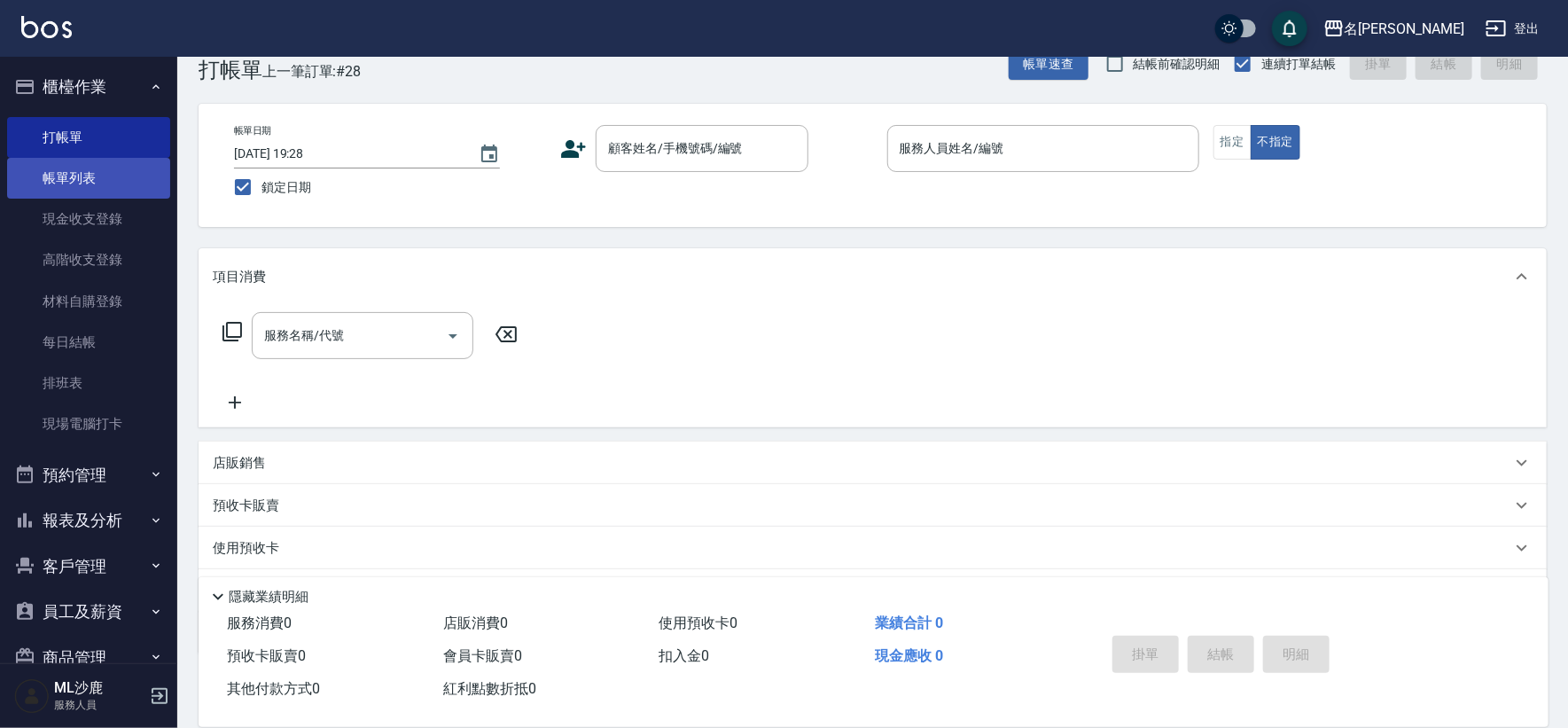
click at [94, 171] on link "帳單列表" at bounding box center [88, 178] width 164 height 41
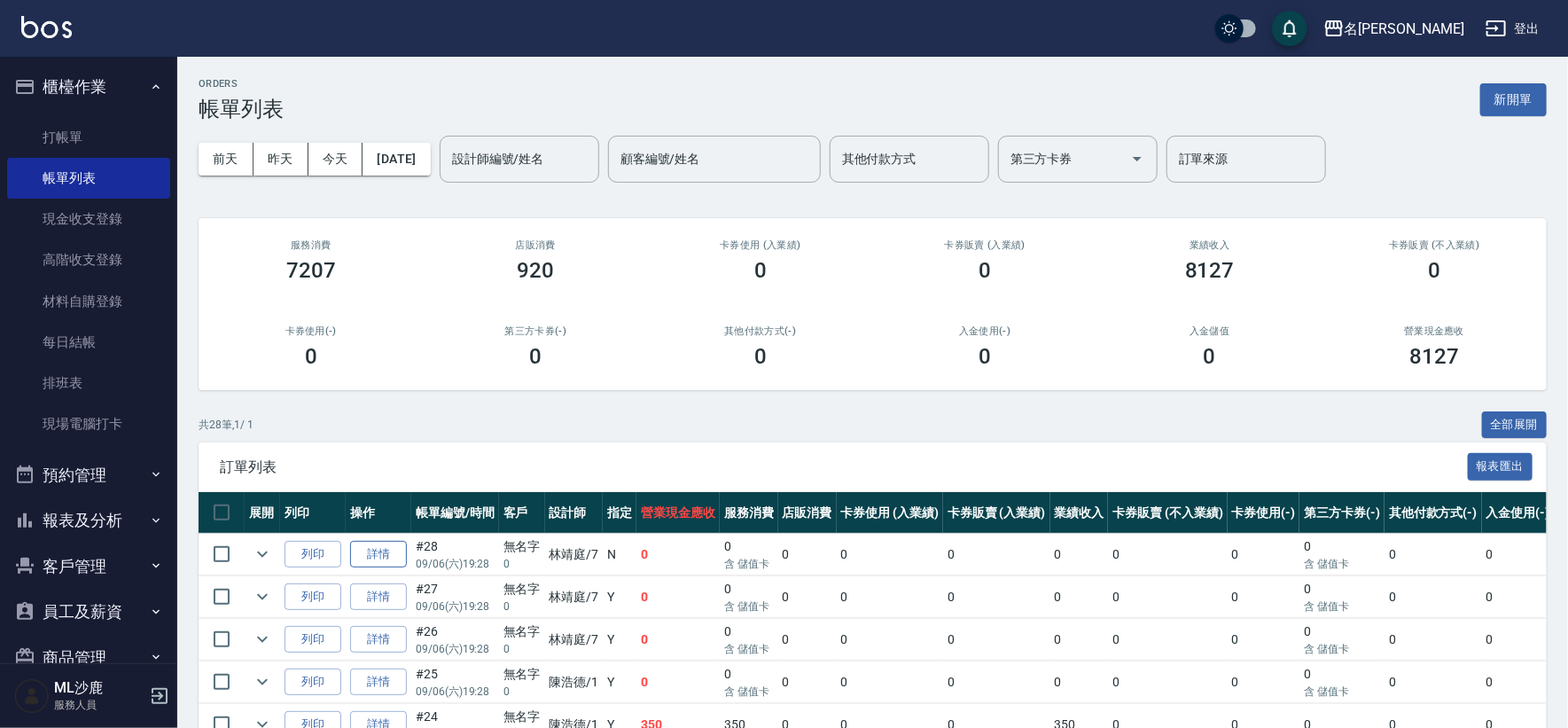
click at [384, 555] on link "詳情" at bounding box center [378, 555] width 56 height 28
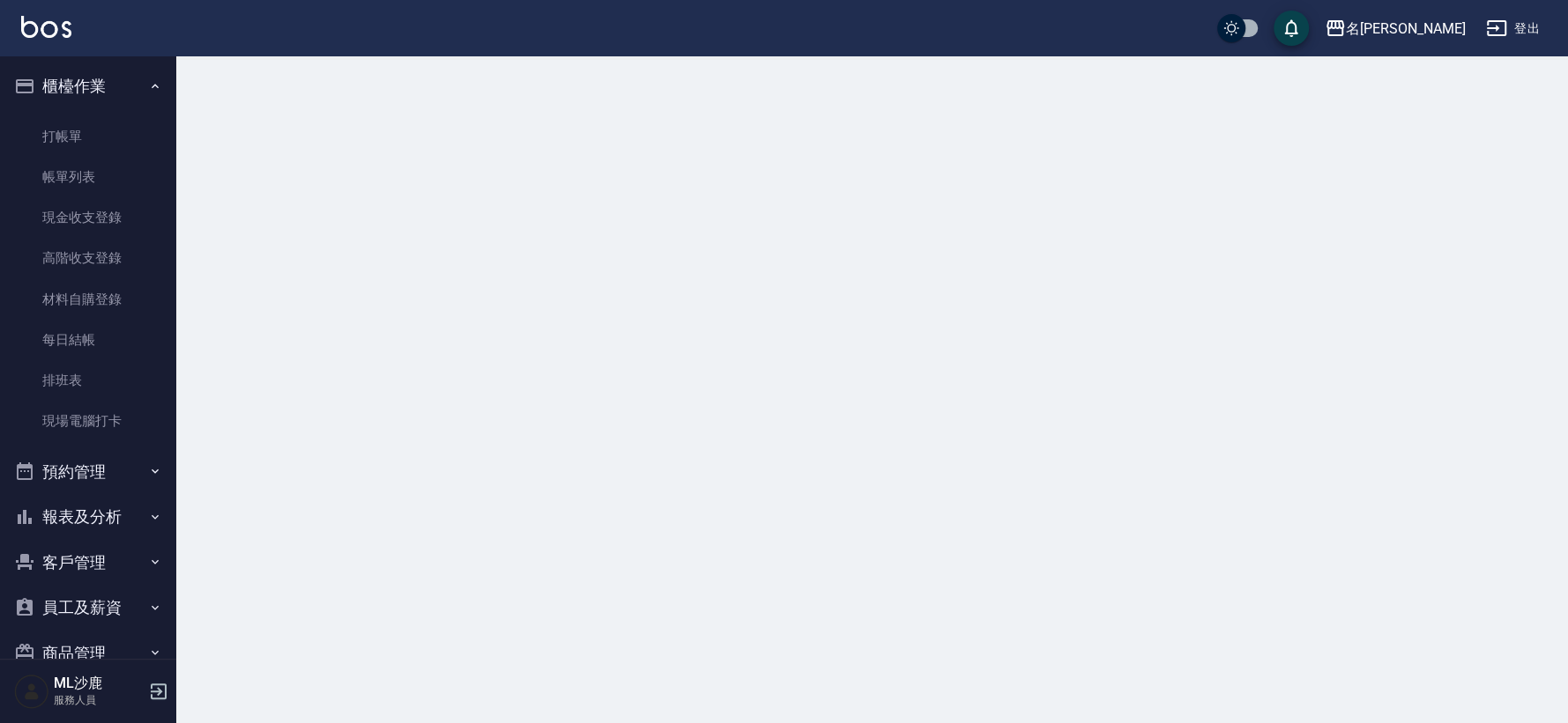
click at [381, 552] on div at bounding box center [784, 362] width 1568 height 723
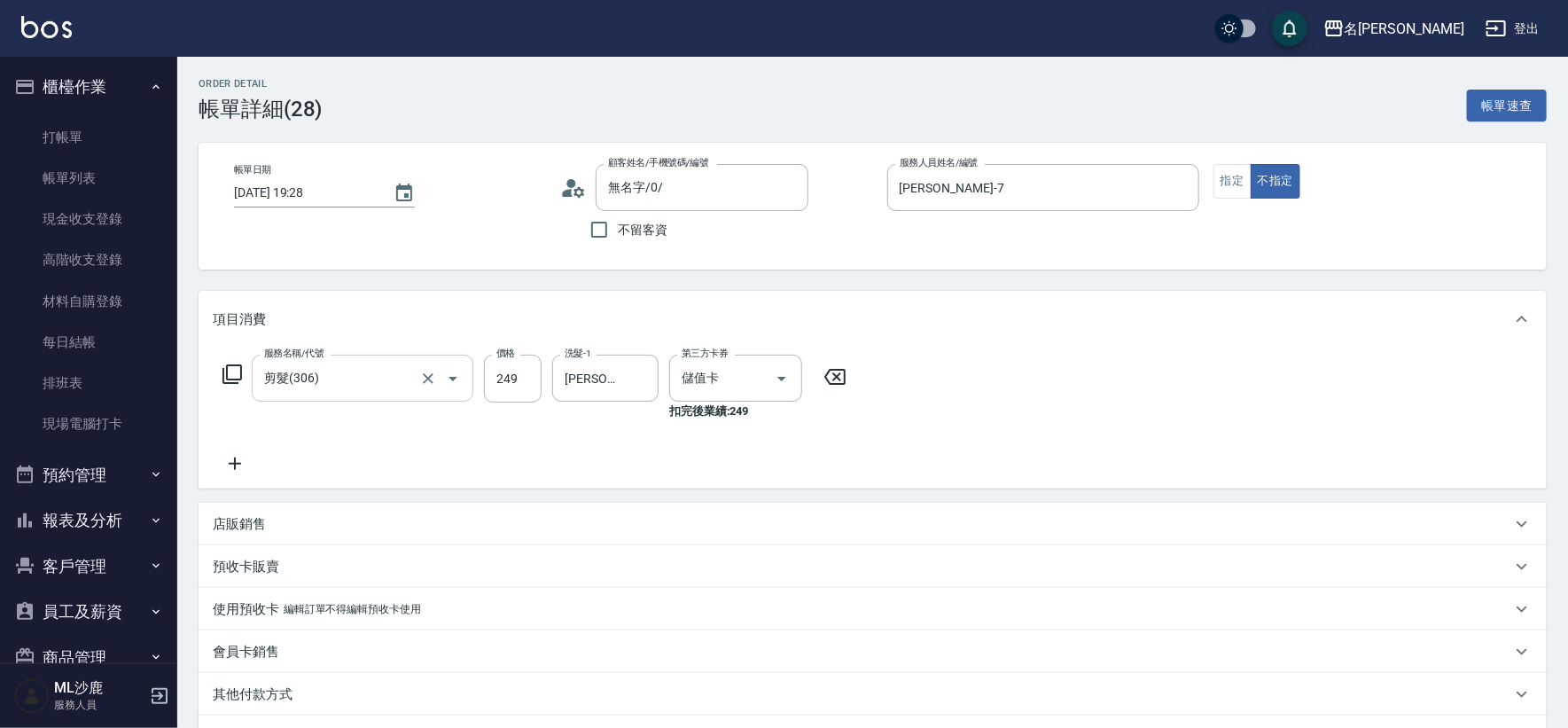
click at [398, 369] on input "剪髮(306)" at bounding box center [337, 378] width 156 height 31
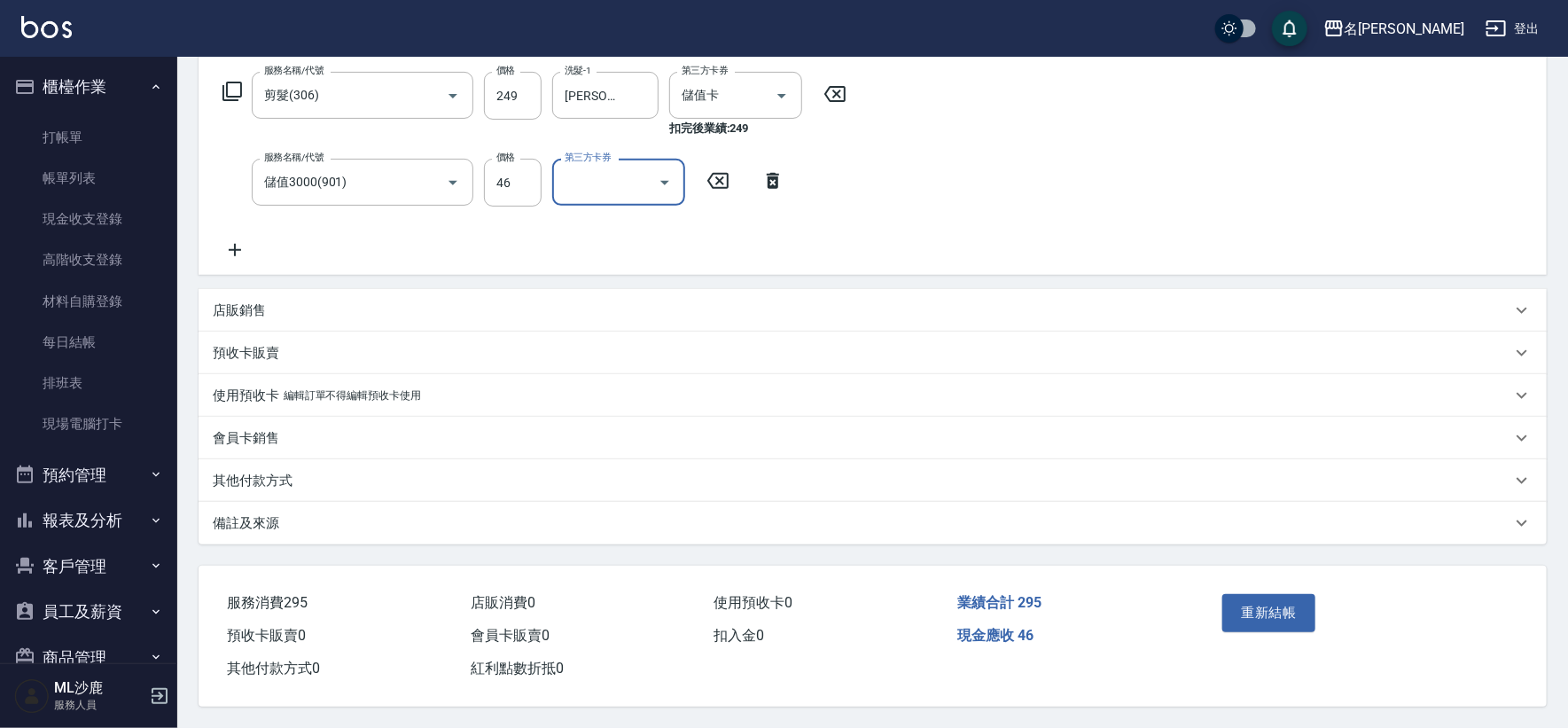
scroll to position [289, 0]
click at [1253, 594] on button "重新結帳" at bounding box center [1269, 613] width 94 height 38
click at [1253, 589] on div "重新結帳" at bounding box center [1288, 626] width 145 height 77
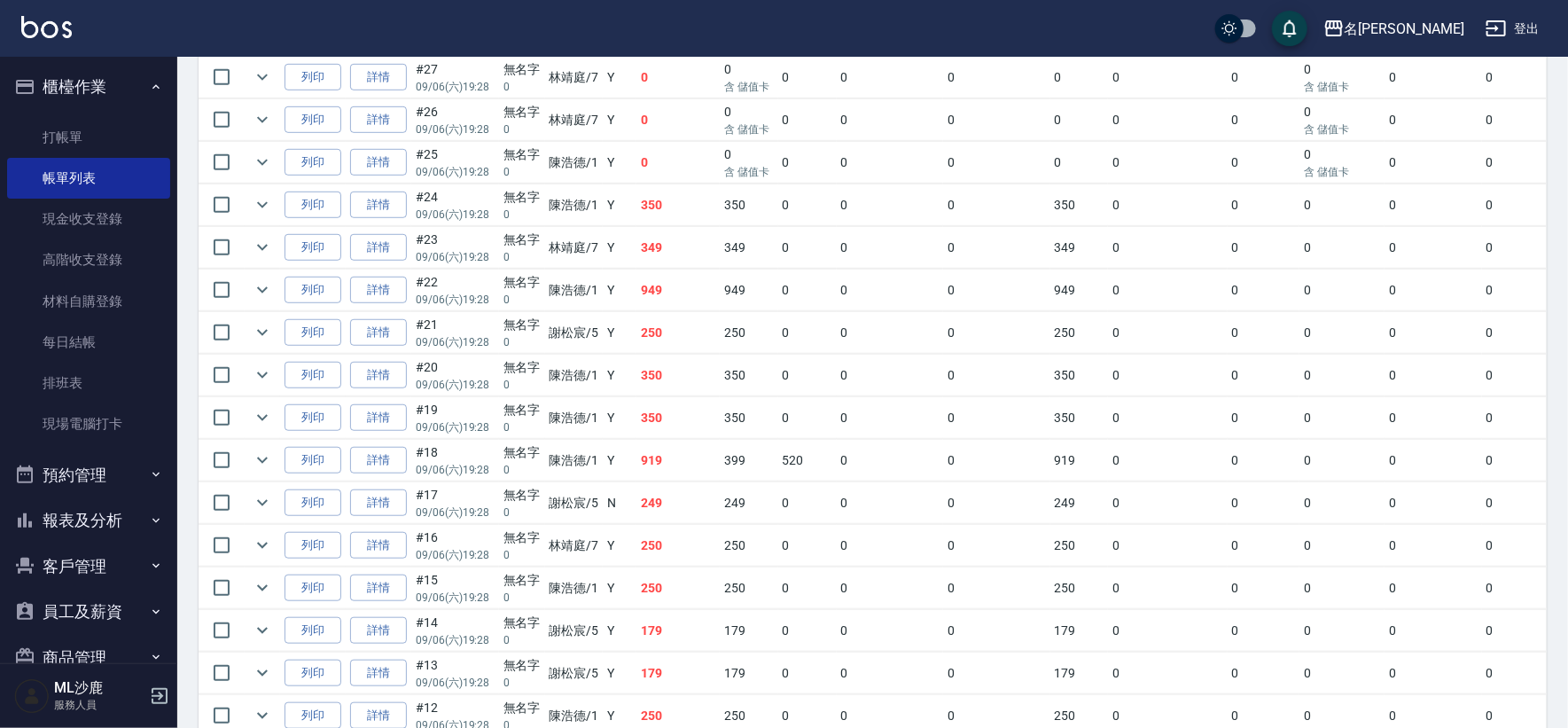
scroll to position [296, 0]
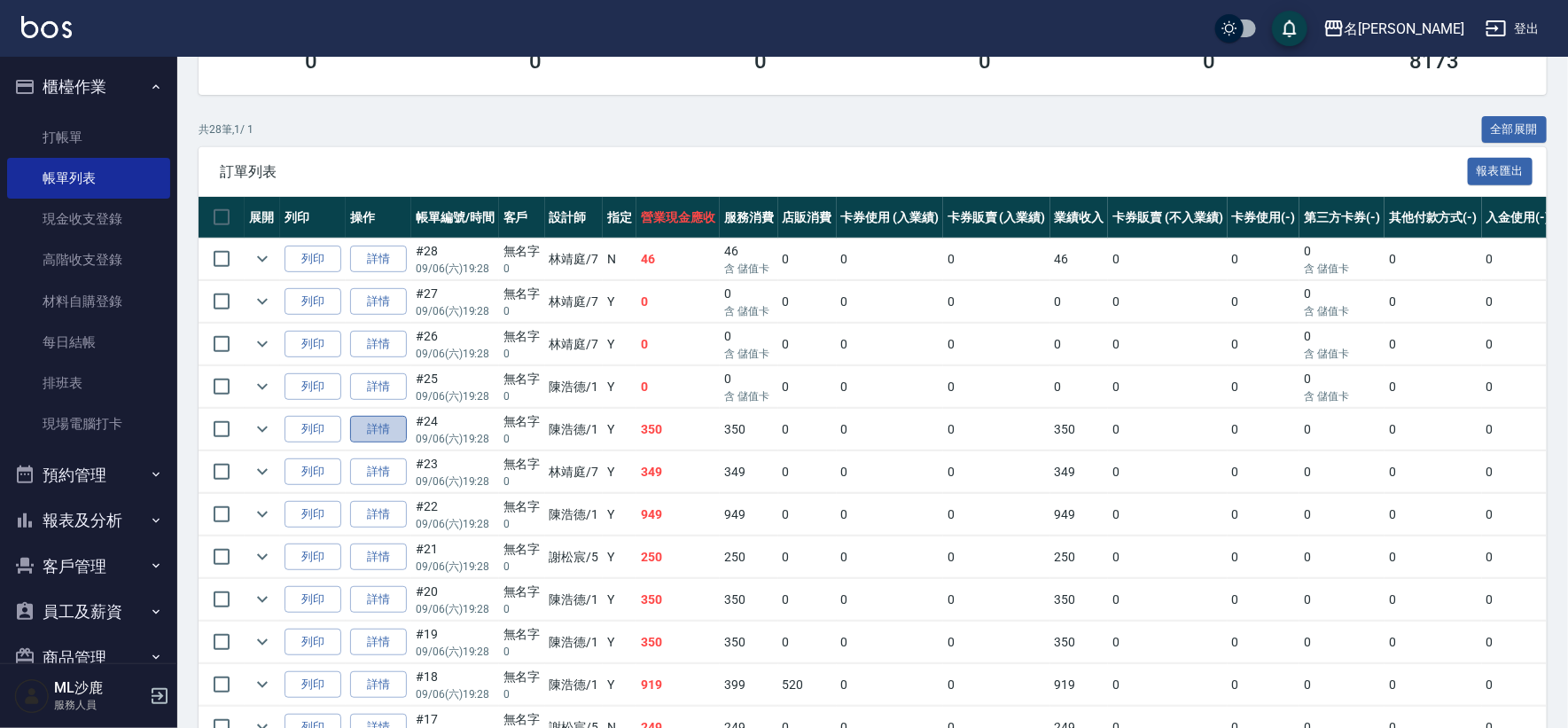
click at [391, 425] on link "詳情" at bounding box center [378, 429] width 56 height 28
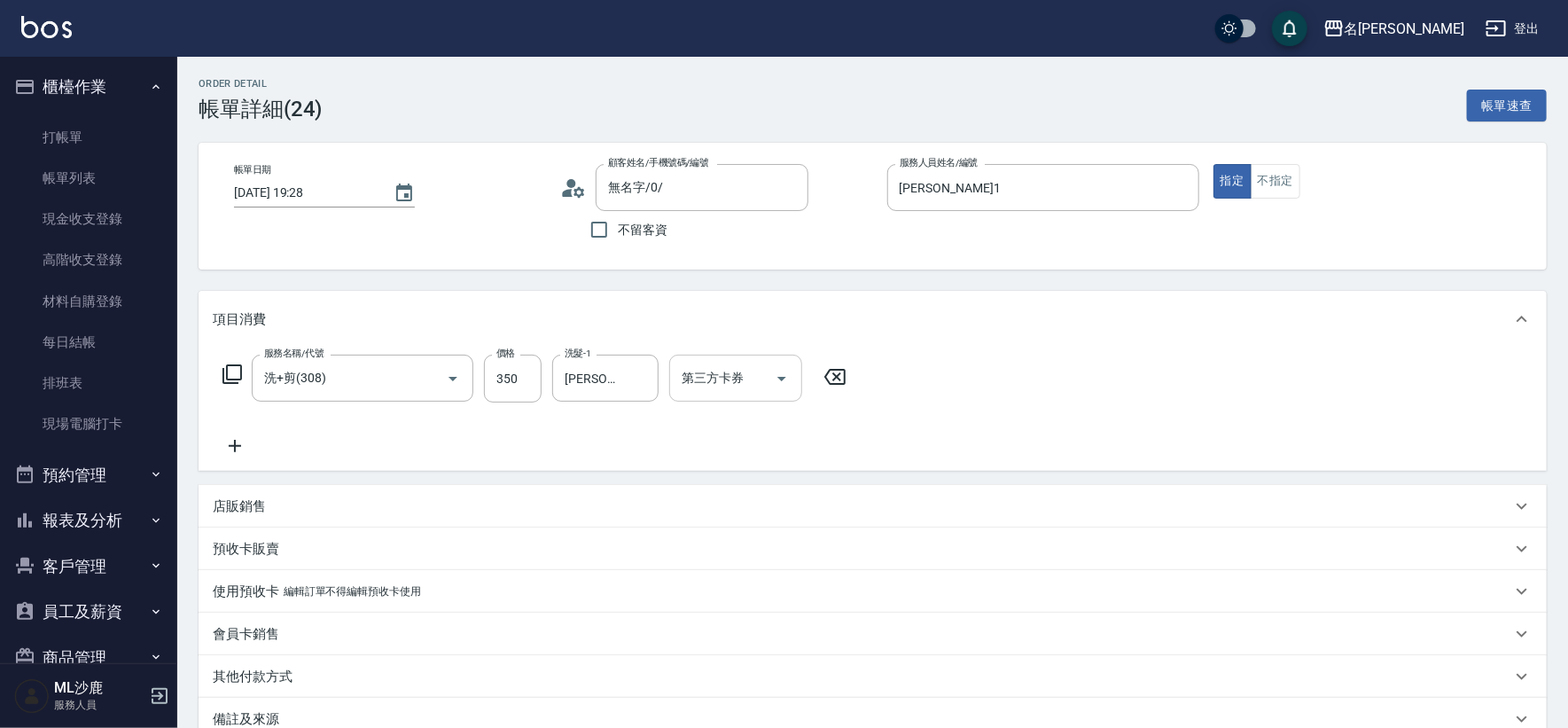
click at [786, 378] on icon "Open" at bounding box center [781, 378] width 21 height 21
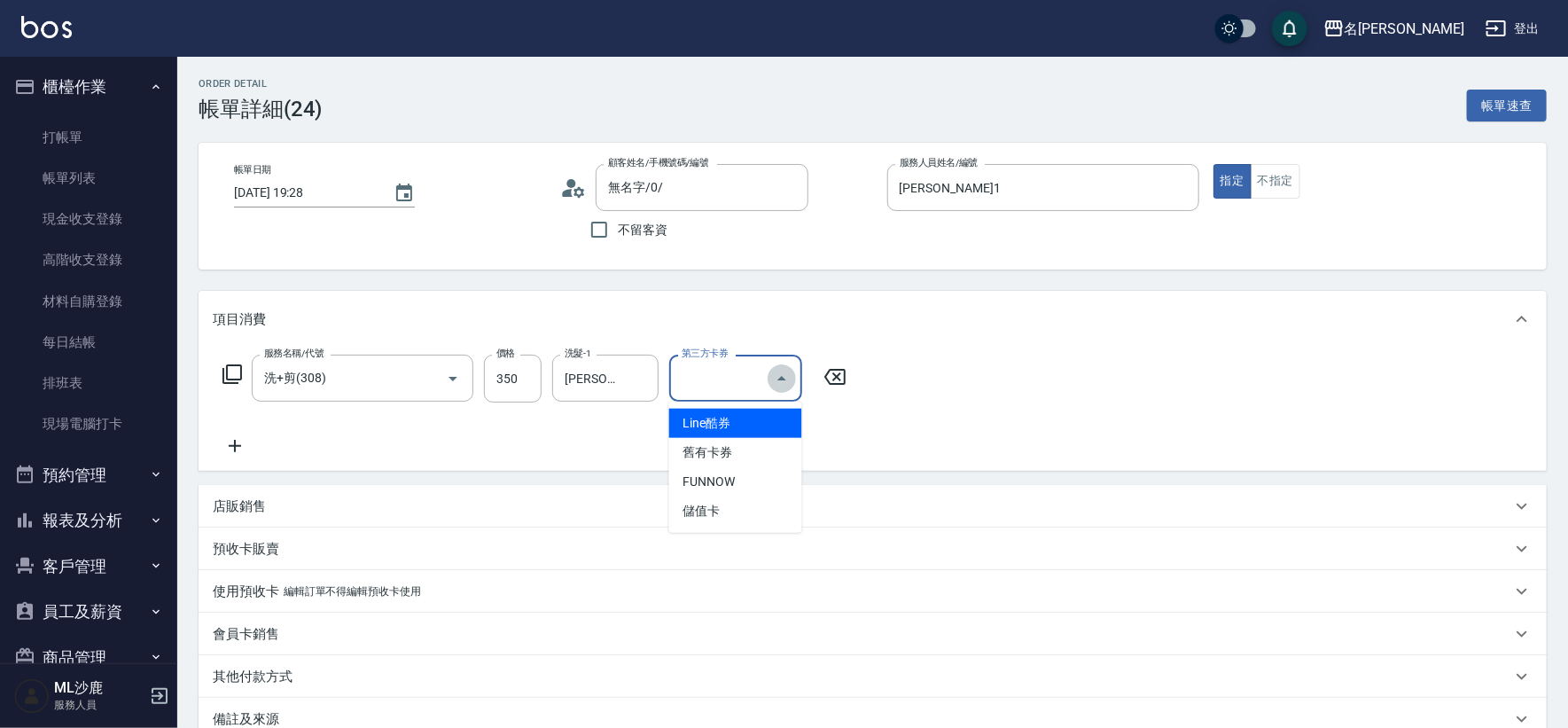
click at [786, 378] on icon "Close" at bounding box center [781, 378] width 21 height 21
click at [777, 385] on icon "Open" at bounding box center [781, 378] width 21 height 21
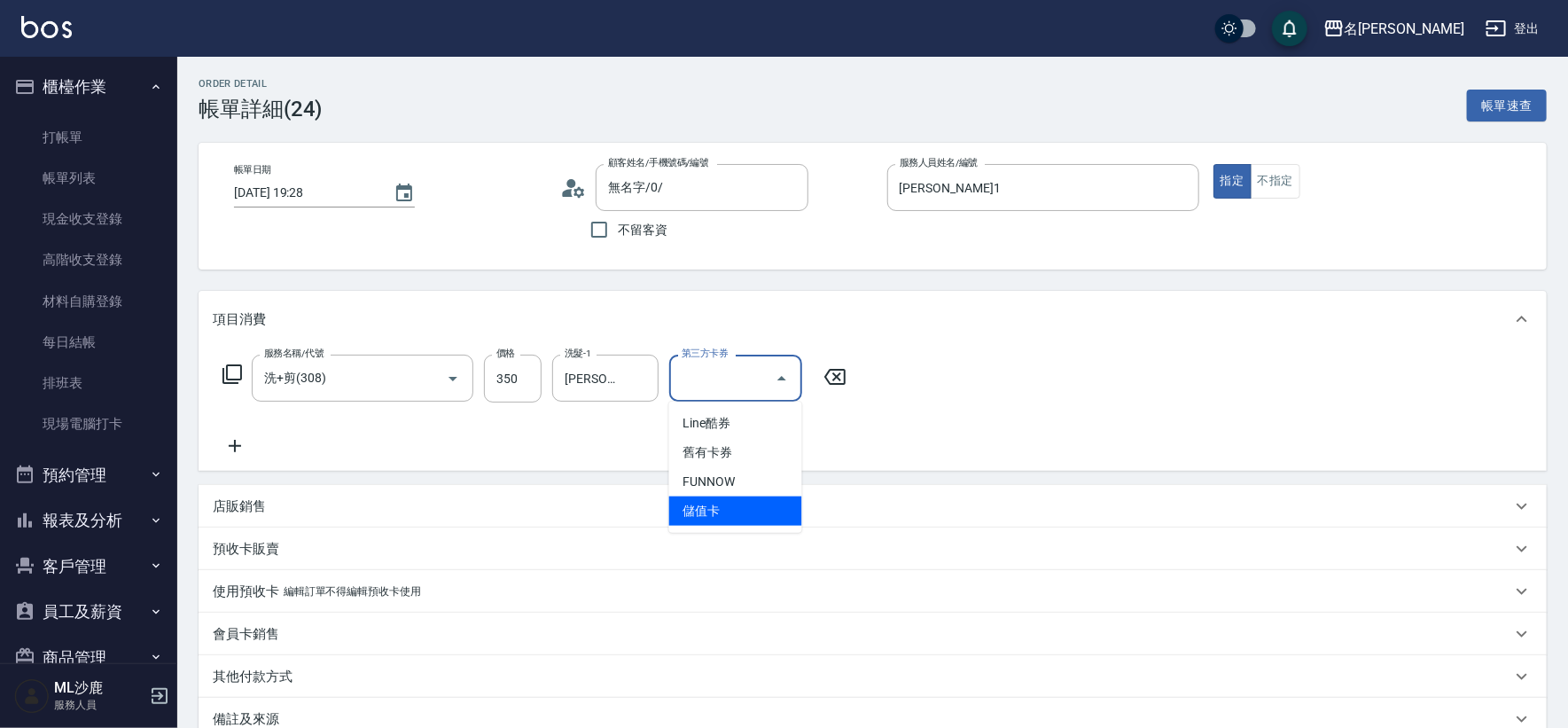
click at [720, 507] on span "儲值卡" at bounding box center [735, 512] width 133 height 30
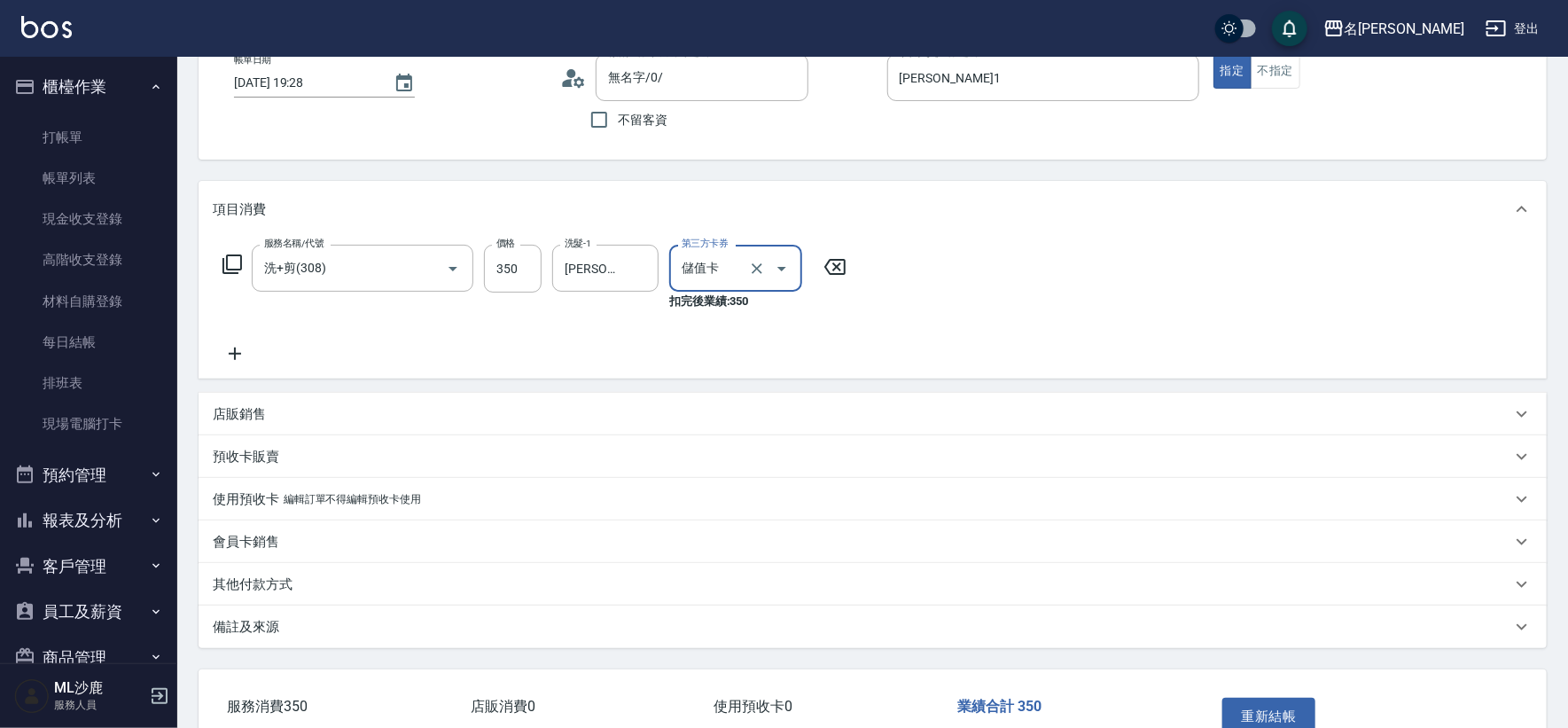
scroll to position [219, 0]
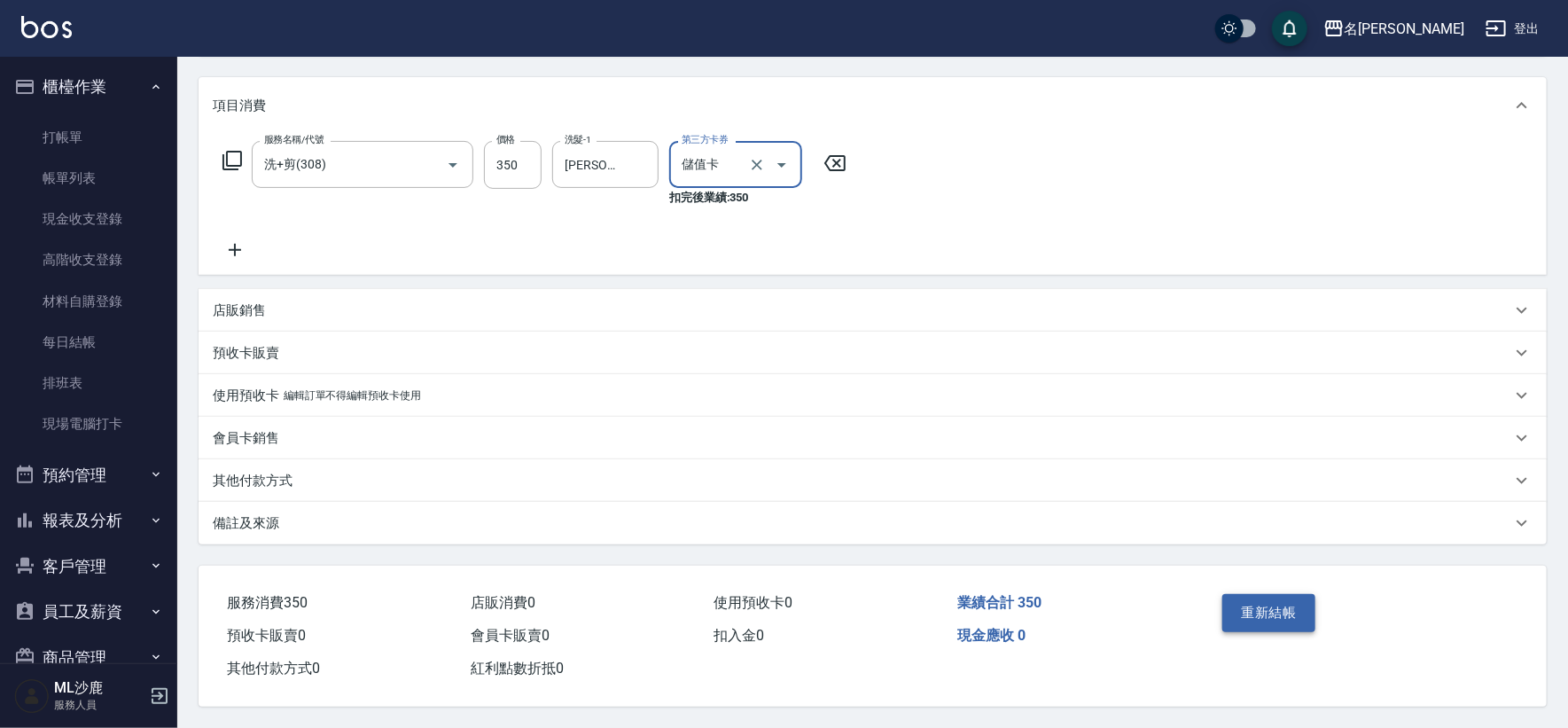
click at [1276, 613] on button "重新結帳" at bounding box center [1269, 613] width 94 height 38
click at [1274, 613] on div "重新結帳" at bounding box center [1288, 626] width 145 height 77
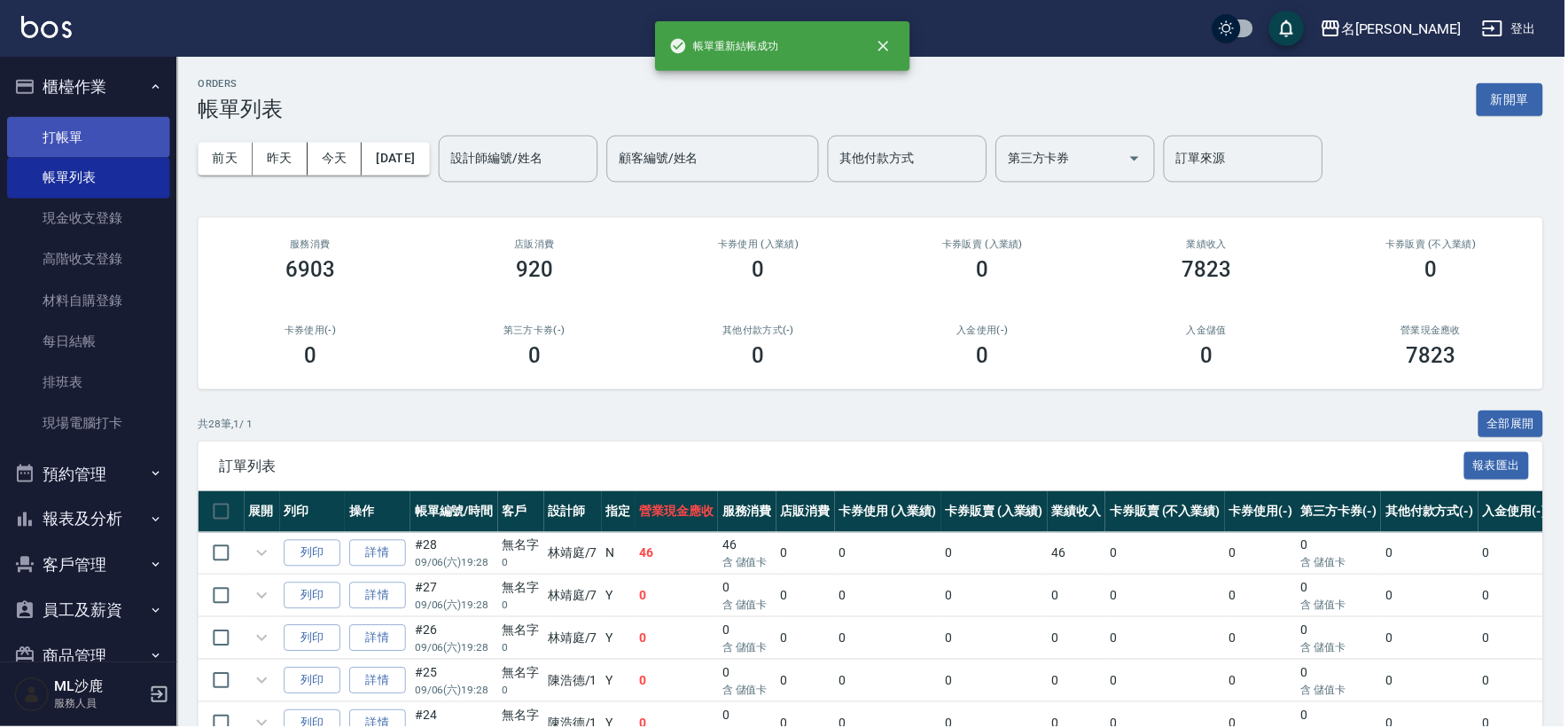
click at [66, 132] on link "打帳單" at bounding box center [88, 137] width 164 height 41
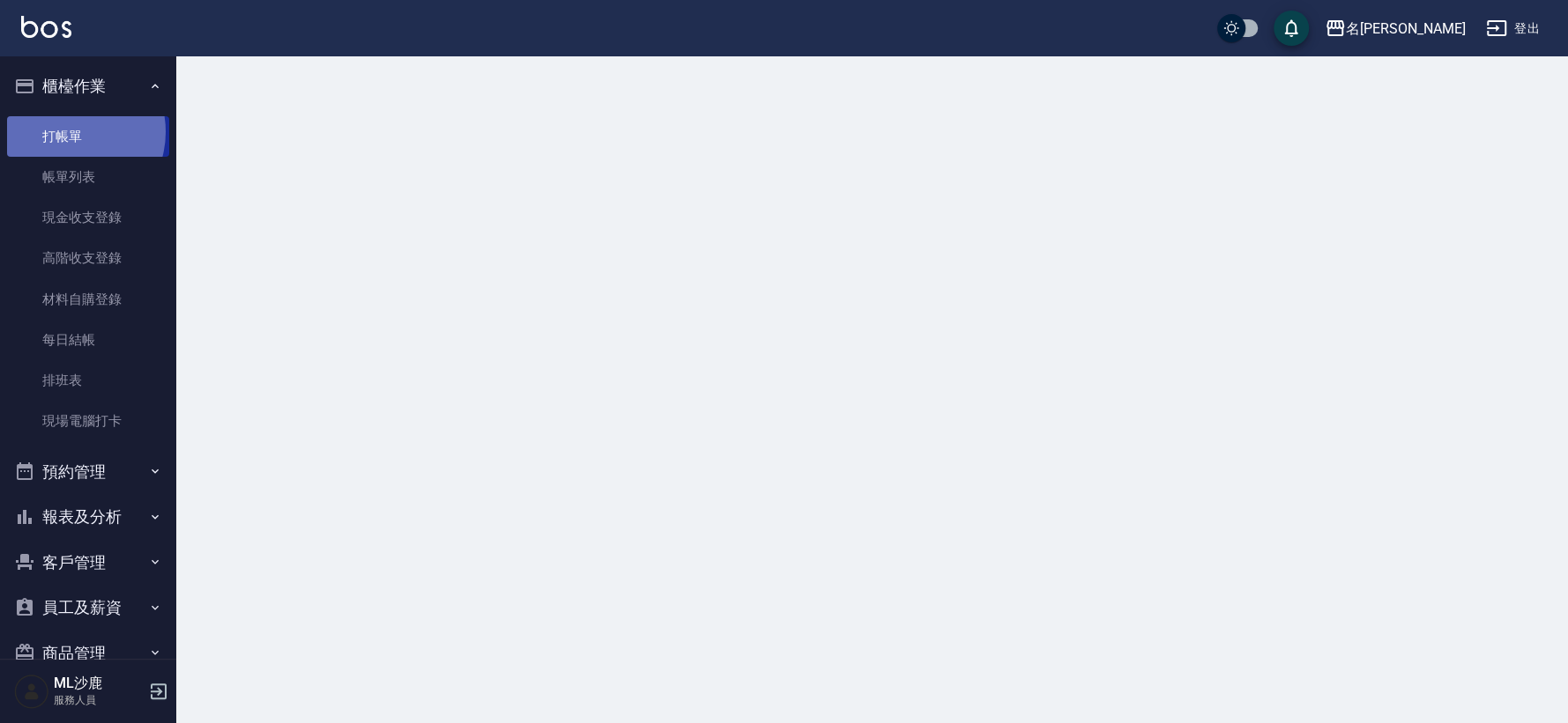
drag, startPoint x: 66, startPoint y: 131, endPoint x: 696, endPoint y: 4, distance: 642.7
click at [67, 131] on link "打帳單" at bounding box center [88, 136] width 163 height 40
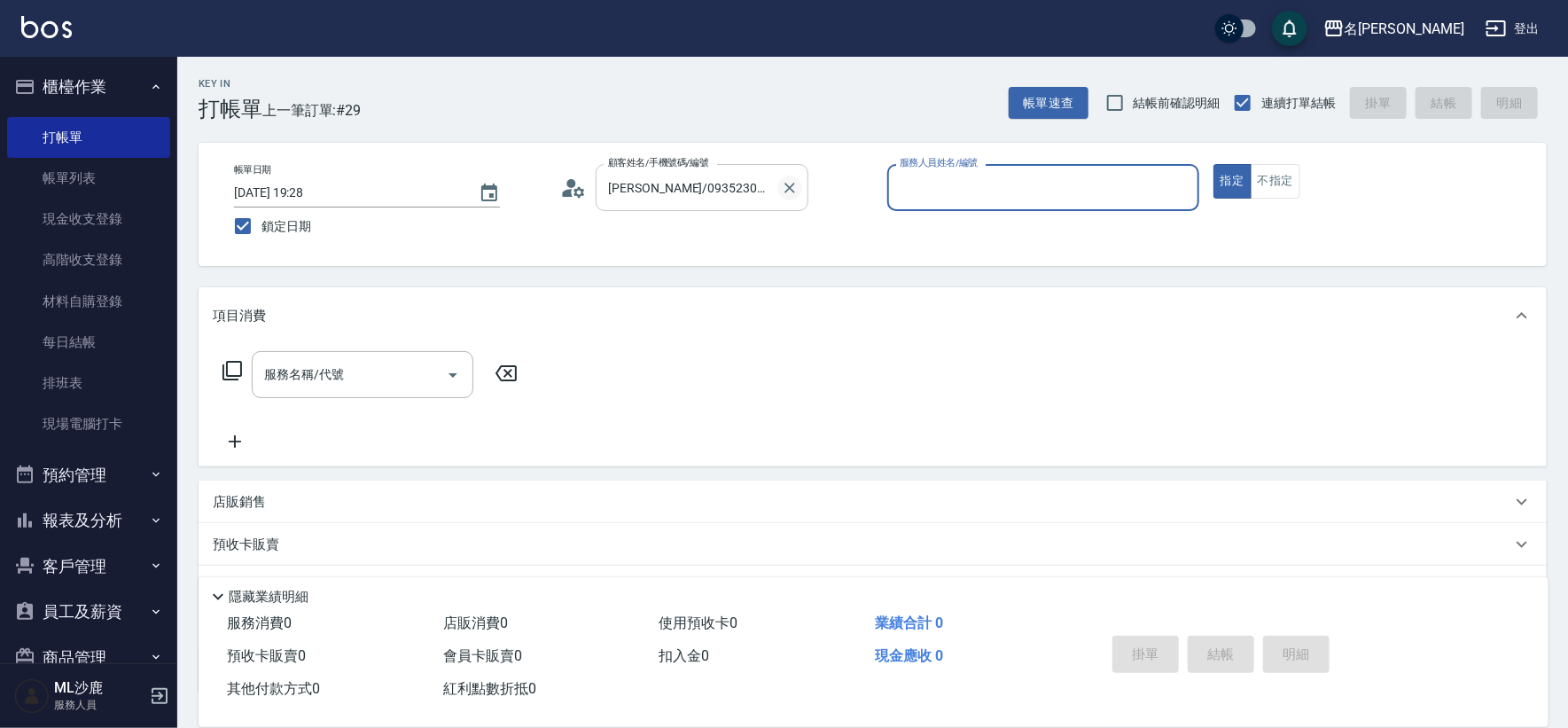
click at [783, 183] on icon "Clear" at bounding box center [790, 188] width 18 height 18
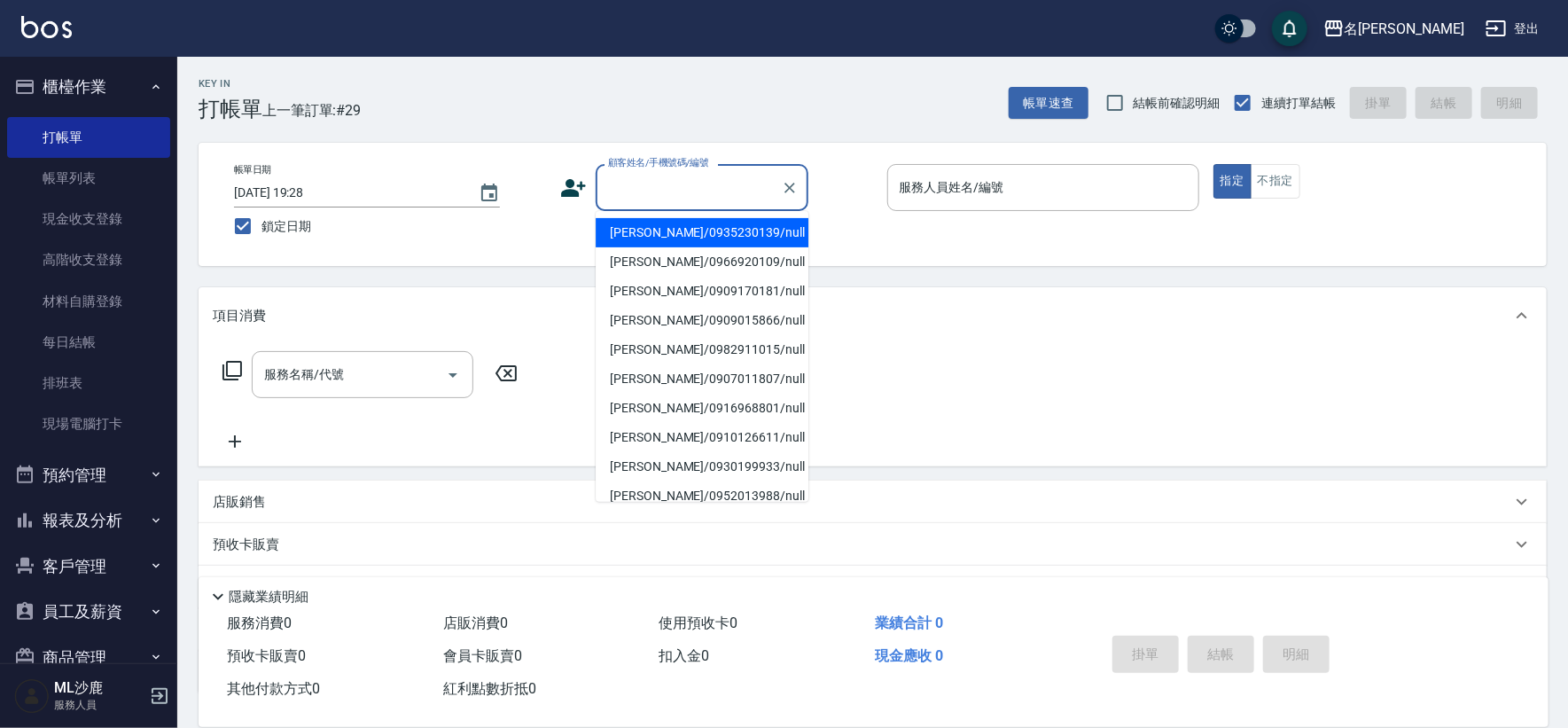
click at [728, 196] on input "顧客姓名/手機號碼/編號" at bounding box center [689, 187] width 170 height 31
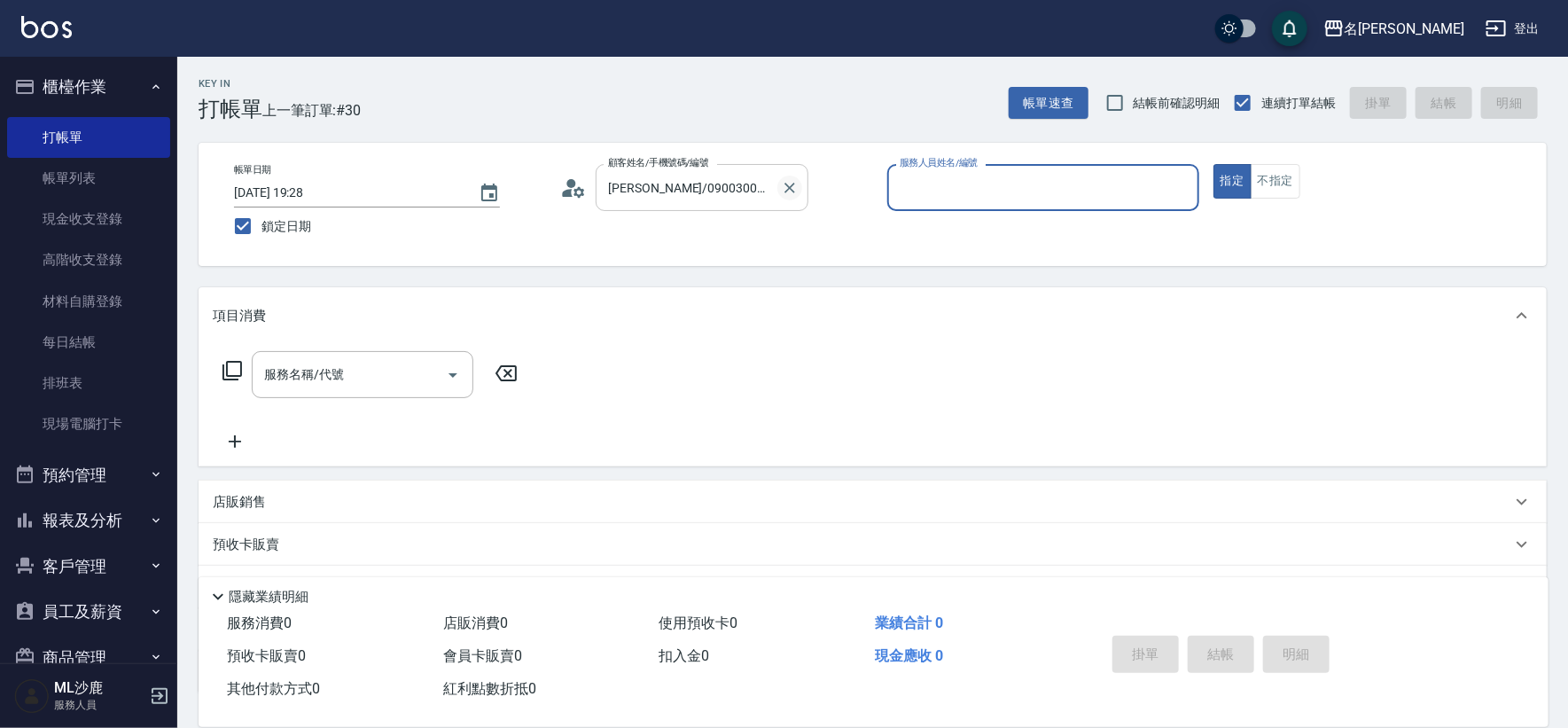
click at [790, 193] on icon "Clear" at bounding box center [790, 188] width 18 height 18
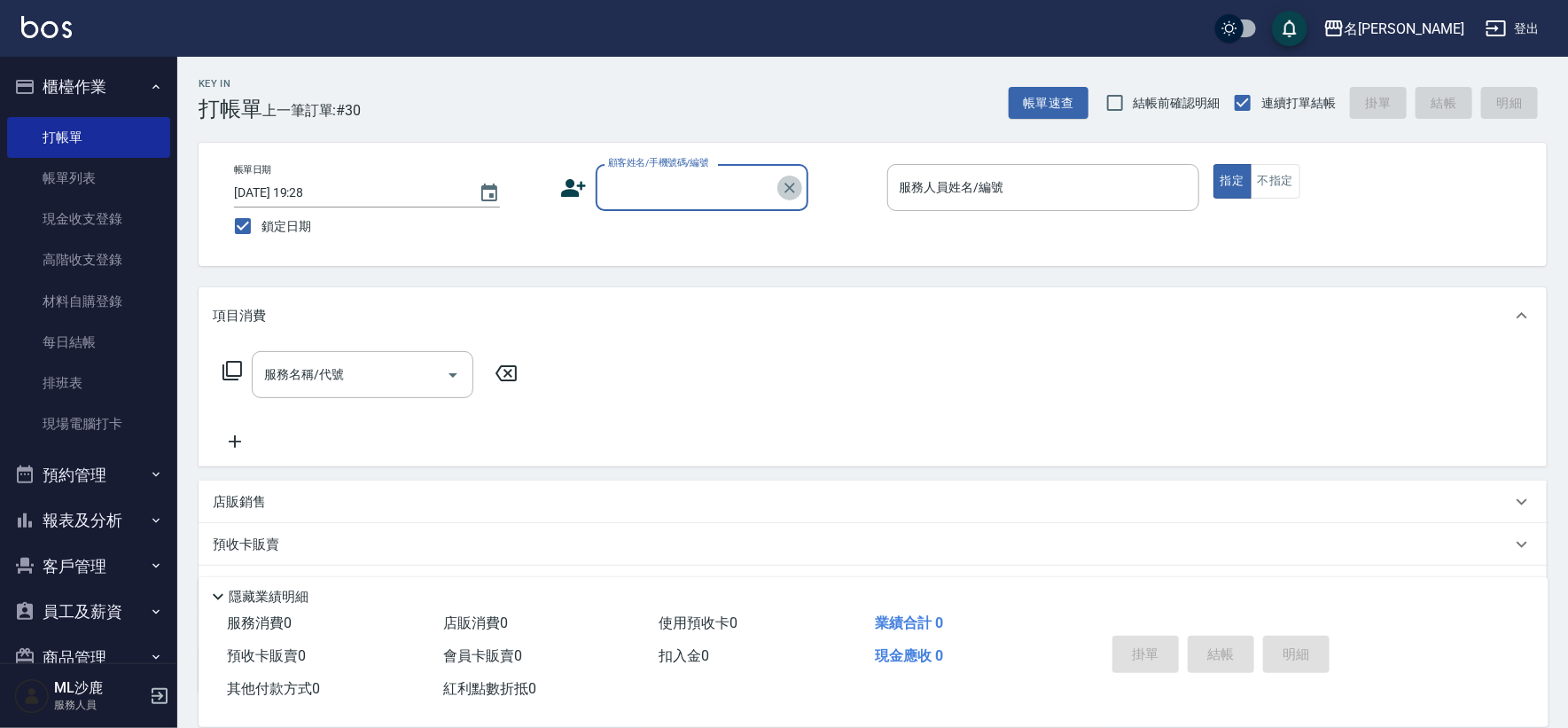
click at [790, 193] on icon "Clear" at bounding box center [790, 188] width 18 height 18
click at [710, 193] on input "顧客姓名/手機號碼/編號" at bounding box center [689, 187] width 170 height 31
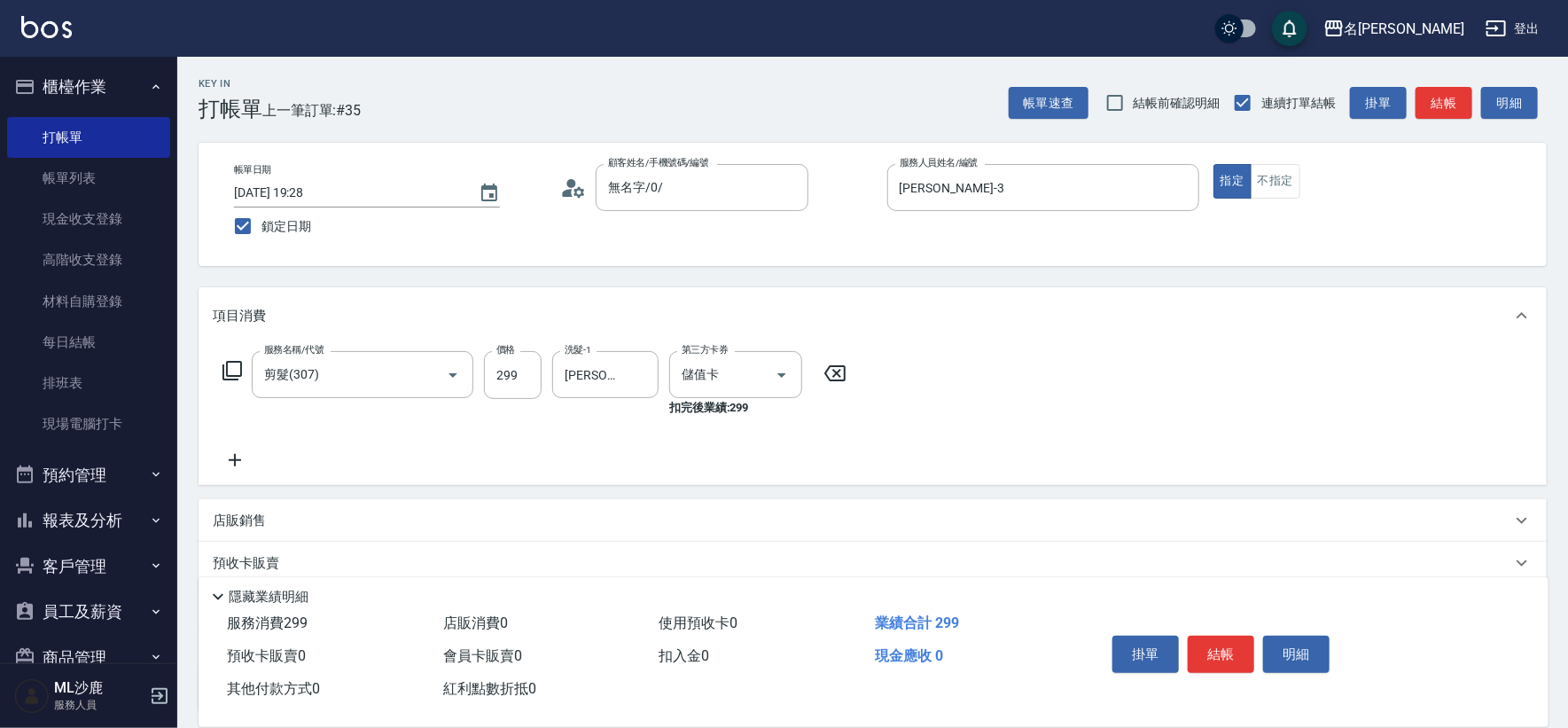
drag, startPoint x: 245, startPoint y: 518, endPoint x: 567, endPoint y: 310, distance: 383.3
click at [247, 518] on p "店販銷售" at bounding box center [240, 521] width 54 height 19
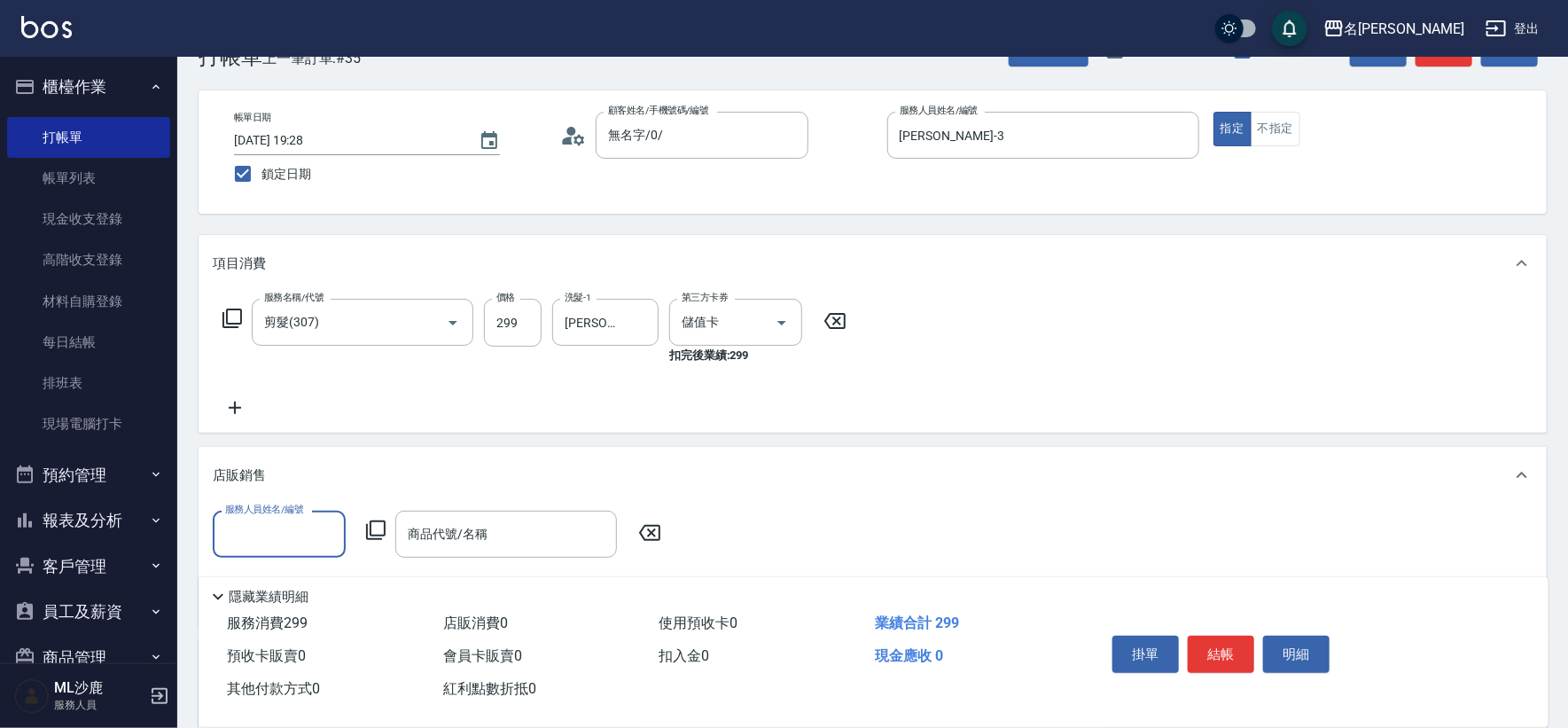
scroll to position [197, 0]
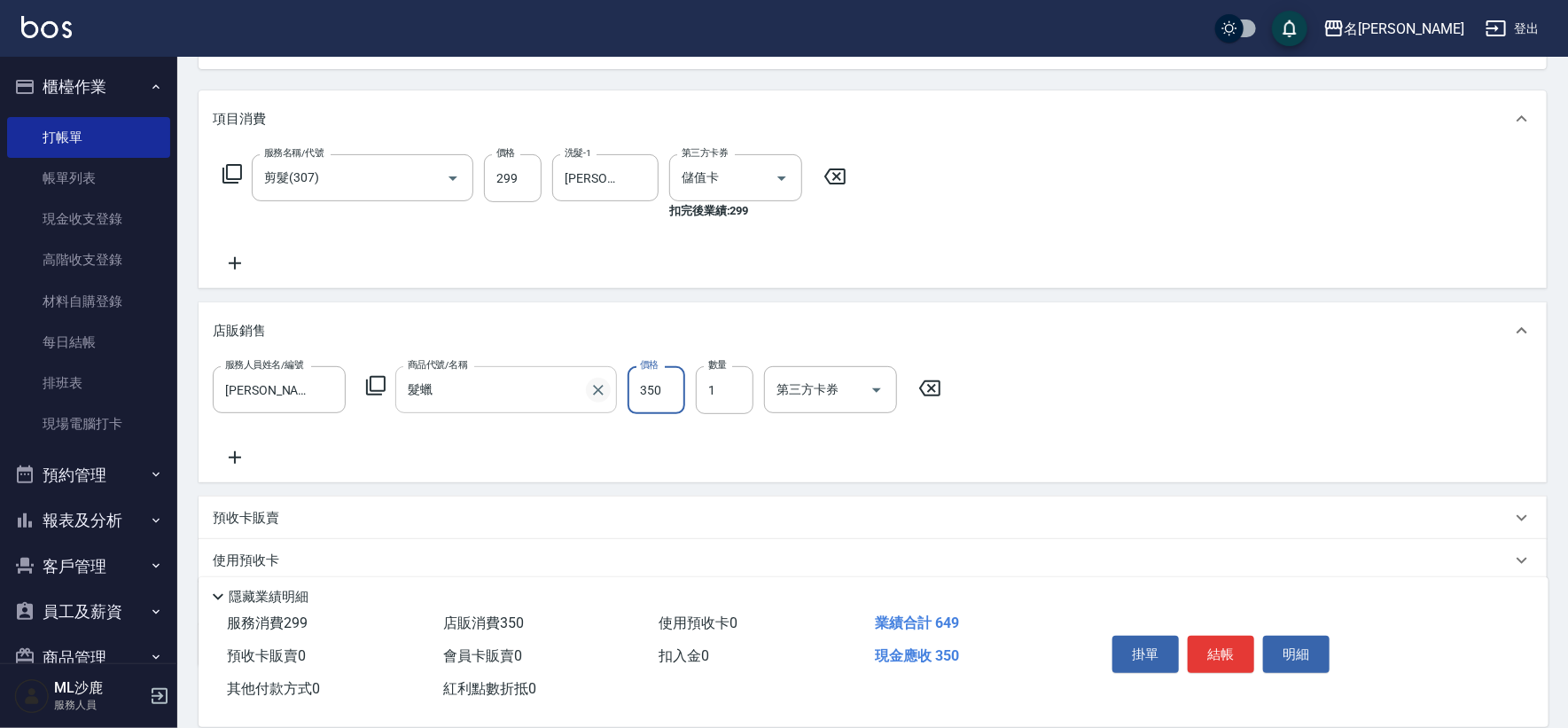
click at [587, 387] on button "Clear" at bounding box center [598, 390] width 25 height 25
click at [583, 387] on input "商品代號/名稱" at bounding box center [493, 389] width 179 height 31
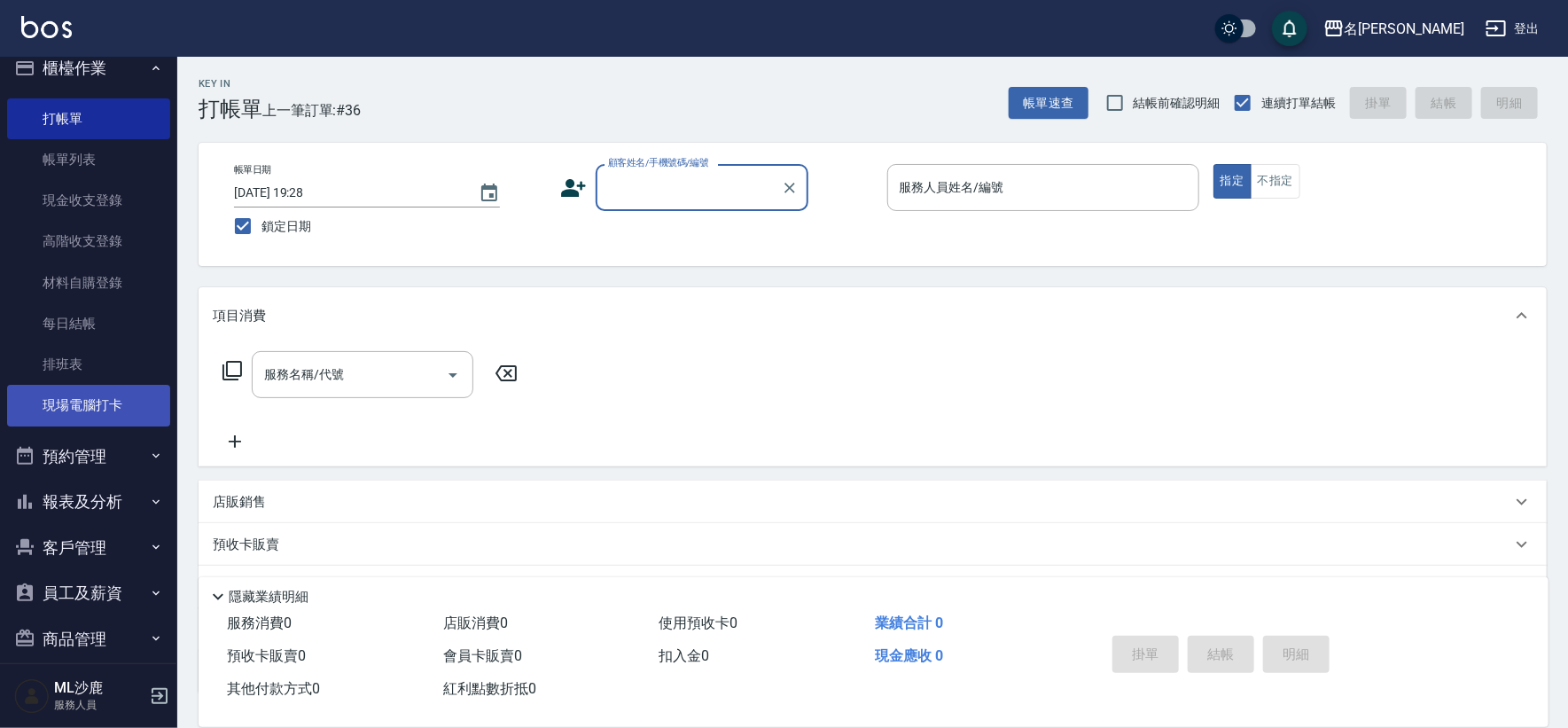
scroll to position [38, 0]
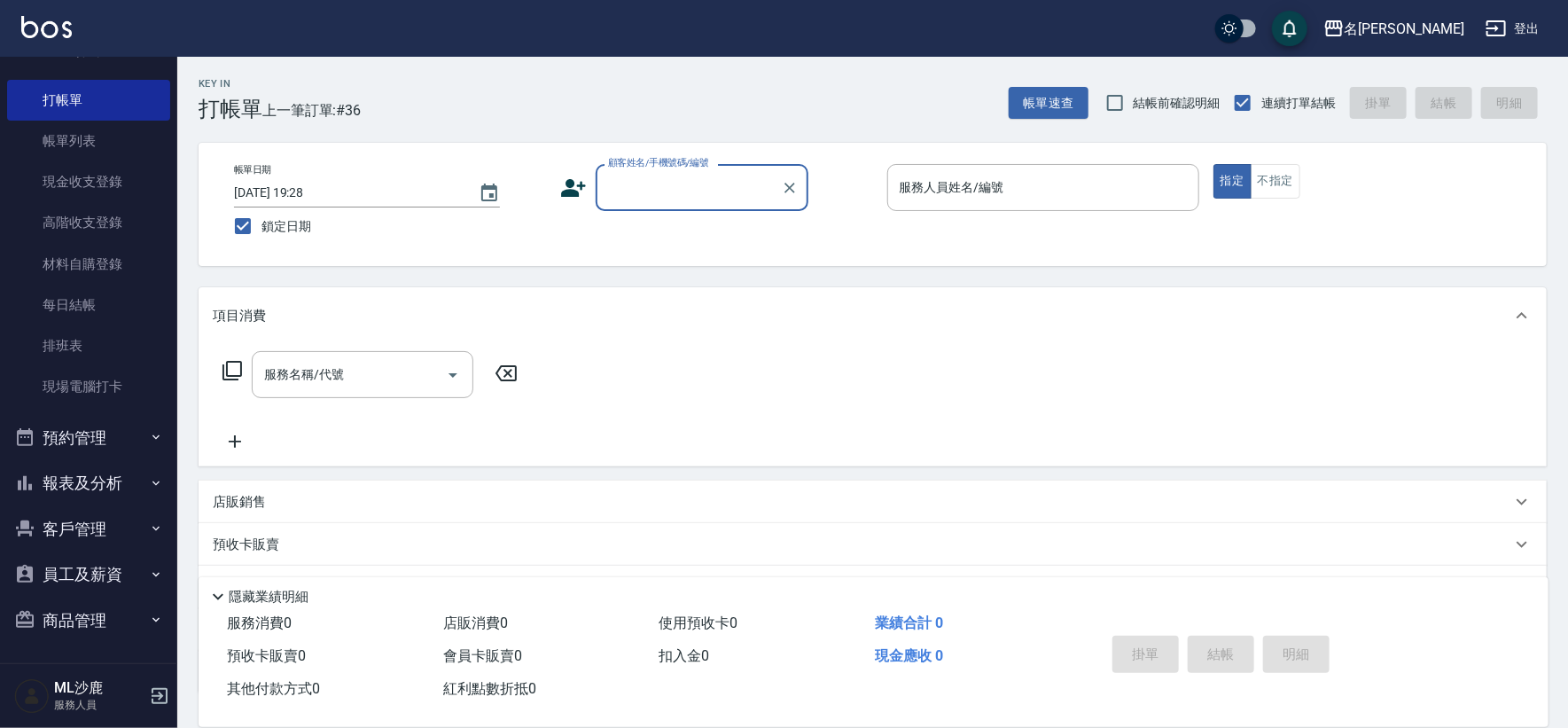
click at [129, 478] on button "報表及分析" at bounding box center [88, 483] width 164 height 47
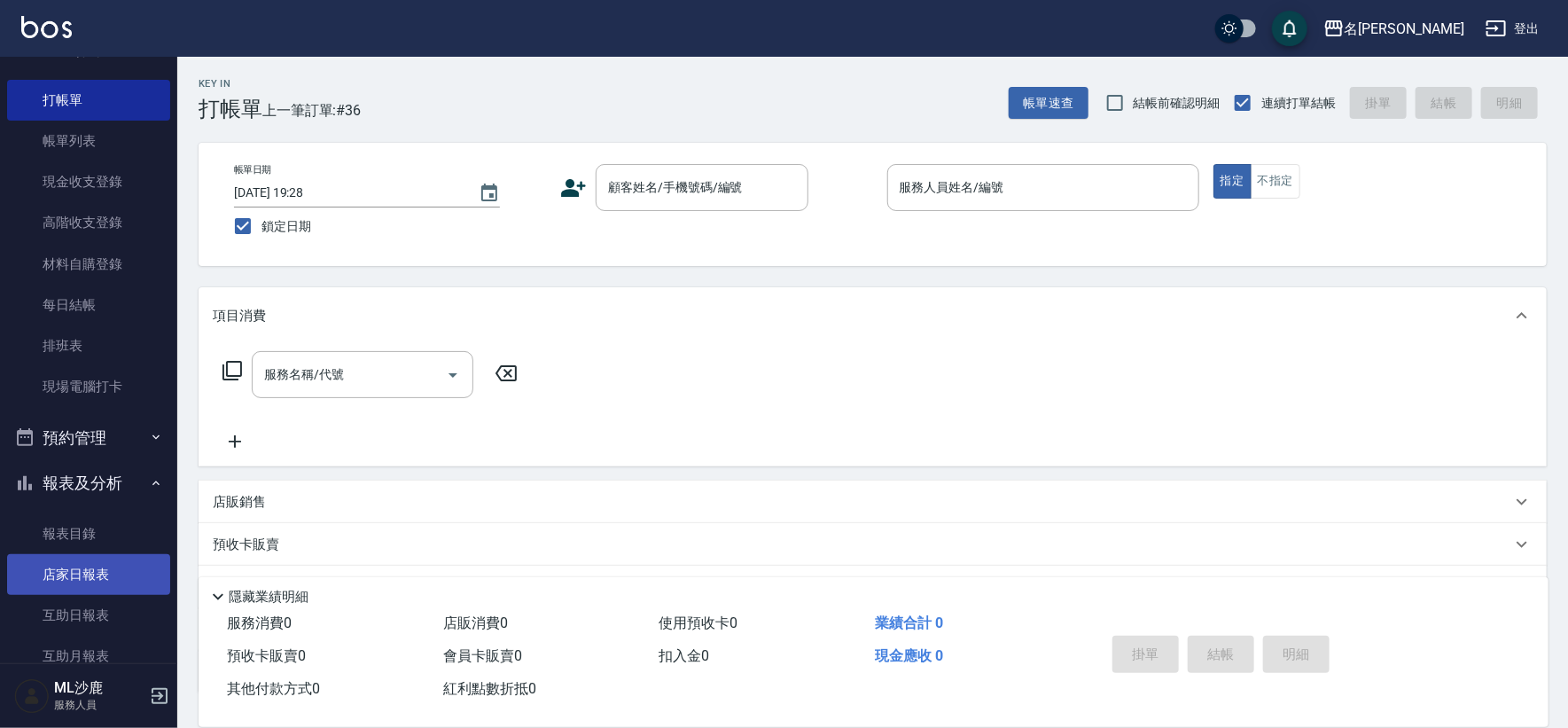
scroll to position [234, 0]
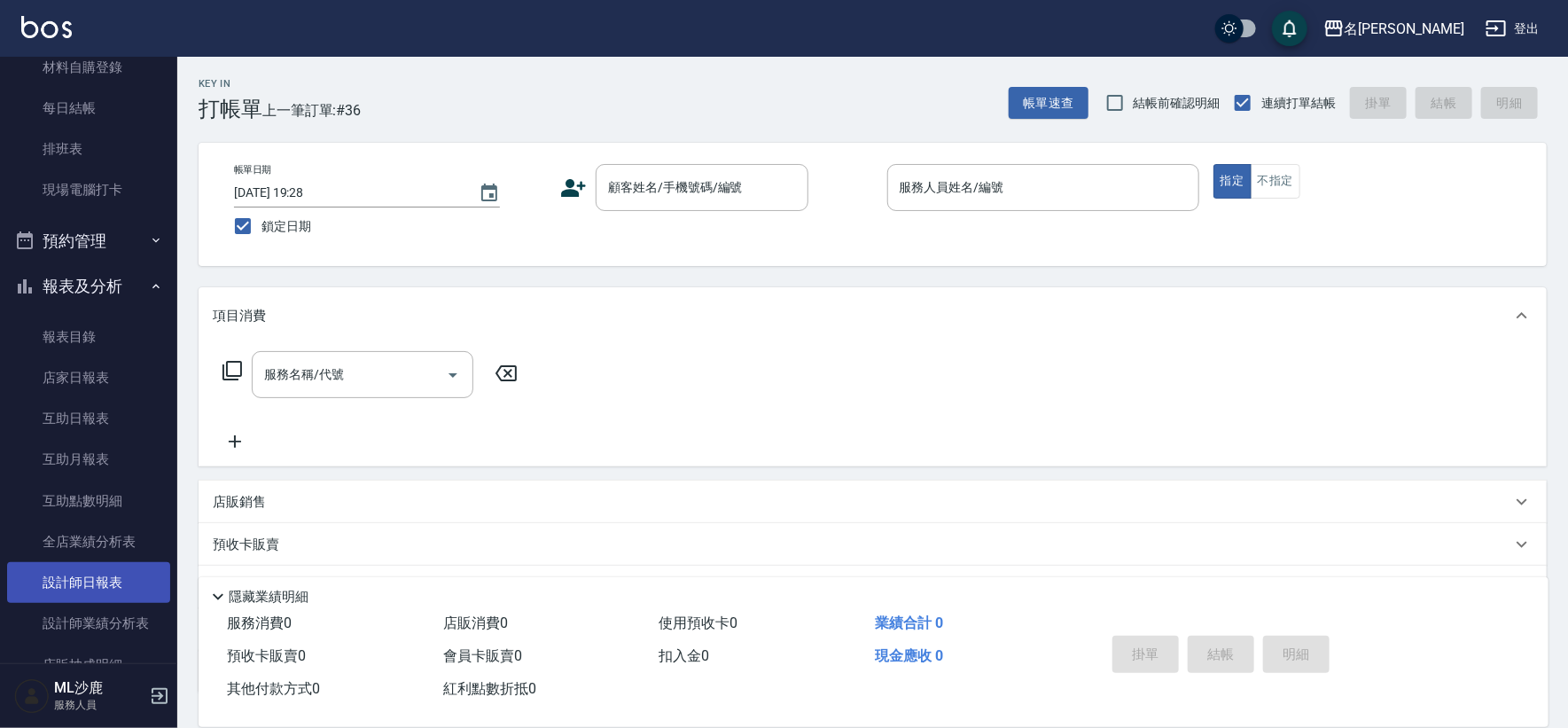
click at [105, 574] on link "設計師日報表" at bounding box center [88, 582] width 164 height 41
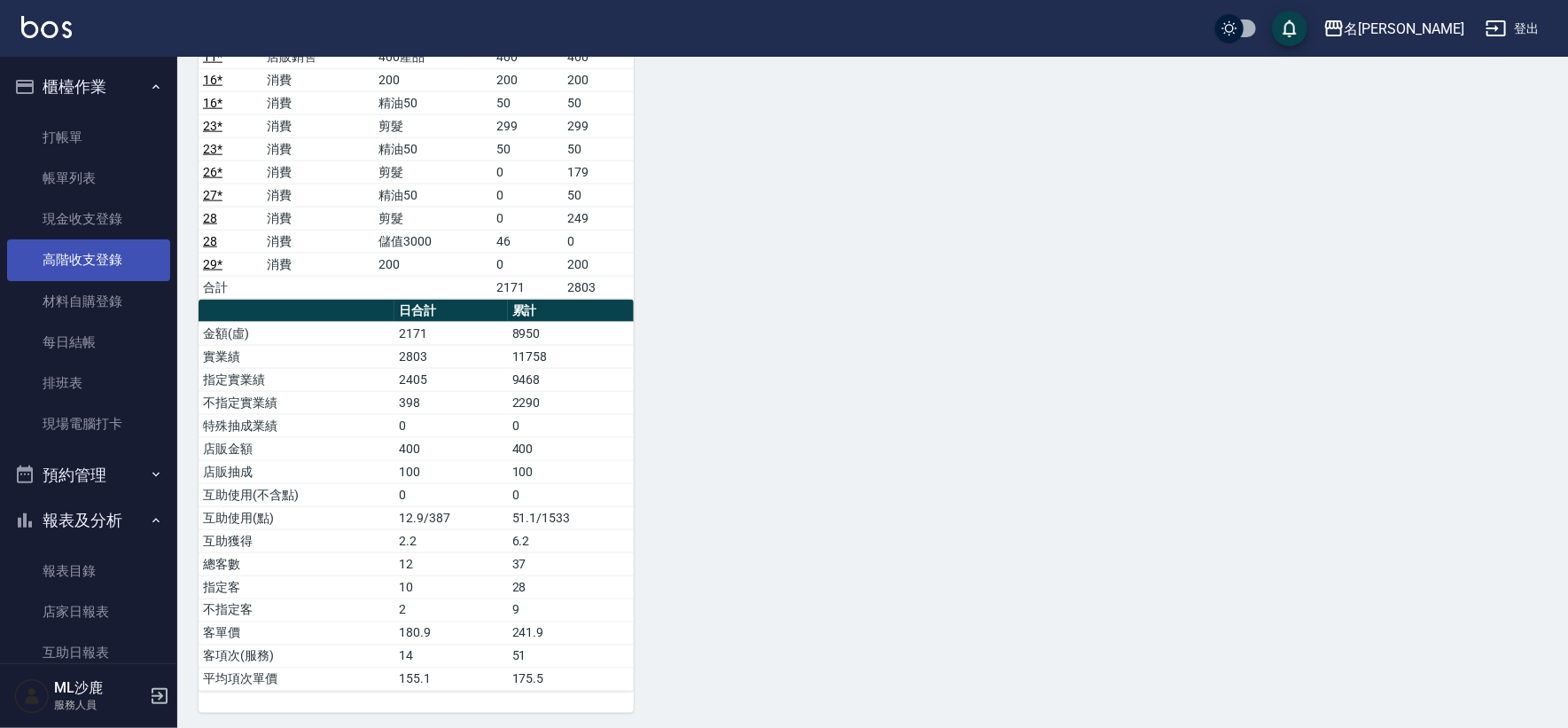
scroll to position [671, 0]
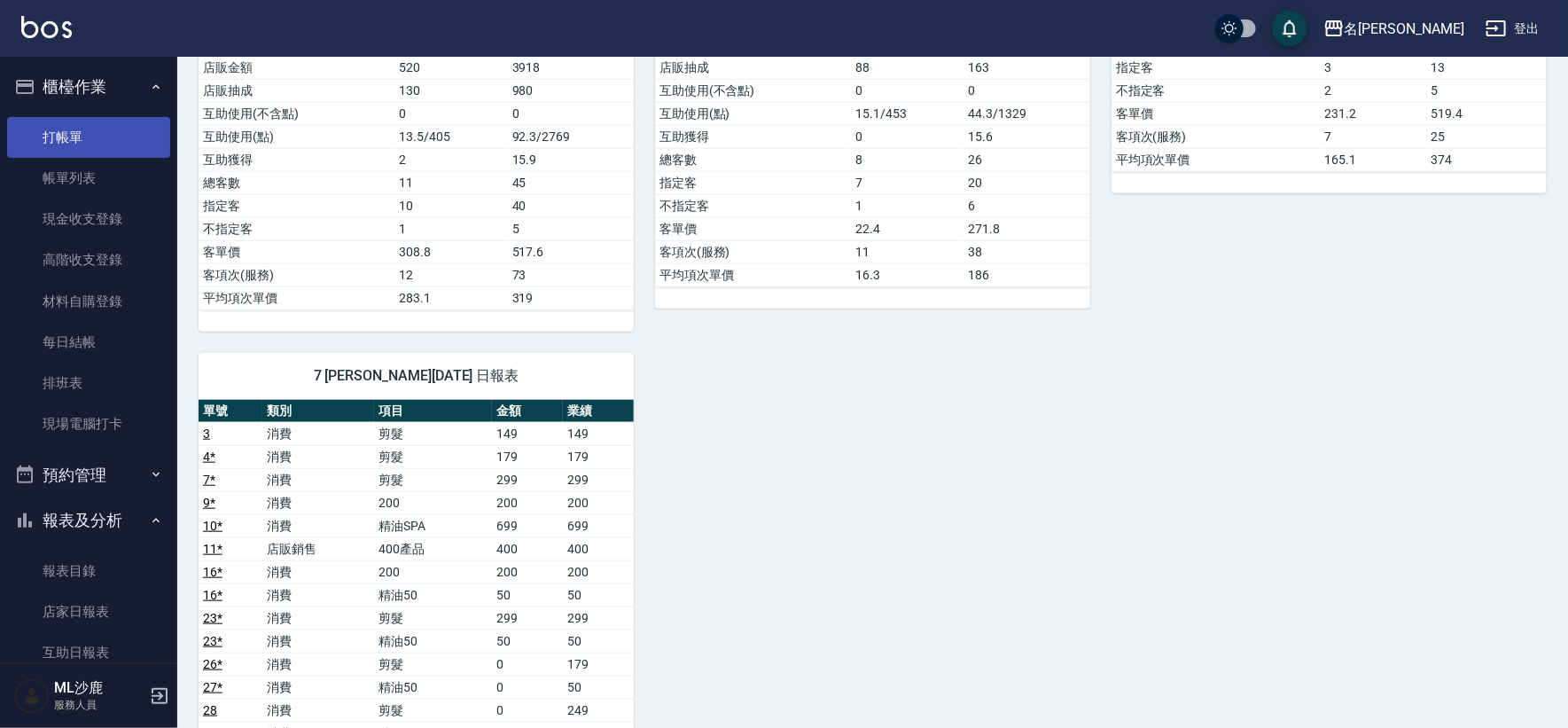
click at [74, 120] on link "打帳單" at bounding box center [88, 137] width 164 height 41
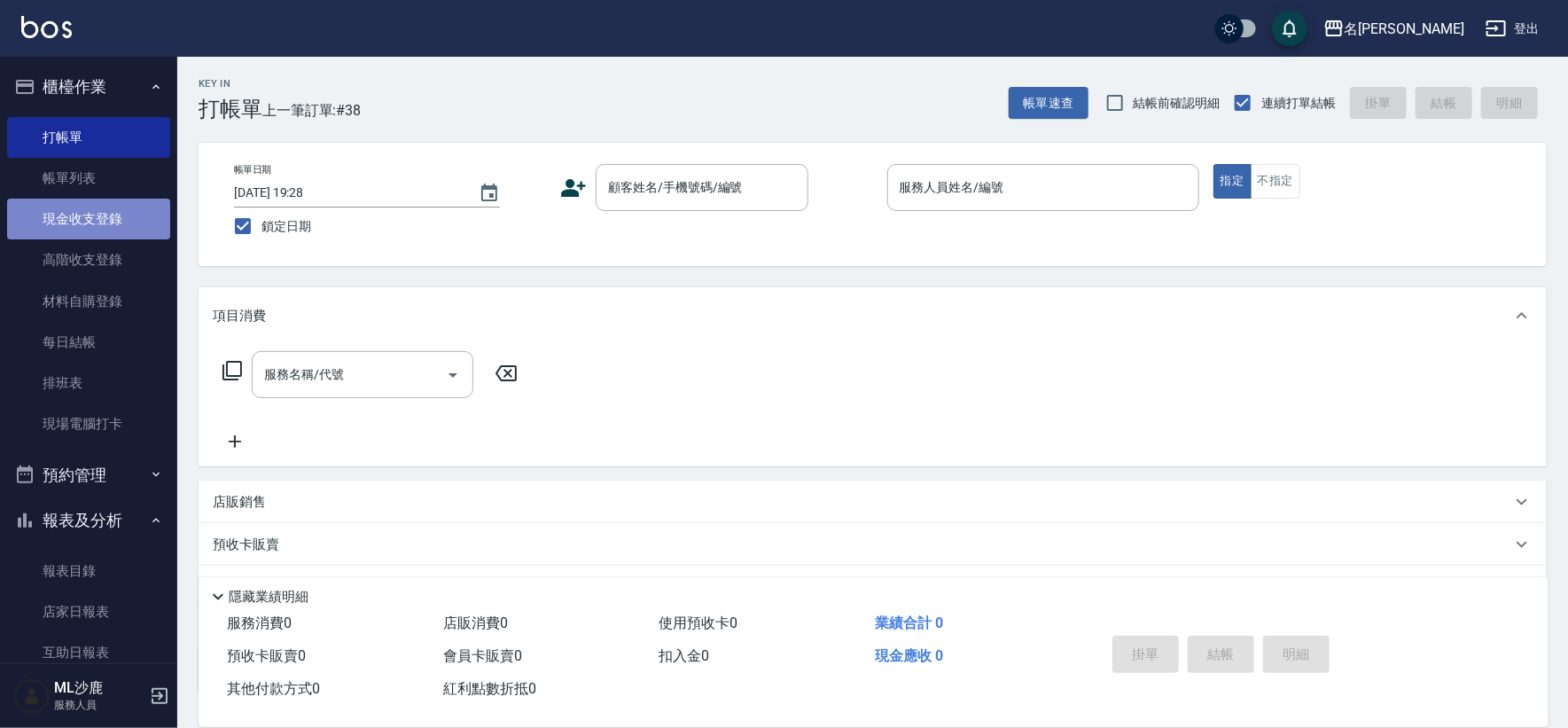
click at [99, 226] on link "現金收支登錄" at bounding box center [88, 218] width 164 height 41
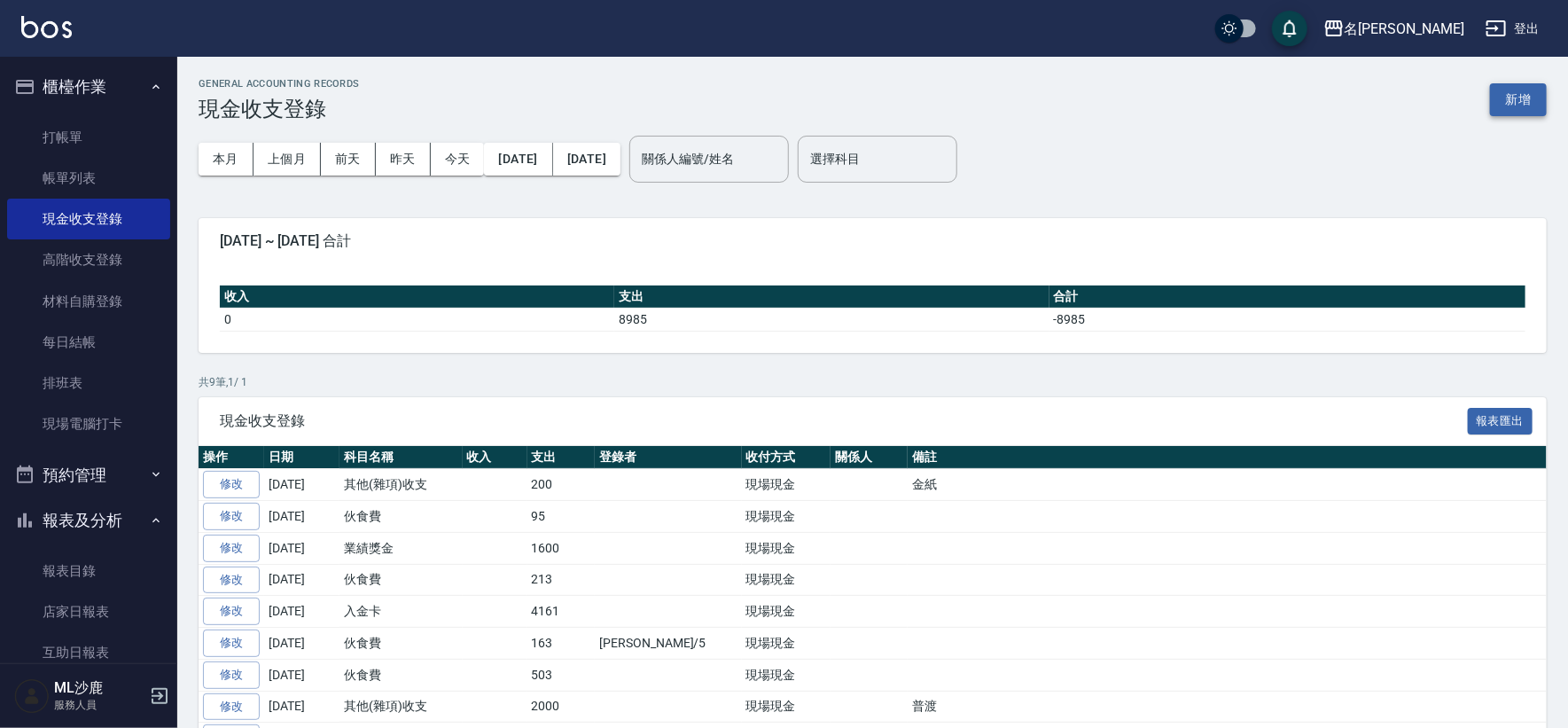
click at [1537, 110] on button "新增" at bounding box center [1518, 99] width 56 height 33
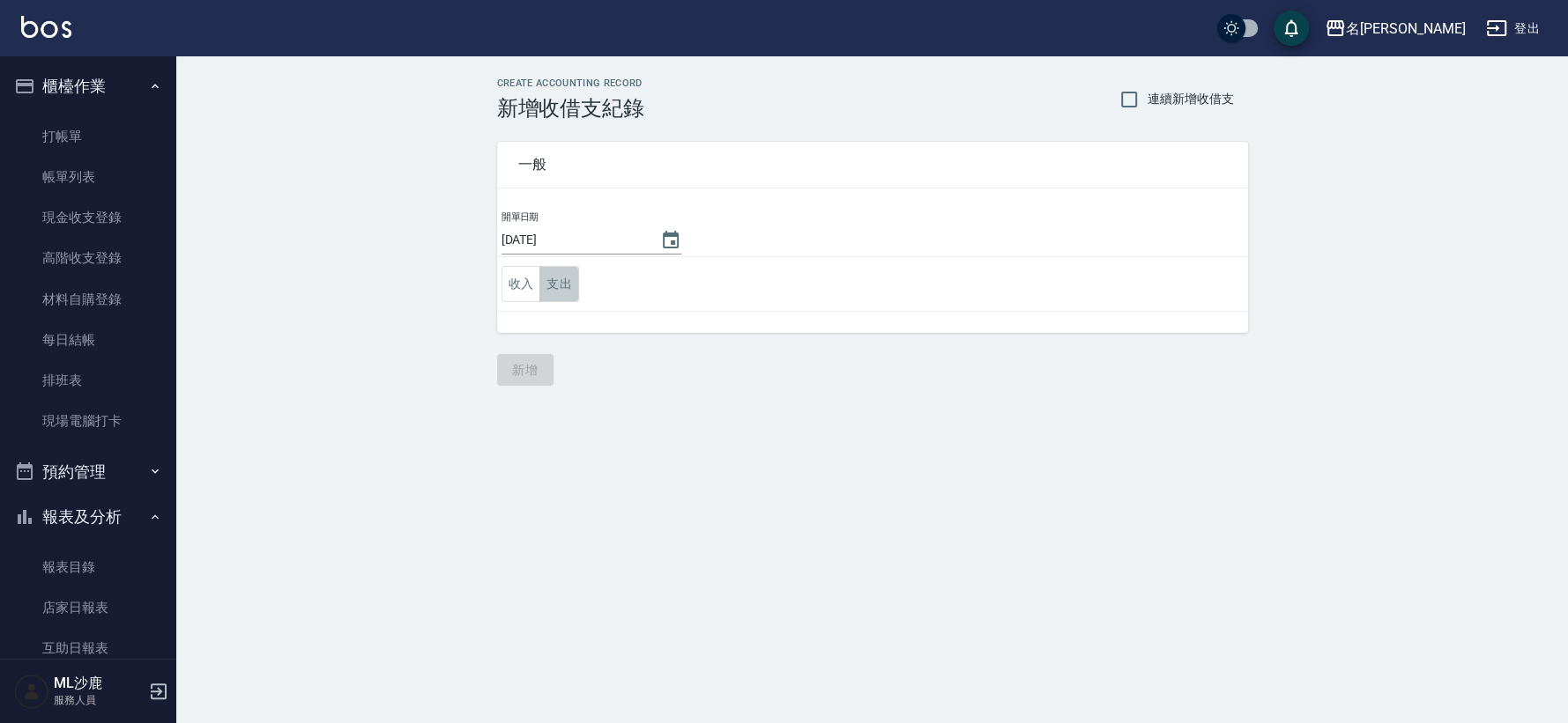
click at [555, 296] on button "支出" at bounding box center [559, 284] width 39 height 36
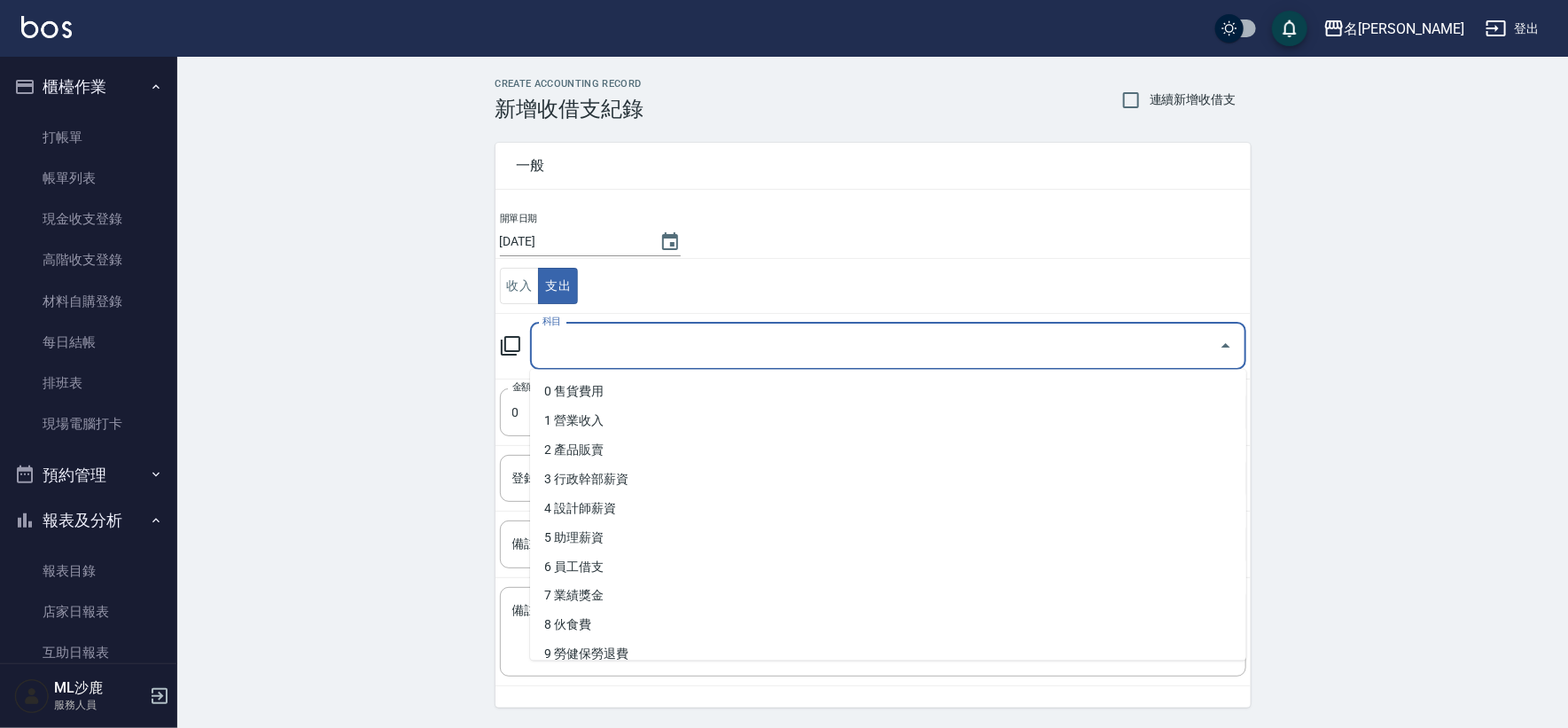
click at [572, 357] on input "科目" at bounding box center [875, 346] width 674 height 31
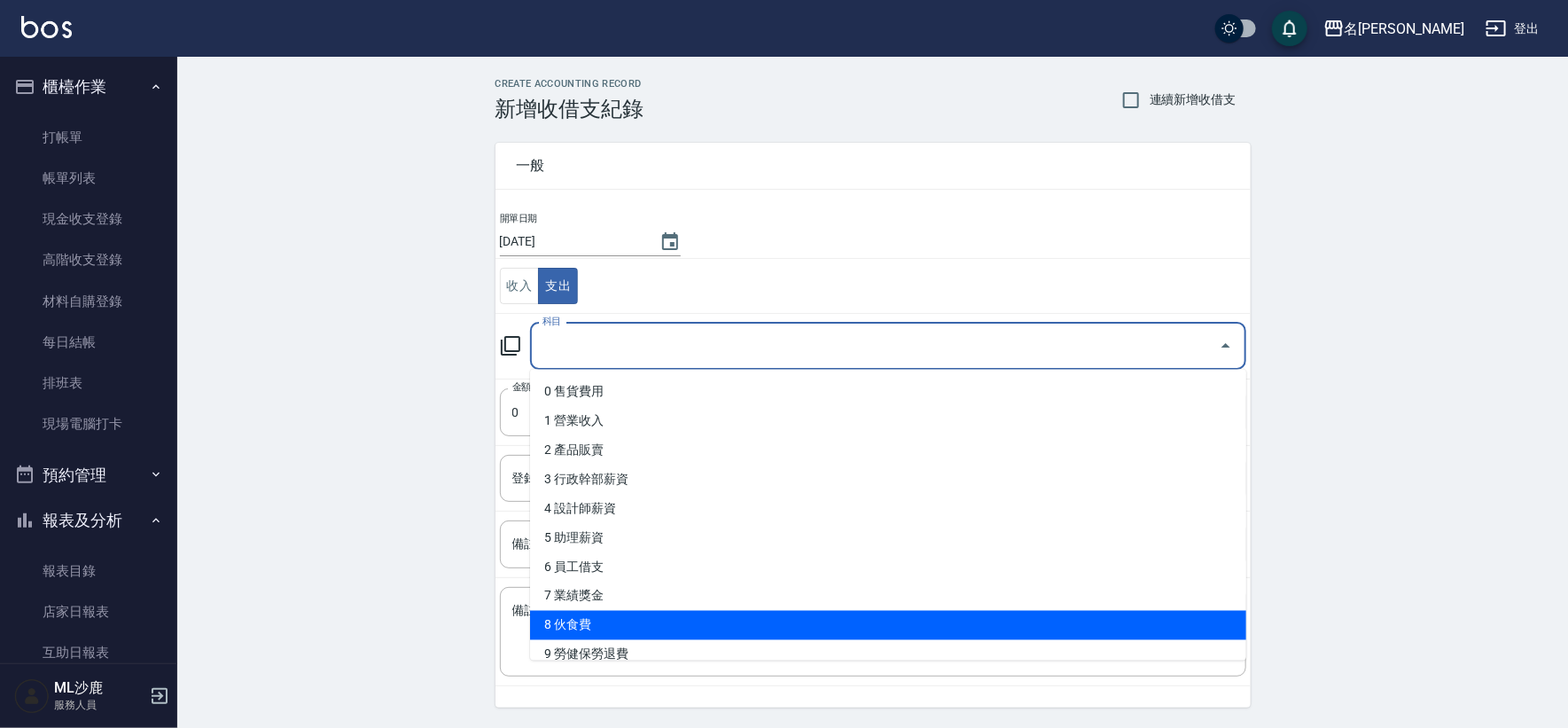
click at [575, 611] on li "8 伙食費" at bounding box center [888, 626] width 717 height 30
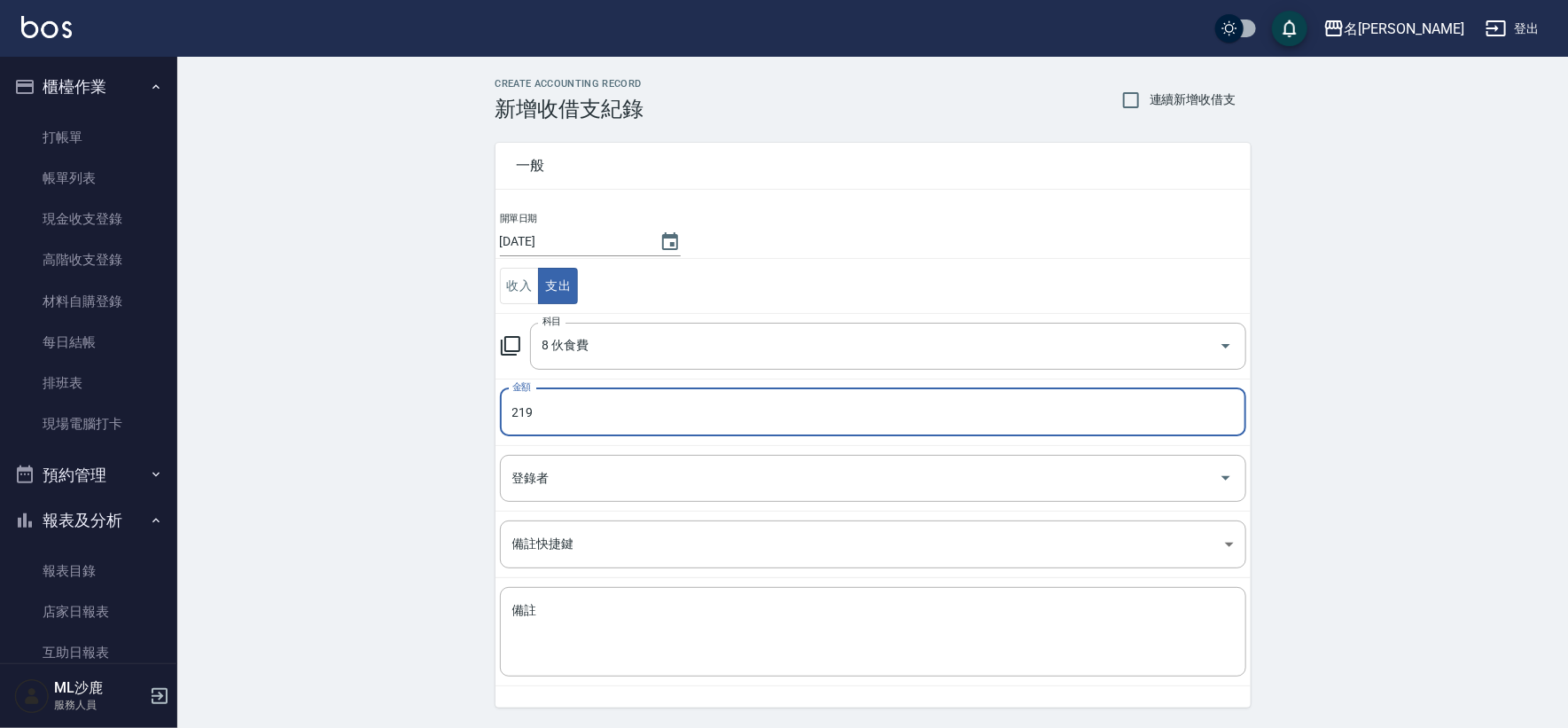
click at [415, 465] on div "CREATE ACCOUNTING RECORD 新增收借支紀錄 連續新增收借支 一般 開單日期 [DATE] 收入 支出 科目 8 伙食費 科目 金額 21…" at bounding box center [872, 420] width 1391 height 727
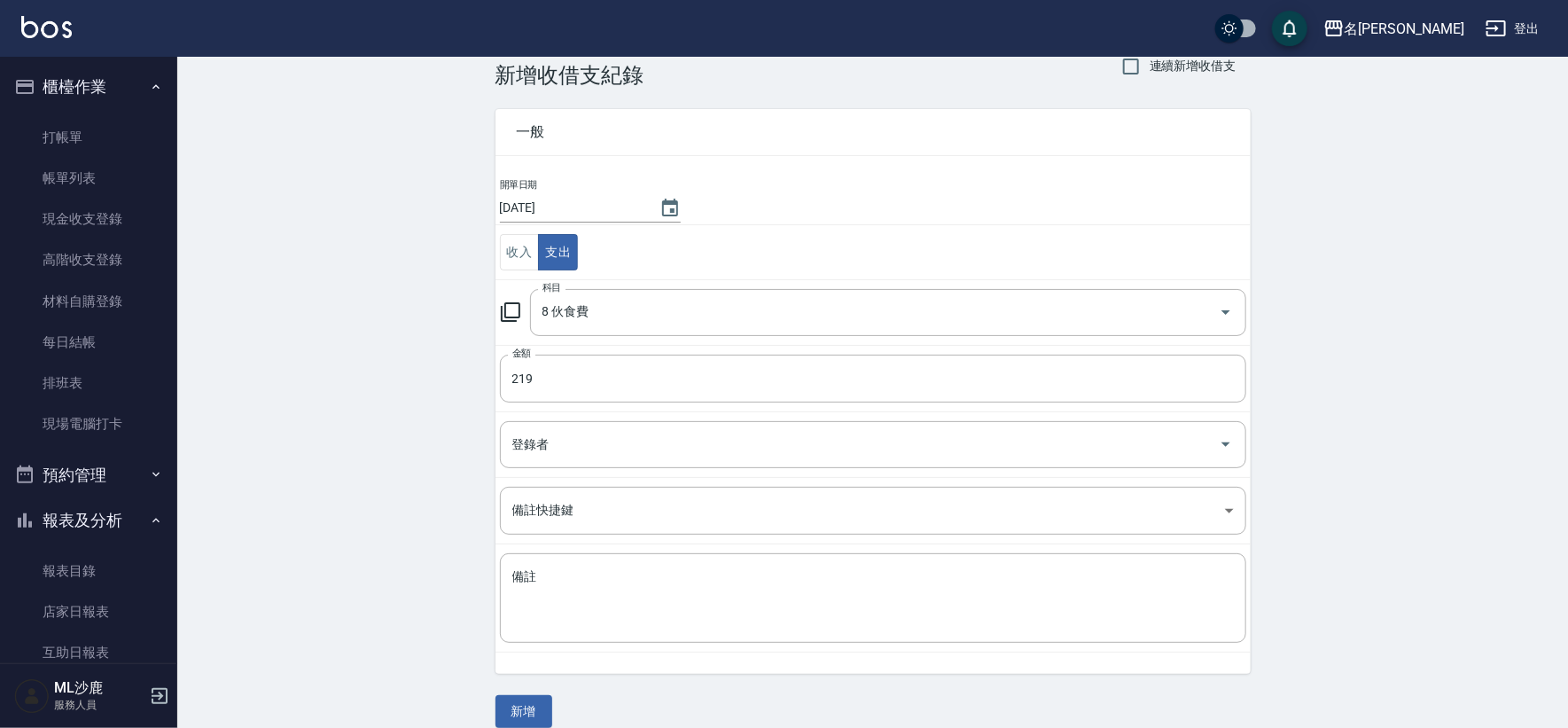
scroll to position [54, 0]
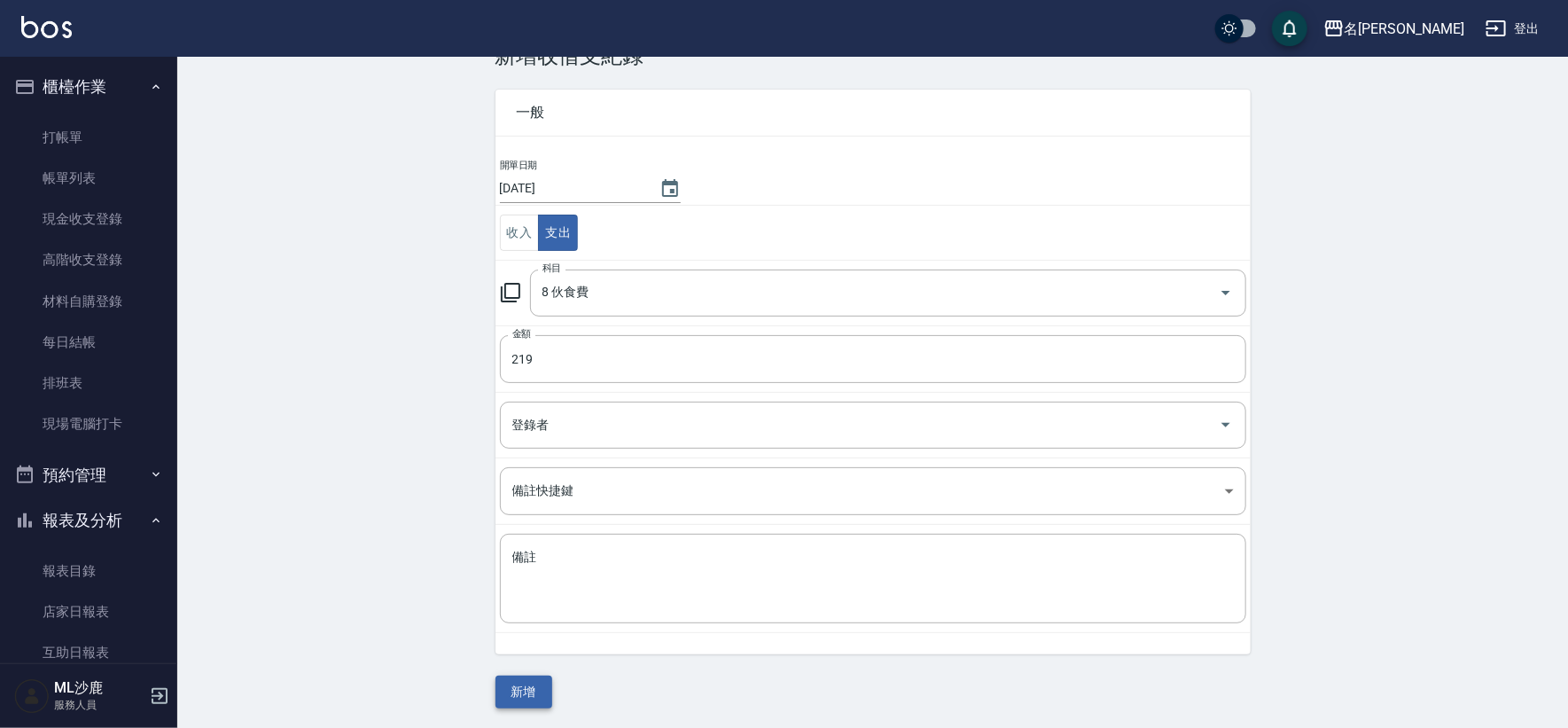
click at [530, 691] on button "新增" at bounding box center [523, 692] width 56 height 33
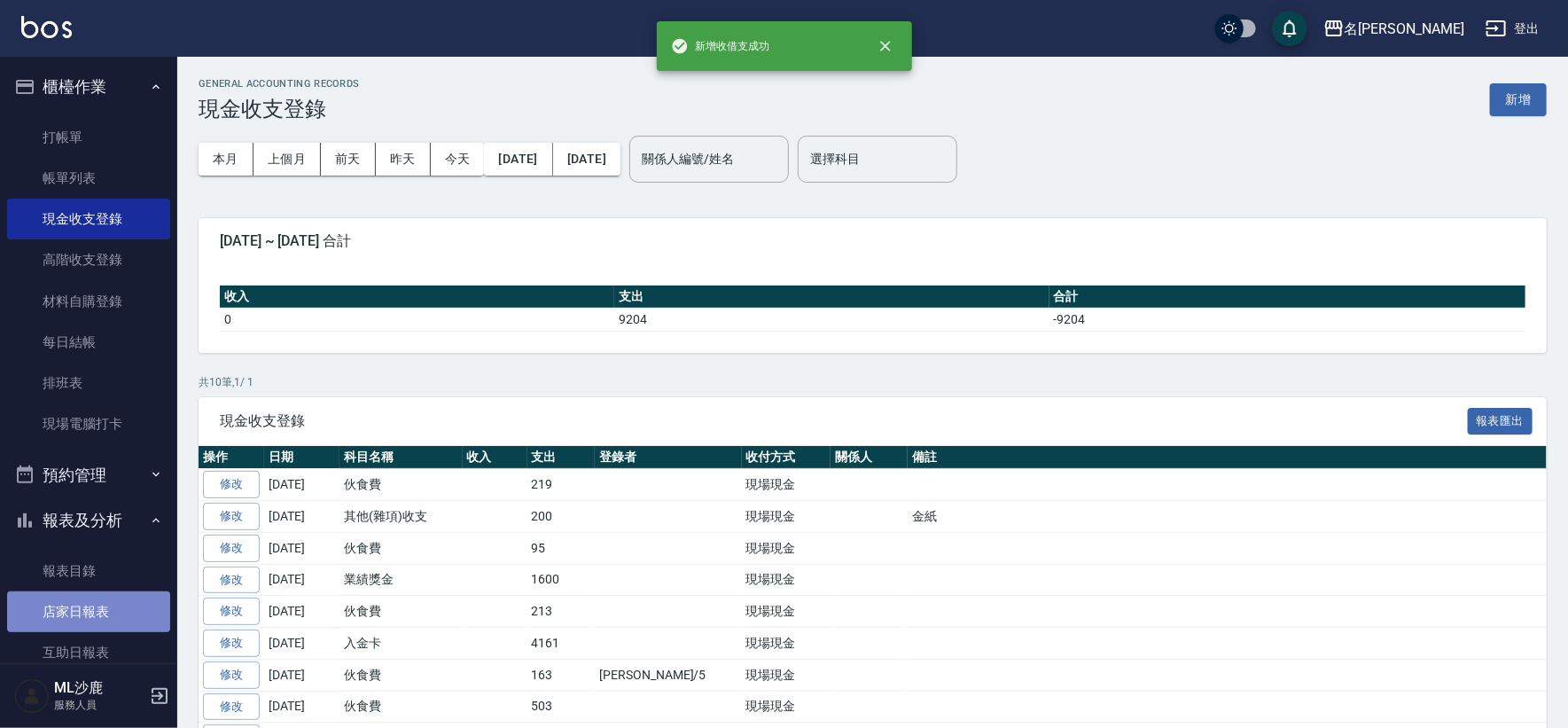
click at [110, 602] on link "店家日報表" at bounding box center [88, 612] width 164 height 41
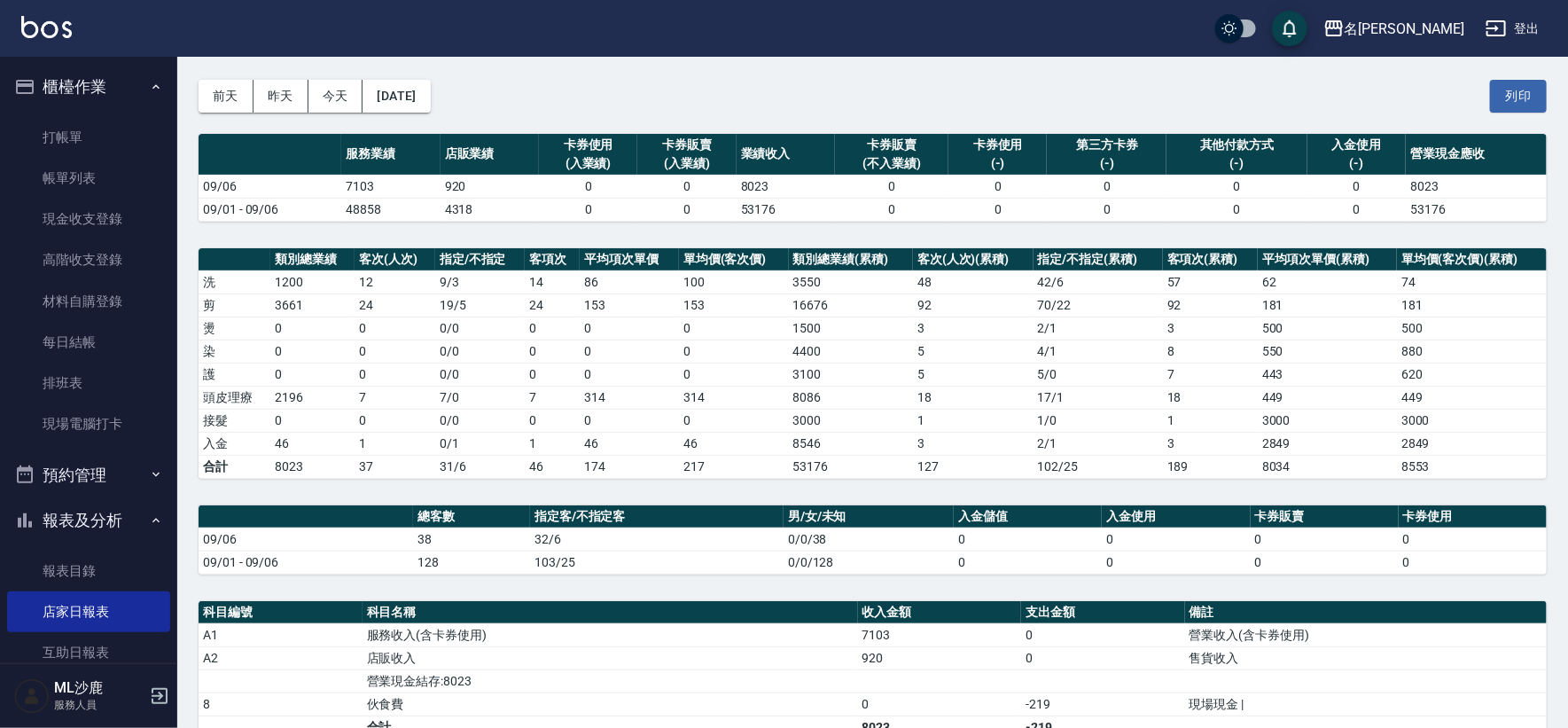
scroll to position [98, 0]
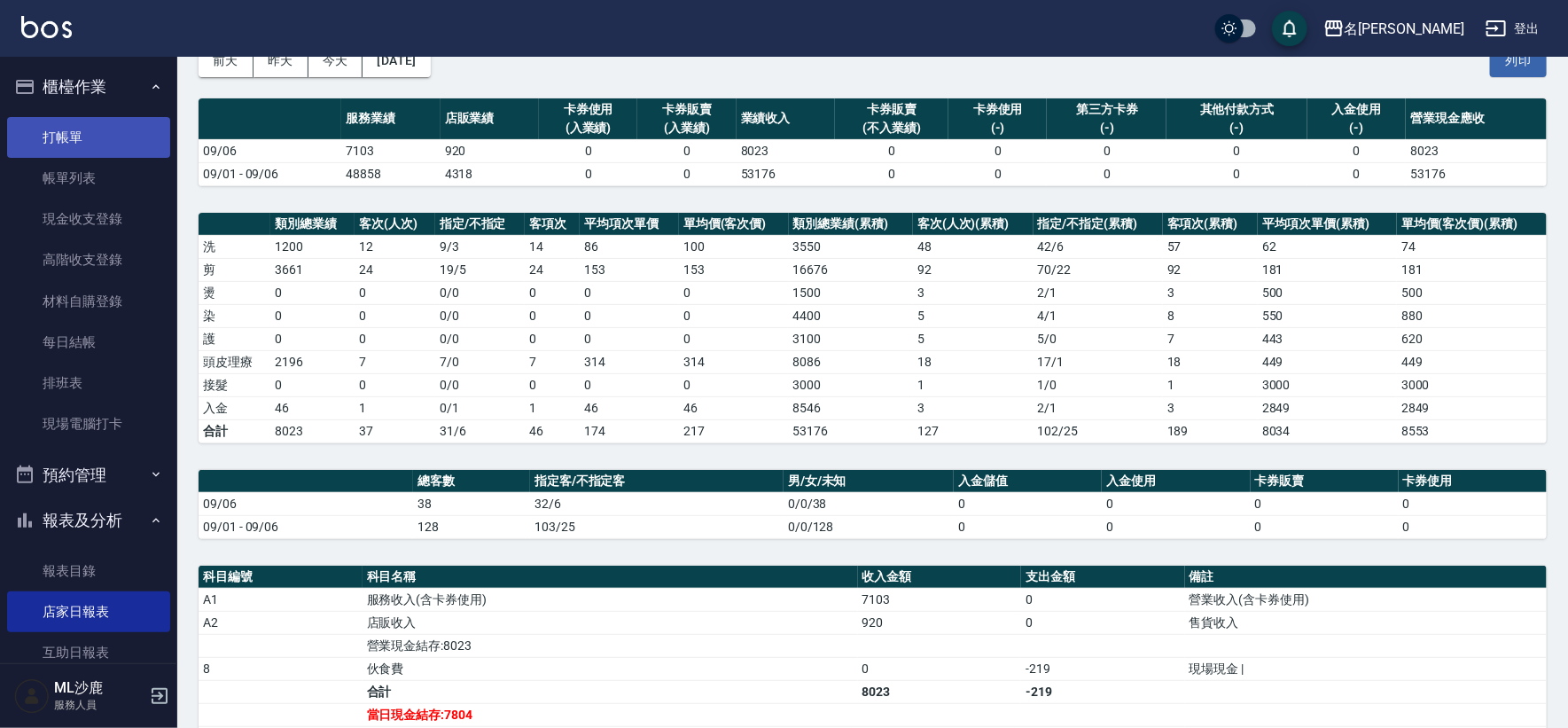
click at [62, 133] on link "打帳單" at bounding box center [88, 137] width 164 height 41
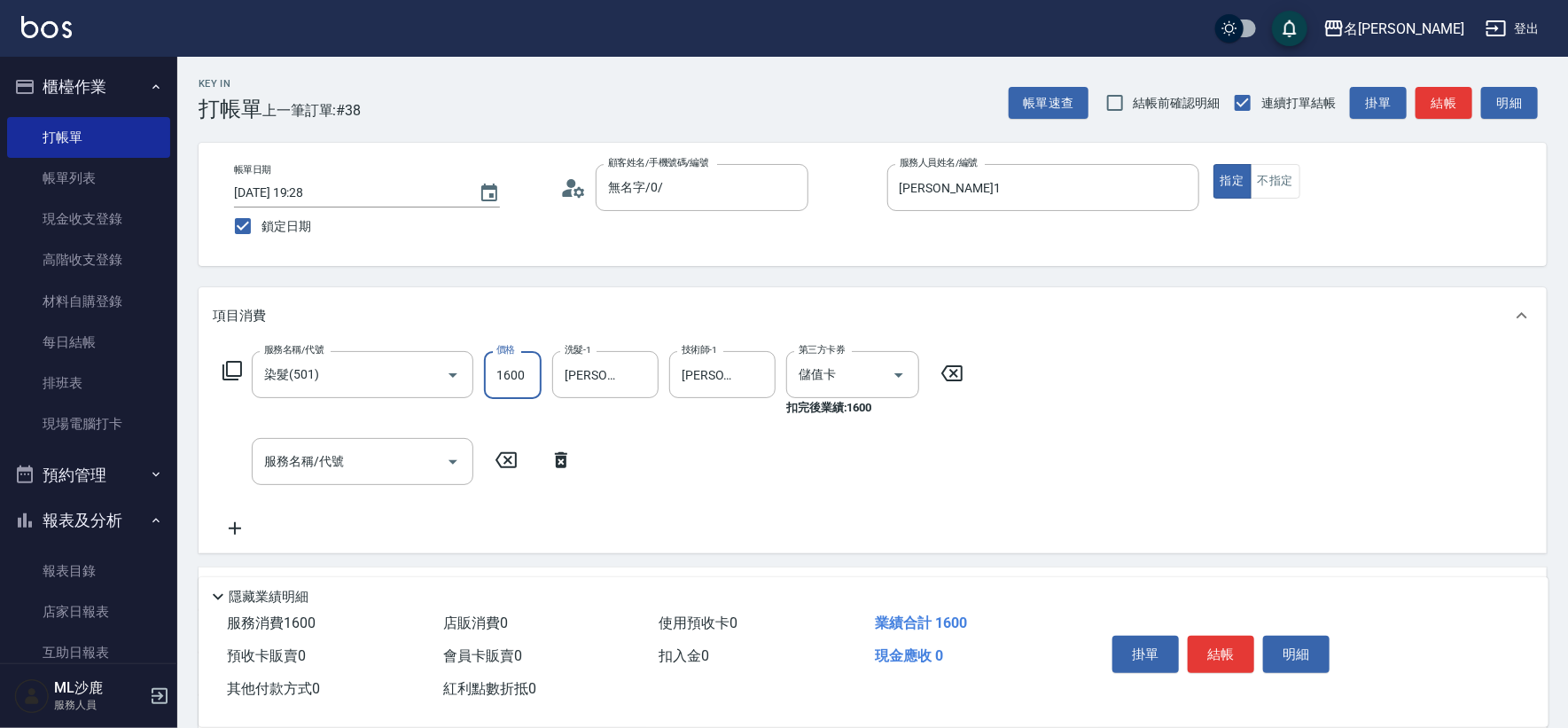
click at [510, 365] on input "1600" at bounding box center [512, 375] width 57 height 48
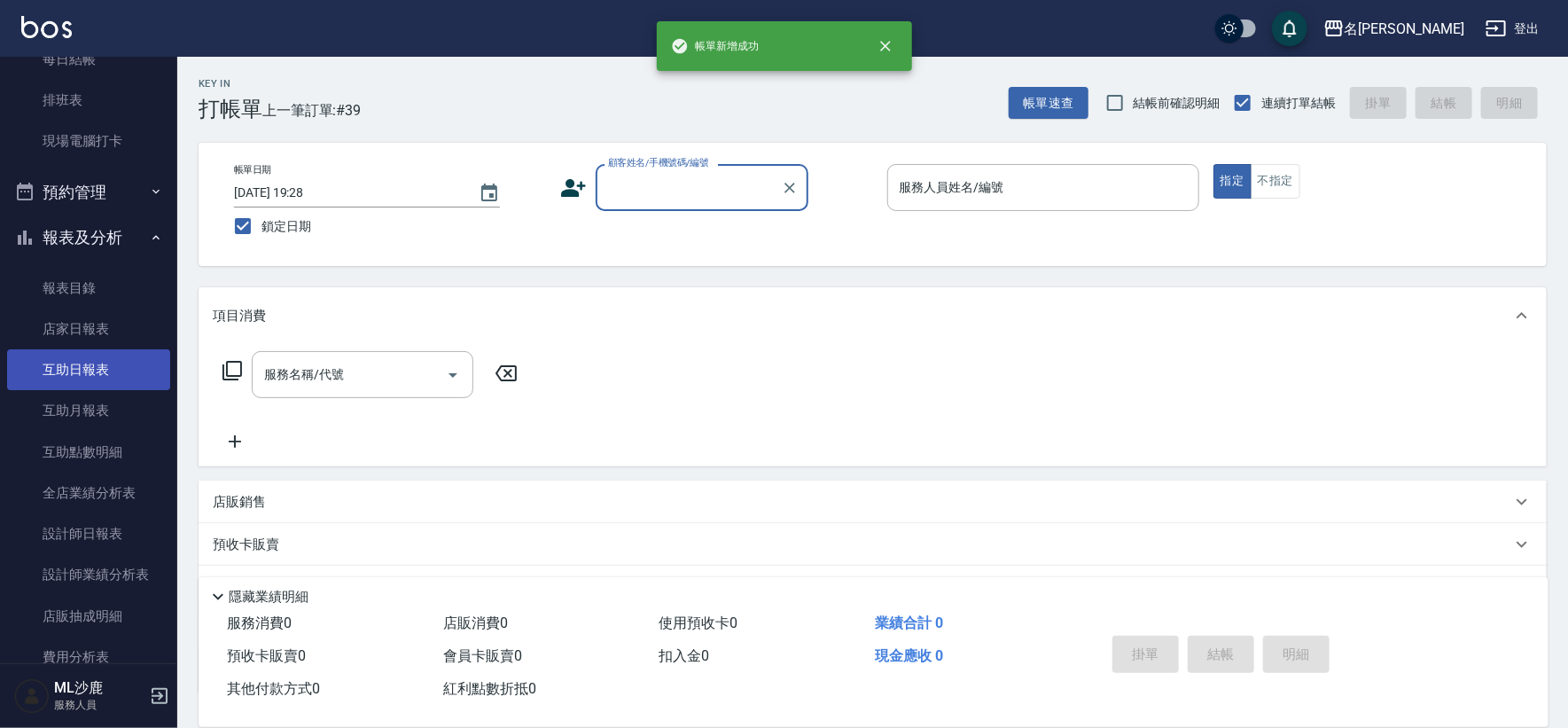
scroll to position [296, 0]
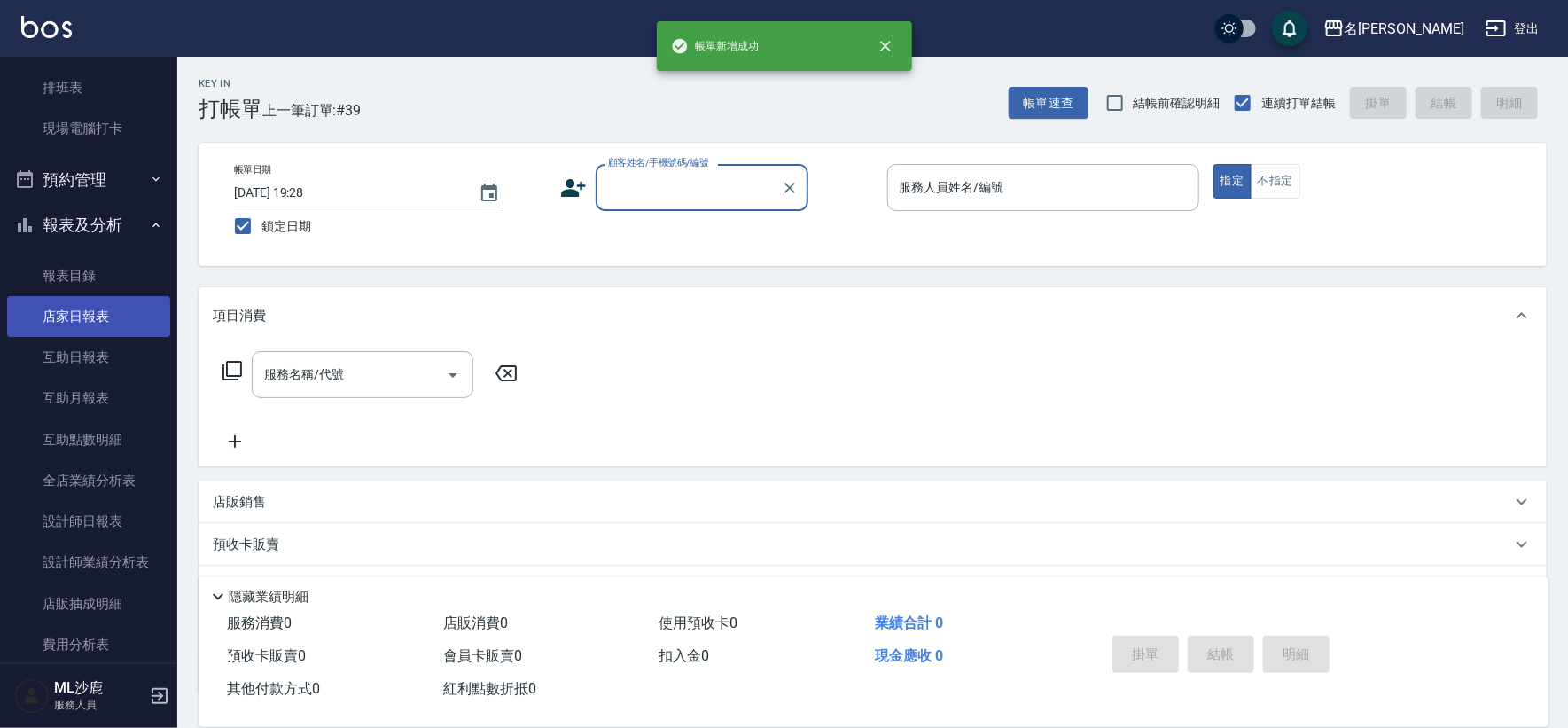
click at [87, 323] on link "店家日報表" at bounding box center [88, 316] width 164 height 41
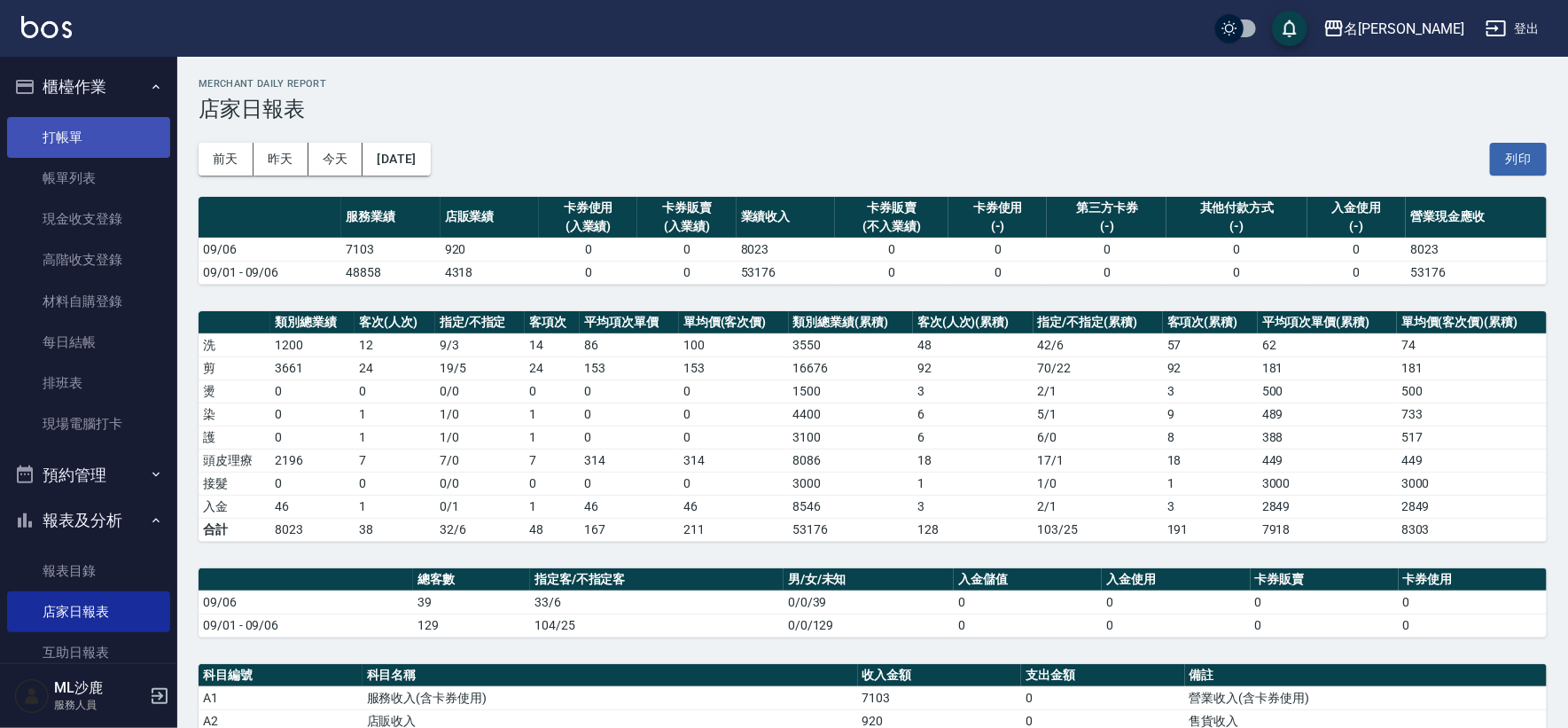
click at [100, 122] on link "打帳單" at bounding box center [88, 137] width 164 height 41
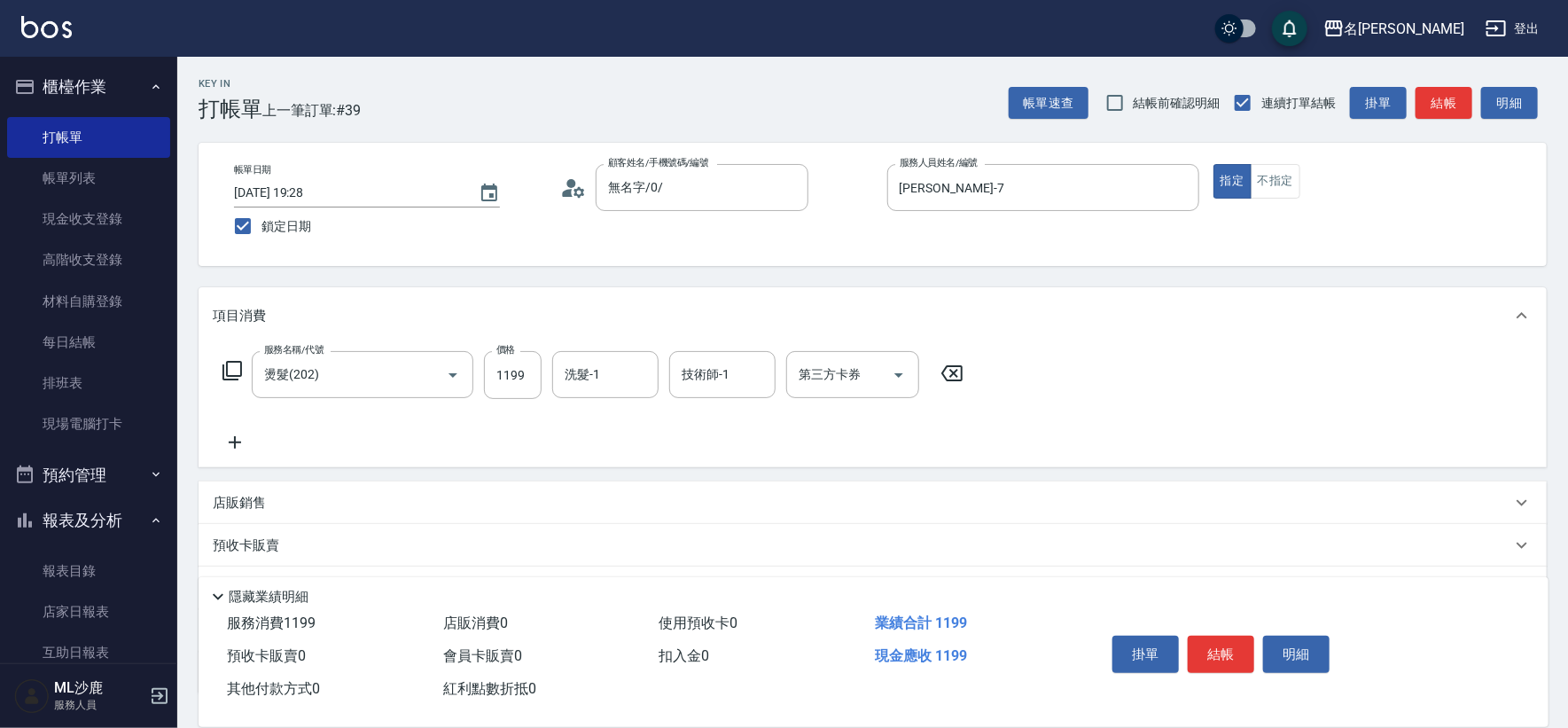
click at [588, 403] on div "服務名稱/代號 燙髮(202) 服務名稱/代號 價格 1199 價格 洗髮-1 洗髮-1 技術師-1 技術師-1 第三方卡券 第三方卡券" at bounding box center [594, 402] width 761 height 102
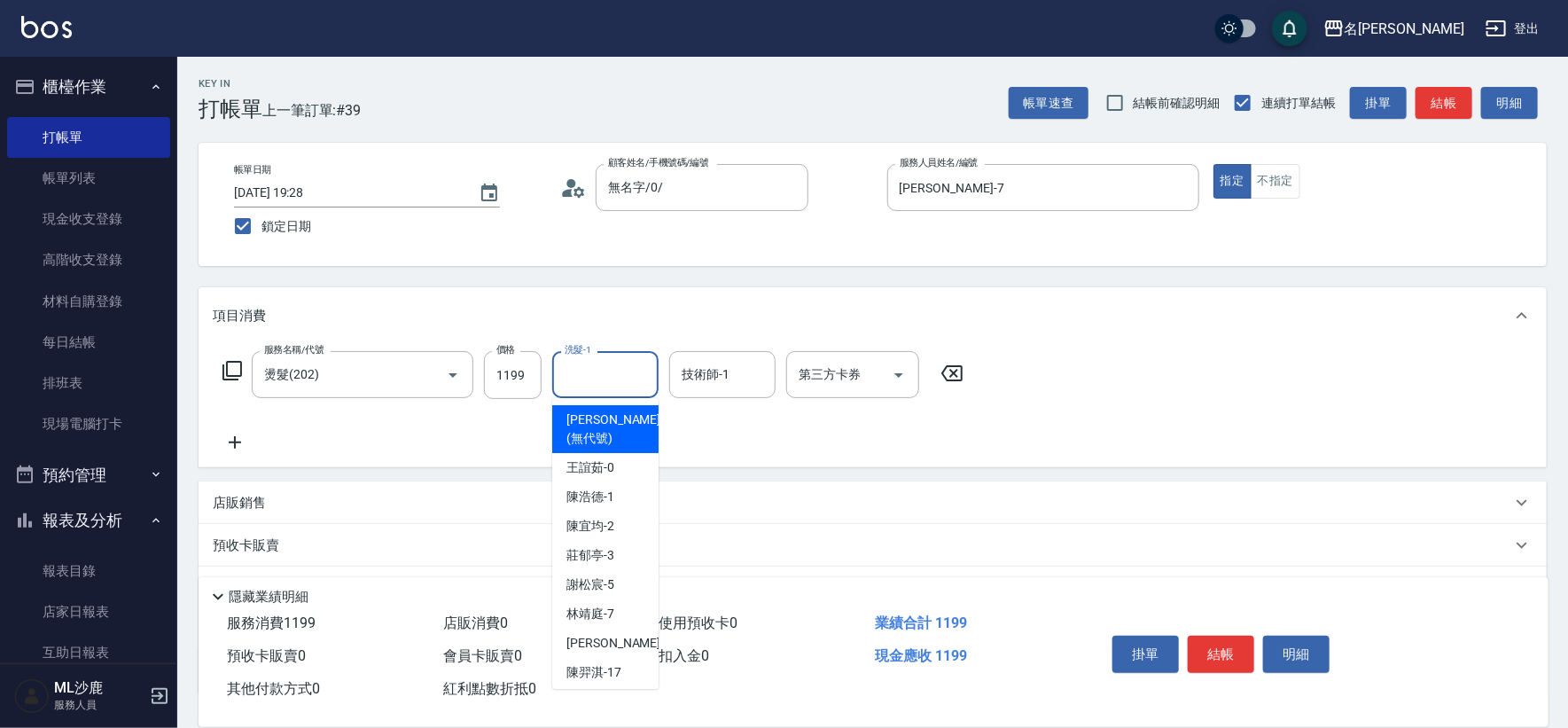
click at [592, 383] on input "洗髮-1" at bounding box center [605, 374] width 90 height 31
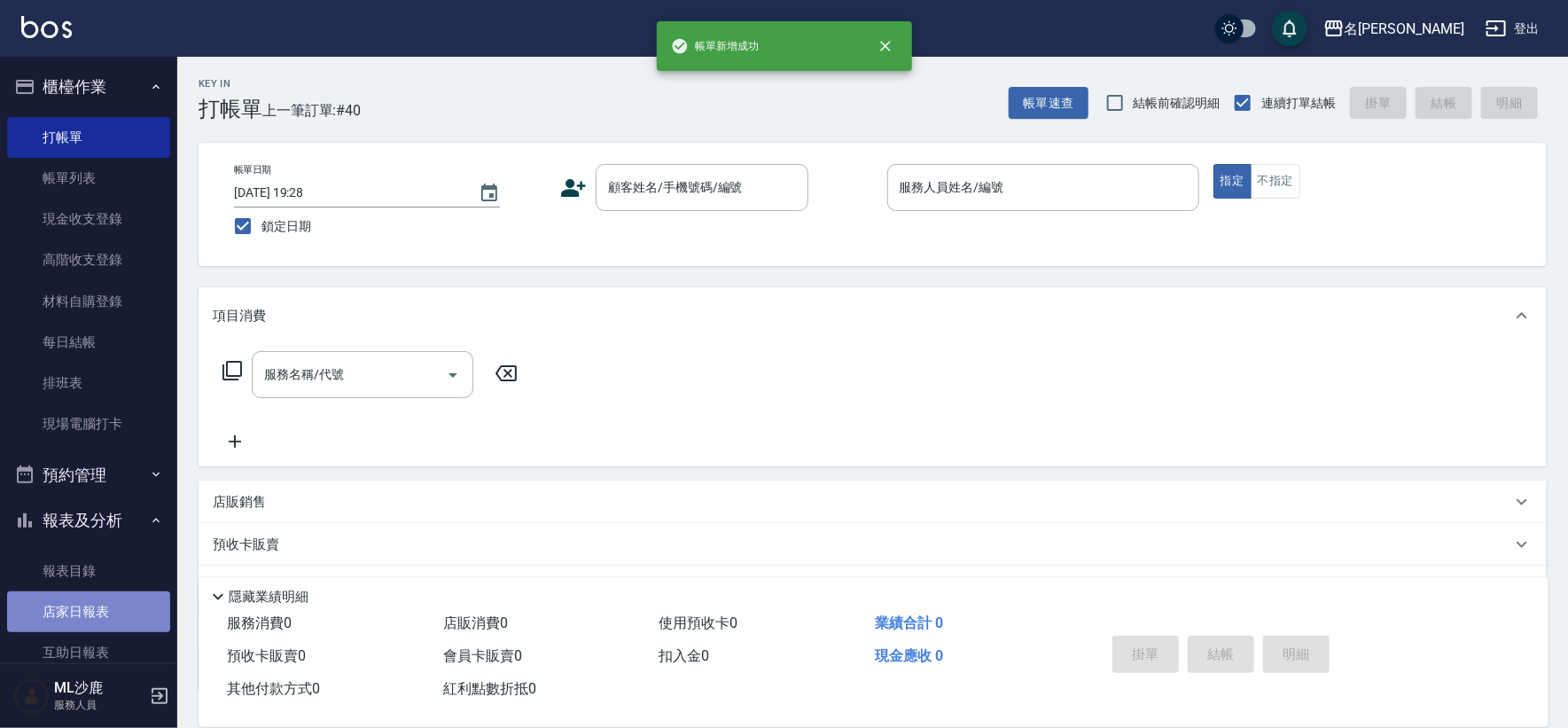
click at [95, 599] on link "店家日報表" at bounding box center [88, 612] width 164 height 41
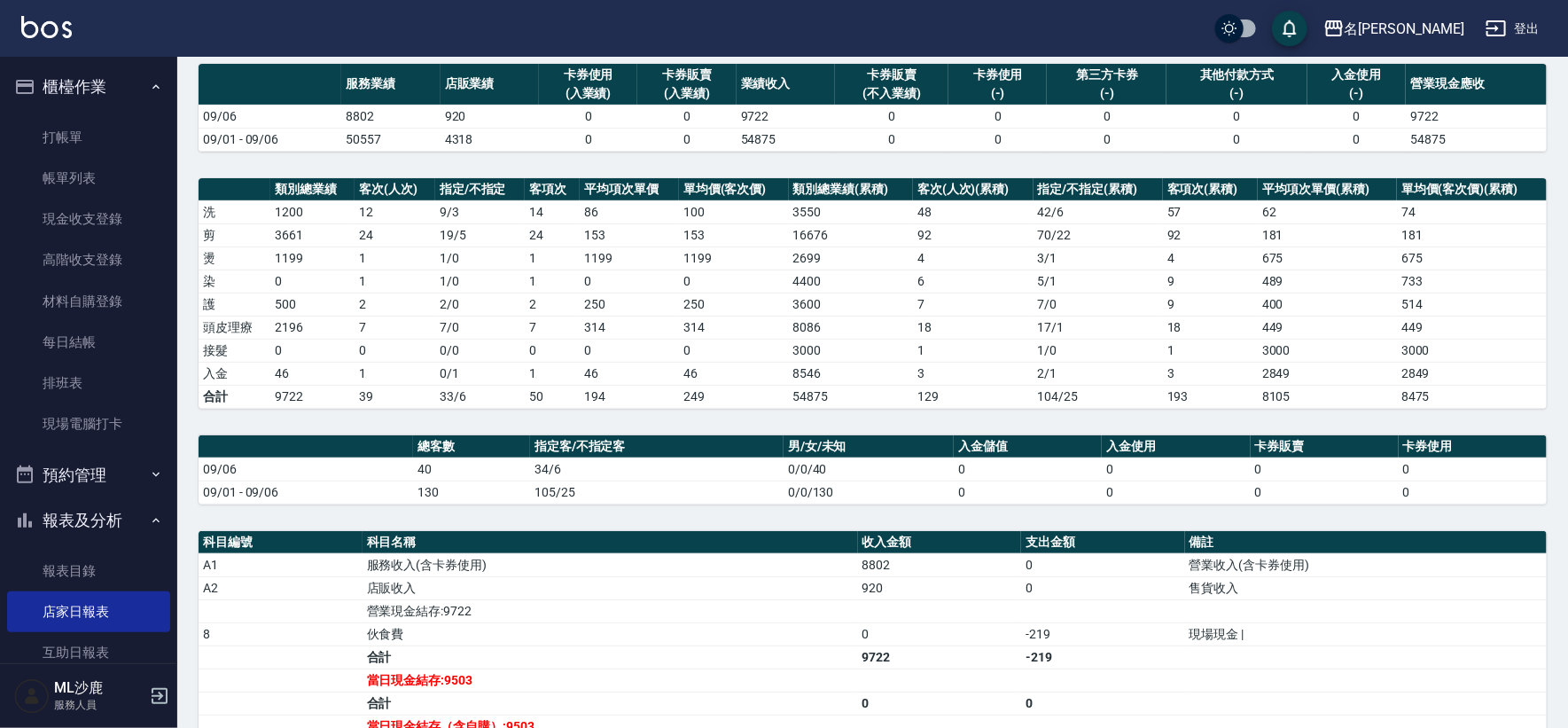
scroll to position [349, 0]
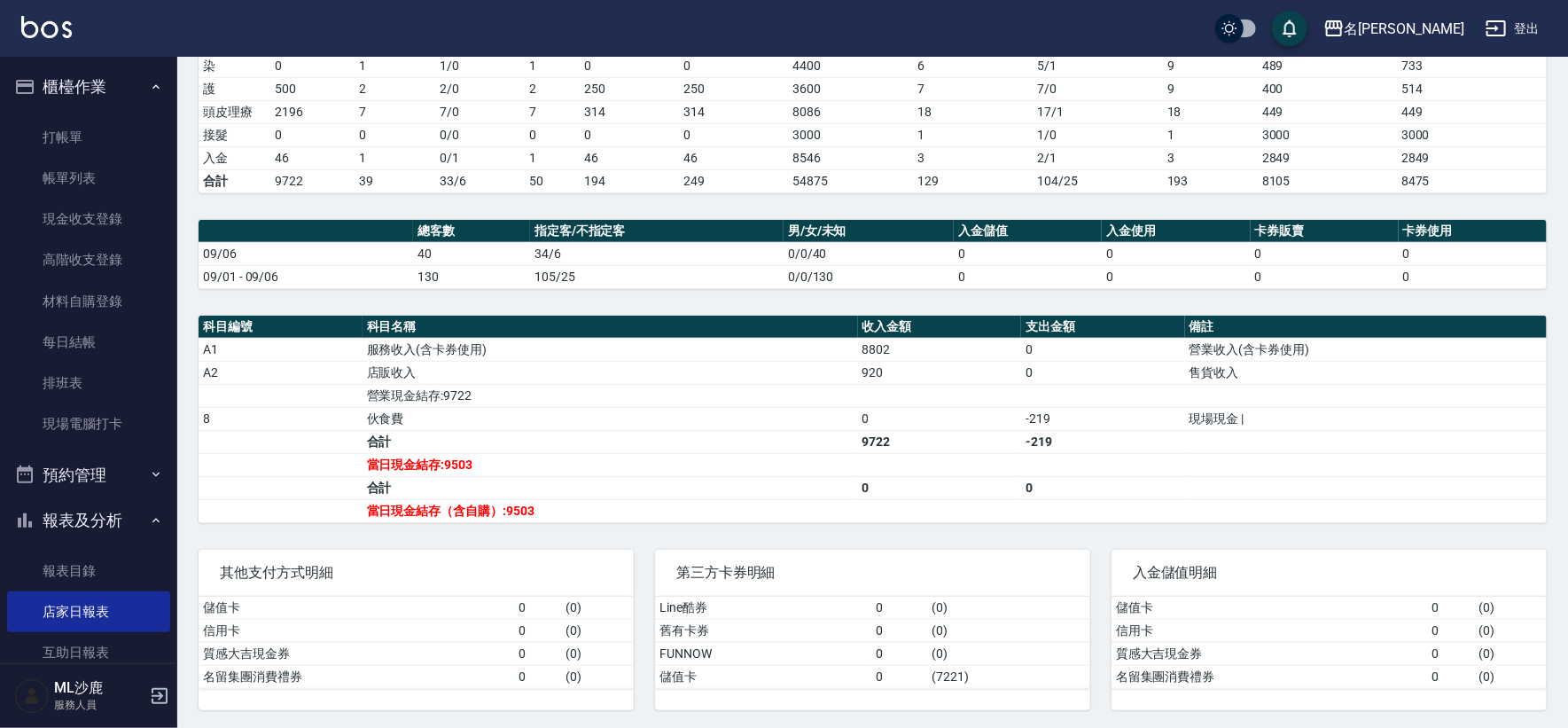
drag, startPoint x: 705, startPoint y: 223, endPoint x: 869, endPoint y: 272, distance: 171.2
click at [869, 272] on td "0/0/130" at bounding box center [869, 276] width 170 height 23
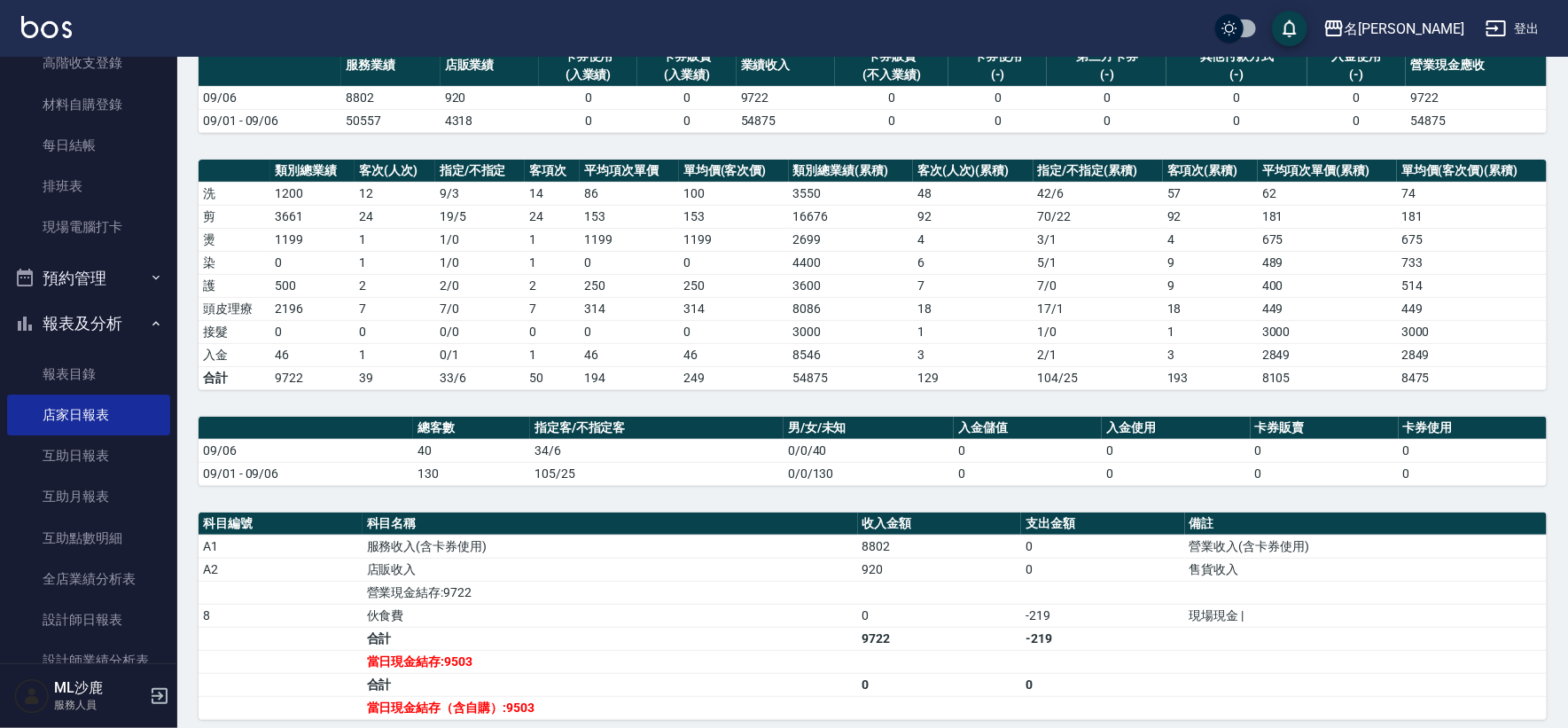
scroll to position [296, 0]
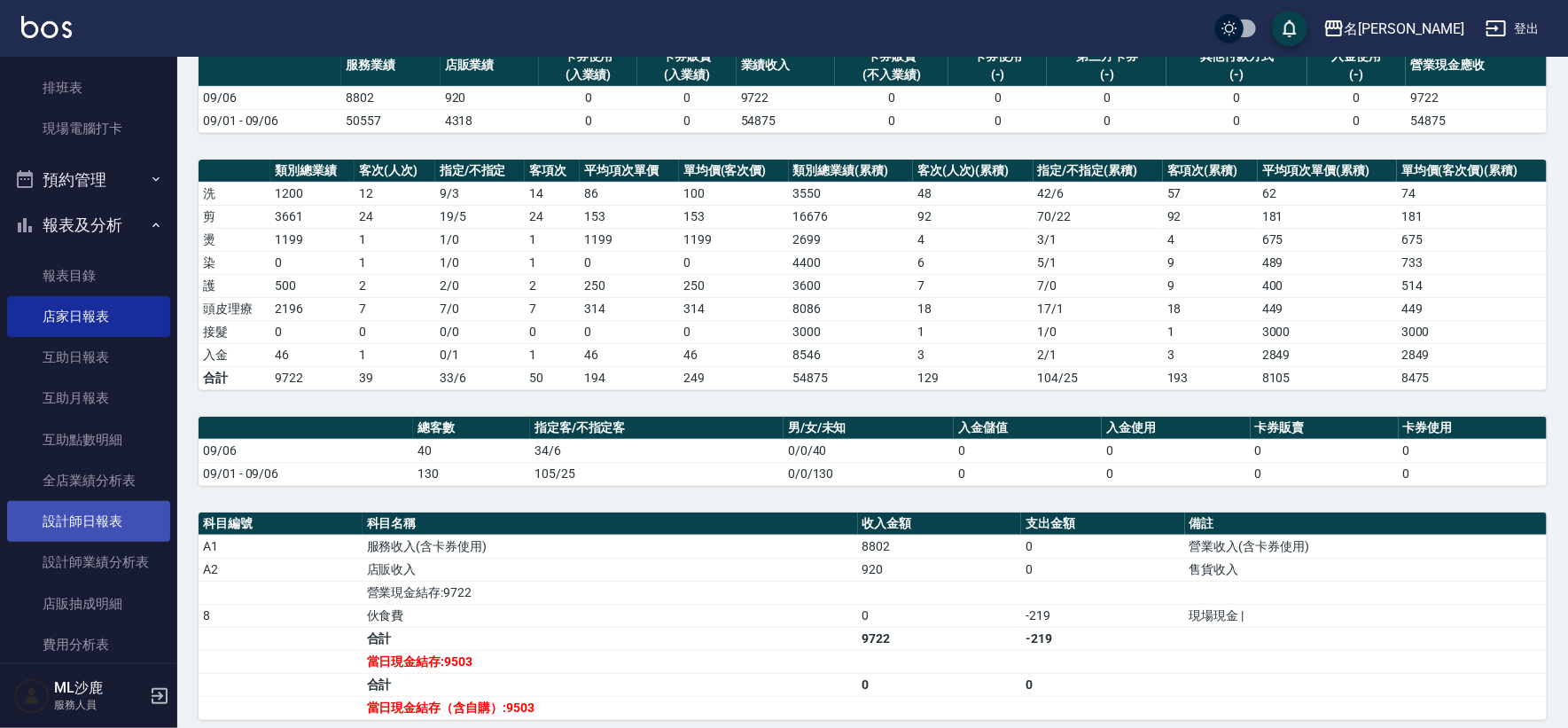
click at [102, 519] on link "設計師日報表" at bounding box center [88, 521] width 164 height 41
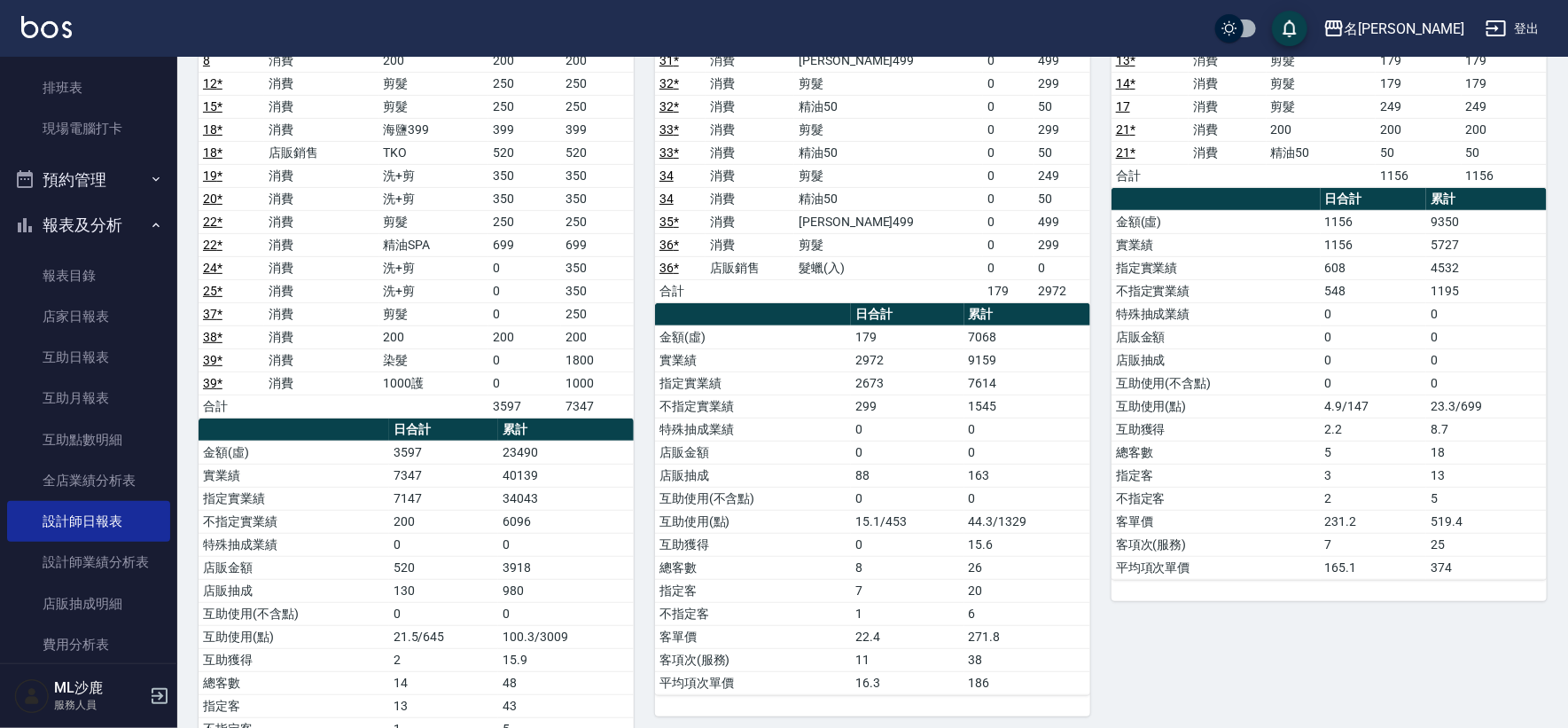
scroll to position [249, 0]
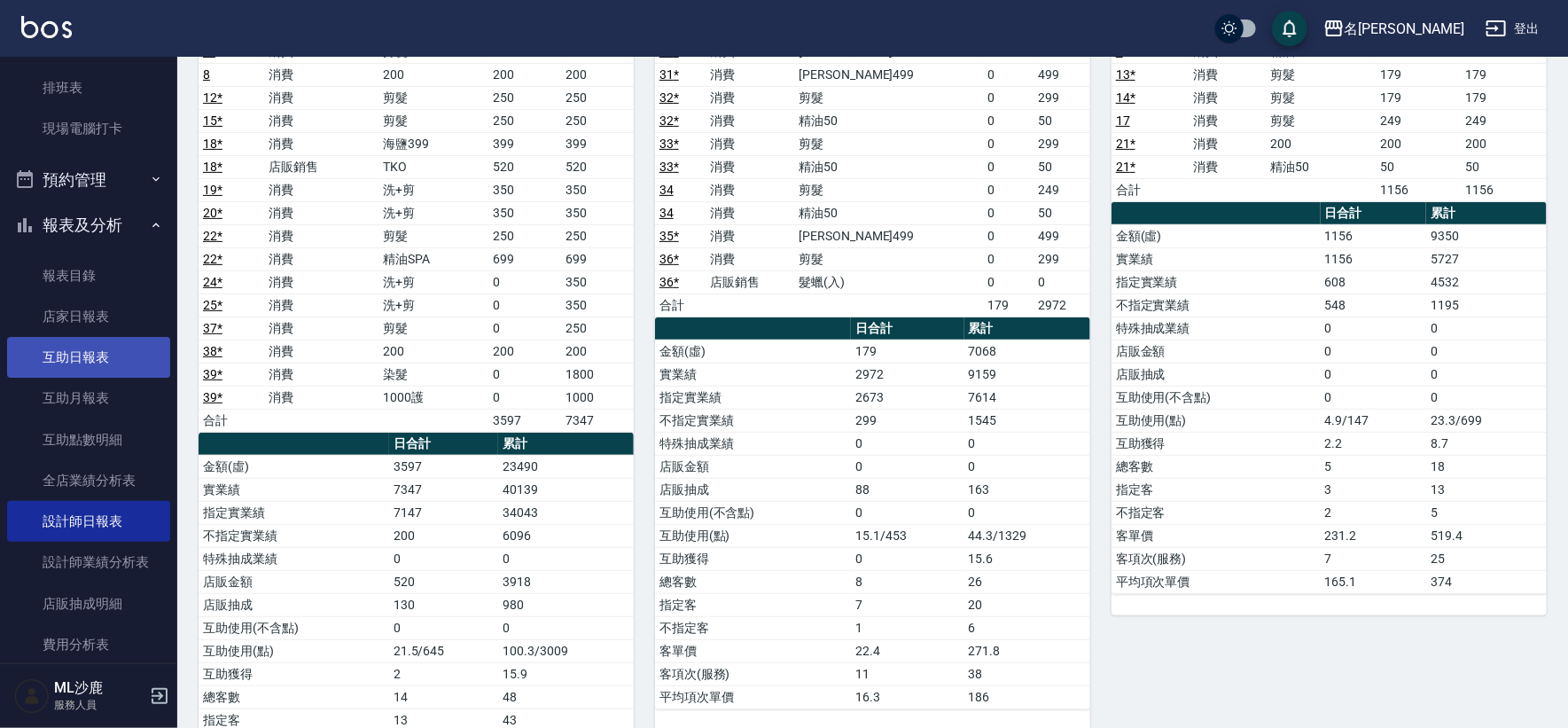
click at [45, 351] on link "互助日報表" at bounding box center [88, 357] width 164 height 41
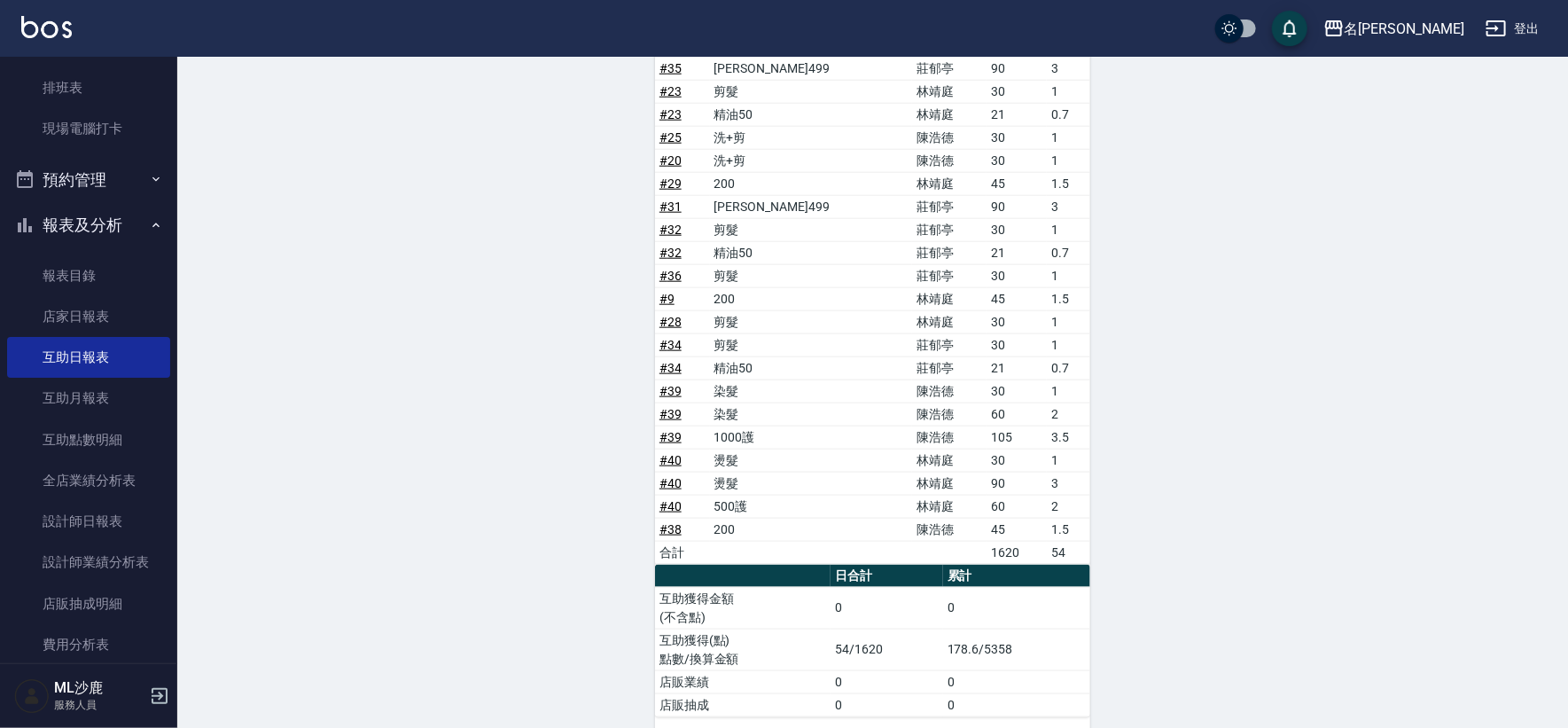
scroll to position [936, 0]
